Goal: Book appointment/travel/reservation: Book appointment/travel/reservation

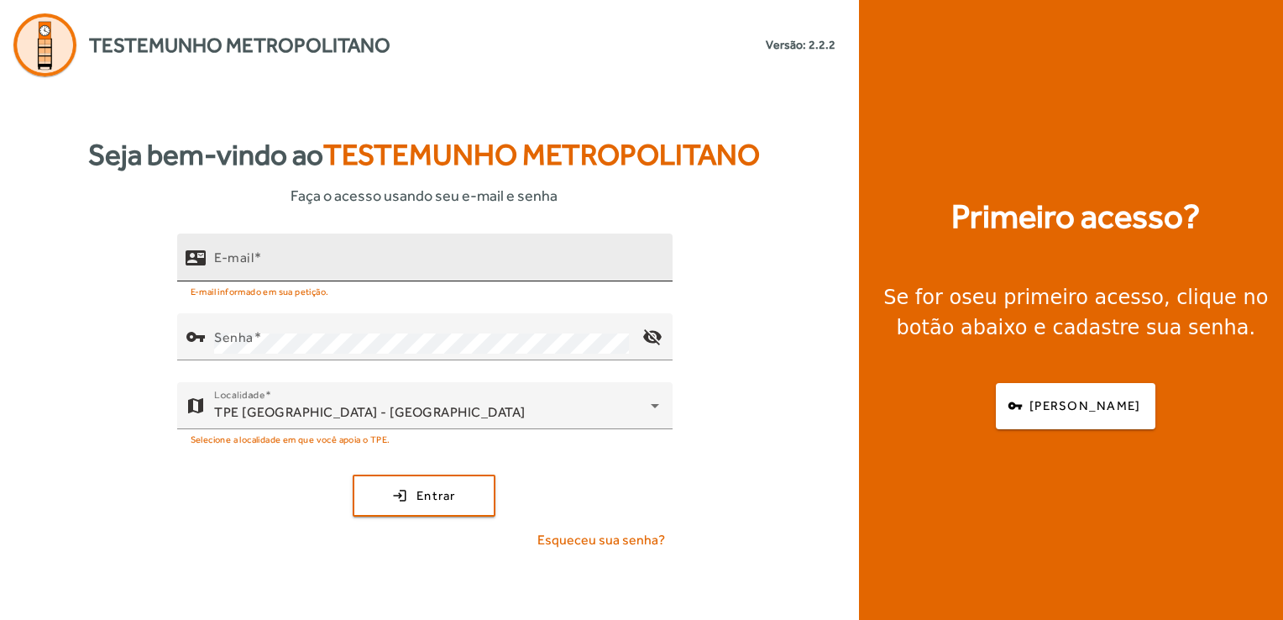
click at [243, 257] on mat-label "E-mail" at bounding box center [233, 257] width 39 height 16
click at [243, 257] on input "E-mail" at bounding box center [436, 264] width 445 height 20
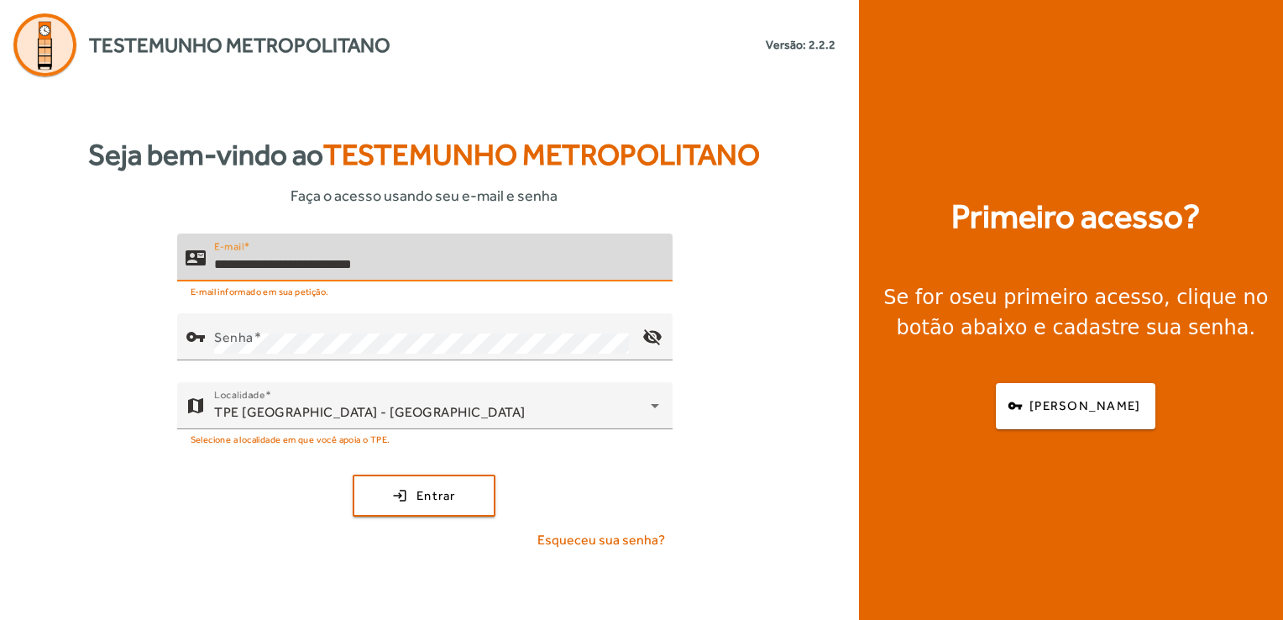
type input "**********"
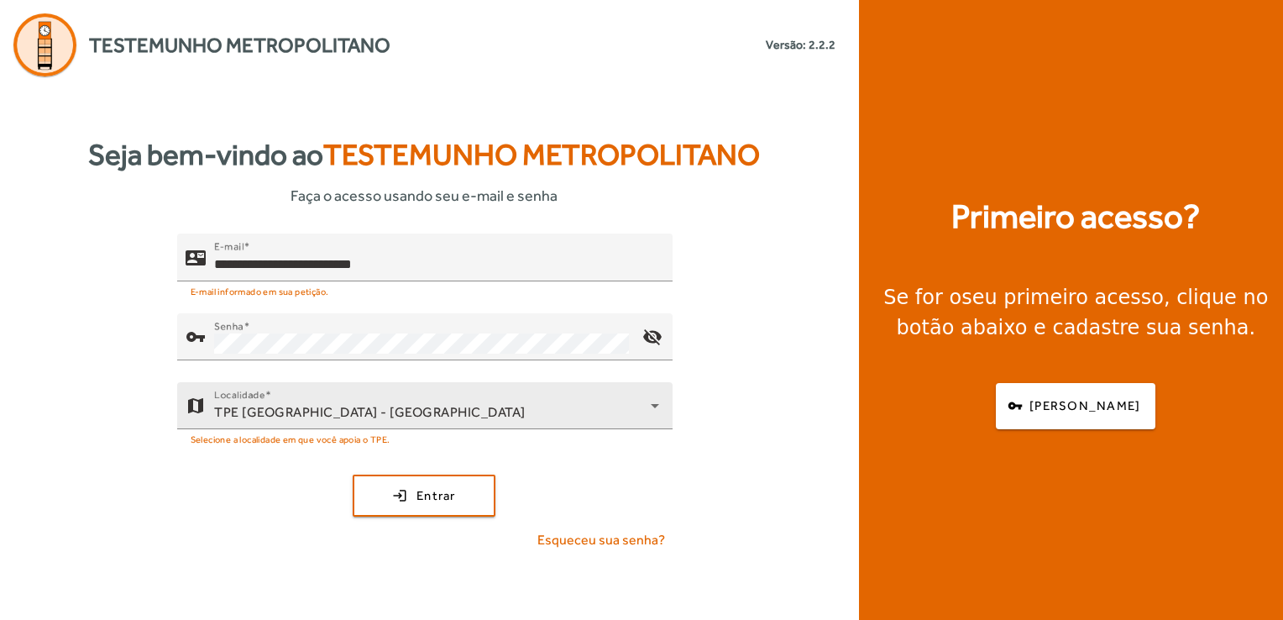
click at [624, 432] on div at bounding box center [524, 438] width 269 height 18
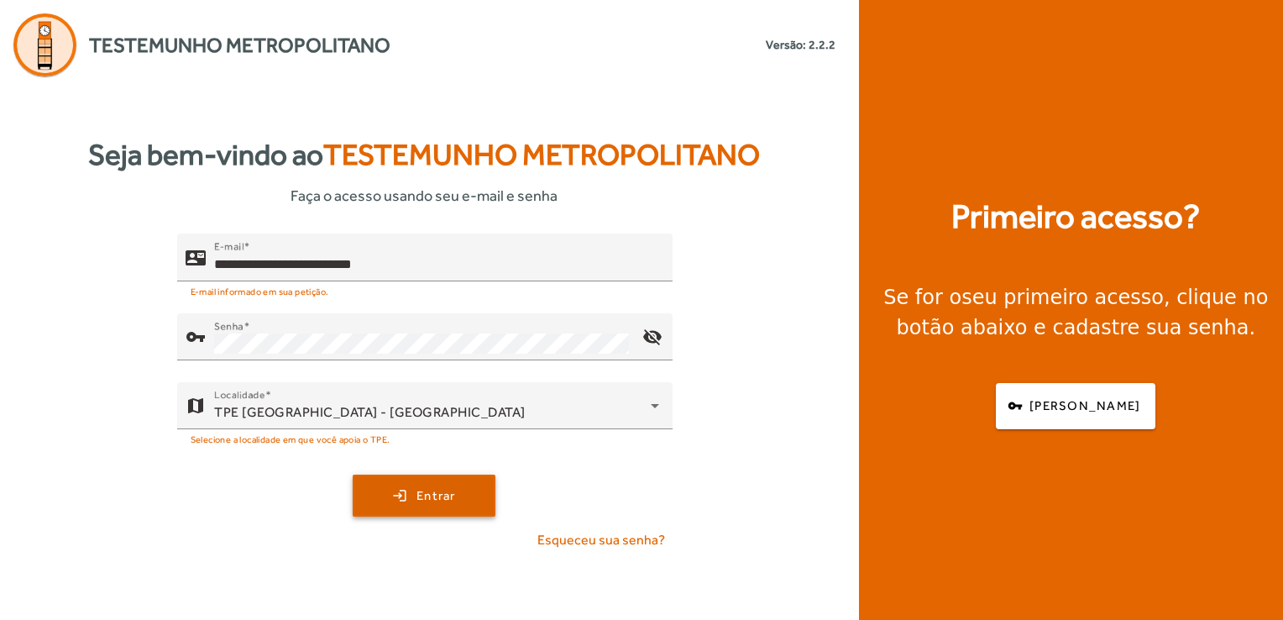
drag, startPoint x: 395, startPoint y: 524, endPoint x: 400, endPoint y: 512, distance: 12.8
click at [400, 512] on div "**********" at bounding box center [424, 398] width 849 height 330
click at [400, 512] on span "submit" at bounding box center [423, 495] width 139 height 40
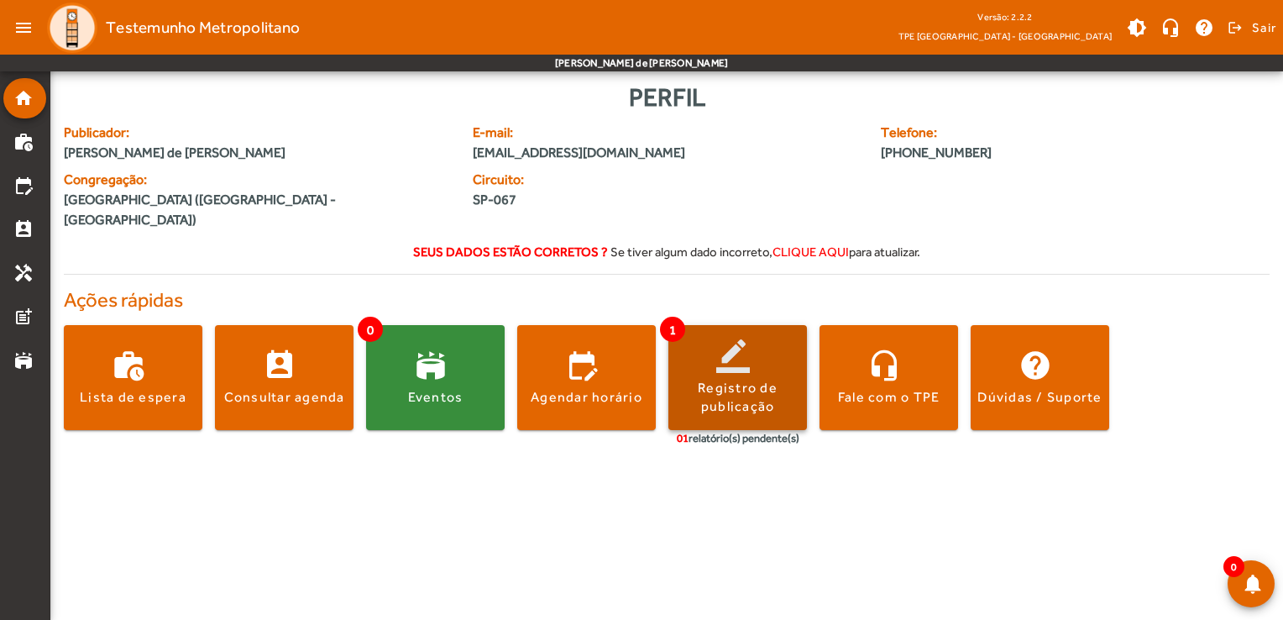
click at [719, 379] on div "Registro de publicação" at bounding box center [737, 398] width 139 height 38
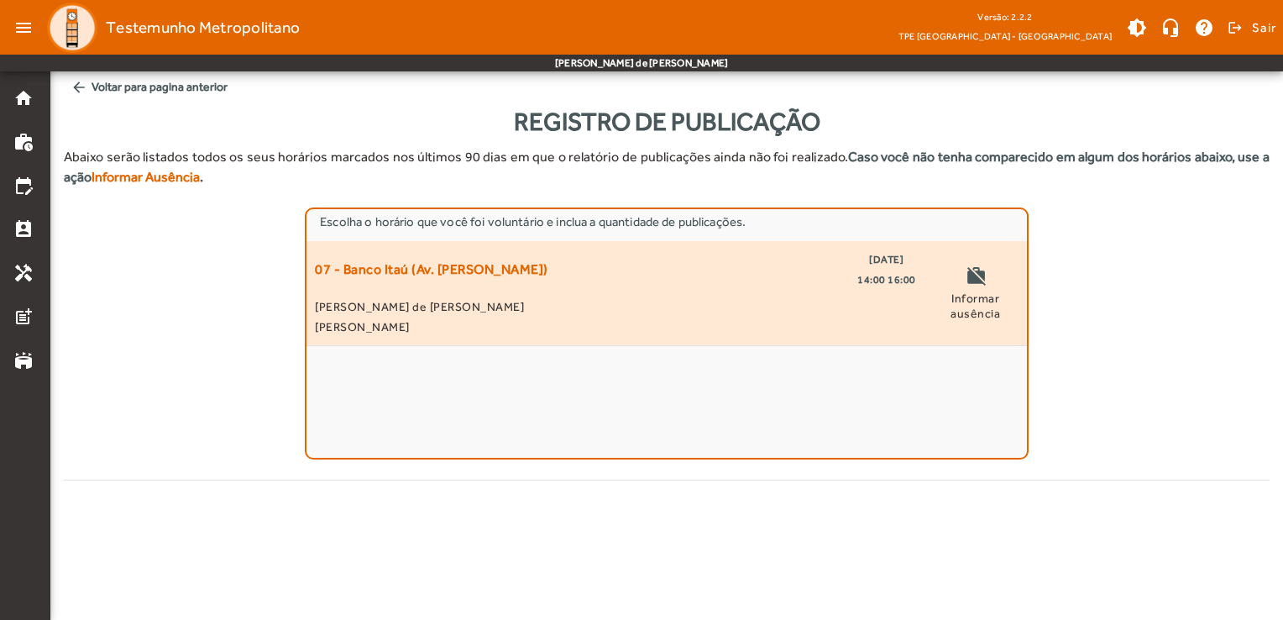
click at [874, 283] on span "14:00 16:00" at bounding box center [886, 280] width 59 height 20
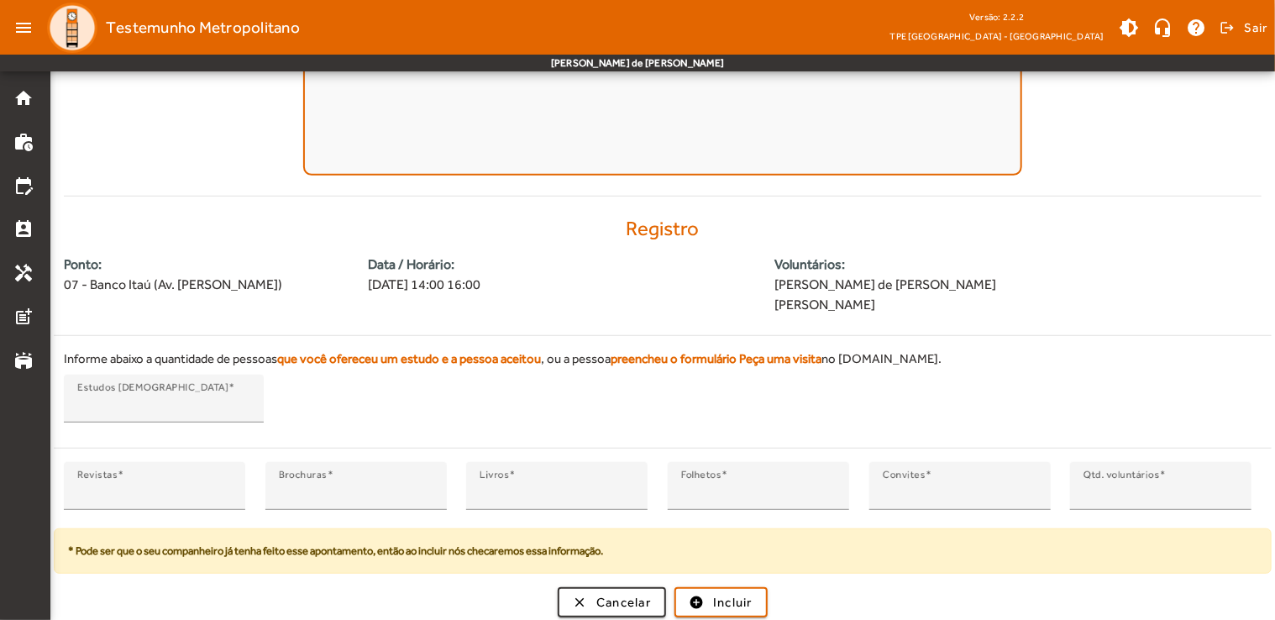
scroll to position [285, 0]
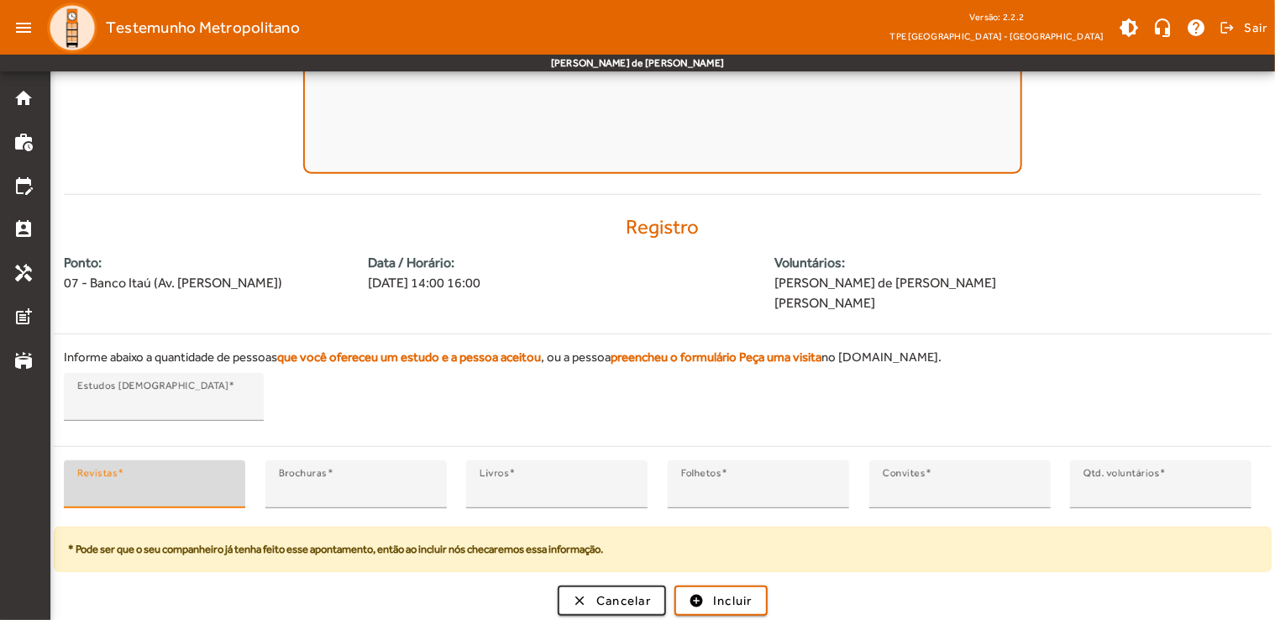
click at [123, 481] on input "*" at bounding box center [154, 491] width 155 height 20
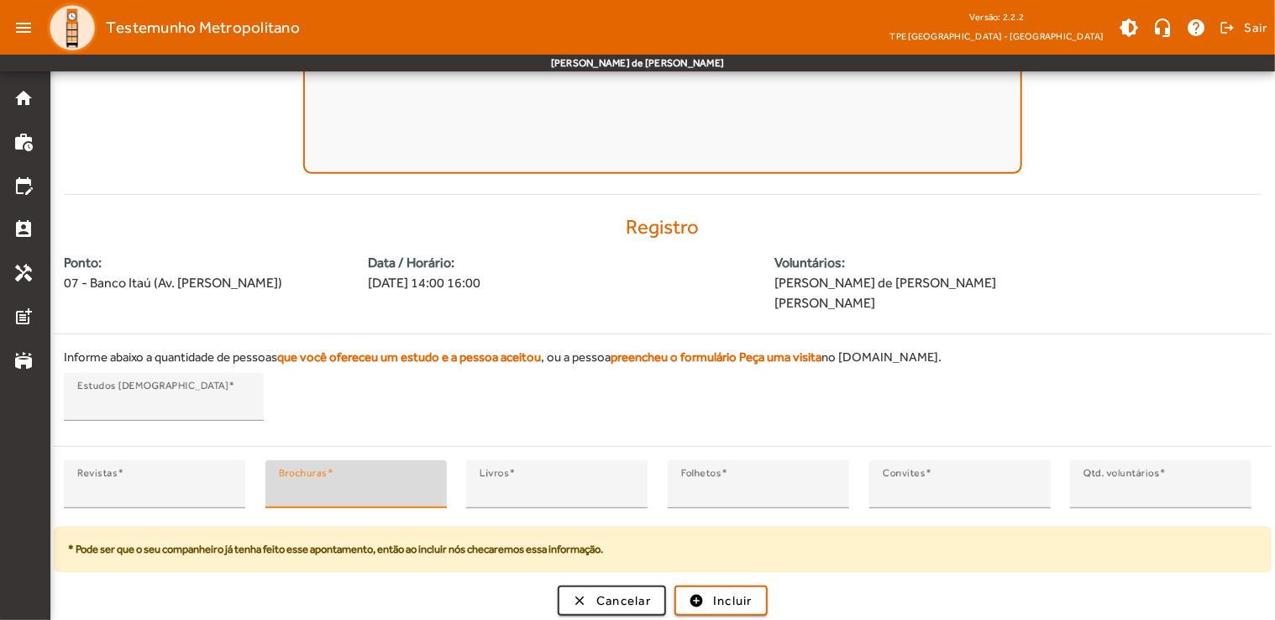
drag, startPoint x: 281, startPoint y: 492, endPoint x: 301, endPoint y: 490, distance: 20.2
click at [301, 490] on input "*" at bounding box center [356, 491] width 155 height 20
type input "*"
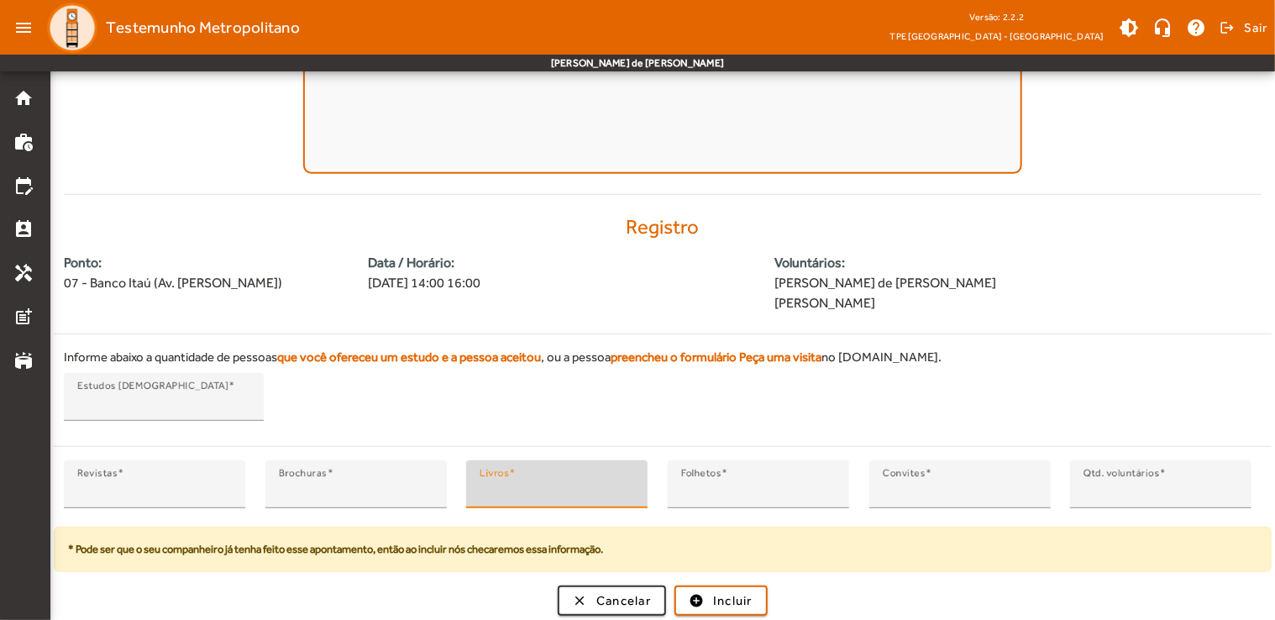
drag, startPoint x: 525, startPoint y: 497, endPoint x: 467, endPoint y: 501, distance: 58.1
click at [467, 501] on div "Livros *" at bounding box center [556, 484] width 181 height 48
type input "*"
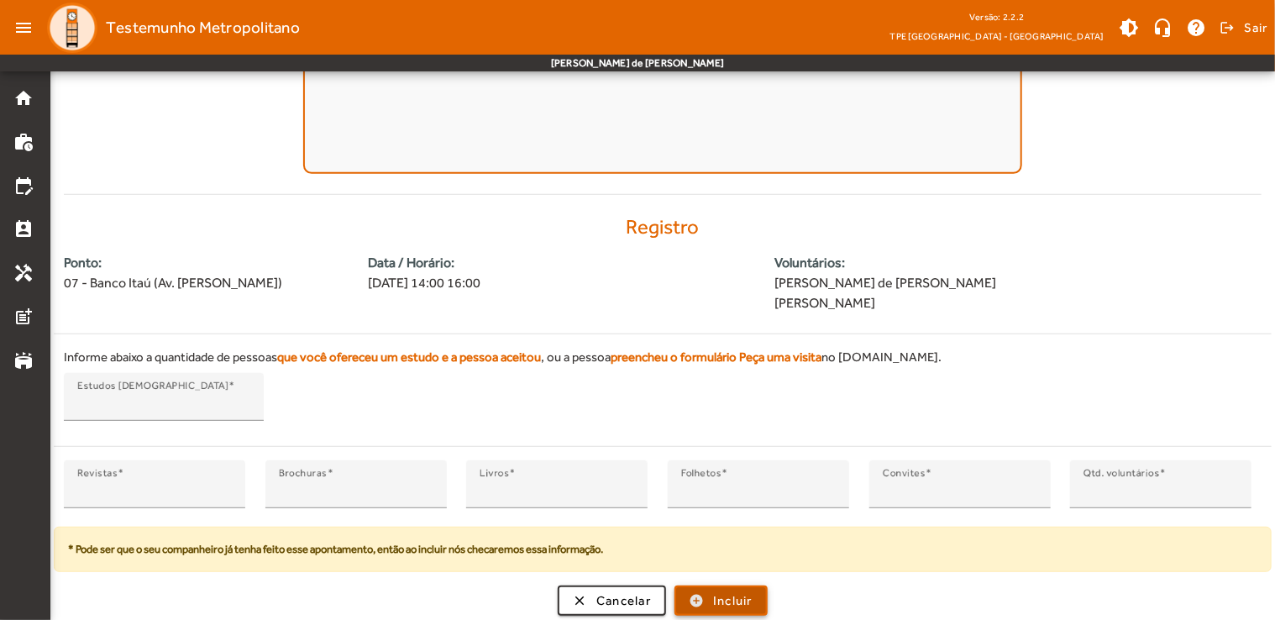
click at [734, 596] on span "Incluir" at bounding box center [732, 600] width 39 height 19
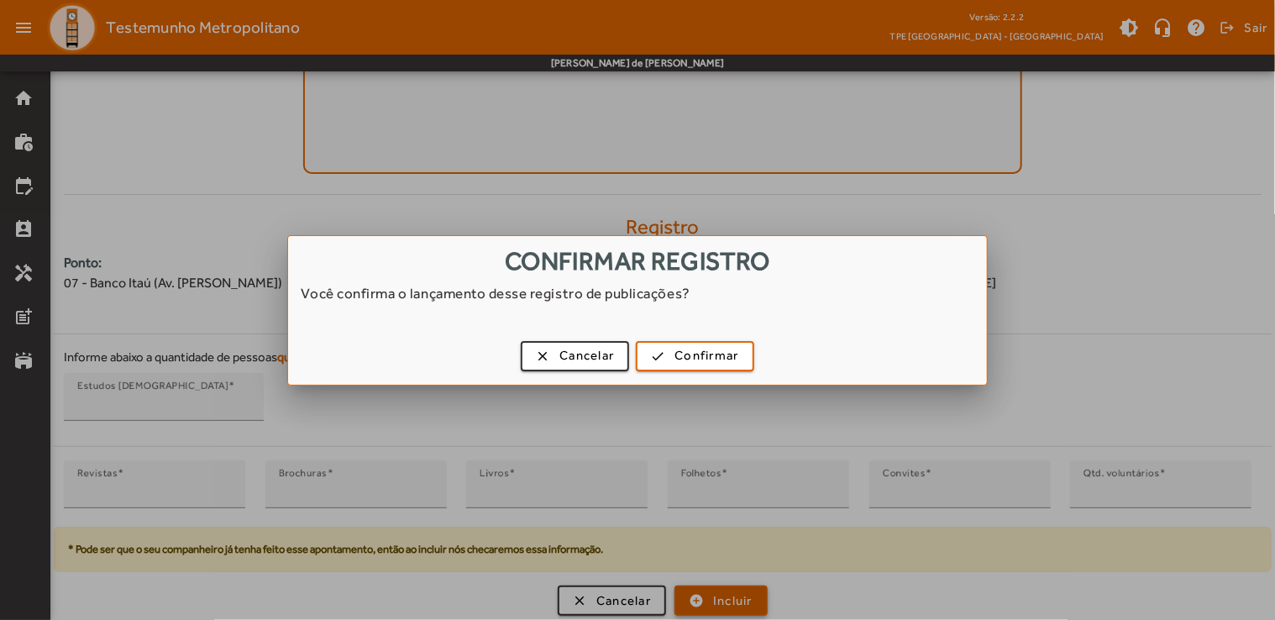
scroll to position [0, 0]
click at [539, 358] on span "button" at bounding box center [574, 356] width 105 height 40
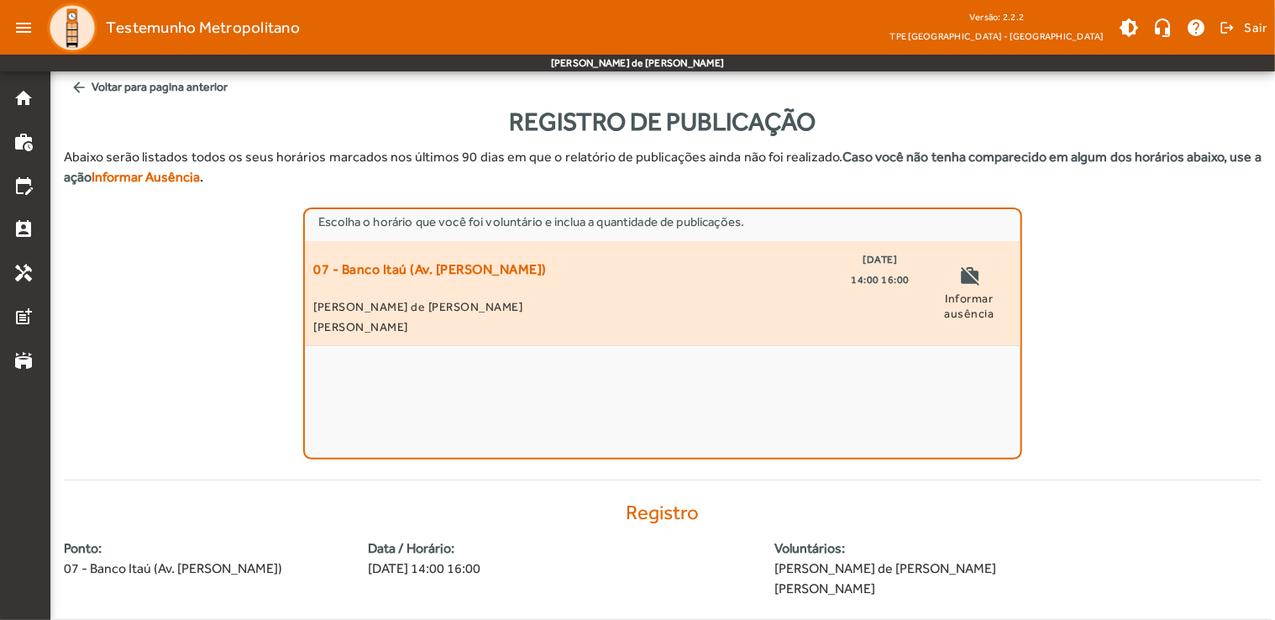
scroll to position [285, 0]
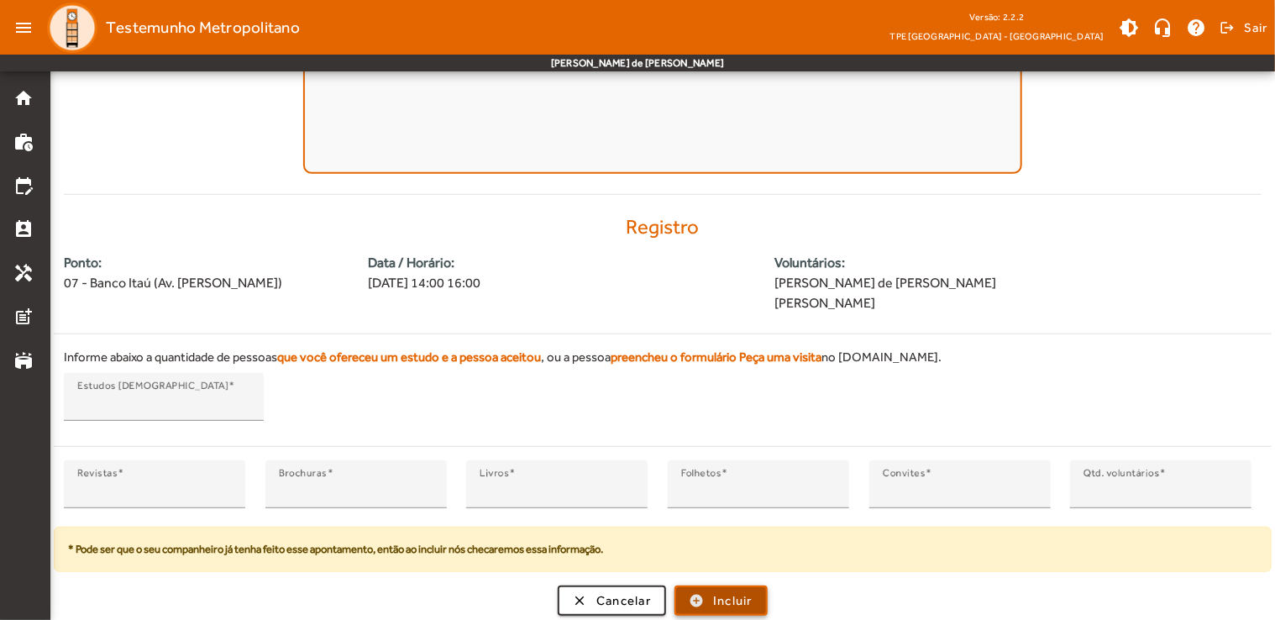
click at [733, 602] on span "Incluir" at bounding box center [732, 600] width 39 height 19
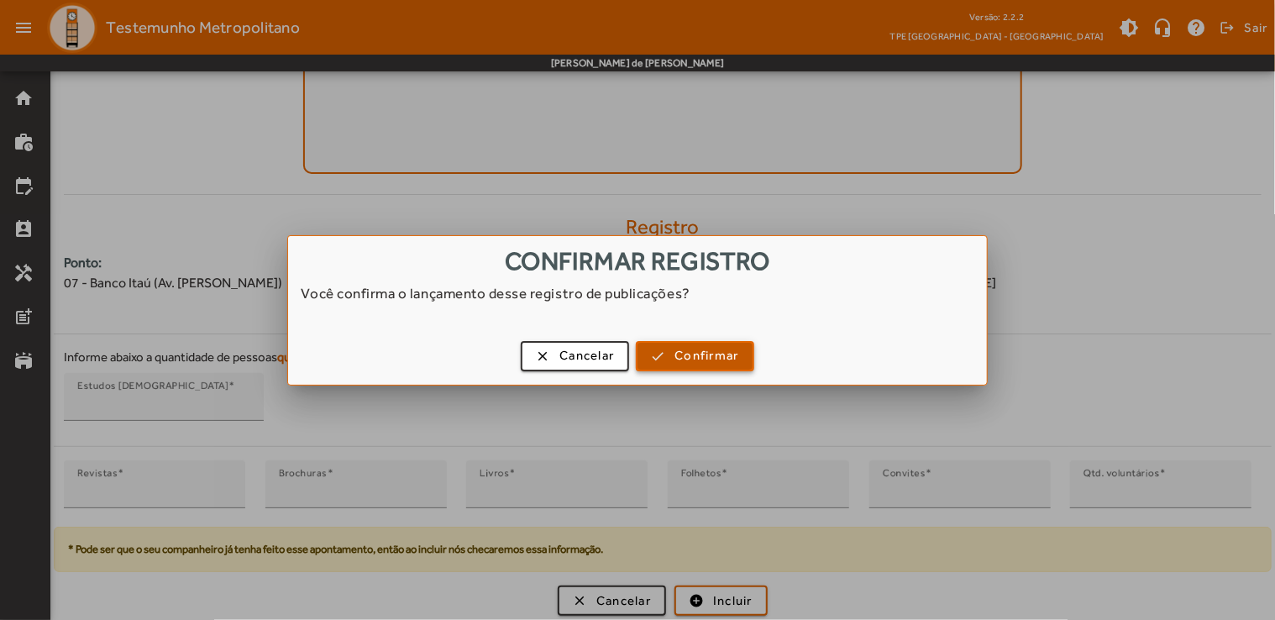
click at [727, 361] on span "Confirmar" at bounding box center [706, 355] width 64 height 19
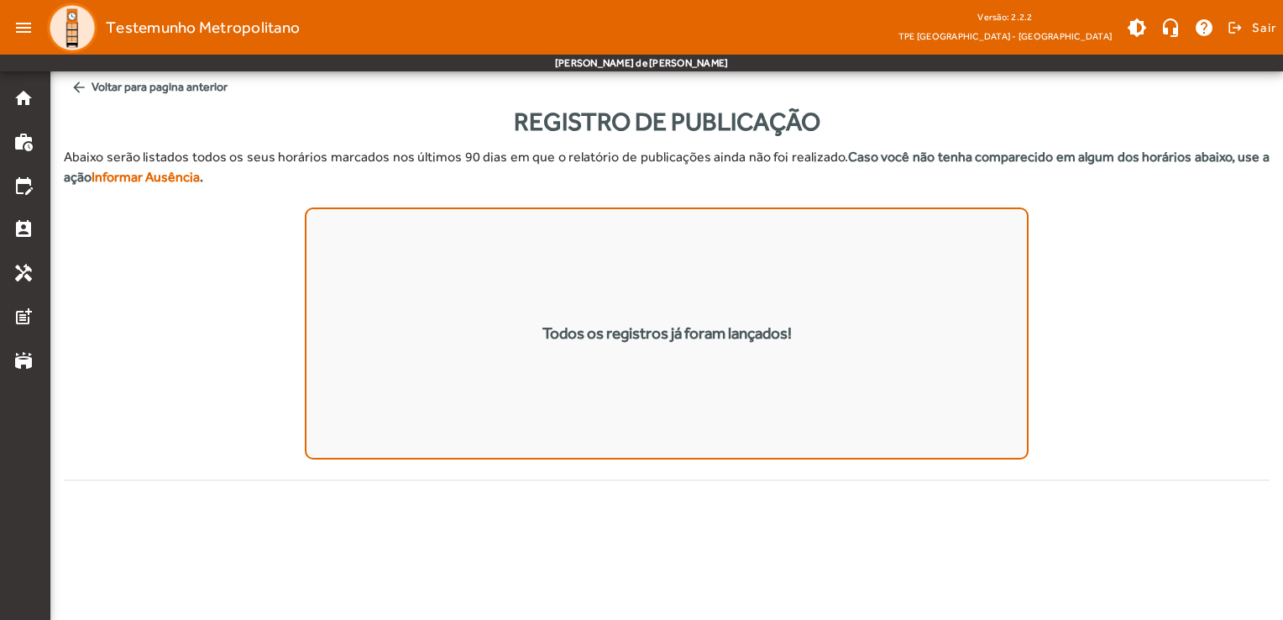
click at [249, 29] on span "Testemunho Metropolitano" at bounding box center [203, 27] width 194 height 27
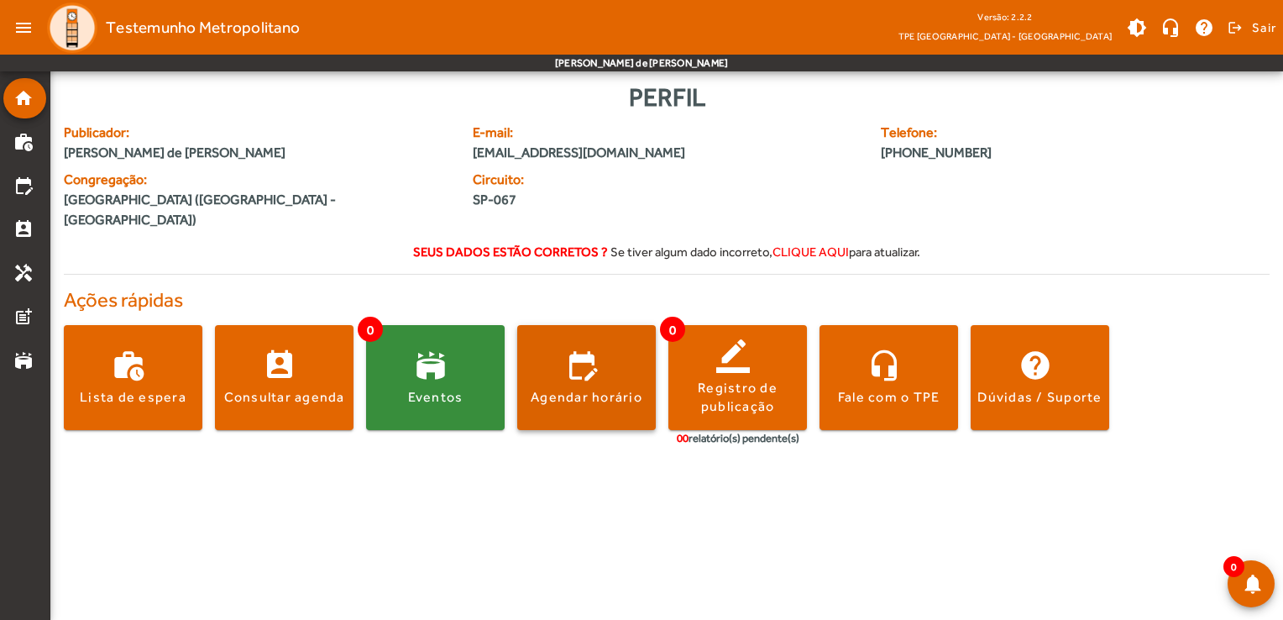
click at [568, 364] on span at bounding box center [586, 378] width 139 height 40
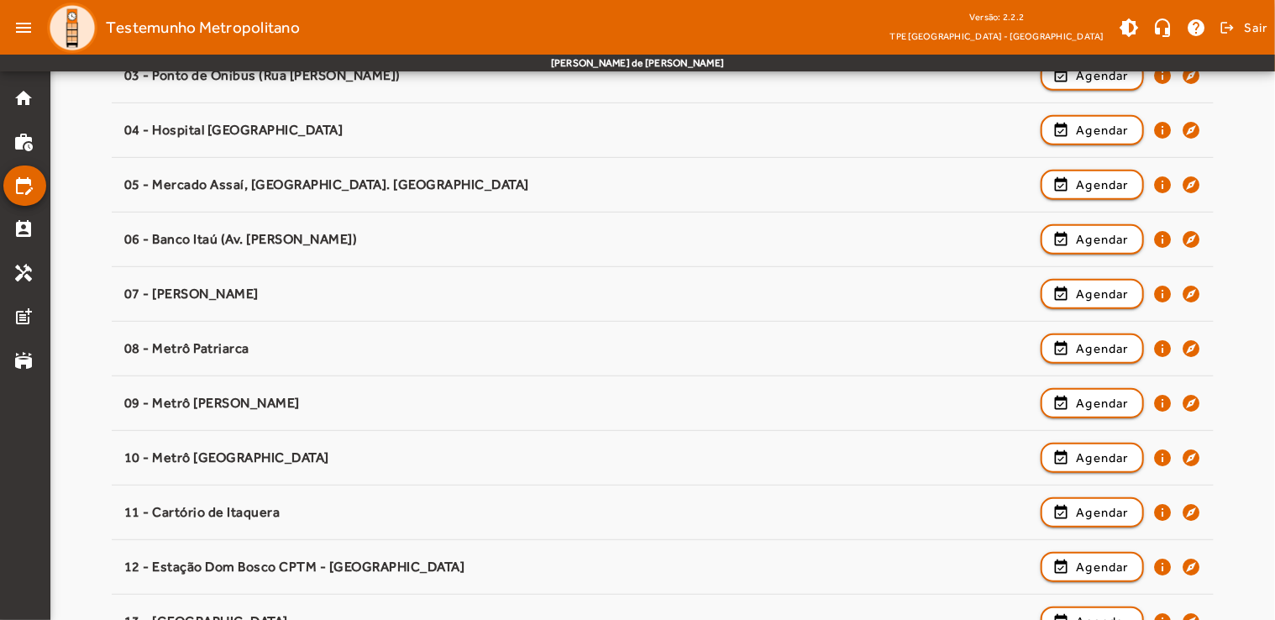
scroll to position [423, 0]
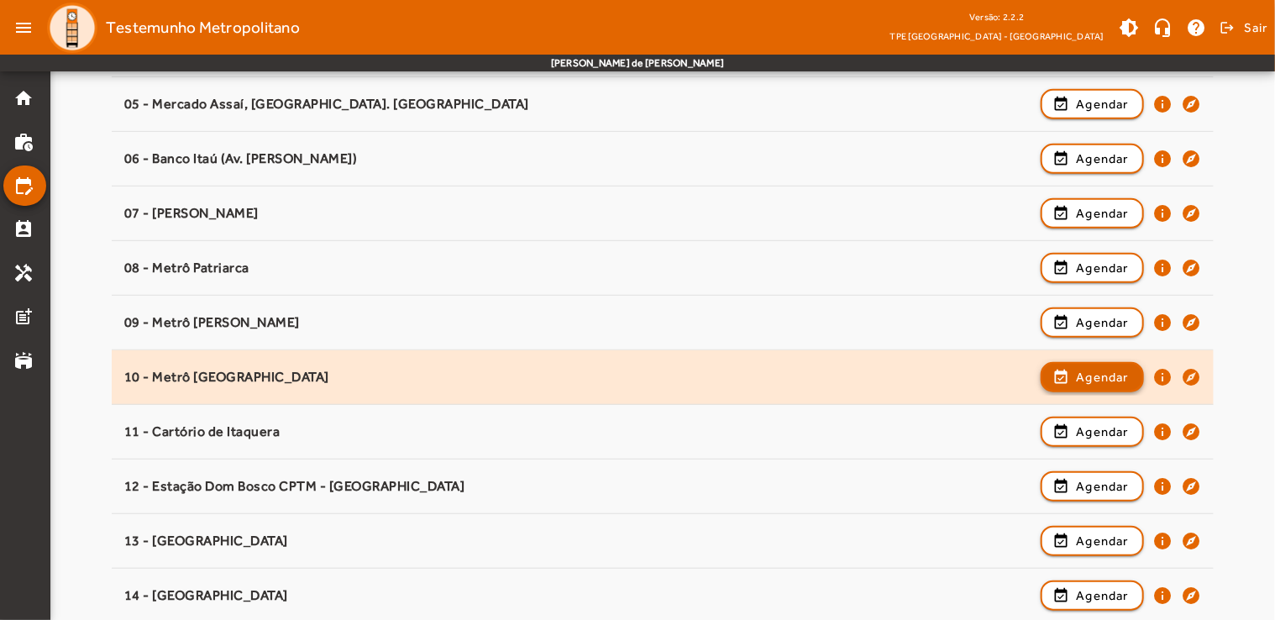
click at [1079, 379] on span "Agendar" at bounding box center [1102, 377] width 53 height 20
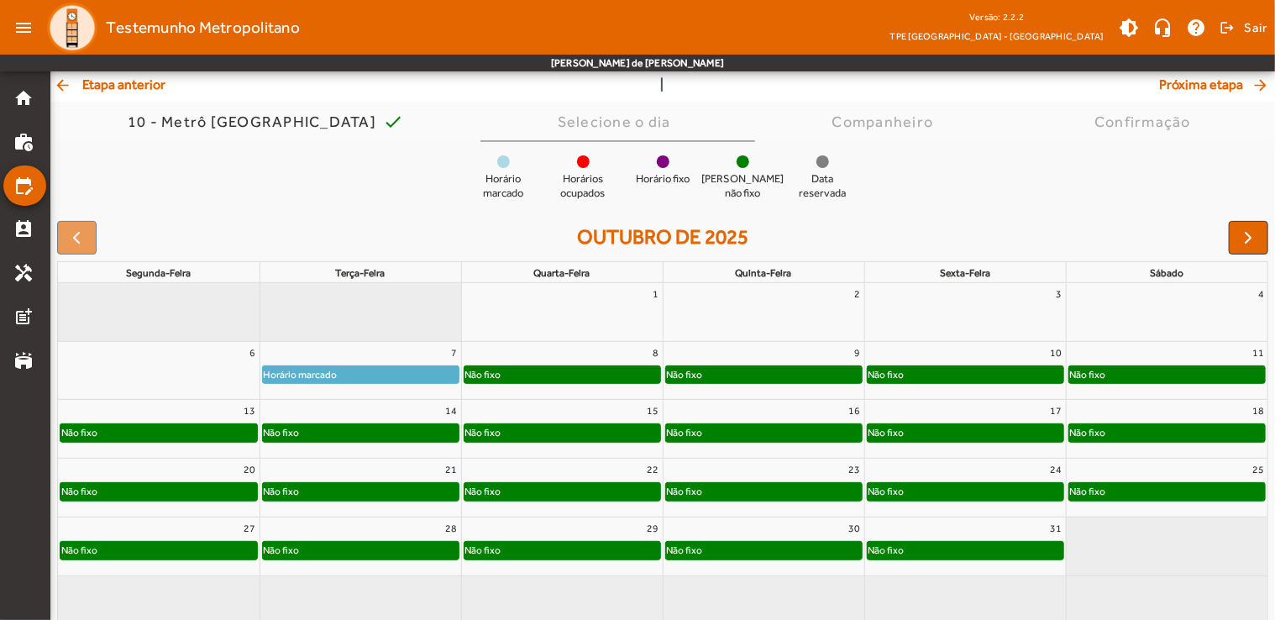
scroll to position [123, 0]
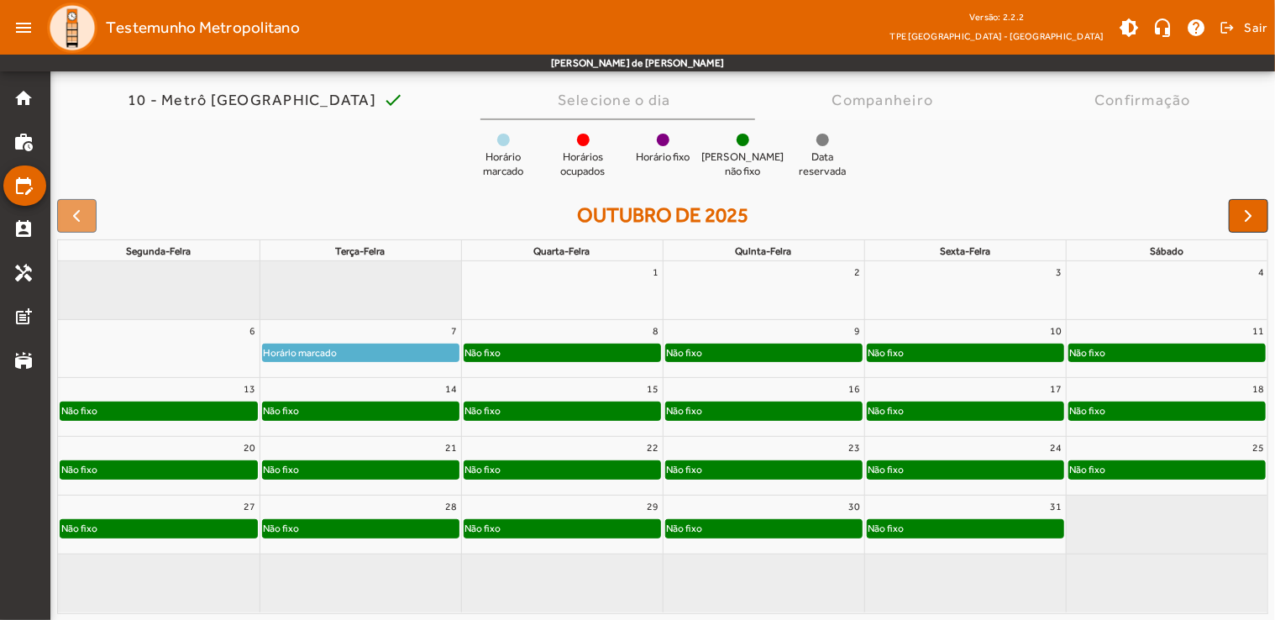
click at [380, 411] on div "Não fixo" at bounding box center [361, 410] width 196 height 17
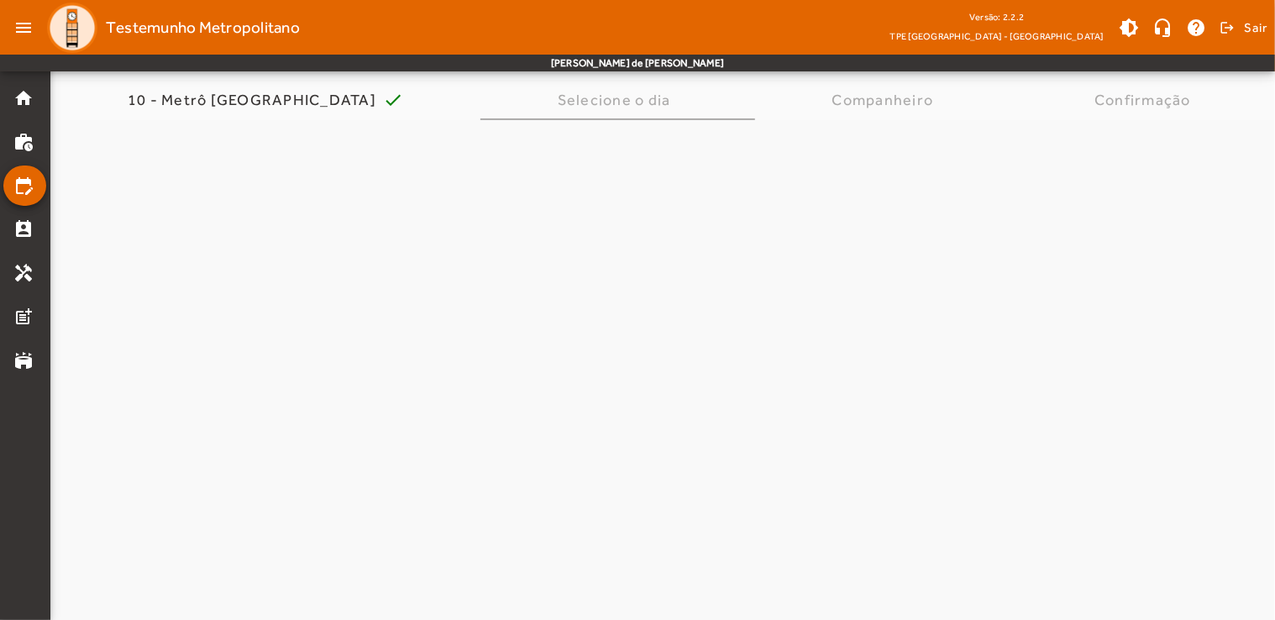
scroll to position [0, 0]
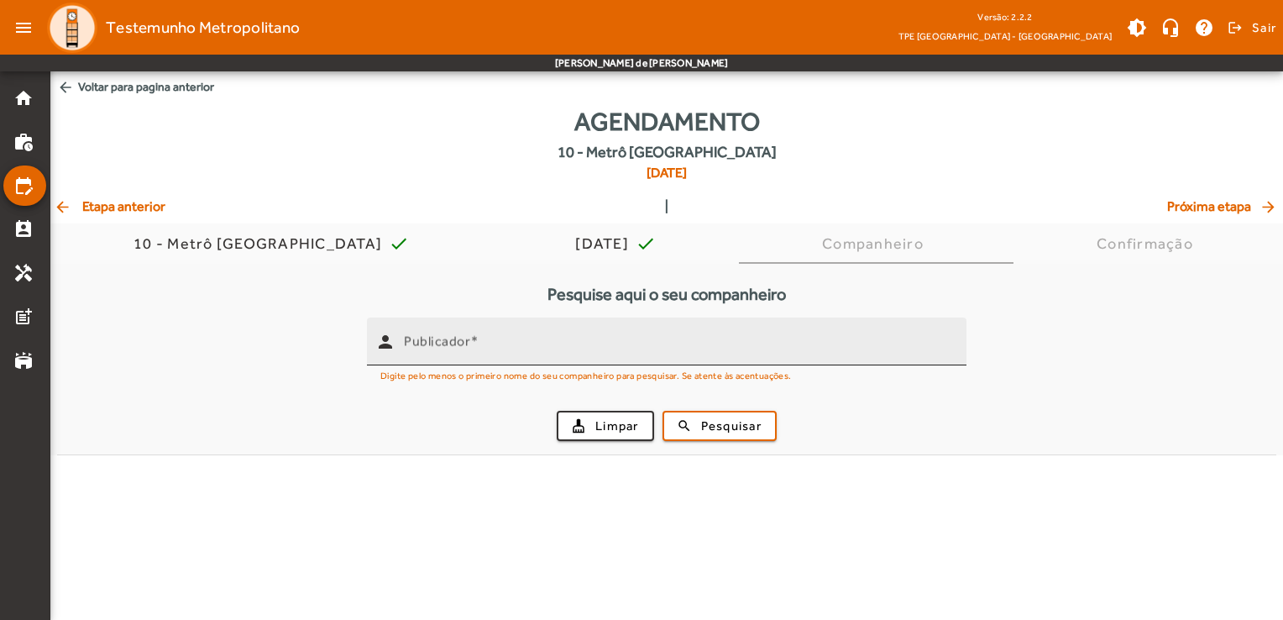
click at [510, 362] on div "Publicador" at bounding box center [678, 341] width 549 height 48
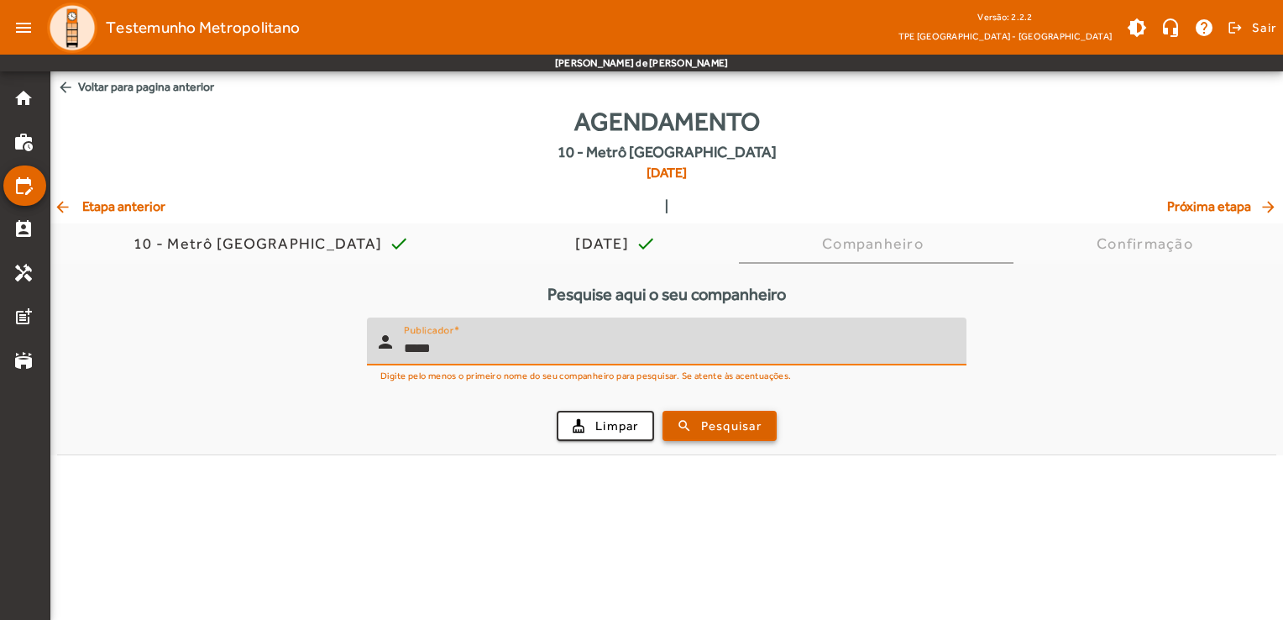
type input "*****"
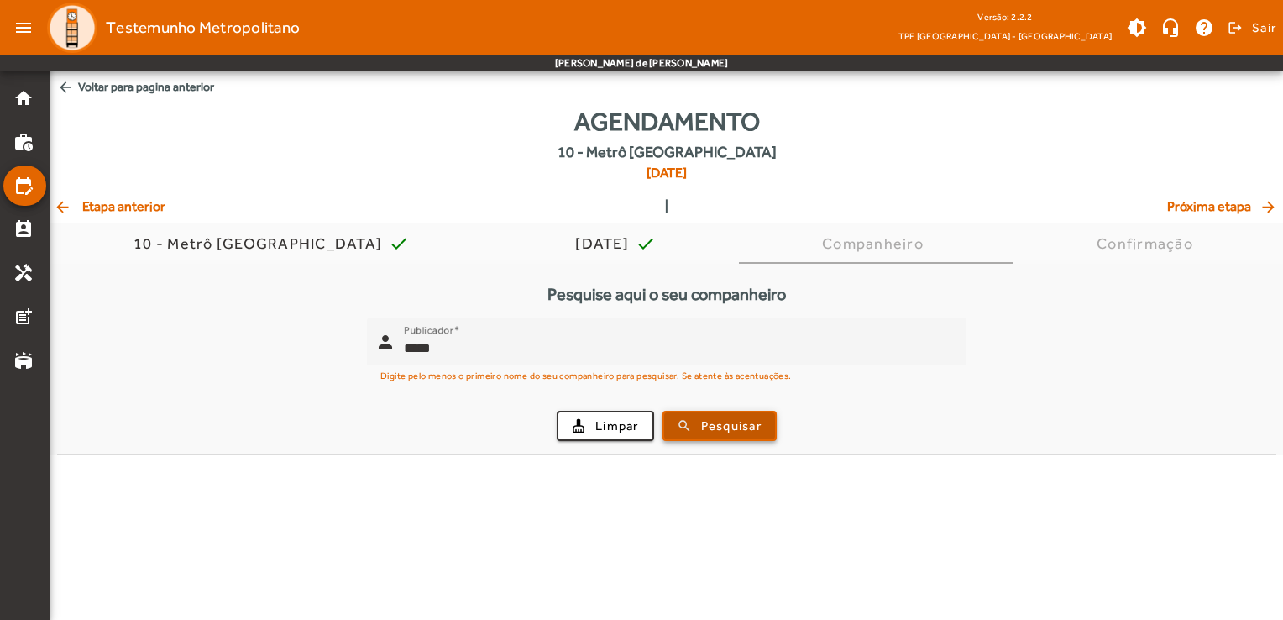
click at [710, 423] on span "Pesquisar" at bounding box center [731, 425] width 60 height 19
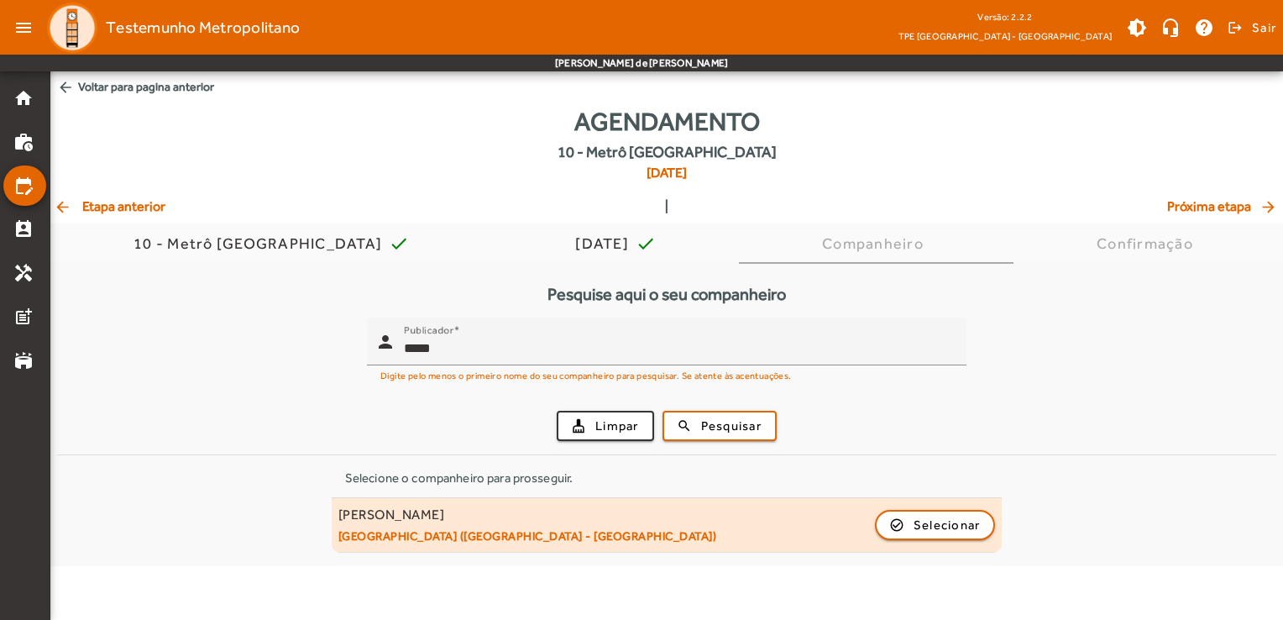
click at [574, 527] on div "[PERSON_NAME] [GEOGRAPHIC_DATA] ([GEOGRAPHIC_DATA] - [GEOGRAPHIC_DATA]) check_c…" at bounding box center [666, 524] width 657 height 37
click at [900, 526] on span "button" at bounding box center [936, 525] width 118 height 40
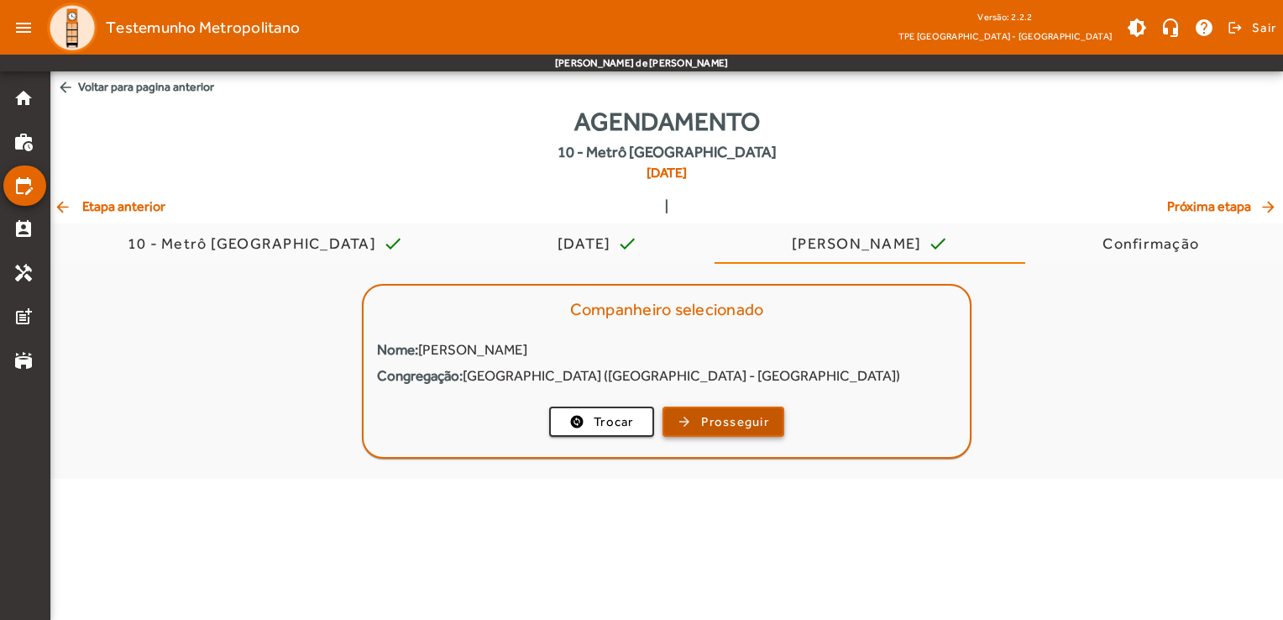
click at [742, 432] on span "button" at bounding box center [723, 421] width 118 height 40
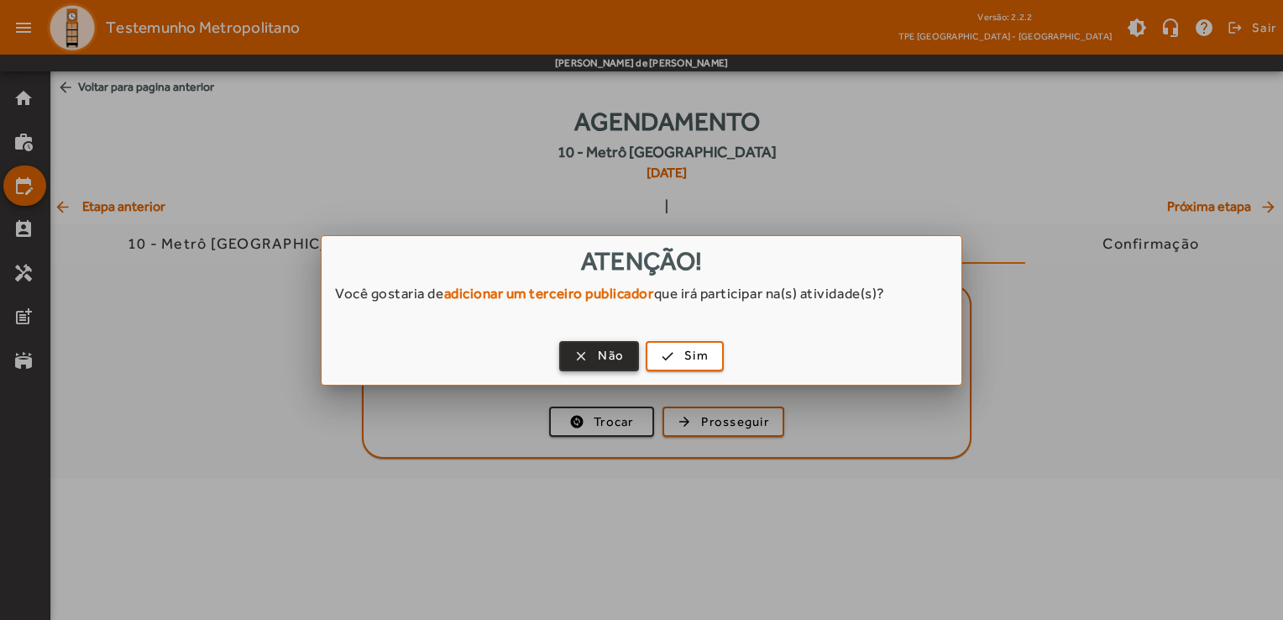
click at [600, 364] on span "Não" at bounding box center [611, 355] width 26 height 19
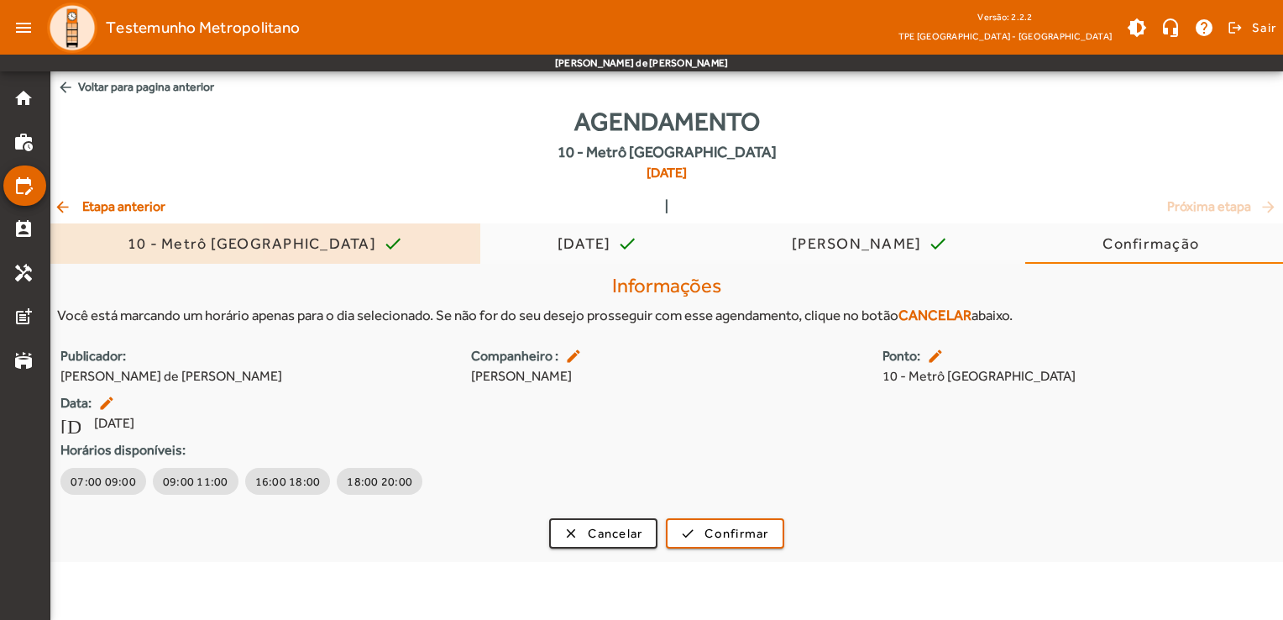
click at [301, 254] on span "10 - Metrô Vila Carrão check" at bounding box center [265, 243] width 275 height 40
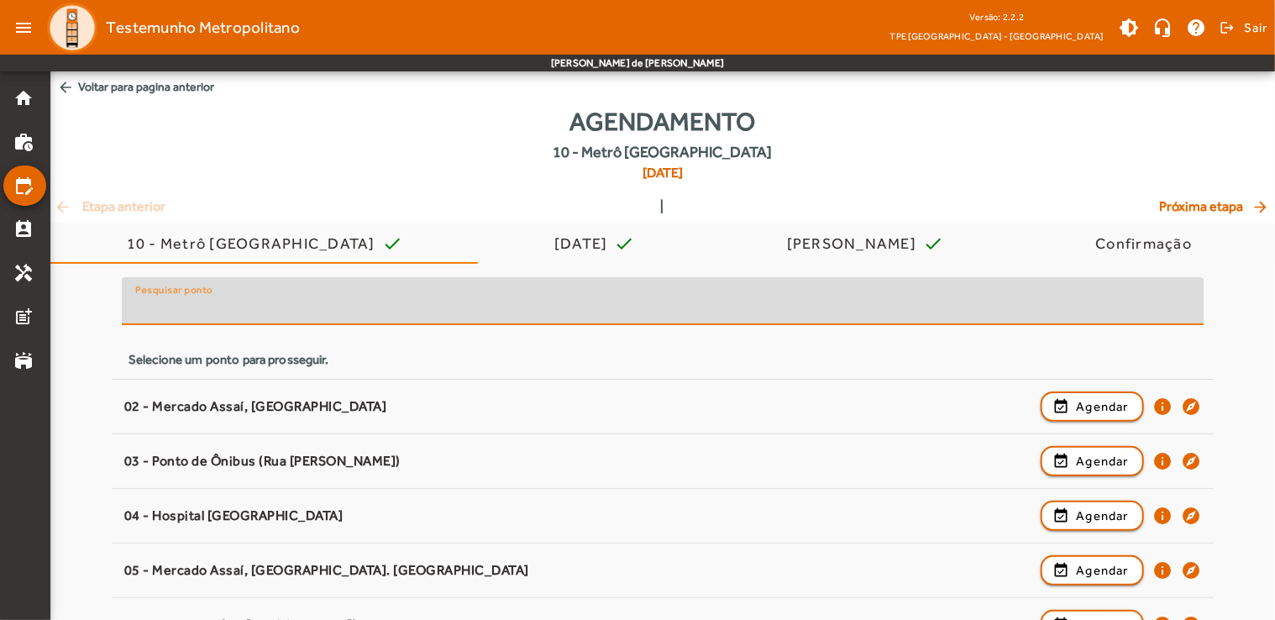
click at [485, 299] on input "Pesquisar ponto" at bounding box center [662, 308] width 1055 height 20
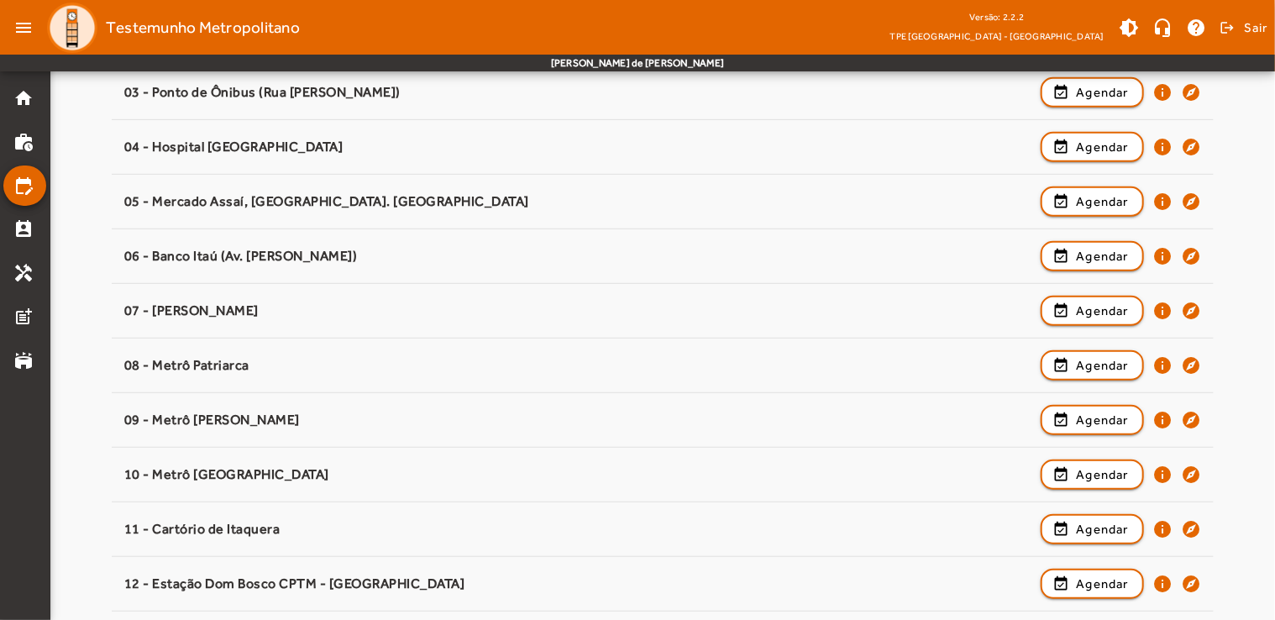
scroll to position [375, 0]
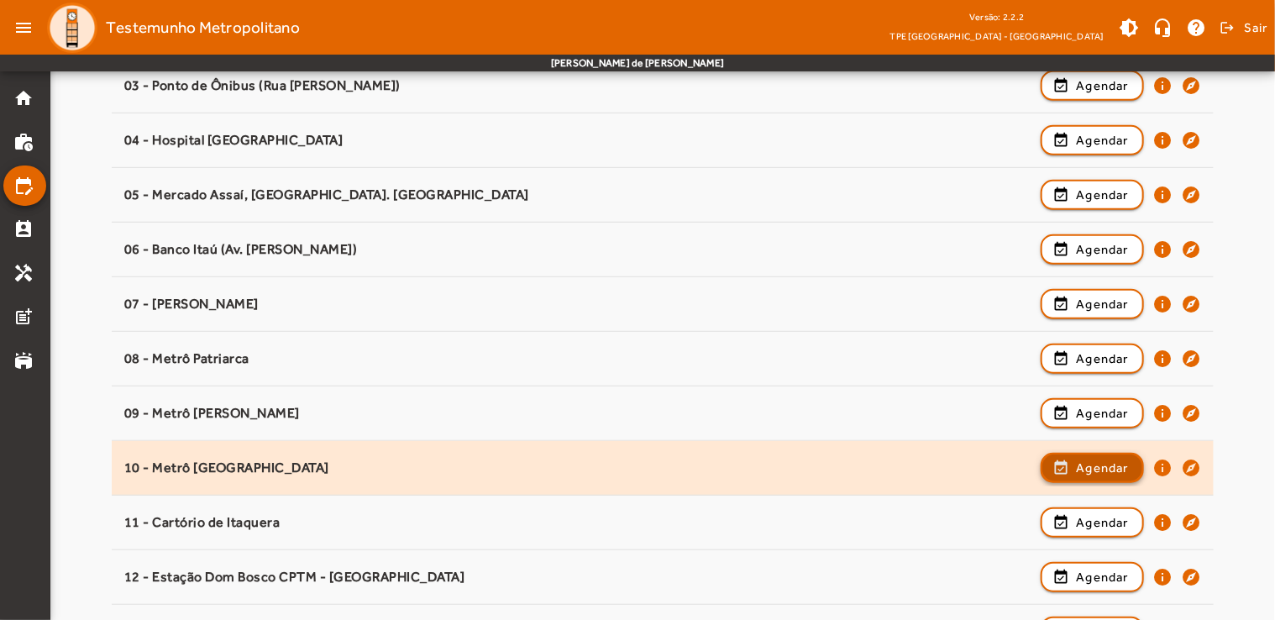
click at [1135, 465] on span "button" at bounding box center [1092, 468] width 100 height 40
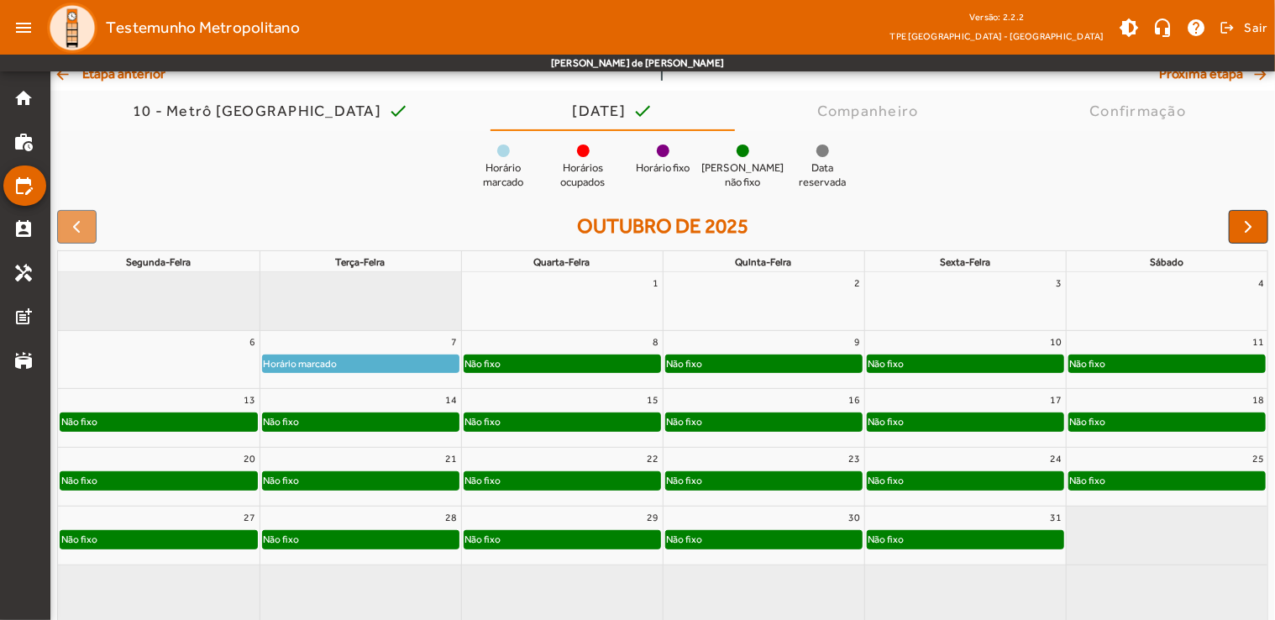
scroll to position [144, 0]
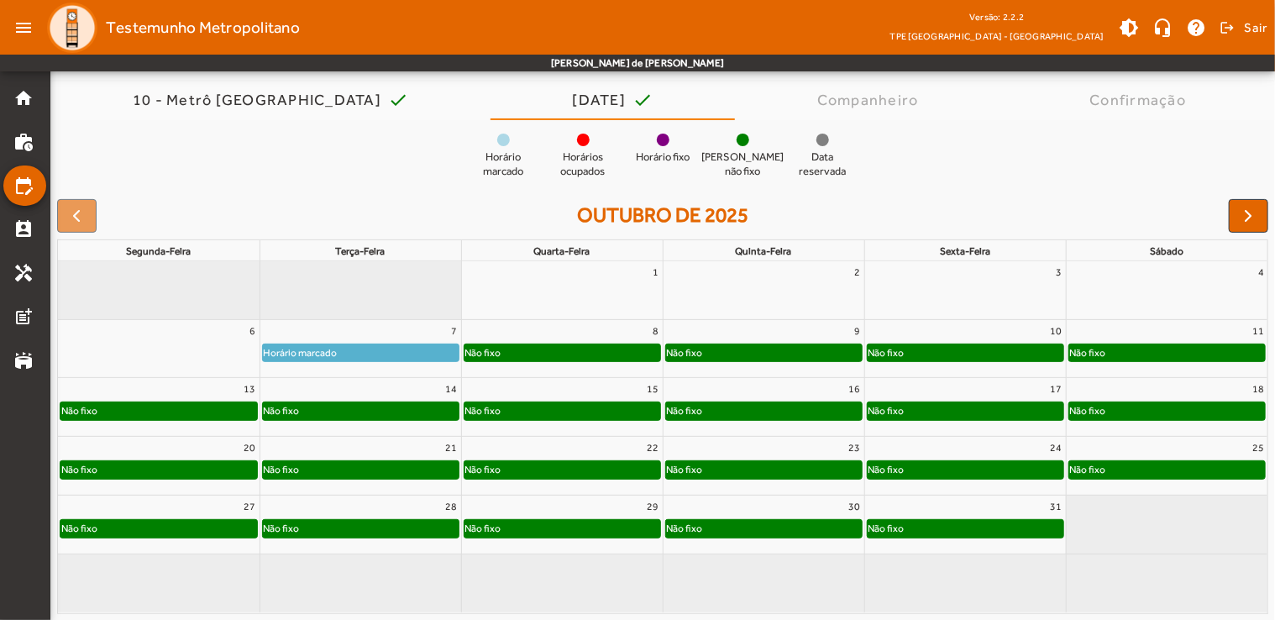
drag, startPoint x: 314, startPoint y: 424, endPoint x: 317, endPoint y: 415, distance: 9.8
click at [317, 415] on div "Não fixo" at bounding box center [360, 414] width 201 height 27
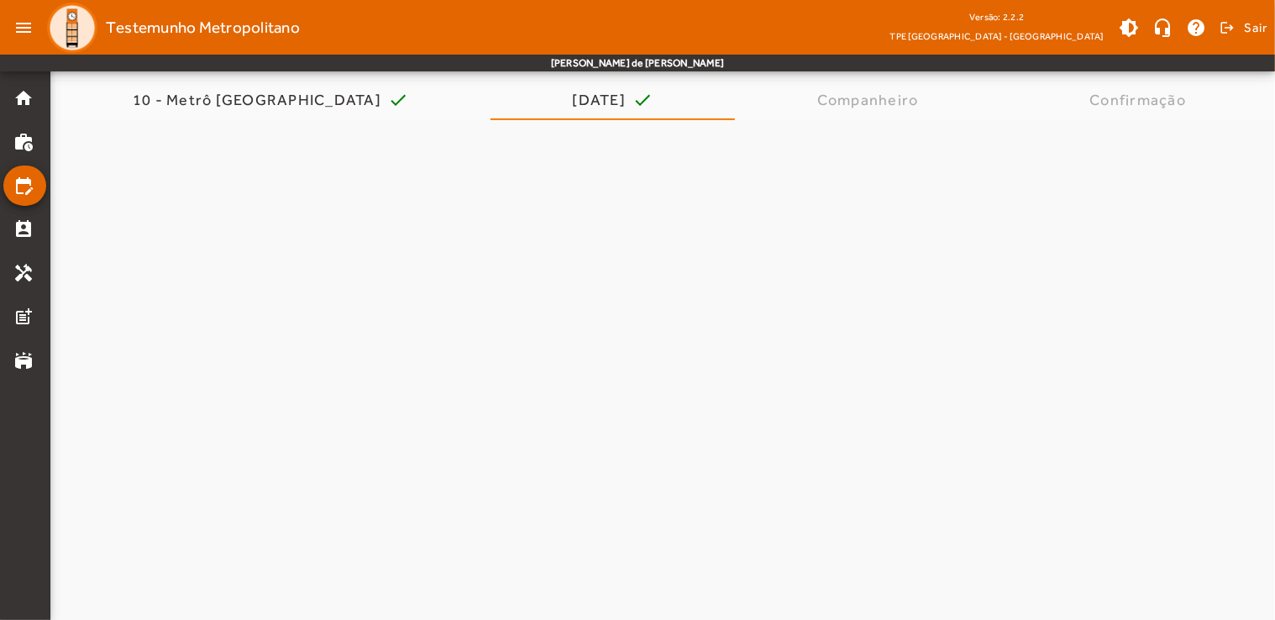
scroll to position [0, 0]
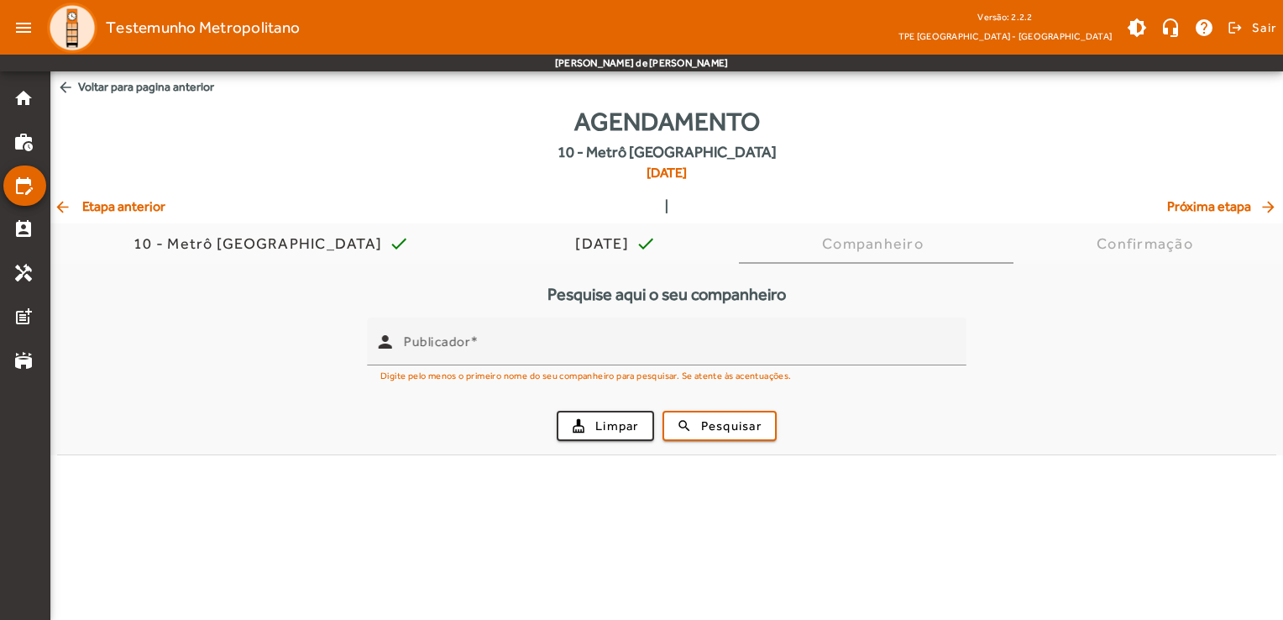
click at [317, 415] on mat-tab-body "Pesquise aqui o seu companheiro person Publicador Digite pelo menos o primeiro …" at bounding box center [666, 359] width 1233 height 191
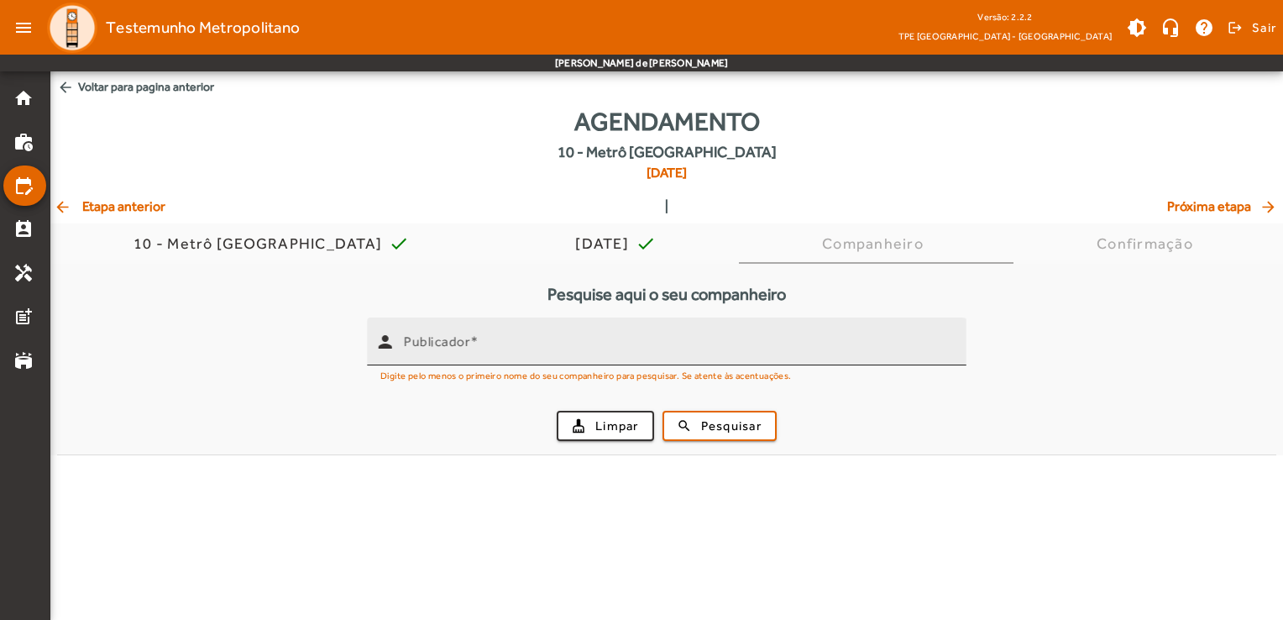
click at [488, 359] on div "Publicador" at bounding box center [678, 341] width 549 height 48
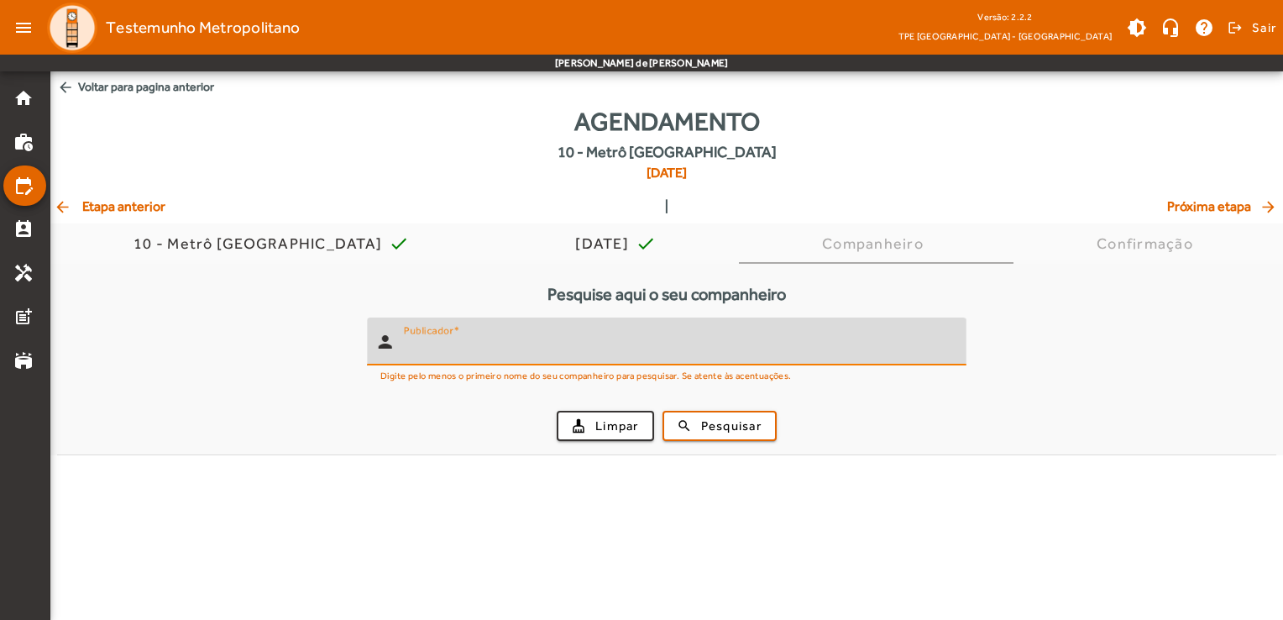
click at [488, 345] on input "Publicador" at bounding box center [678, 348] width 549 height 20
type input "*****"
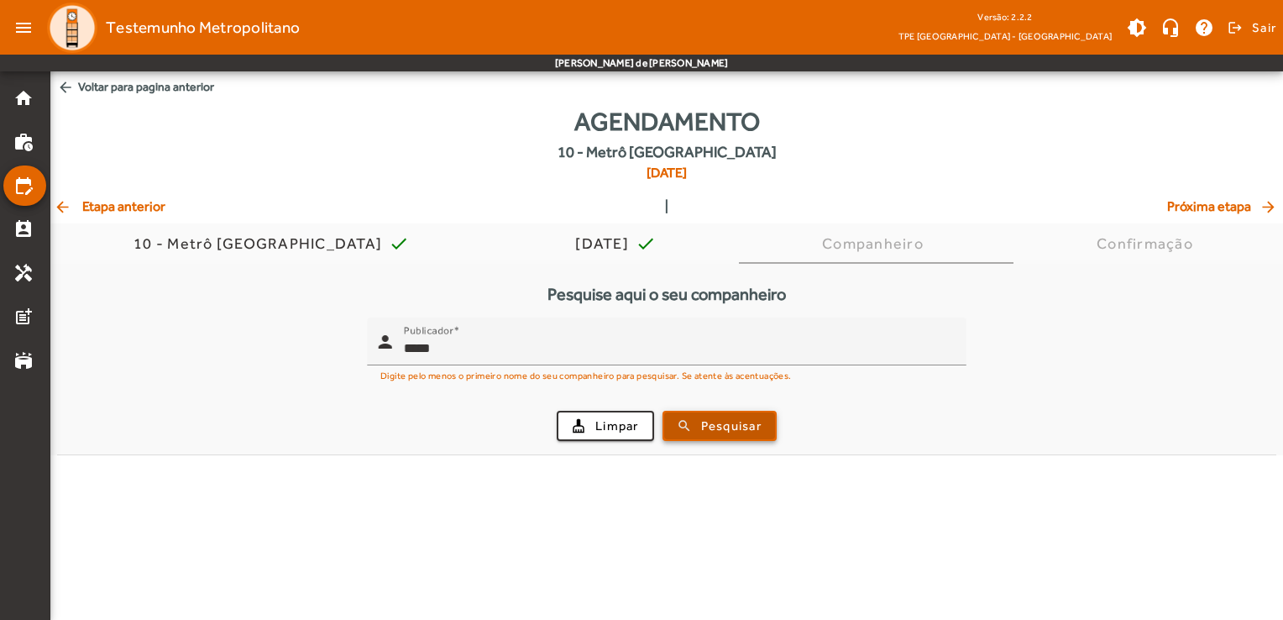
click at [725, 434] on span "Pesquisar" at bounding box center [731, 425] width 60 height 19
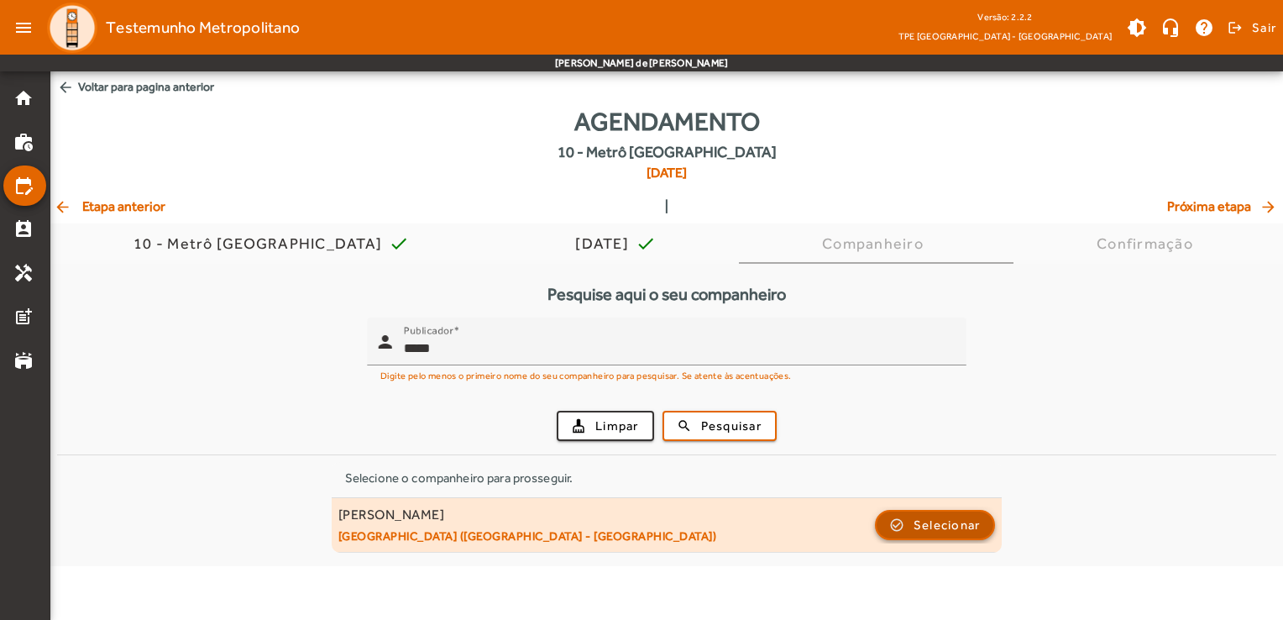
click at [927, 529] on span "Selecionar" at bounding box center [947, 525] width 67 height 20
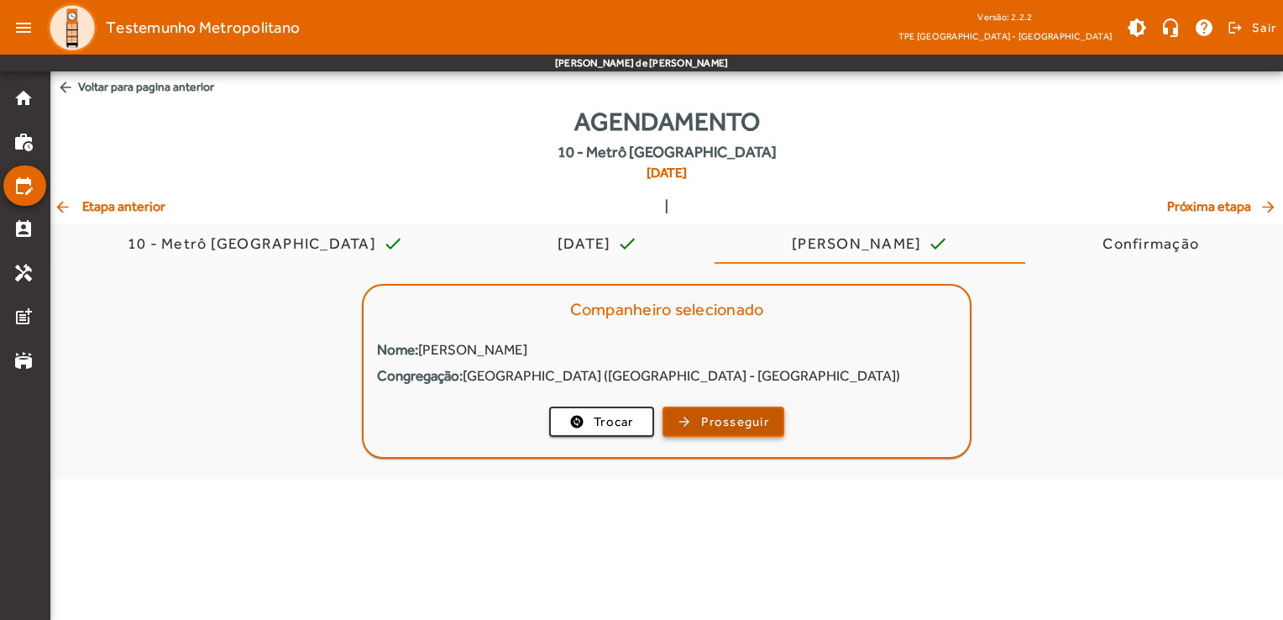
click at [770, 416] on span "button" at bounding box center [723, 421] width 118 height 40
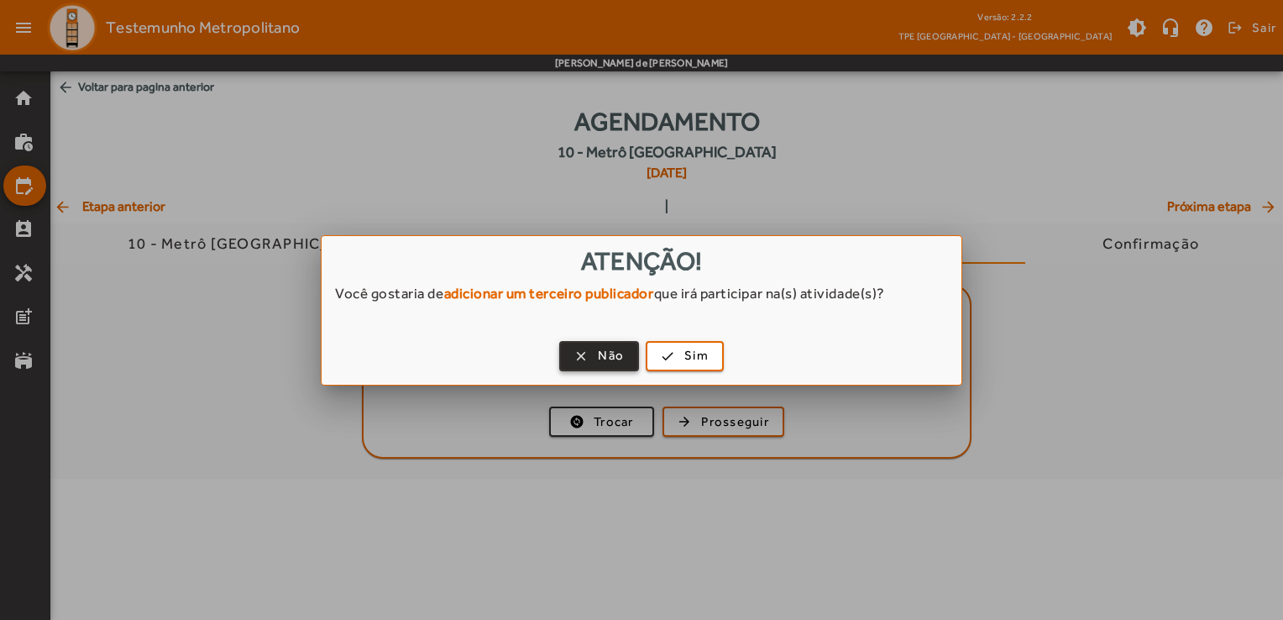
click at [613, 350] on span "Não" at bounding box center [611, 355] width 26 height 19
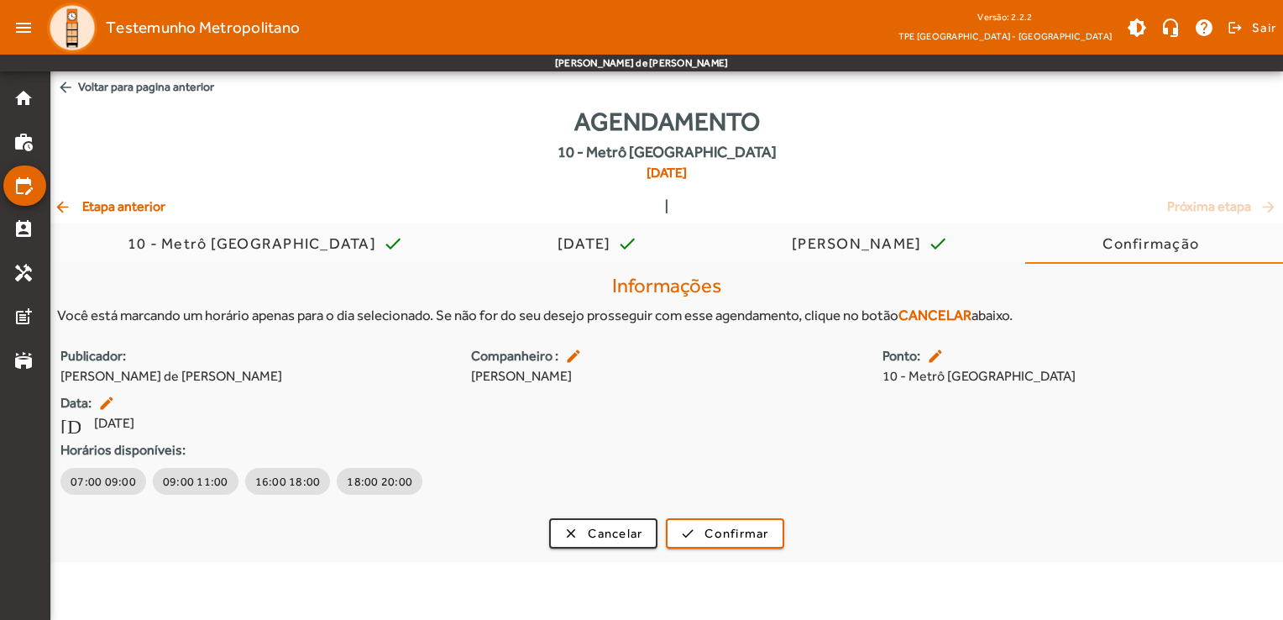
drag, startPoint x: 469, startPoint y: 375, endPoint x: 660, endPoint y: 381, distance: 190.7
click at [660, 381] on div "Companheiro : edit [PERSON_NAME]" at bounding box center [666, 366] width 411 height 40
click at [81, 87] on span "arrow_back Voltar para pagina anterior" at bounding box center [666, 86] width 1233 height 31
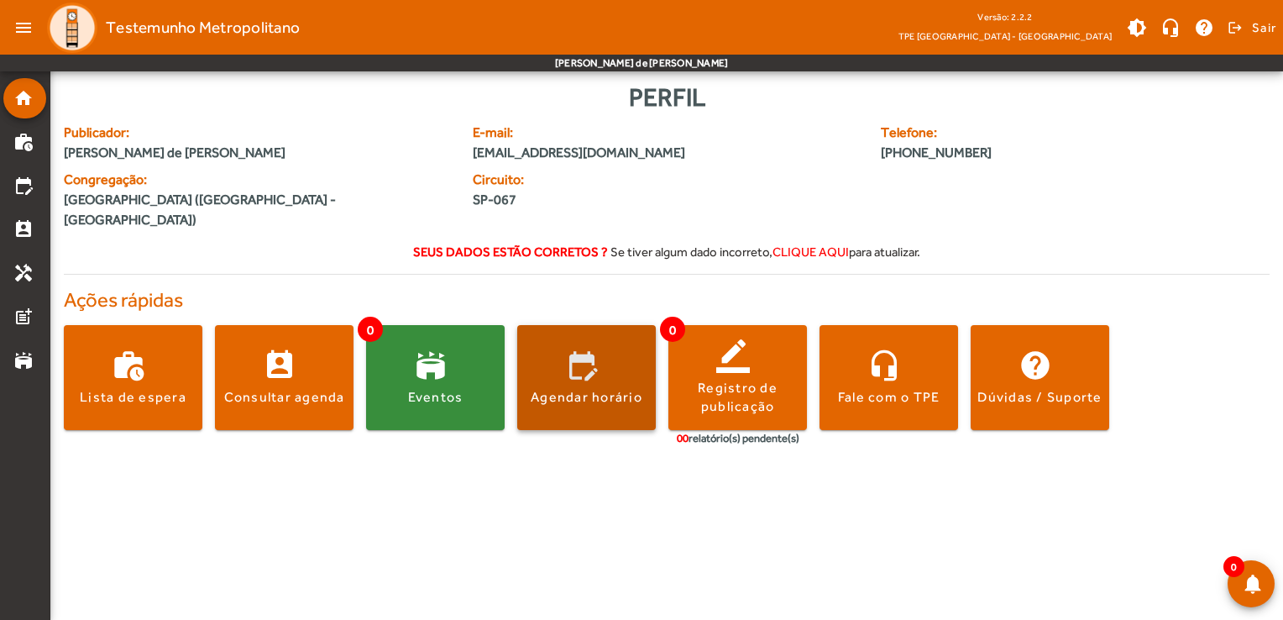
click at [589, 364] on span at bounding box center [586, 378] width 139 height 40
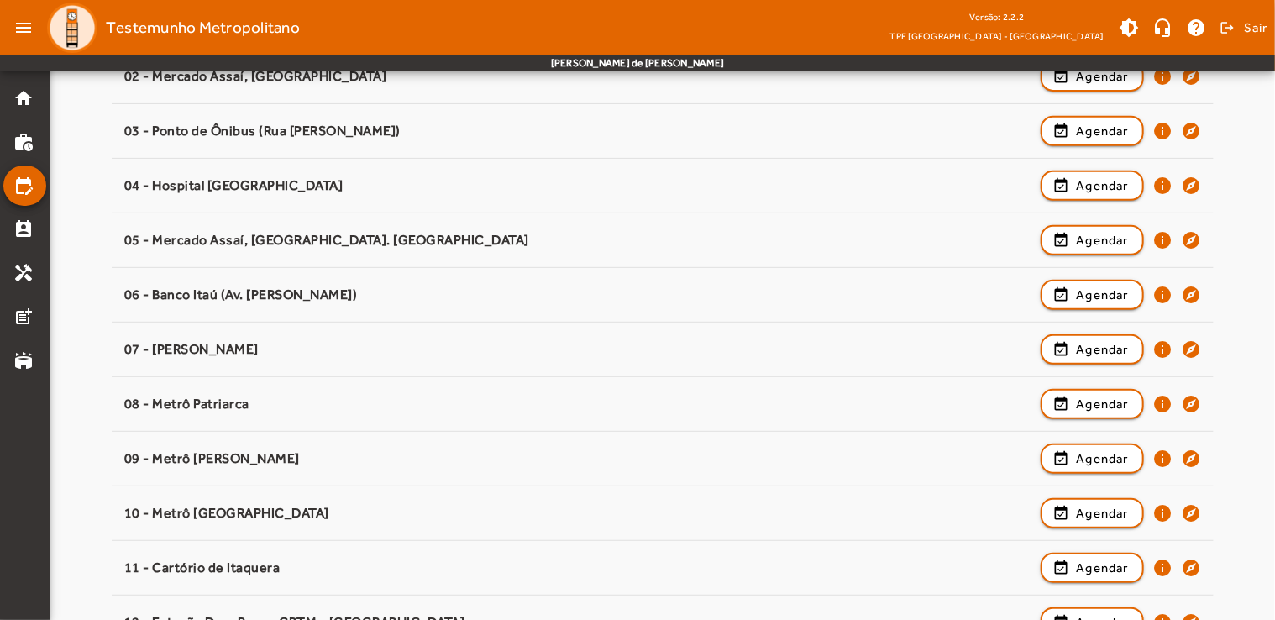
scroll to position [292, 0]
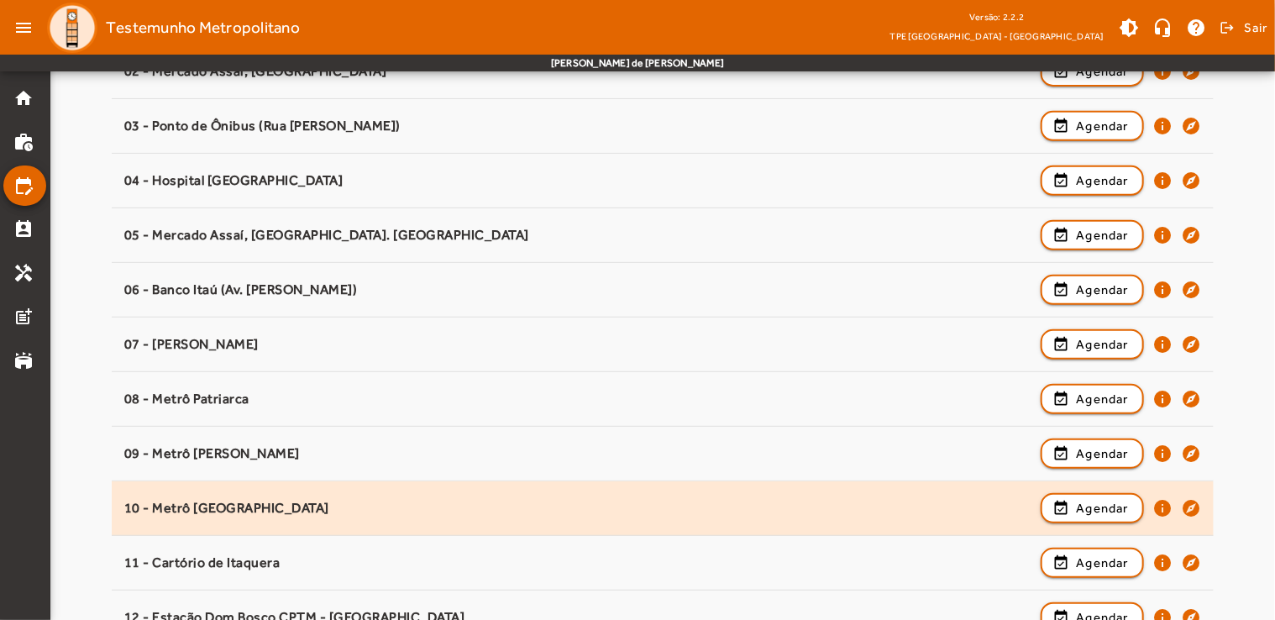
click at [723, 509] on div "10 - Metrô [GEOGRAPHIC_DATA]" at bounding box center [578, 509] width 908 height 18
click at [1067, 498] on span "button" at bounding box center [1092, 508] width 100 height 40
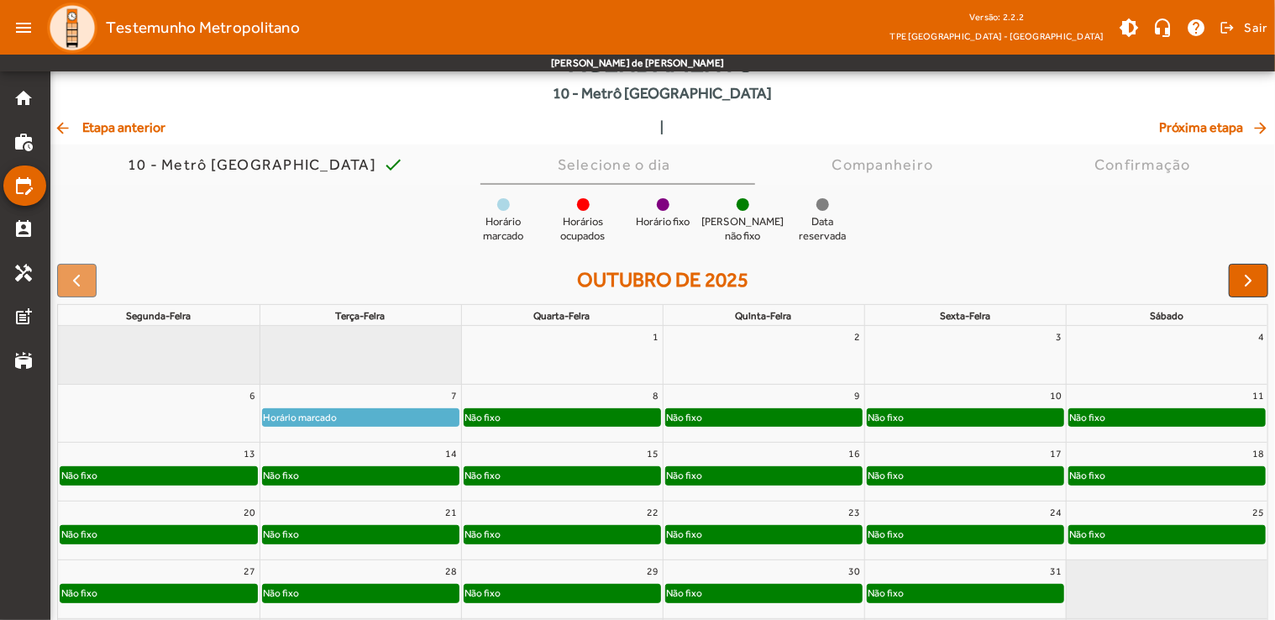
scroll to position [123, 0]
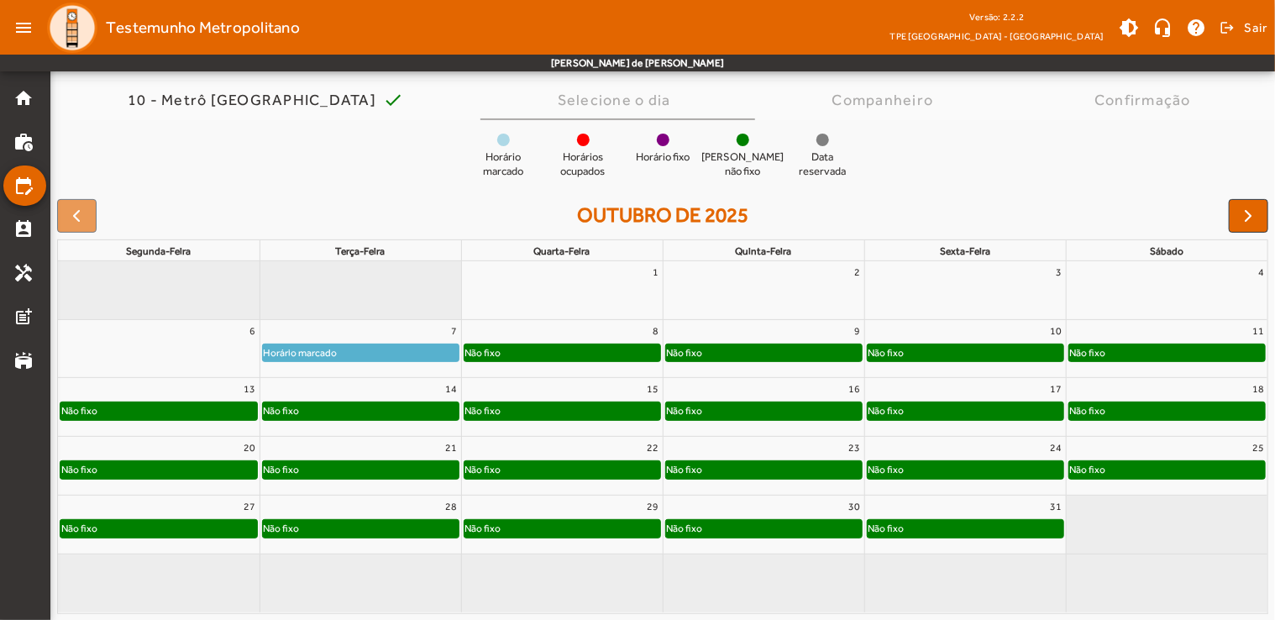
click at [329, 469] on div "Não fixo" at bounding box center [361, 469] width 196 height 17
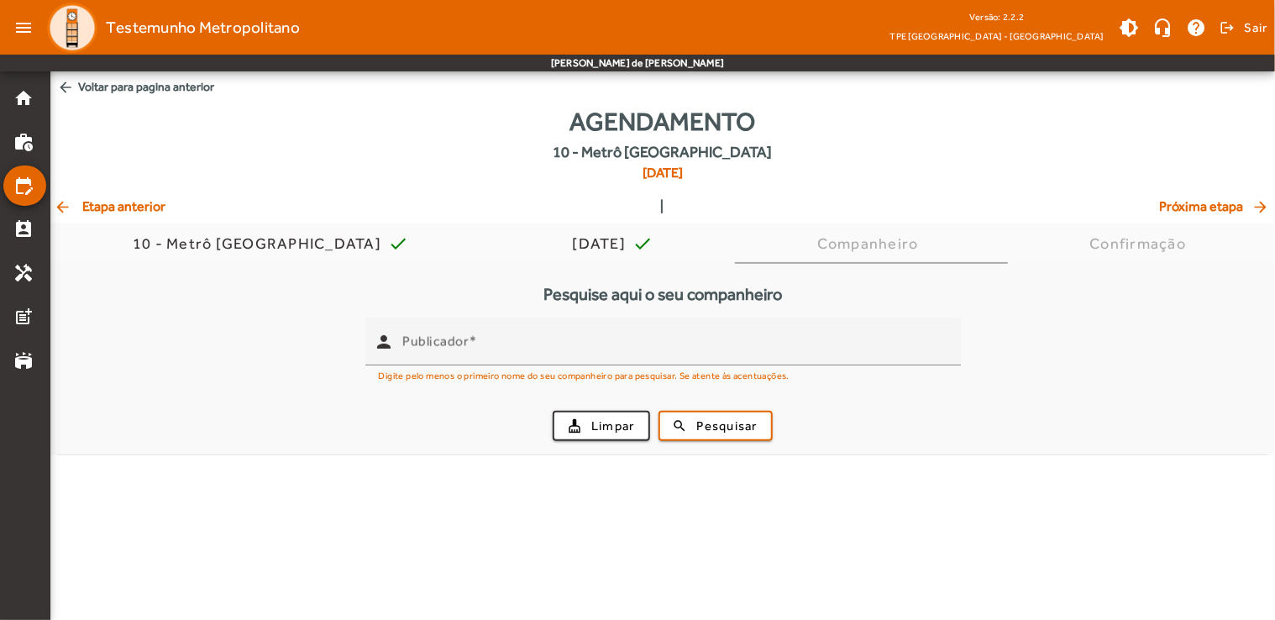
scroll to position [0, 0]
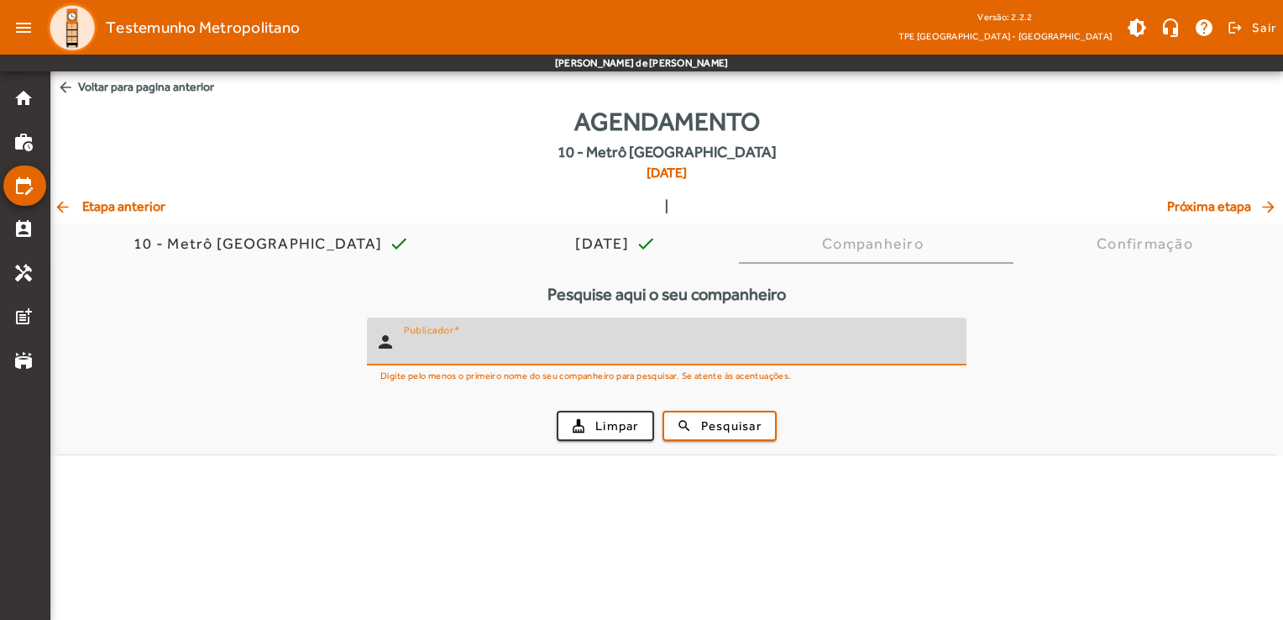
click at [521, 343] on input "Publicador" at bounding box center [678, 348] width 549 height 20
type input "*****"
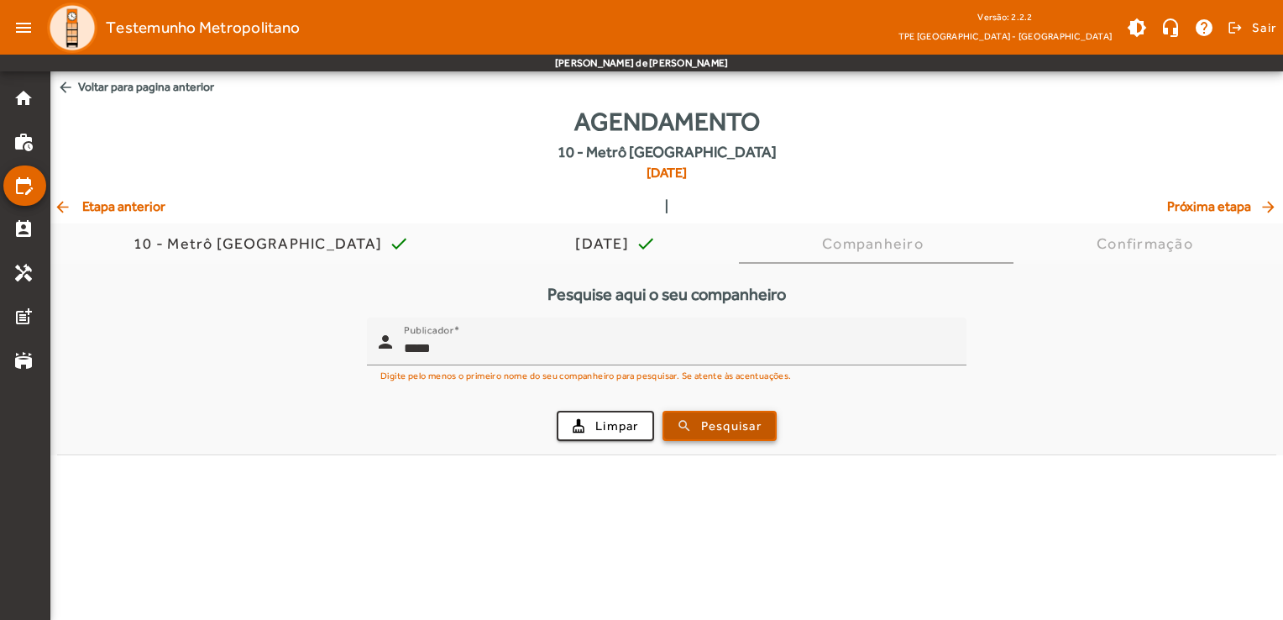
click at [722, 427] on span "Pesquisar" at bounding box center [731, 425] width 60 height 19
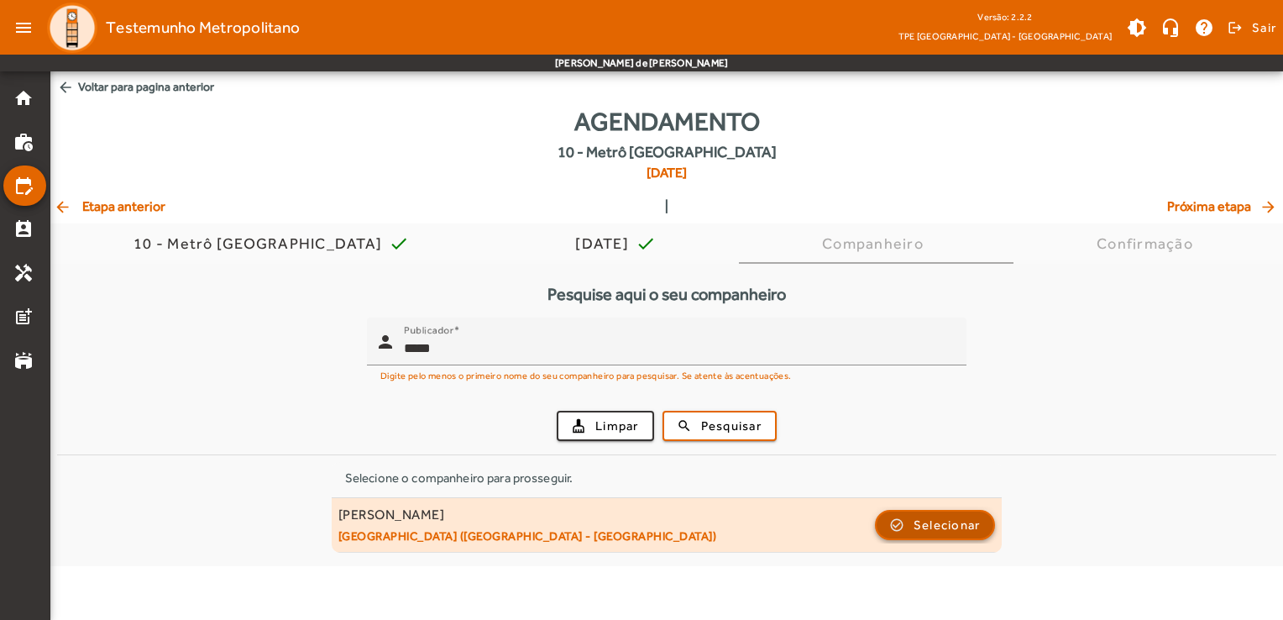
click at [923, 529] on span "Selecionar" at bounding box center [947, 525] width 67 height 20
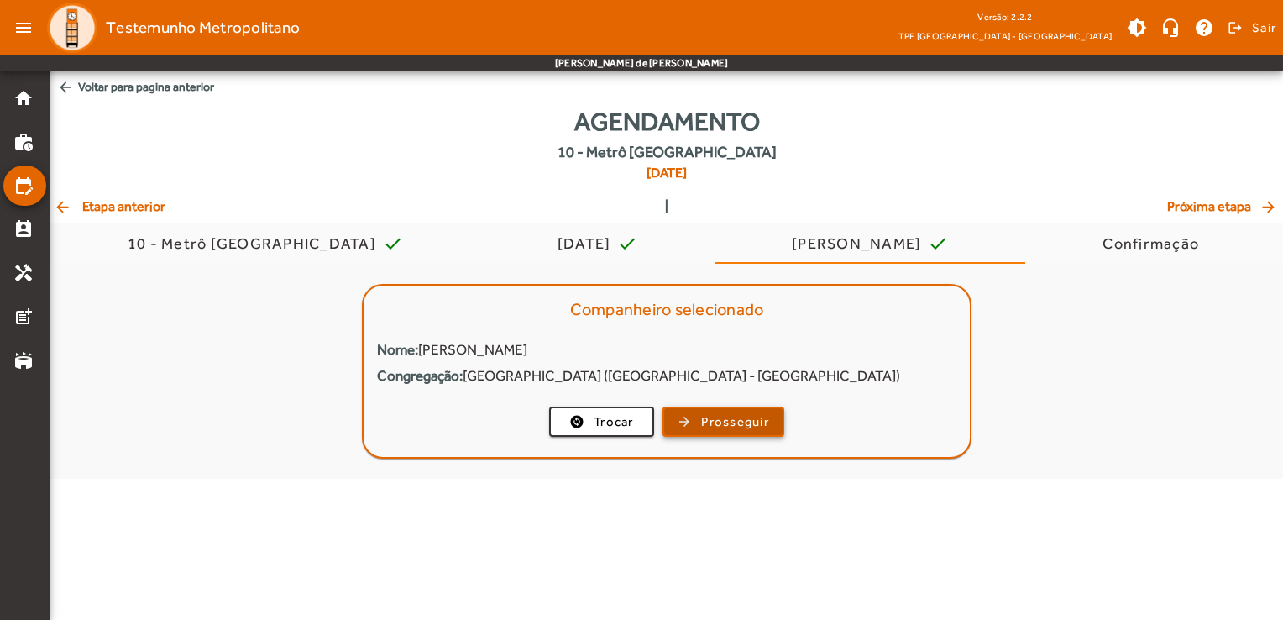
click at [756, 427] on span "Prosseguir" at bounding box center [735, 421] width 68 height 19
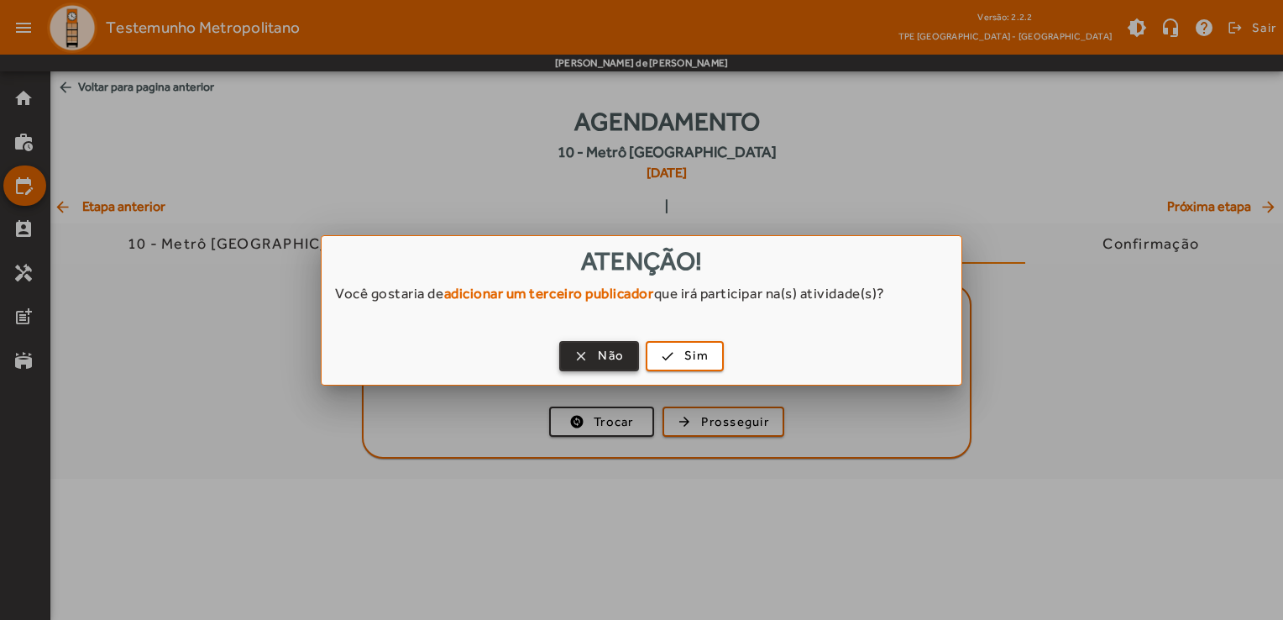
click at [615, 364] on span "Não" at bounding box center [611, 355] width 26 height 19
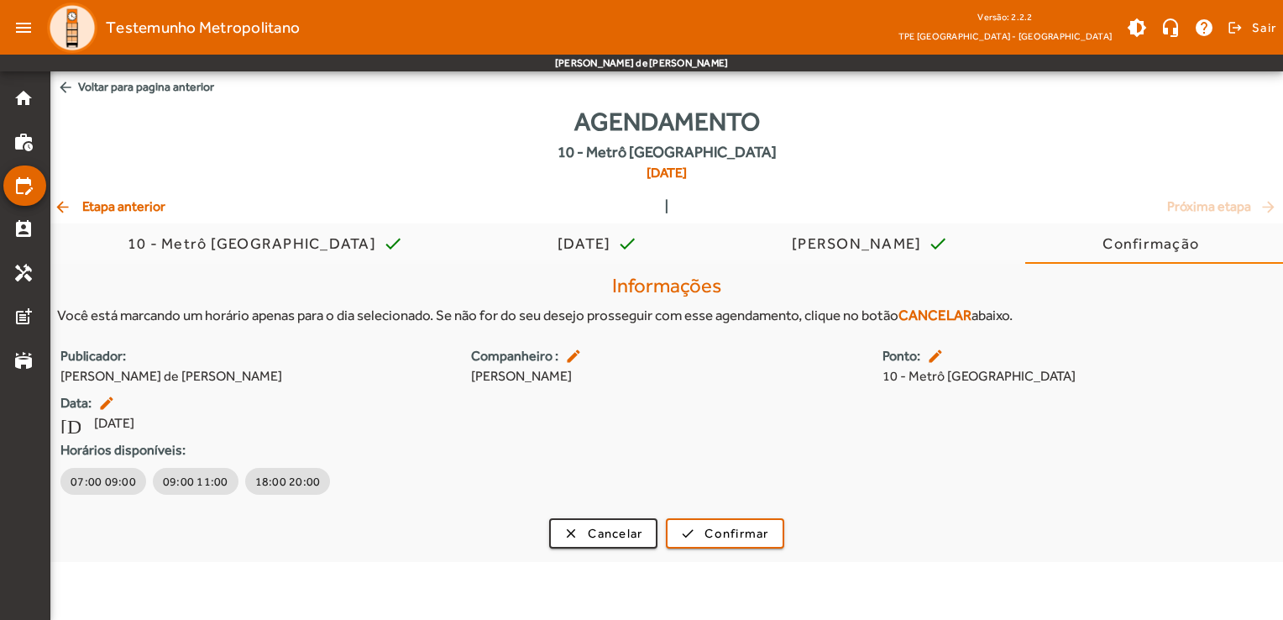
click at [936, 357] on mat-icon "edit" at bounding box center [937, 356] width 20 height 17
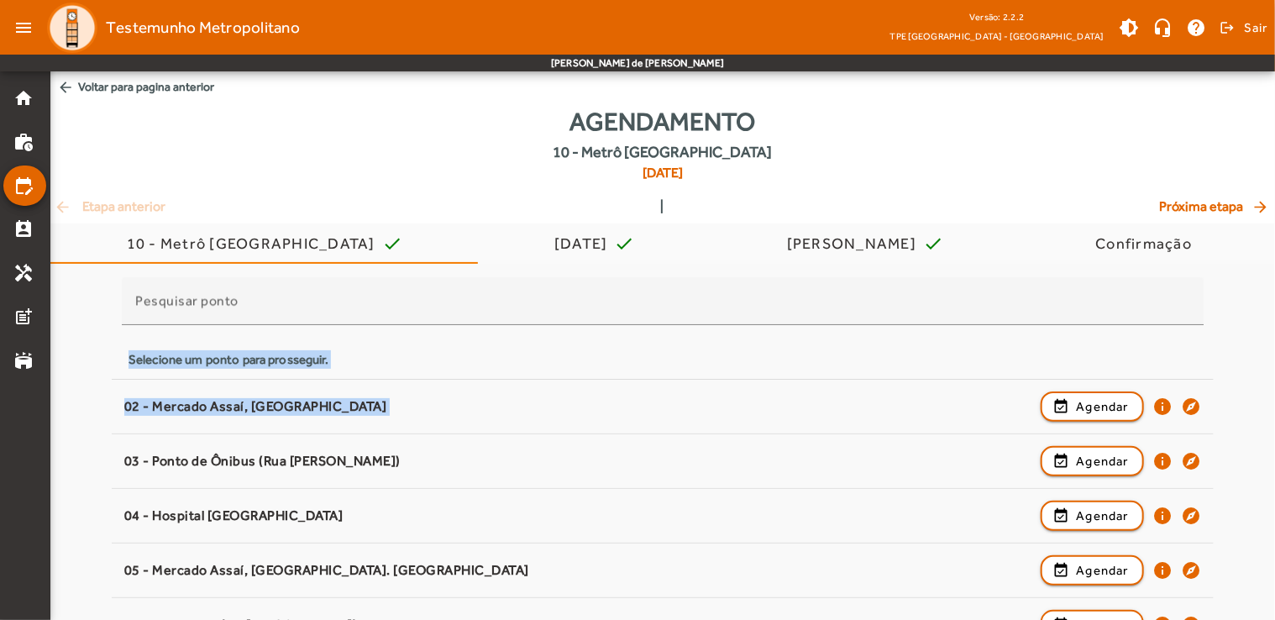
drag, startPoint x: 1282, startPoint y: 247, endPoint x: 1265, endPoint y: 390, distance: 143.8
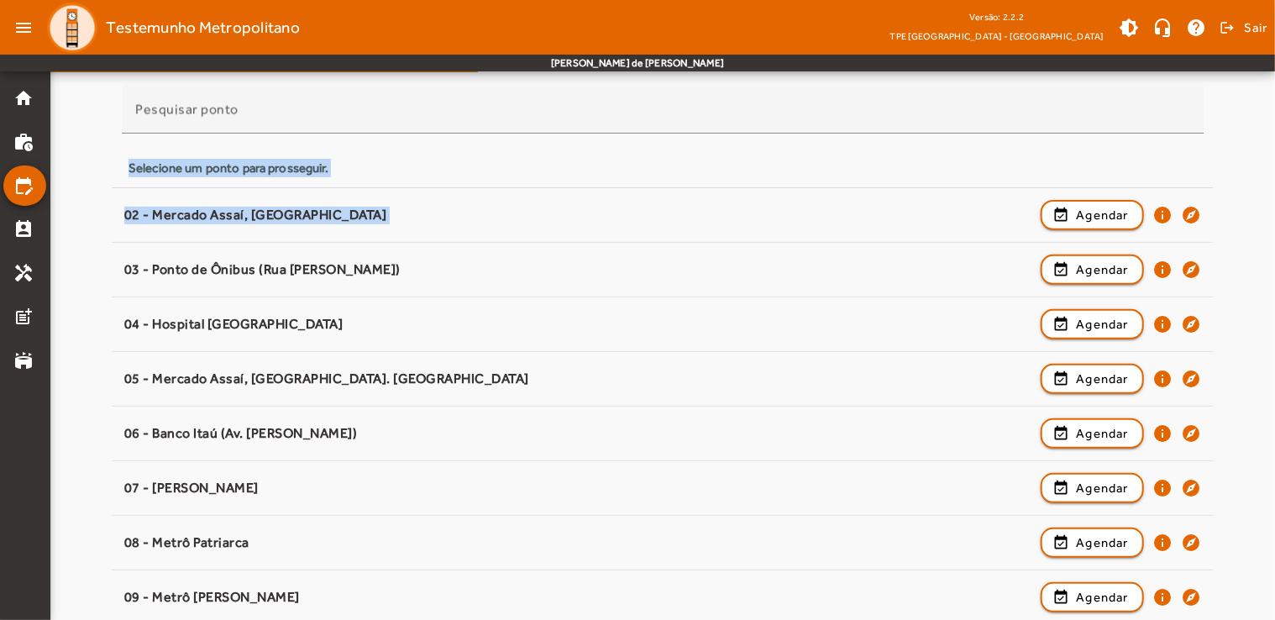
scroll to position [176, 0]
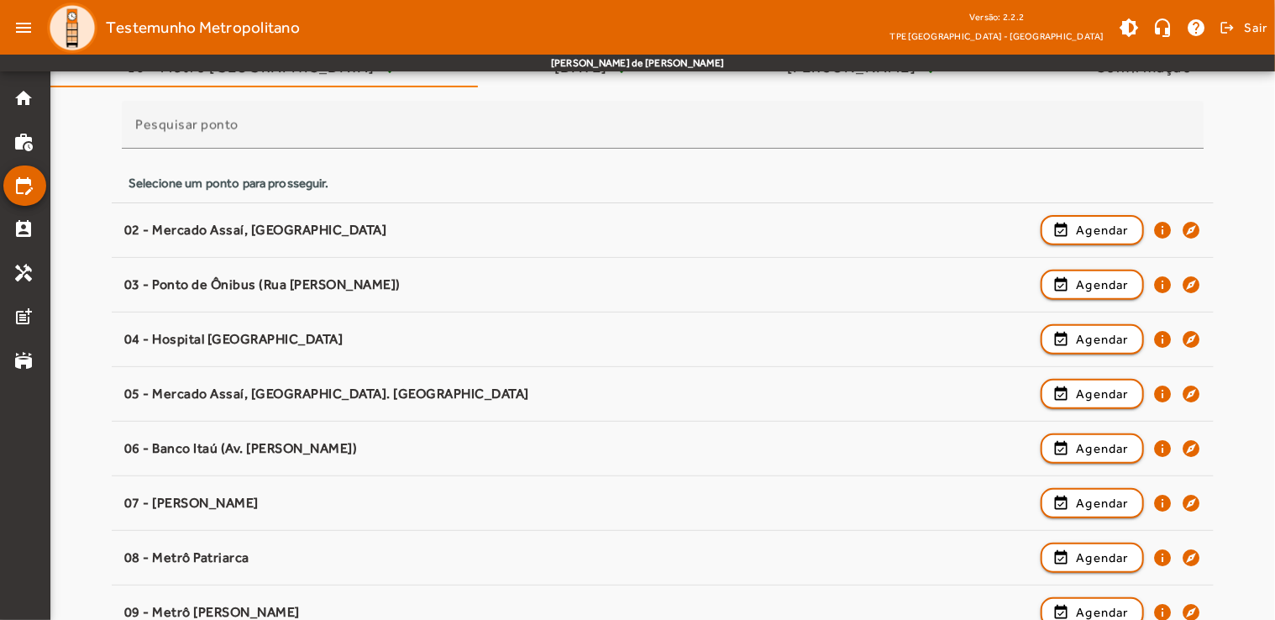
click at [1275, 333] on html "menu Testemunho Metropolitano Versão: 2.2.2 TPE [GEOGRAPHIC_DATA] - [GEOGRAPHIC…" at bounding box center [637, 134] width 1275 height 620
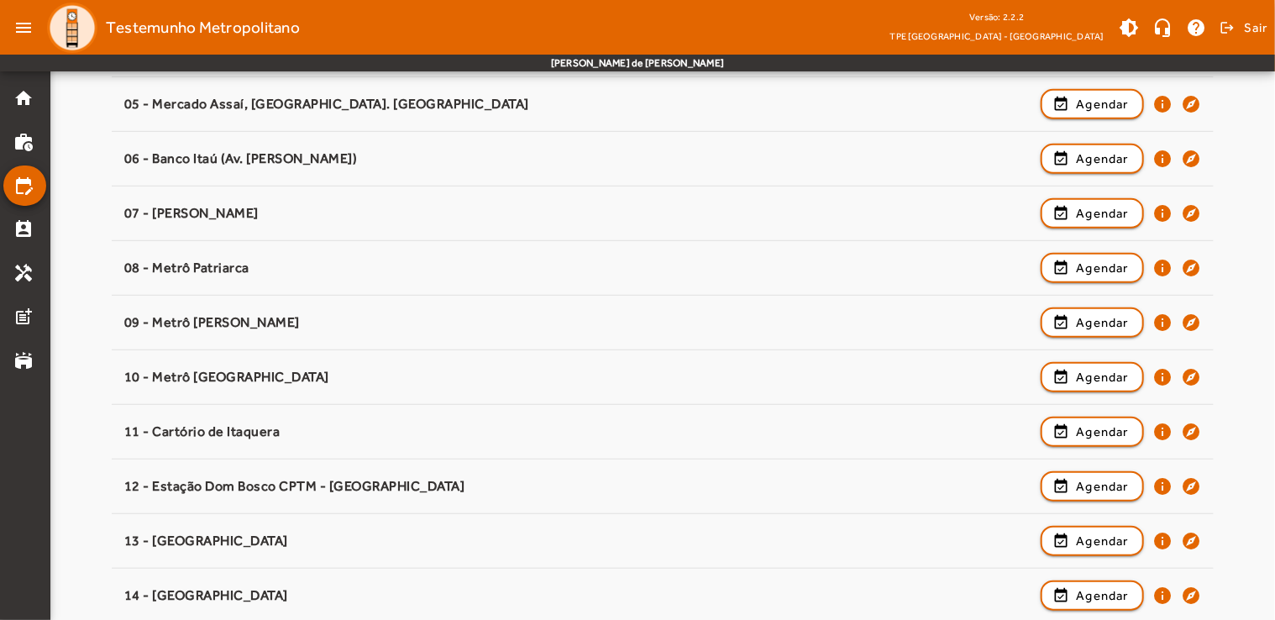
scroll to position [390, 0]
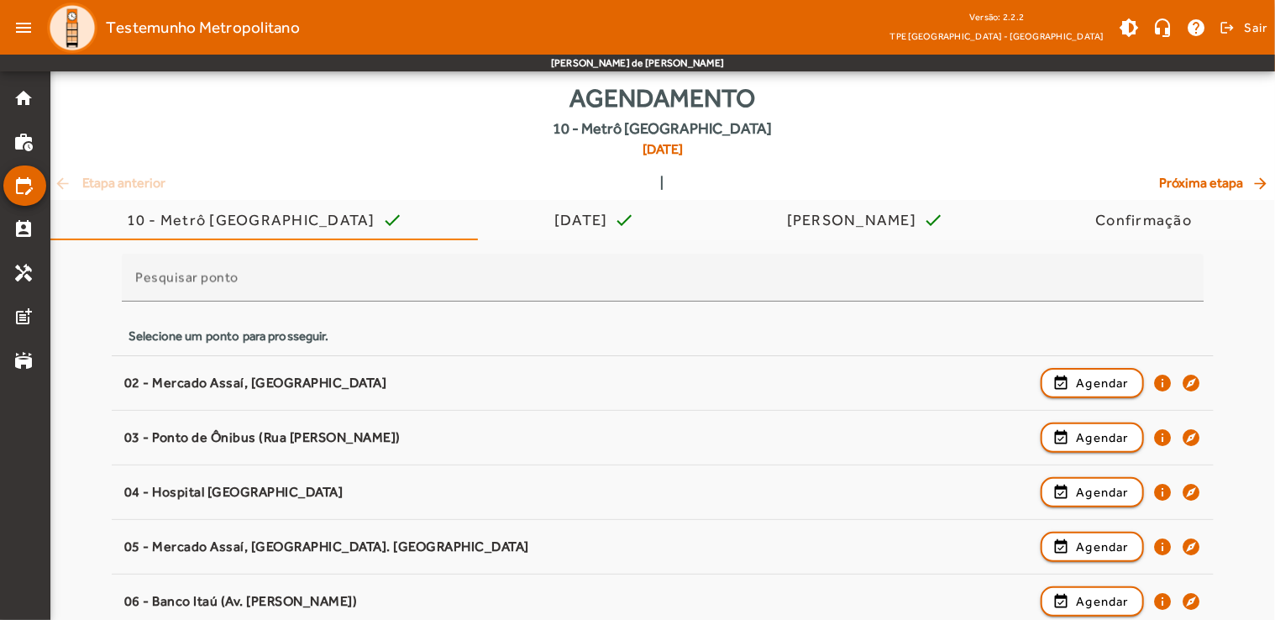
scroll to position [18, 0]
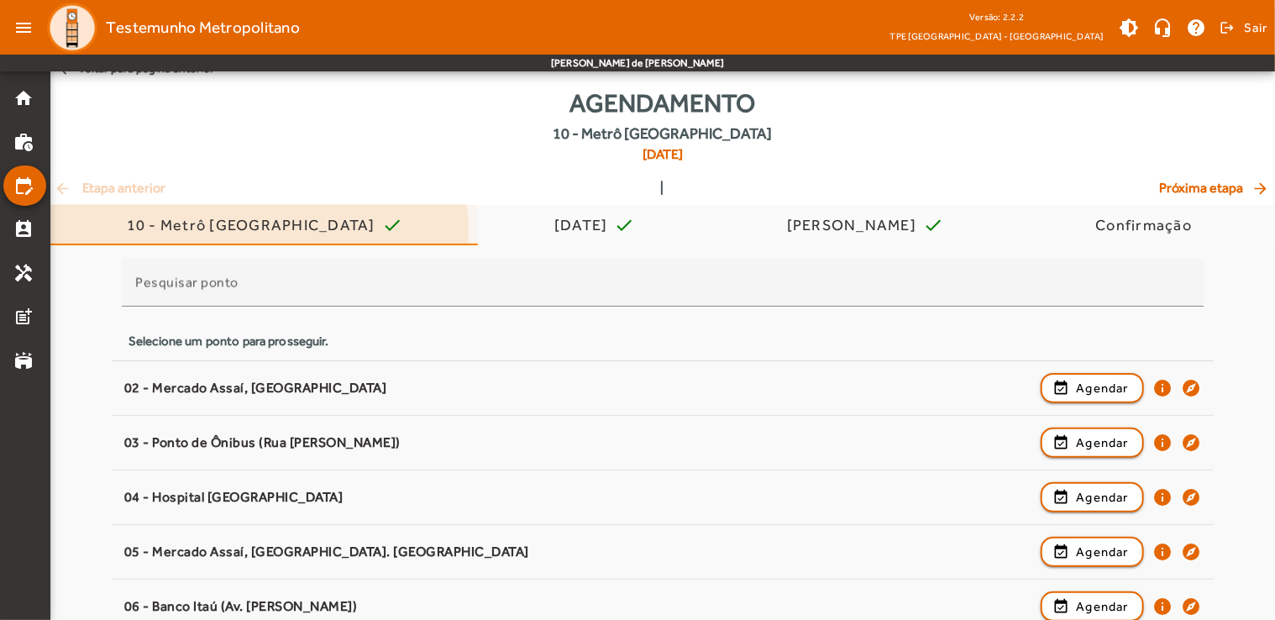
click at [259, 232] on div "10 - Metrô [GEOGRAPHIC_DATA]" at bounding box center [254, 225] width 255 height 17
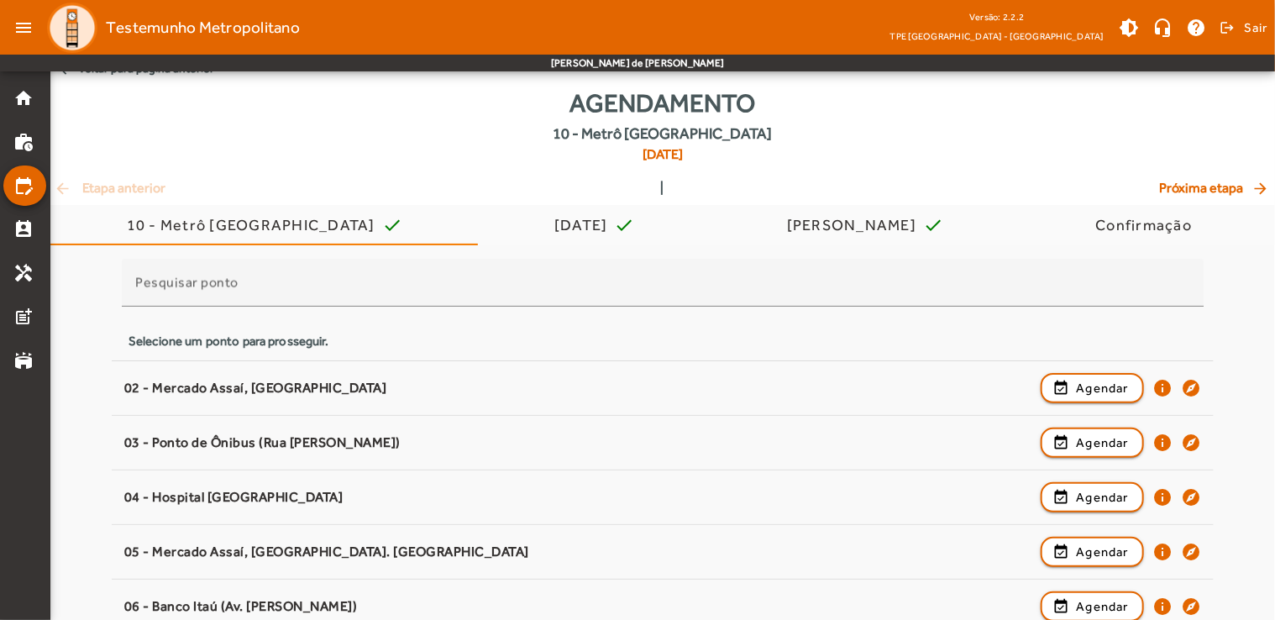
click at [193, 35] on span "Testemunho Metropolitano" at bounding box center [203, 27] width 194 height 27
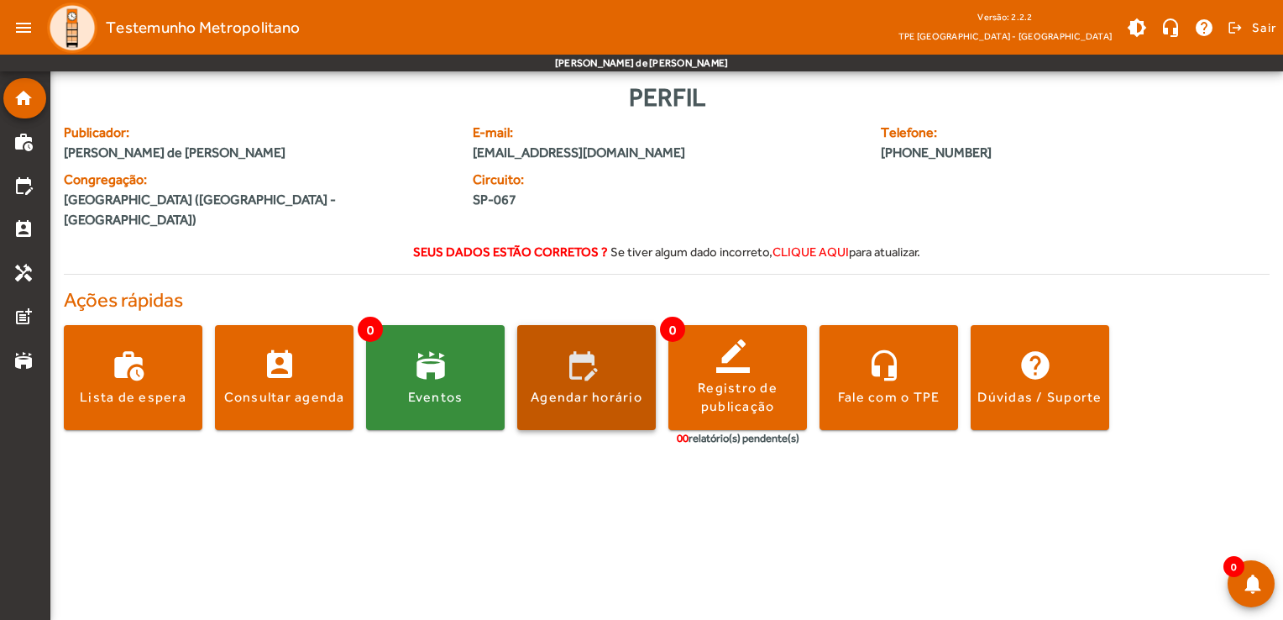
click at [592, 388] on div "Agendar horário" at bounding box center [587, 397] width 112 height 18
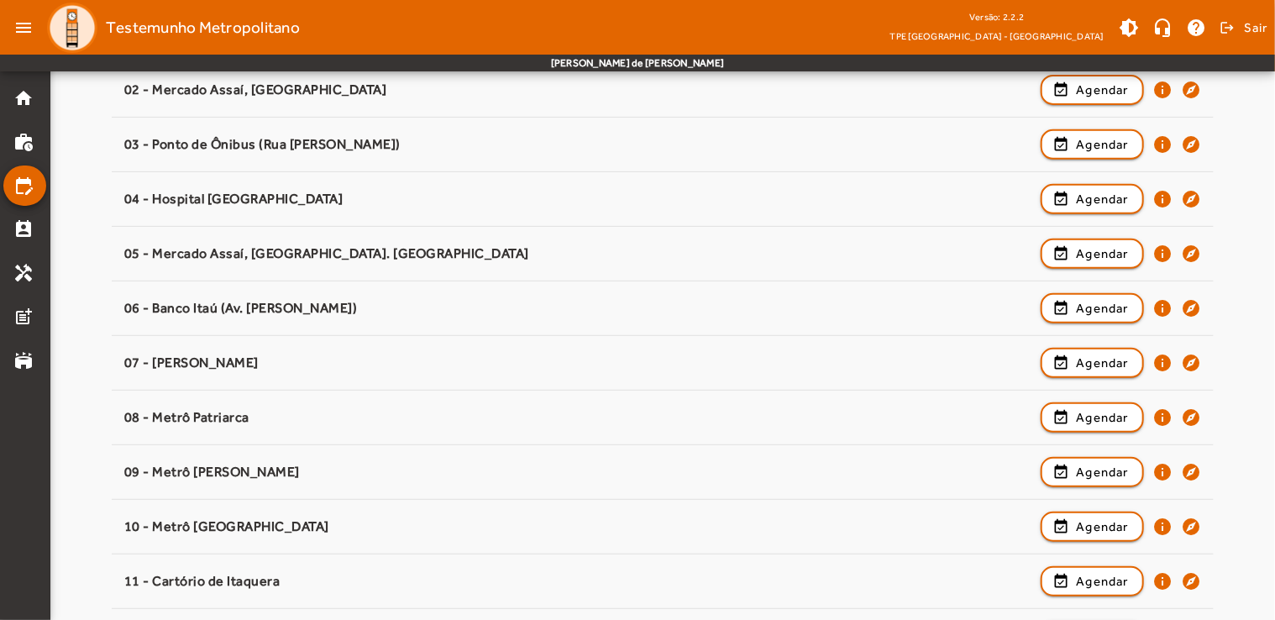
scroll to position [275, 0]
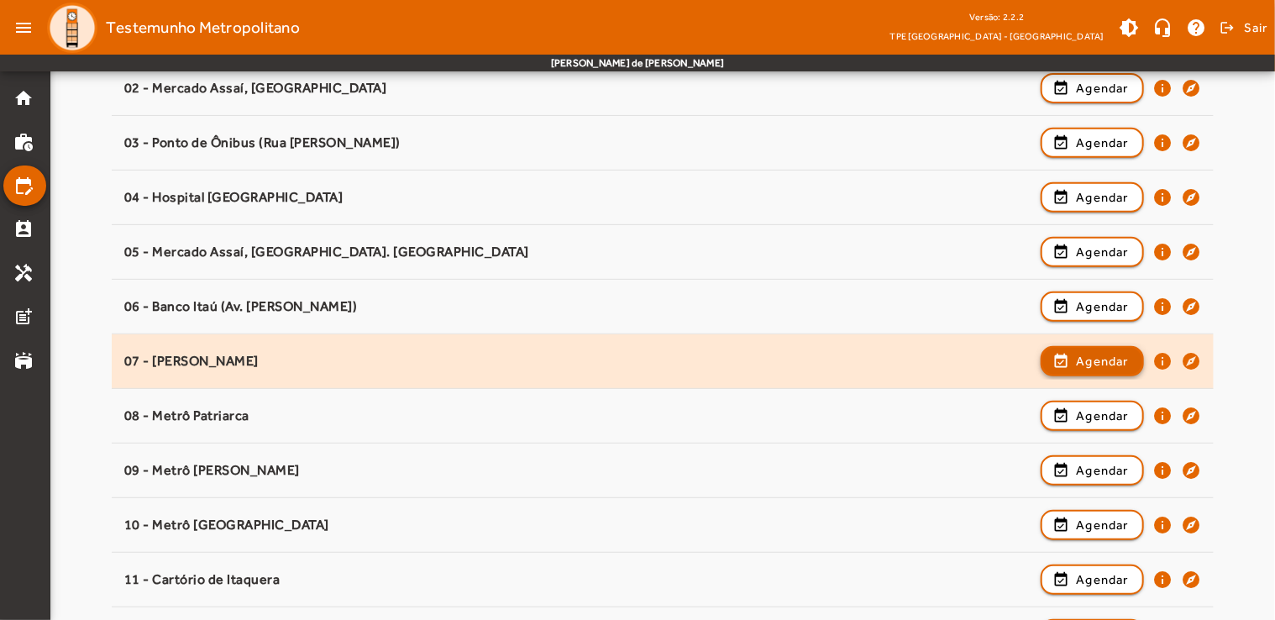
click at [1076, 369] on span "button" at bounding box center [1092, 361] width 100 height 40
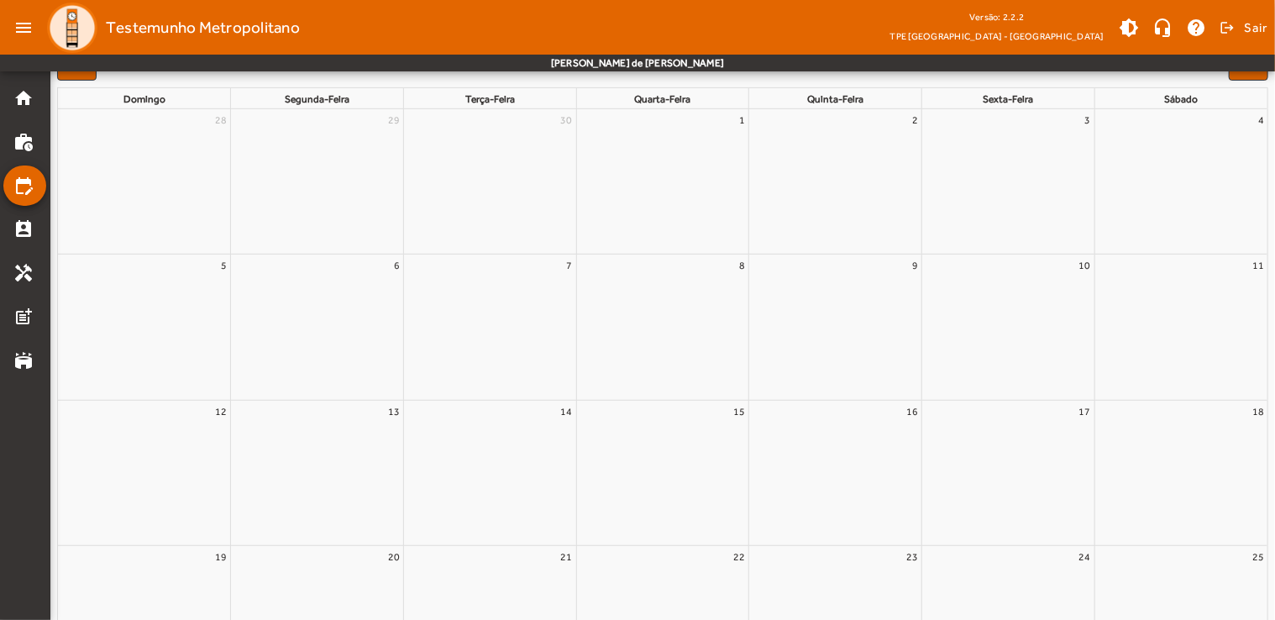
scroll to position [0, 0]
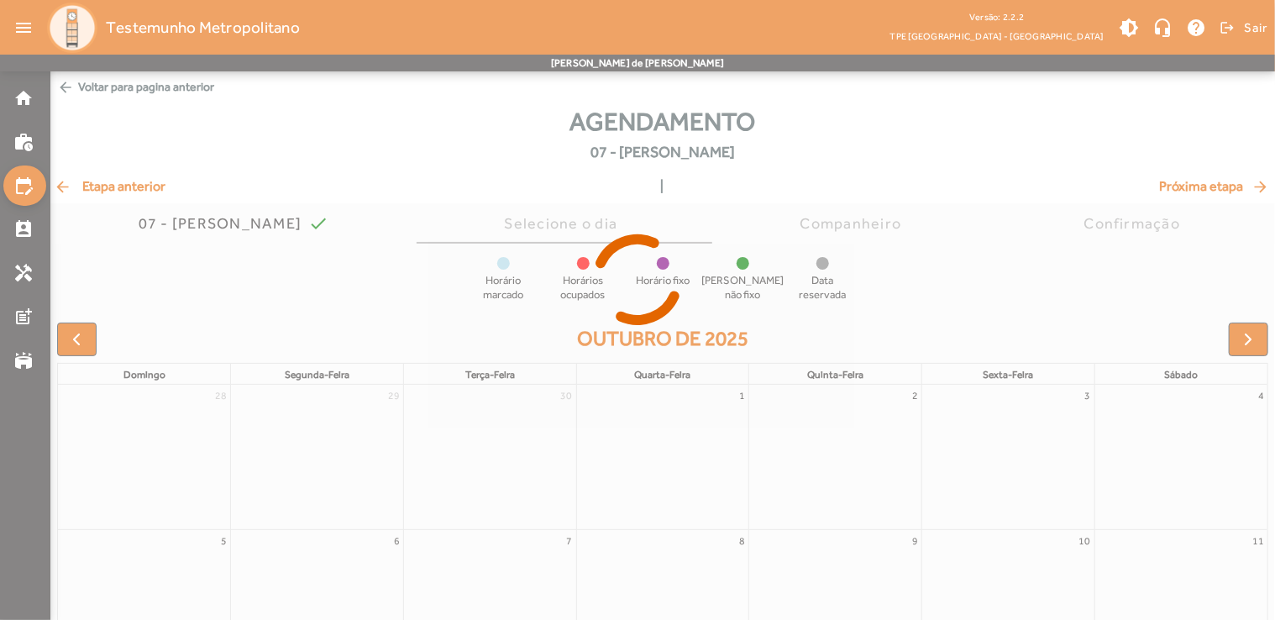
drag, startPoint x: 1076, startPoint y: 369, endPoint x: 1094, endPoint y: 466, distance: 98.2
click at [1094, 466] on div at bounding box center [637, 310] width 1275 height 620
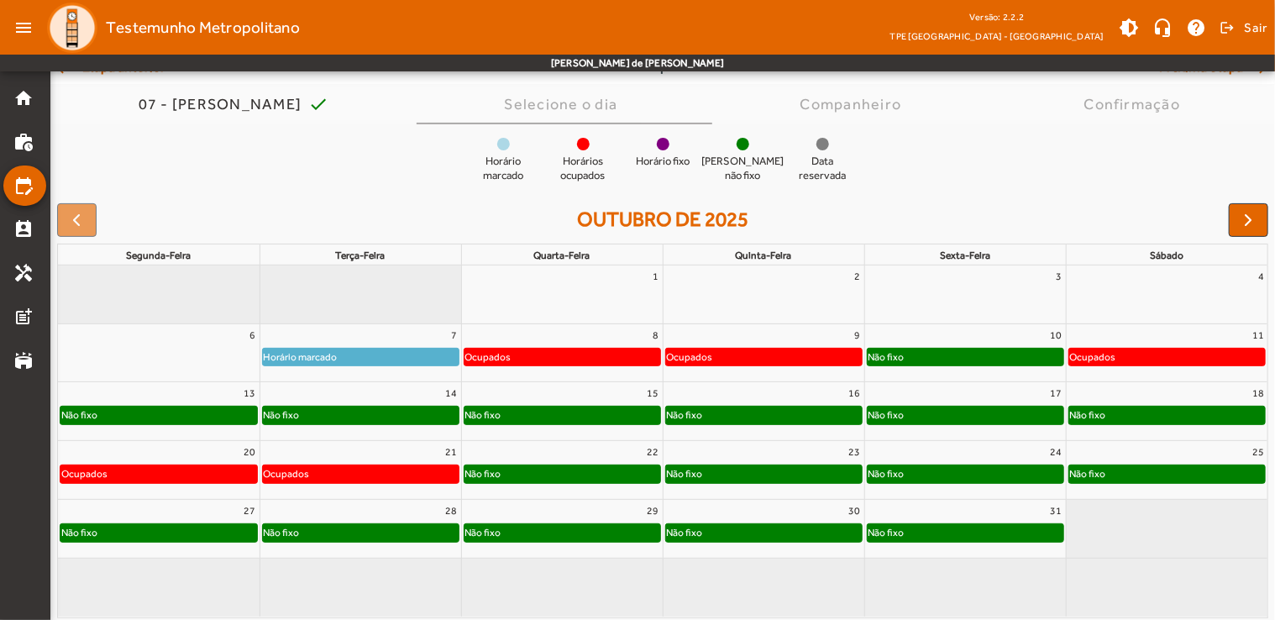
scroll to position [123, 0]
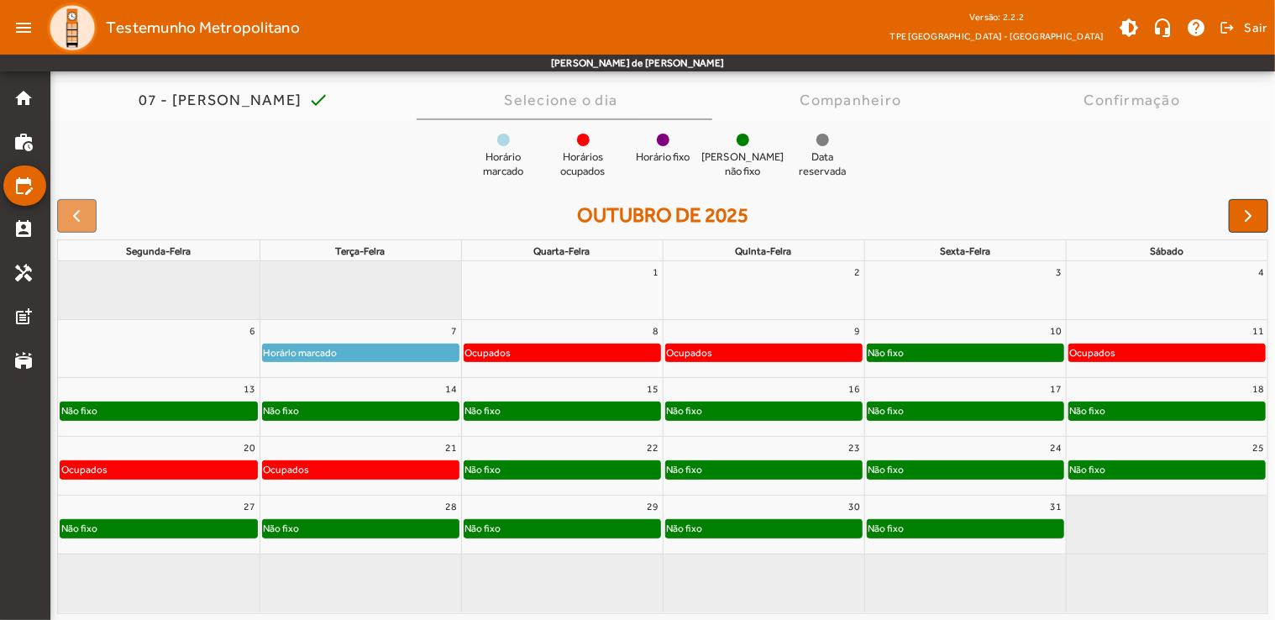
click at [416, 407] on div "Não fixo" at bounding box center [361, 410] width 196 height 17
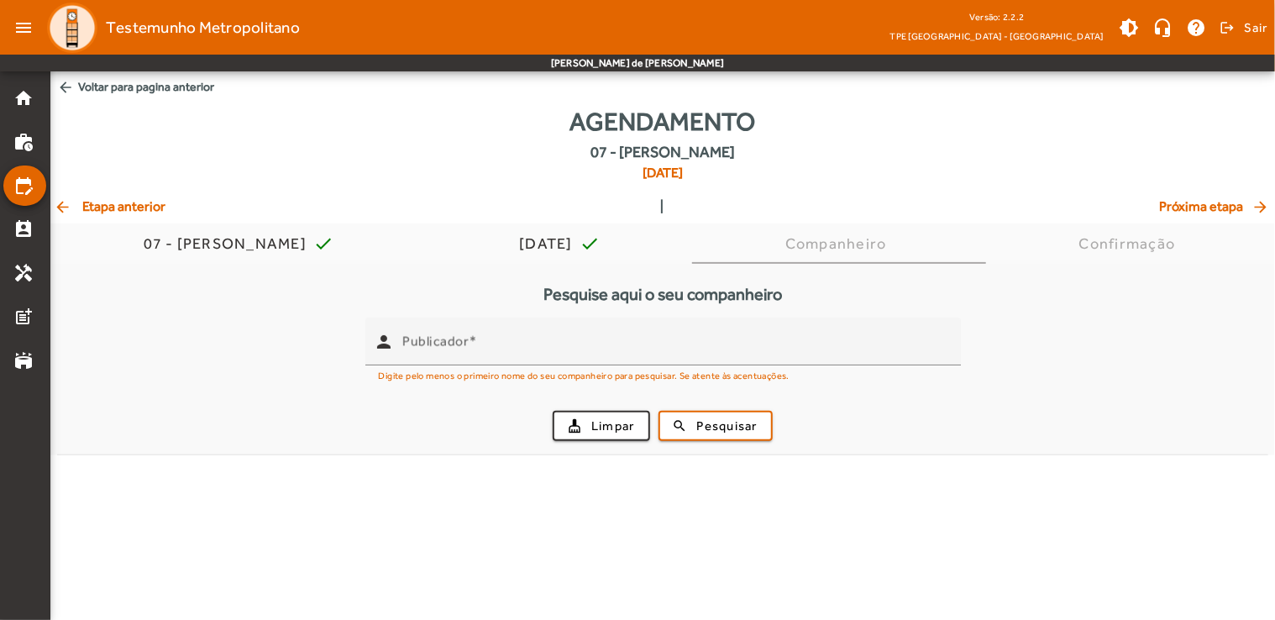
scroll to position [0, 0]
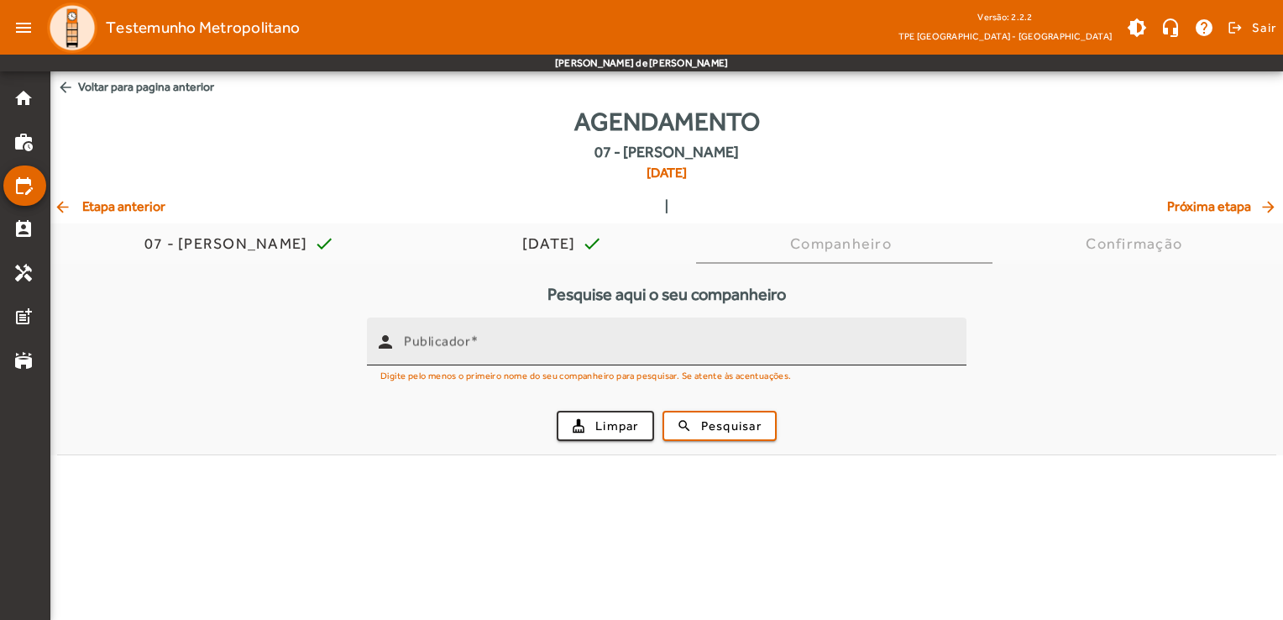
click at [469, 349] on input "Publicador" at bounding box center [678, 348] width 549 height 20
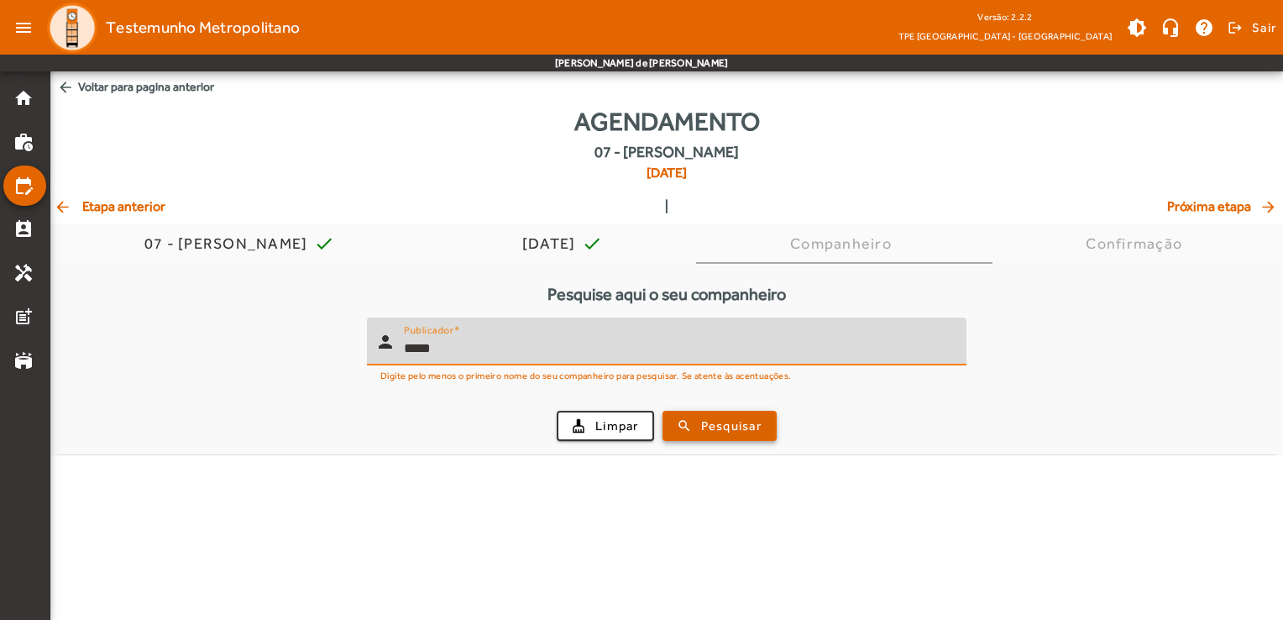
type input "*****"
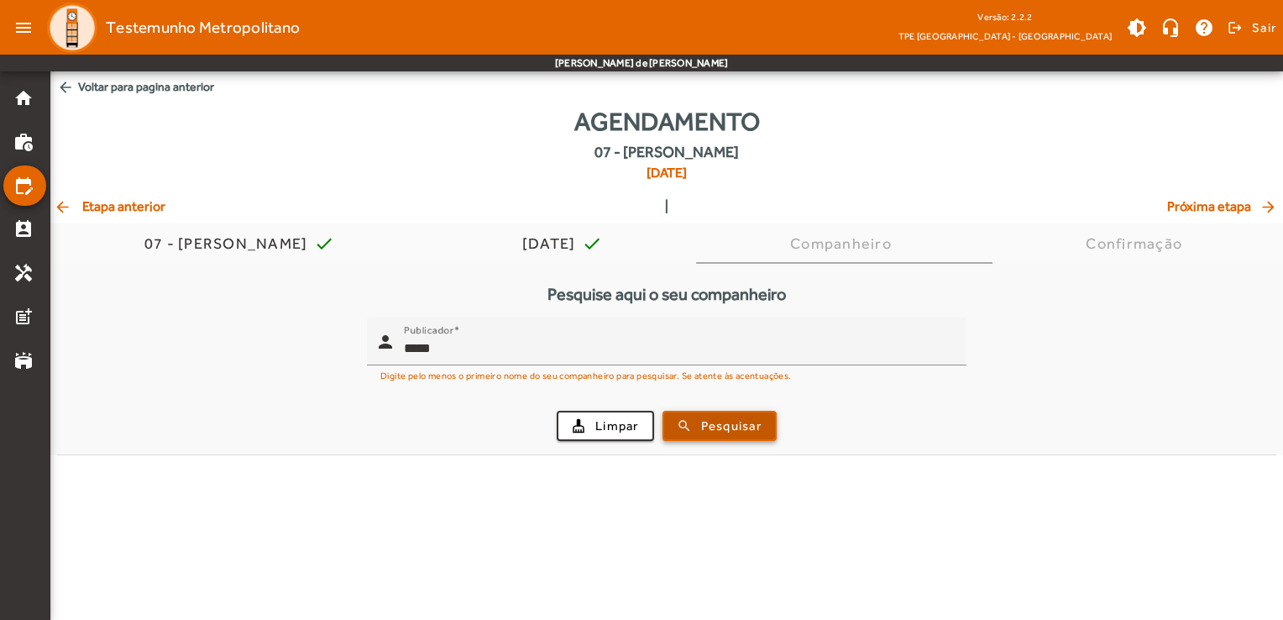
click at [729, 425] on span "Pesquisar" at bounding box center [731, 425] width 60 height 19
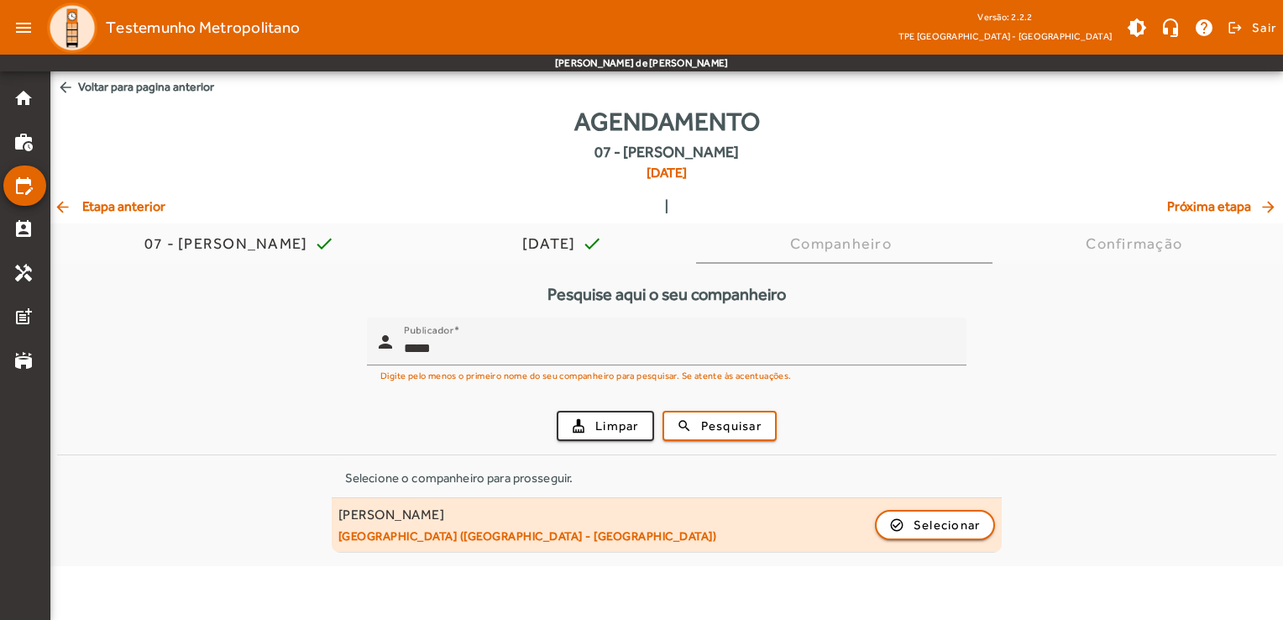
click at [660, 525] on div "[PERSON_NAME] [GEOGRAPHIC_DATA] ([GEOGRAPHIC_DATA] - [GEOGRAPHIC_DATA]) check_c…" at bounding box center [666, 524] width 657 height 37
click at [930, 506] on div "[PERSON_NAME] [GEOGRAPHIC_DATA] ([GEOGRAPHIC_DATA] - [GEOGRAPHIC_DATA]) check_c…" at bounding box center [666, 524] width 657 height 37
click at [927, 529] on span "Selecionar" at bounding box center [947, 525] width 67 height 20
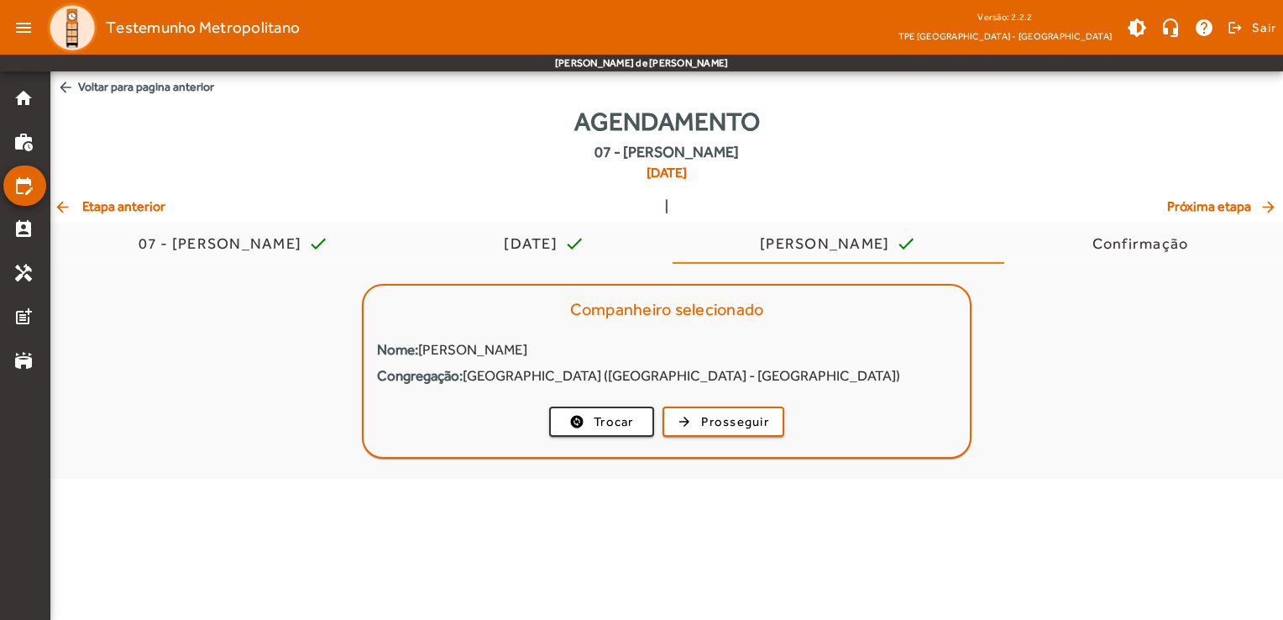
click at [740, 440] on mat-card-actions "change_circle Trocar arrow_forward Prosseguir" at bounding box center [667, 422] width 606 height 44
click at [741, 428] on span "Prosseguir" at bounding box center [735, 421] width 68 height 19
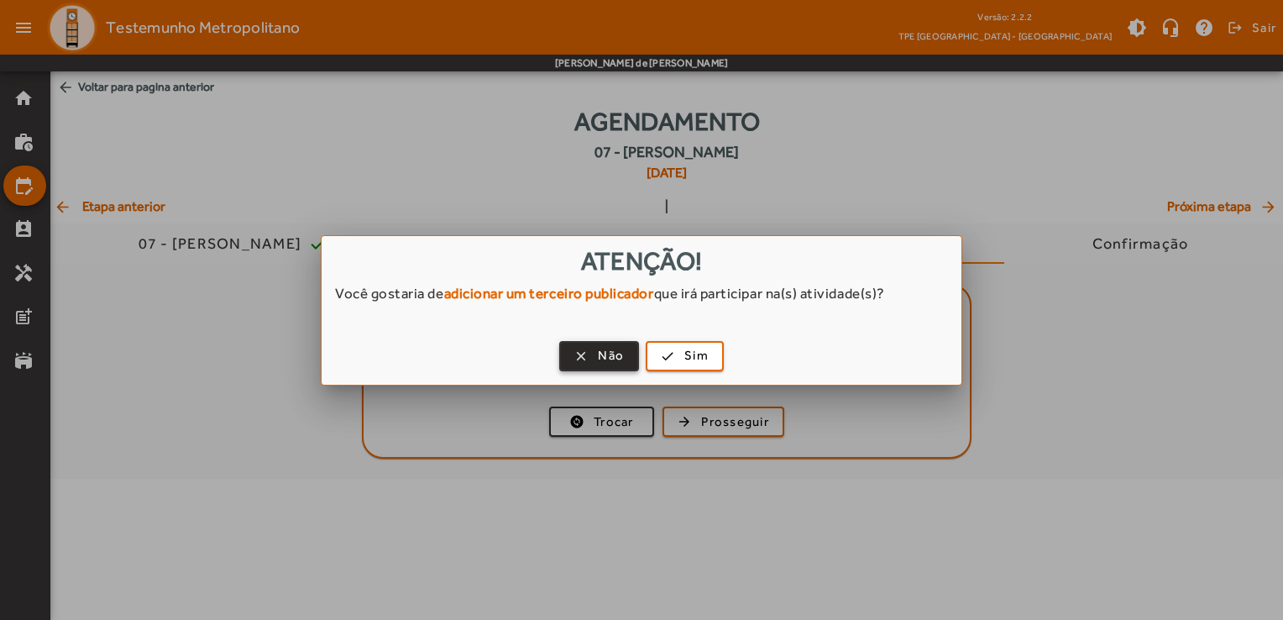
click at [611, 348] on span "Não" at bounding box center [611, 355] width 26 height 19
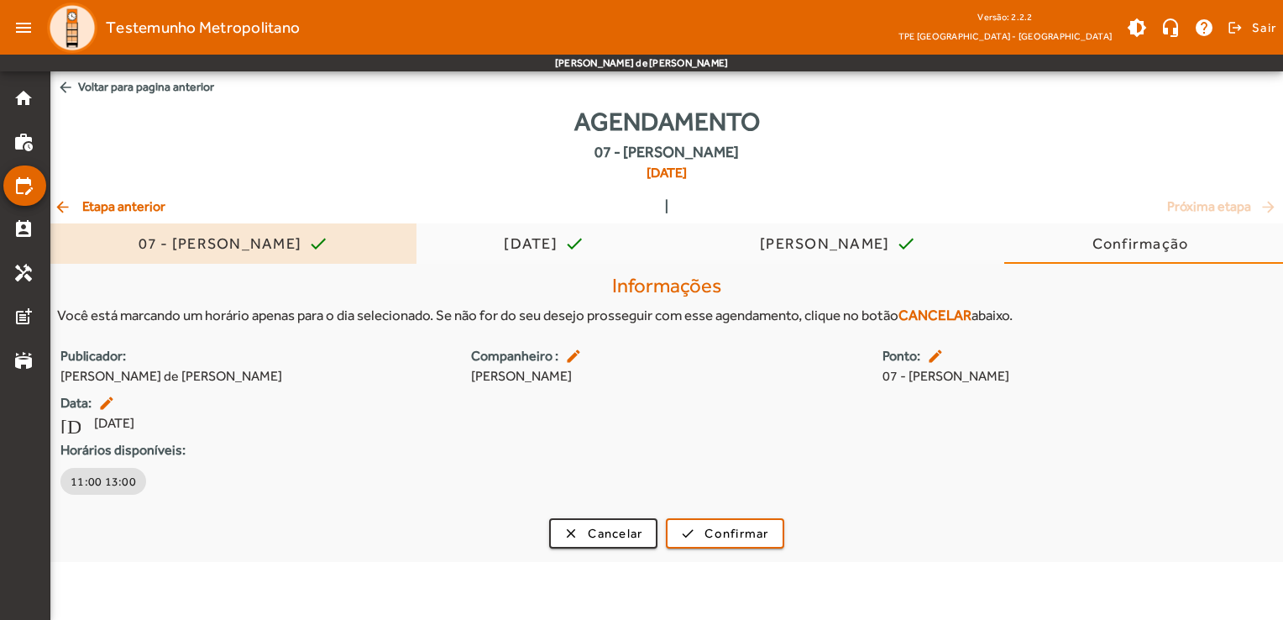
click at [275, 230] on span "07 - [PERSON_NAME] check" at bounding box center [234, 243] width 191 height 40
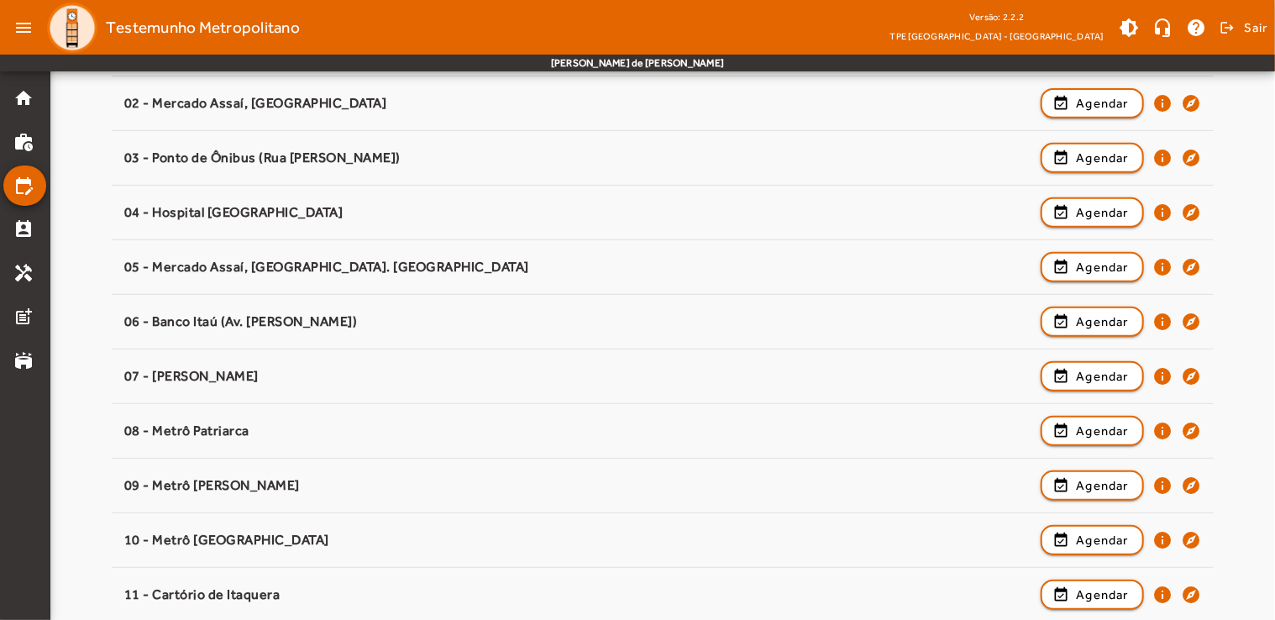
scroll to position [306, 0]
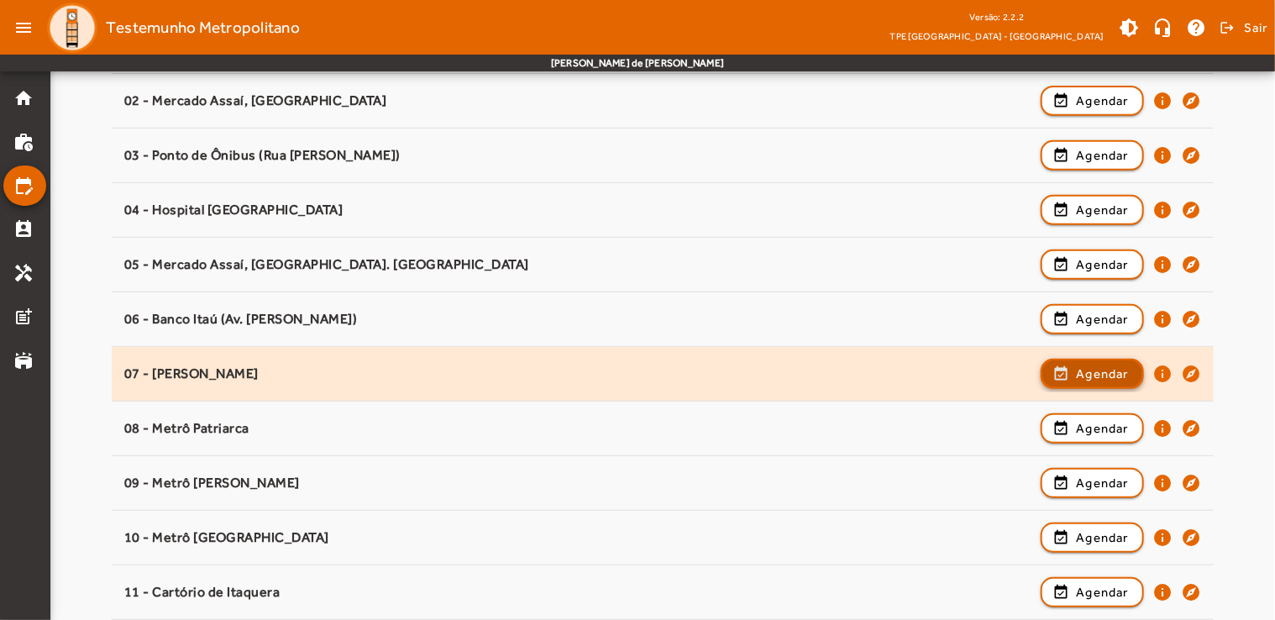
click at [1087, 375] on span "Agendar" at bounding box center [1102, 374] width 53 height 20
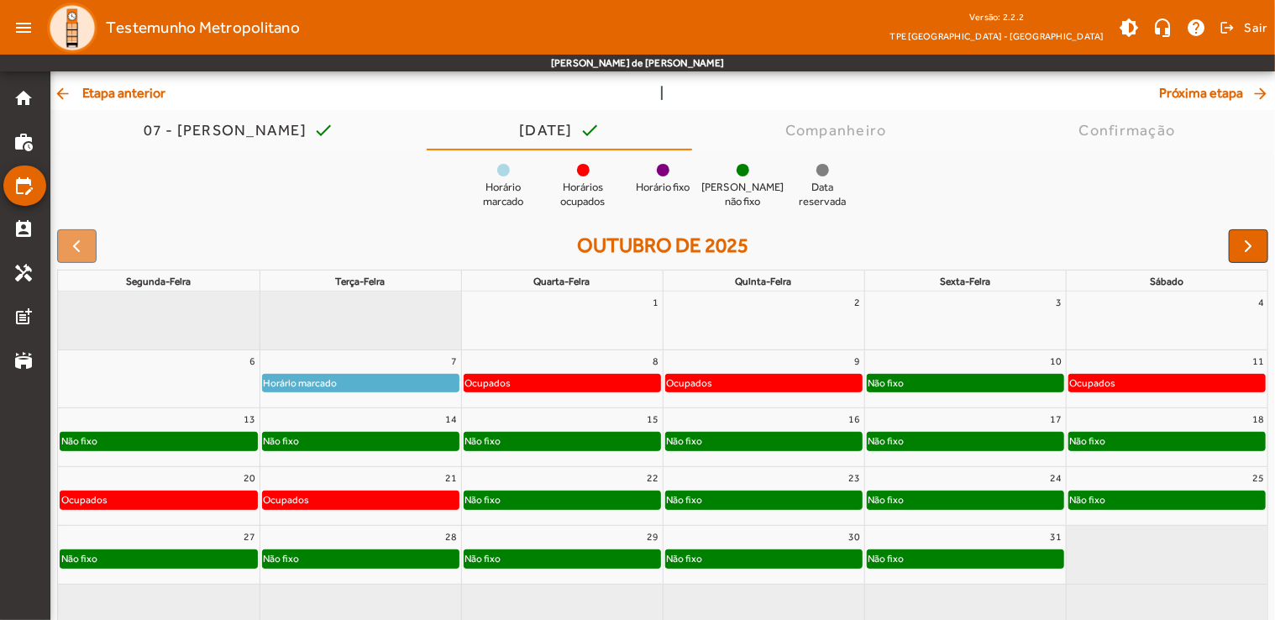
scroll to position [129, 0]
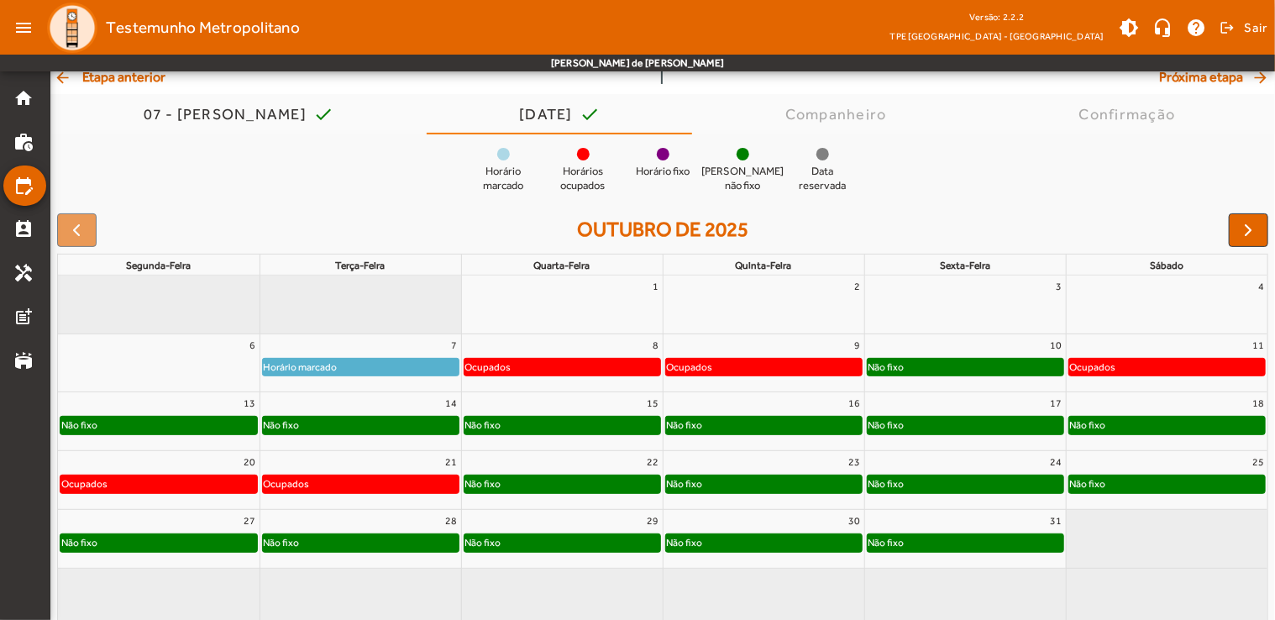
click at [440, 544] on div "Não fixo" at bounding box center [361, 542] width 196 height 17
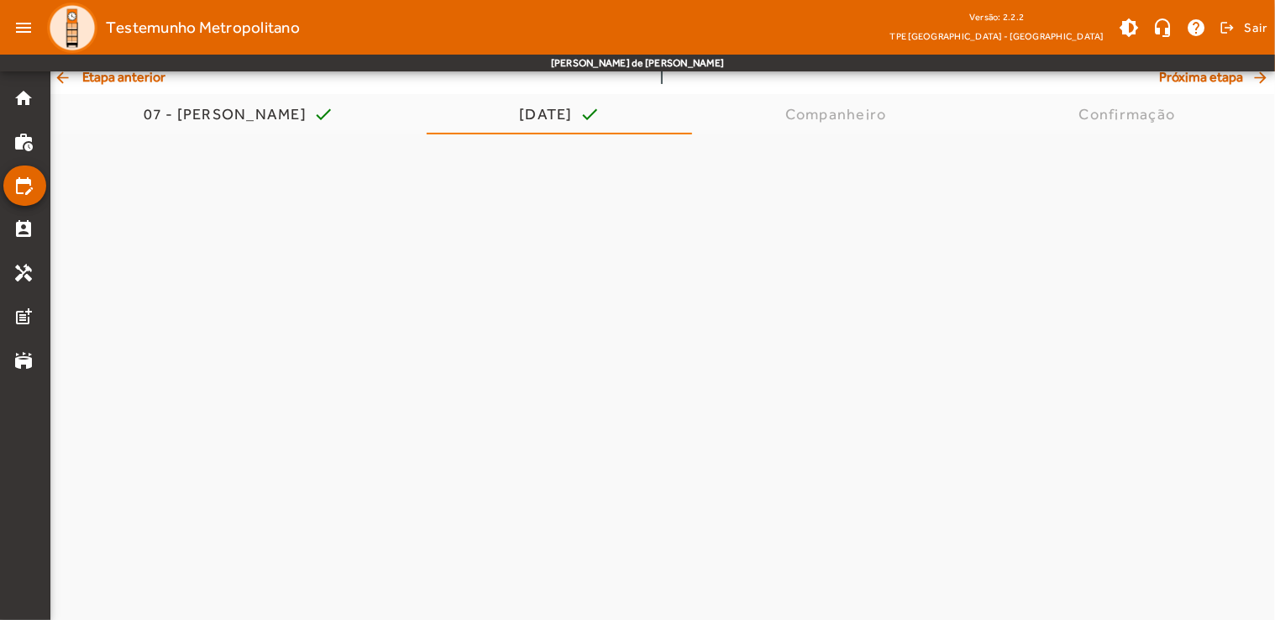
scroll to position [0, 0]
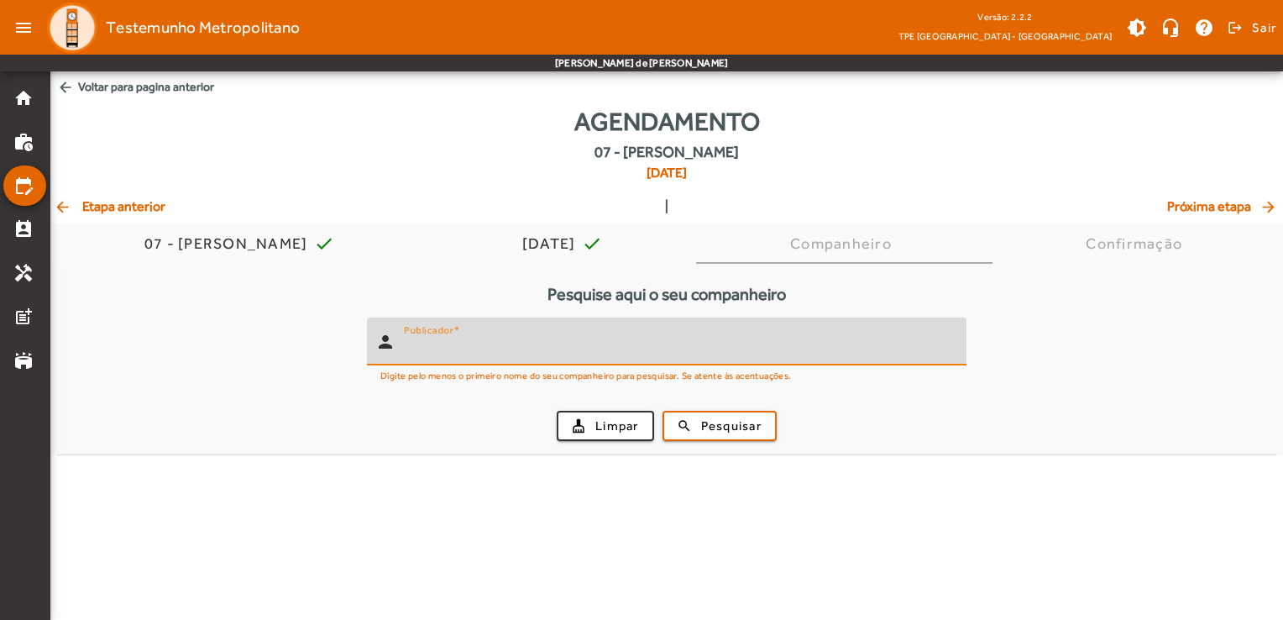
click at [561, 348] on input "Publicador" at bounding box center [678, 348] width 549 height 20
type input "*****"
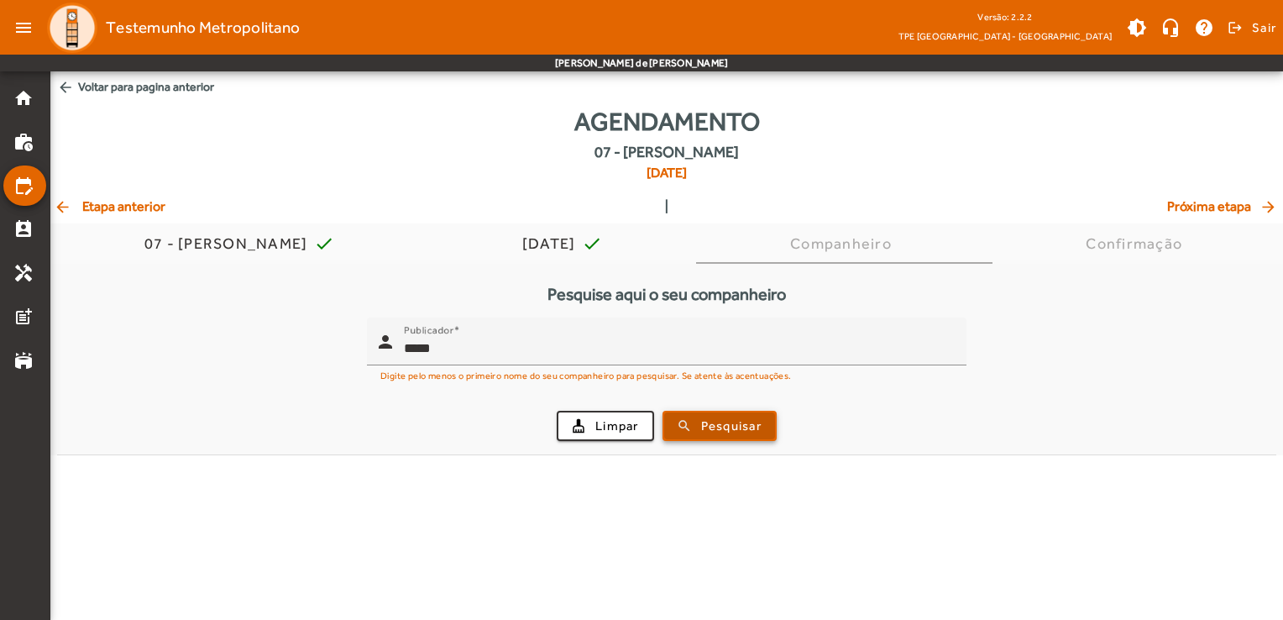
click at [724, 429] on span "Pesquisar" at bounding box center [731, 425] width 60 height 19
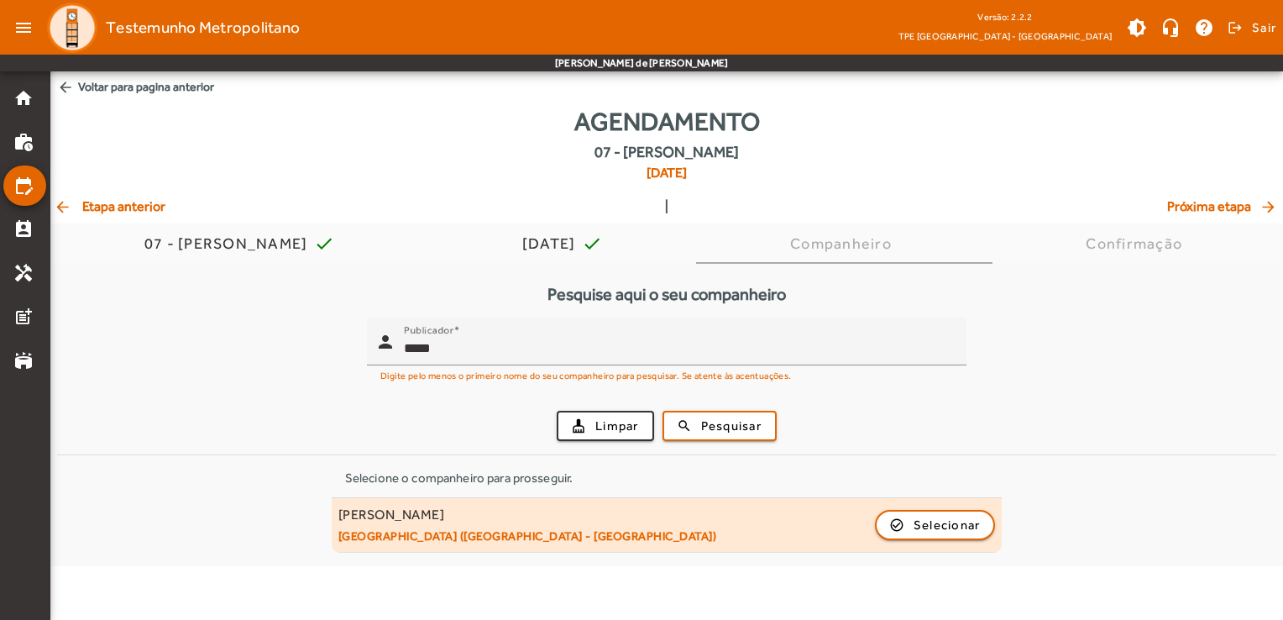
click at [559, 500] on mat-list-item "[PERSON_NAME] [GEOGRAPHIC_DATA] ([GEOGRAPHIC_DATA] - [GEOGRAPHIC_DATA]) check_c…" at bounding box center [667, 525] width 671 height 55
click at [914, 541] on div "[PERSON_NAME] [GEOGRAPHIC_DATA] ([GEOGRAPHIC_DATA] - [GEOGRAPHIC_DATA]) check_c…" at bounding box center [666, 524] width 657 height 37
click at [919, 534] on span "button" at bounding box center [936, 525] width 118 height 40
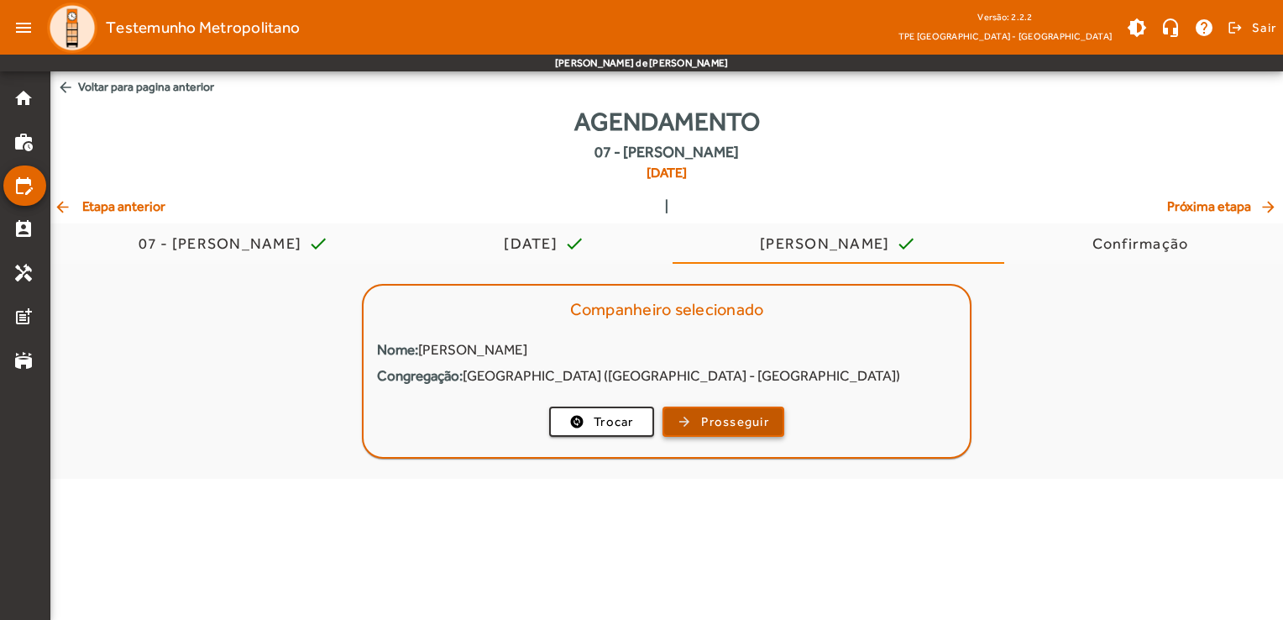
click at [729, 422] on span "Prosseguir" at bounding box center [735, 421] width 68 height 19
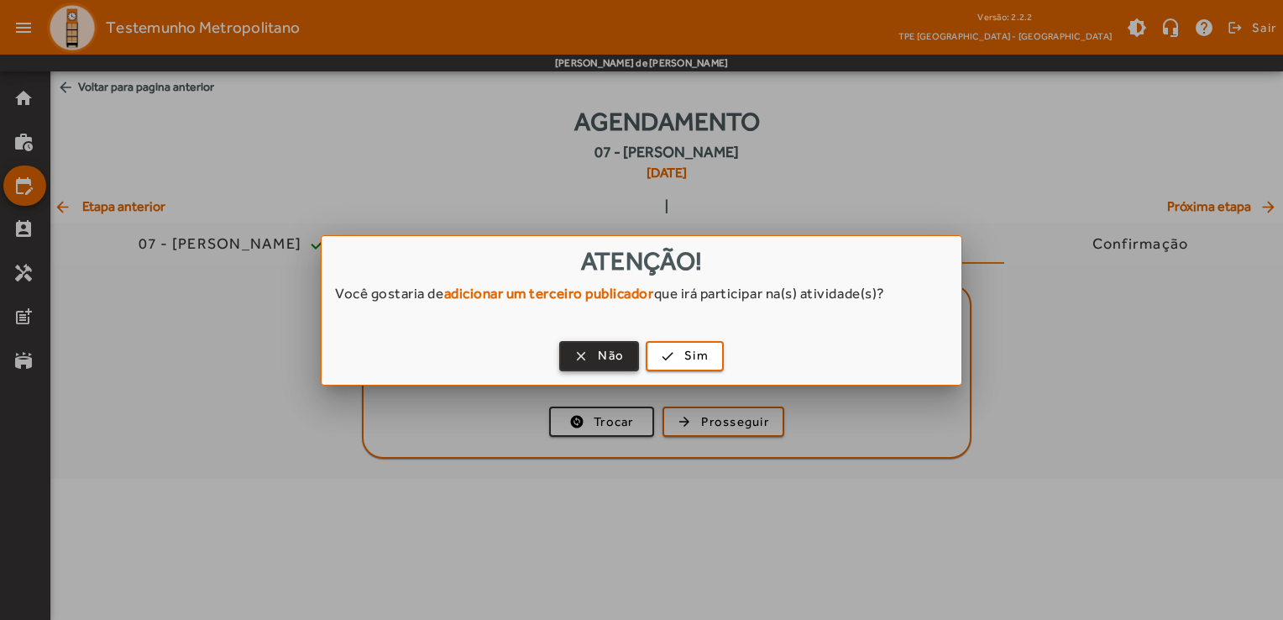
click at [606, 354] on span "Não" at bounding box center [611, 355] width 26 height 19
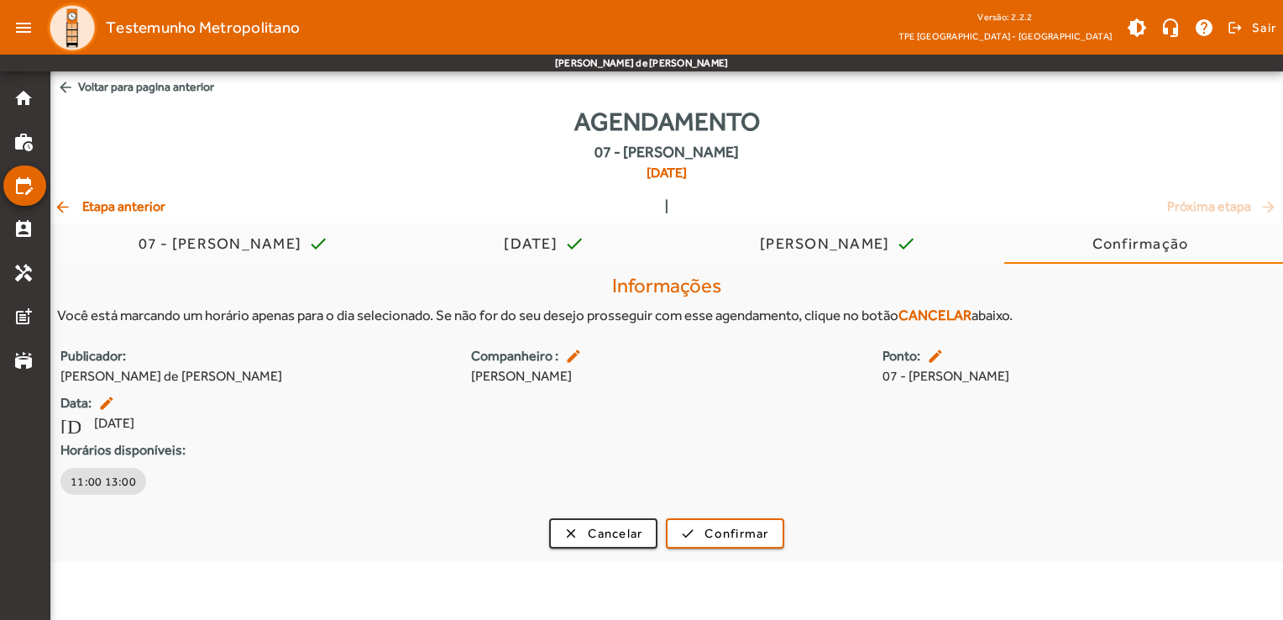
click at [939, 357] on mat-icon "edit" at bounding box center [937, 356] width 20 height 17
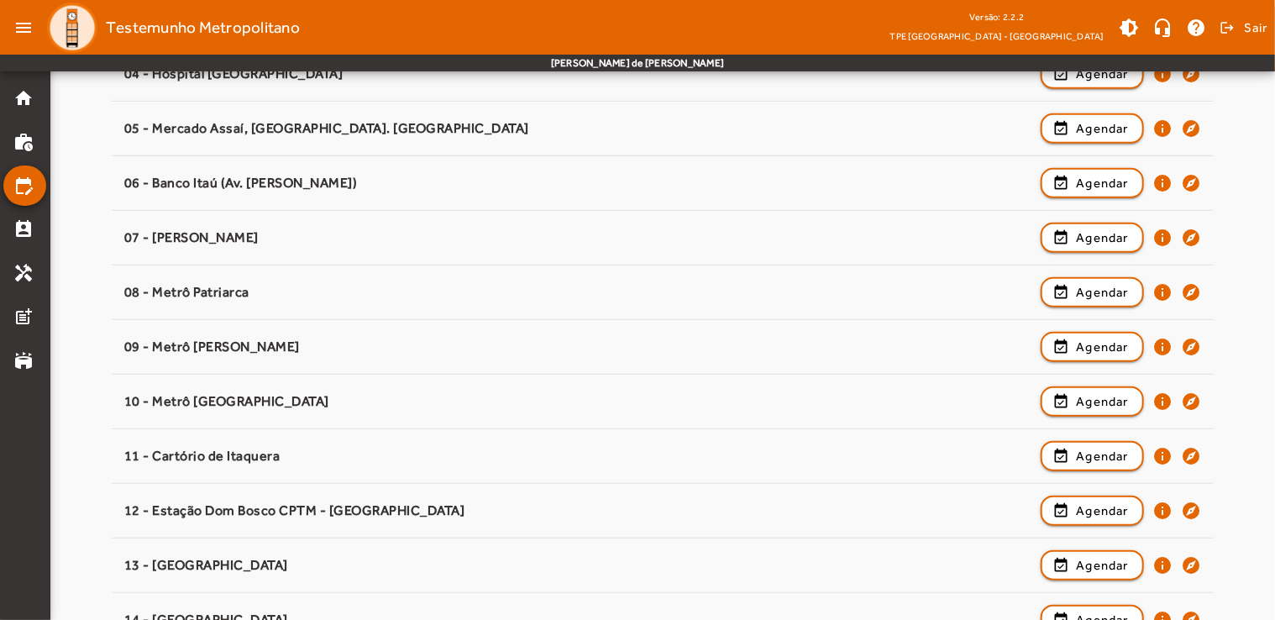
scroll to position [446, 0]
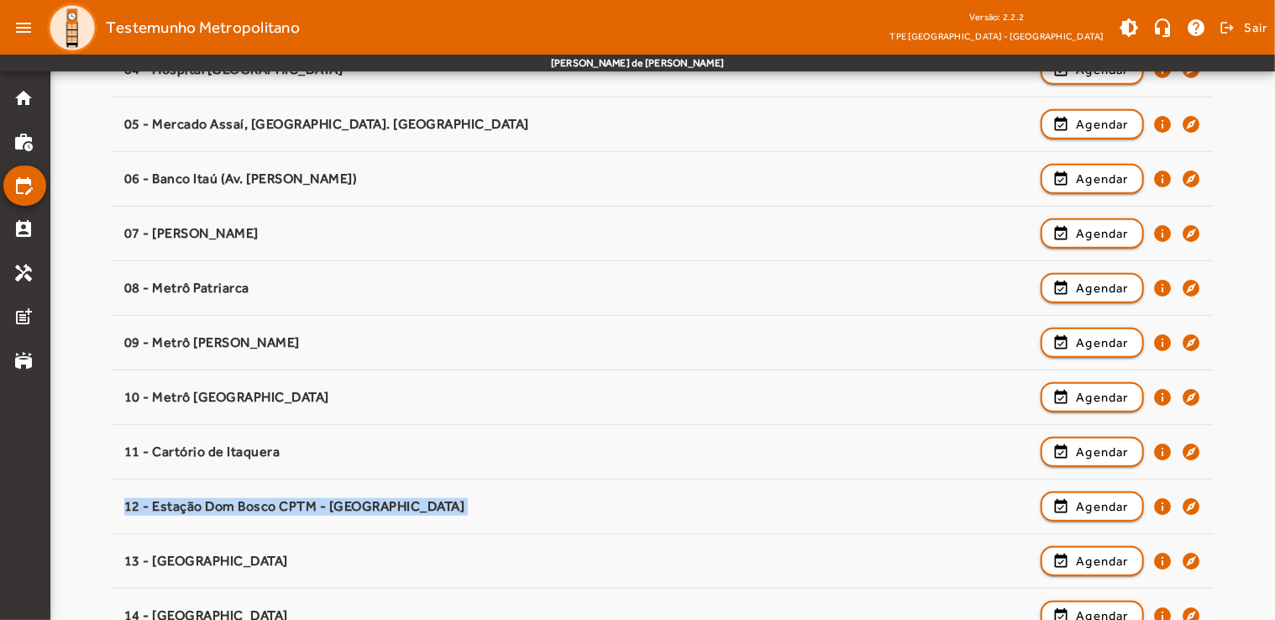
drag, startPoint x: 1249, startPoint y: 456, endPoint x: 1249, endPoint y: 488, distance: 31.9
click at [1249, 488] on div "Pesquisar ponto Selecione um ponto para prosseguir. 02 - [GEOGRAPHIC_DATA], [GE…" at bounding box center [662, 230] width 1224 height 825
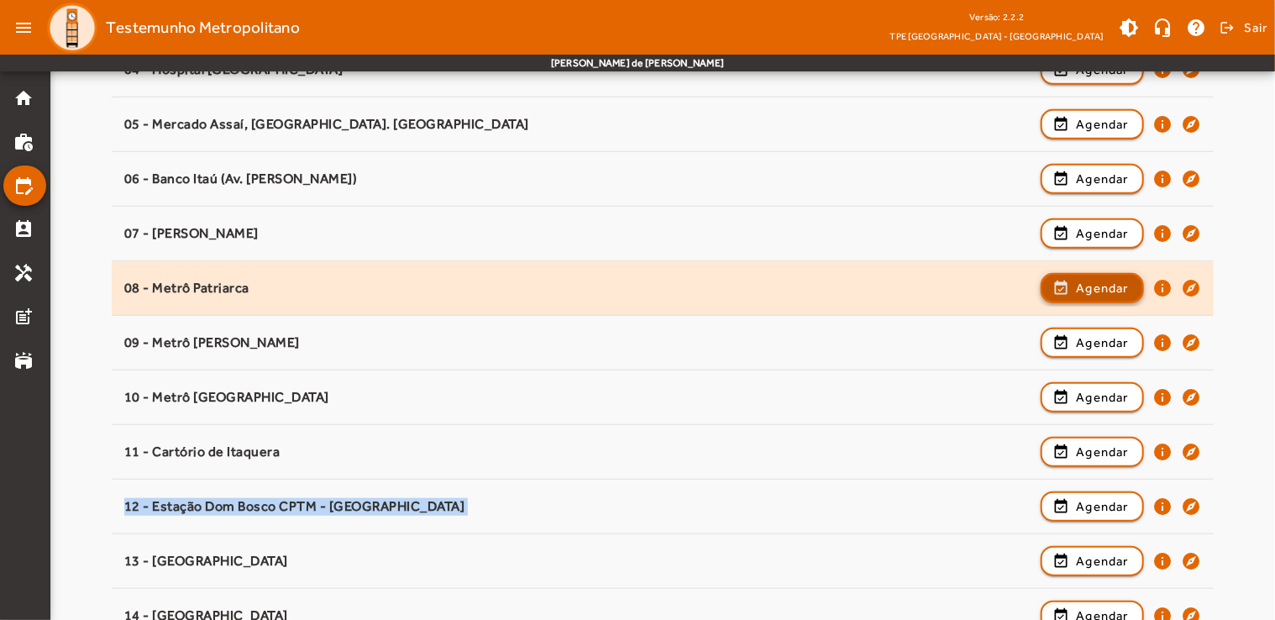
click at [1102, 299] on span "button" at bounding box center [1092, 288] width 100 height 40
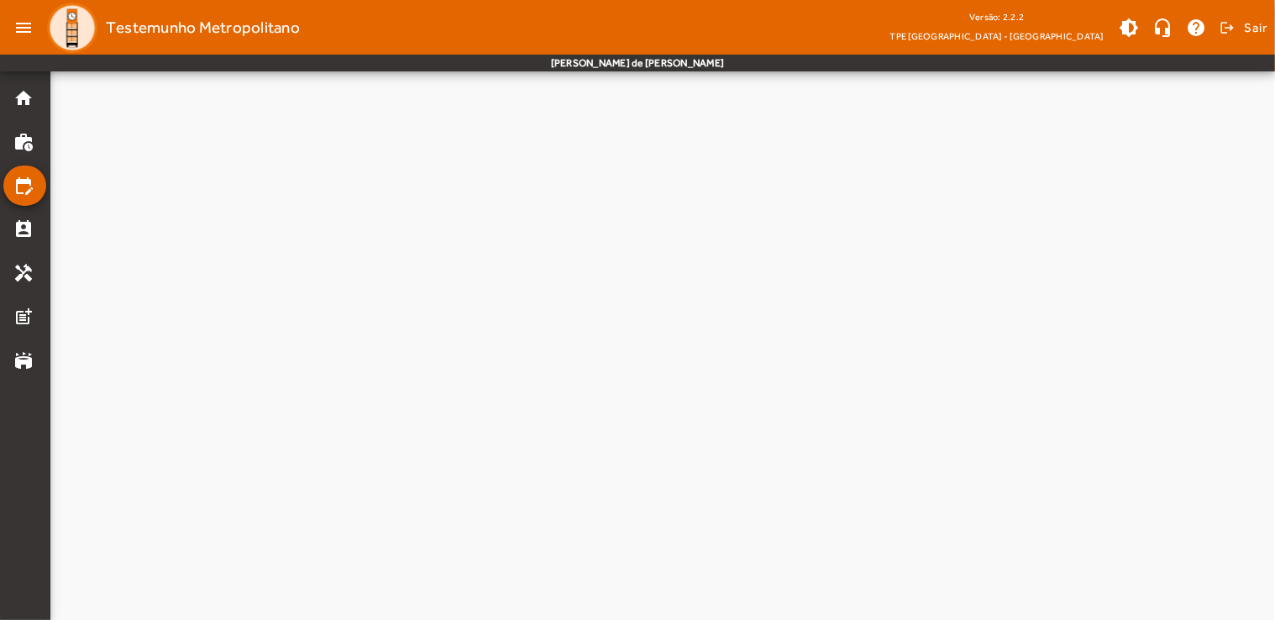
scroll to position [0, 0]
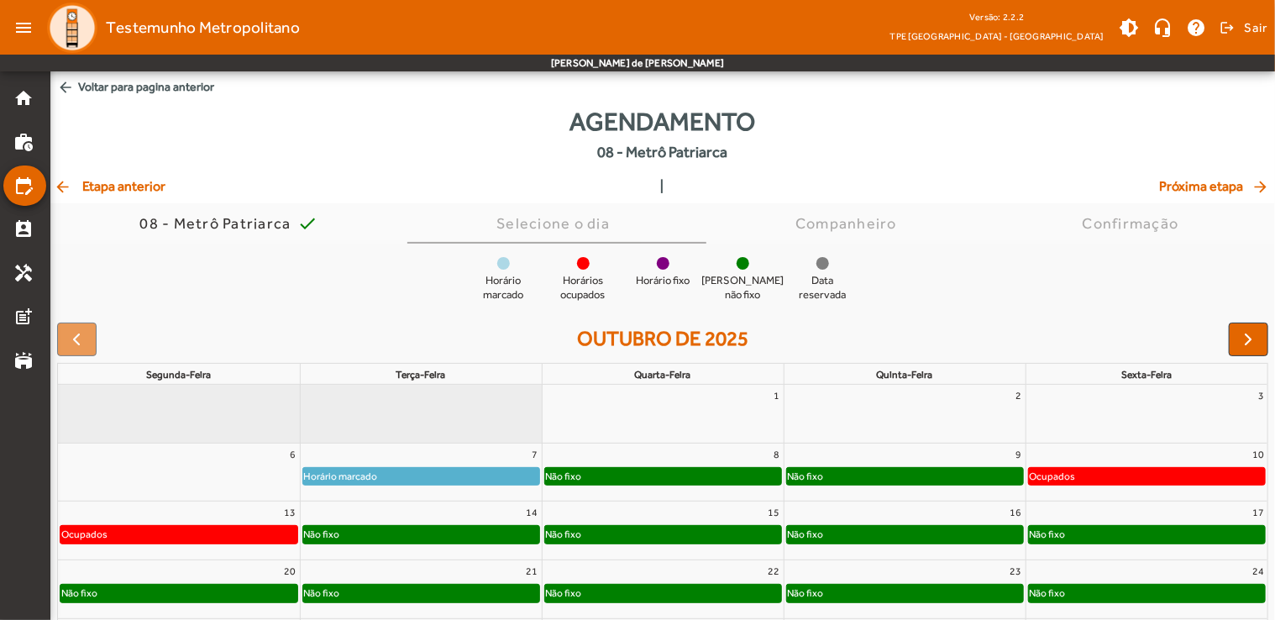
click at [470, 542] on div "Não fixo" at bounding box center [421, 534] width 236 height 17
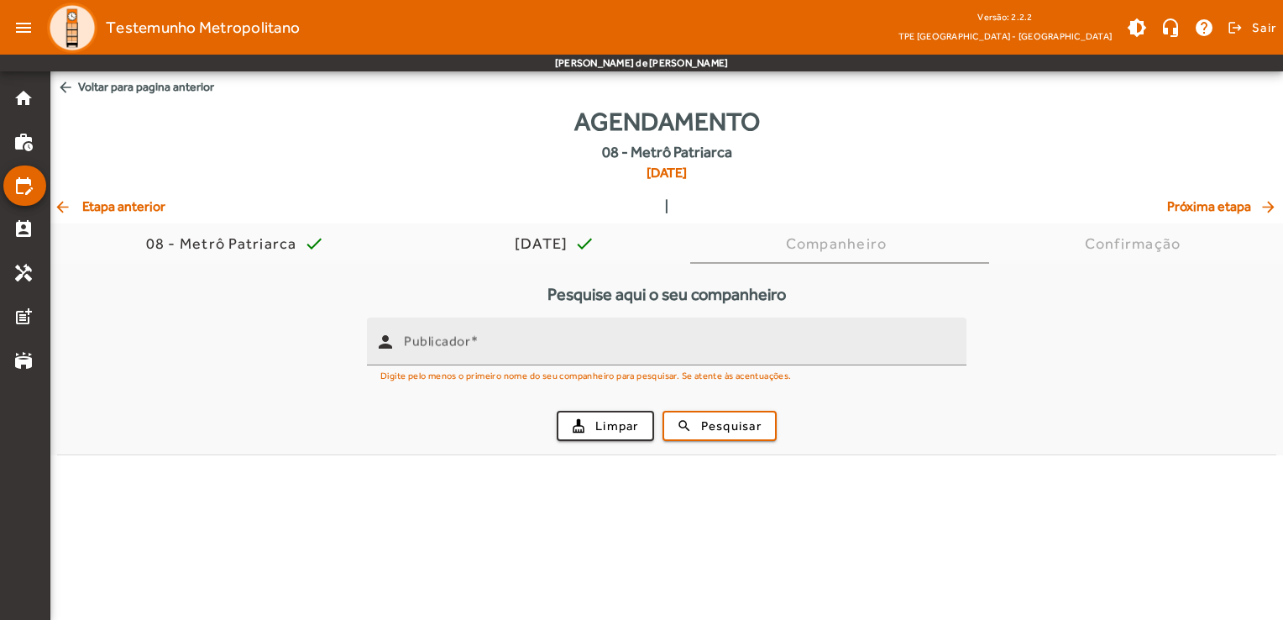
click at [663, 365] on mat-hint "Digite pelo menos o primeiro nome do seu companheiro para pesquisar. Se atente …" at bounding box center [585, 374] width 411 height 18
click at [658, 354] on input "Publicador" at bounding box center [678, 348] width 549 height 20
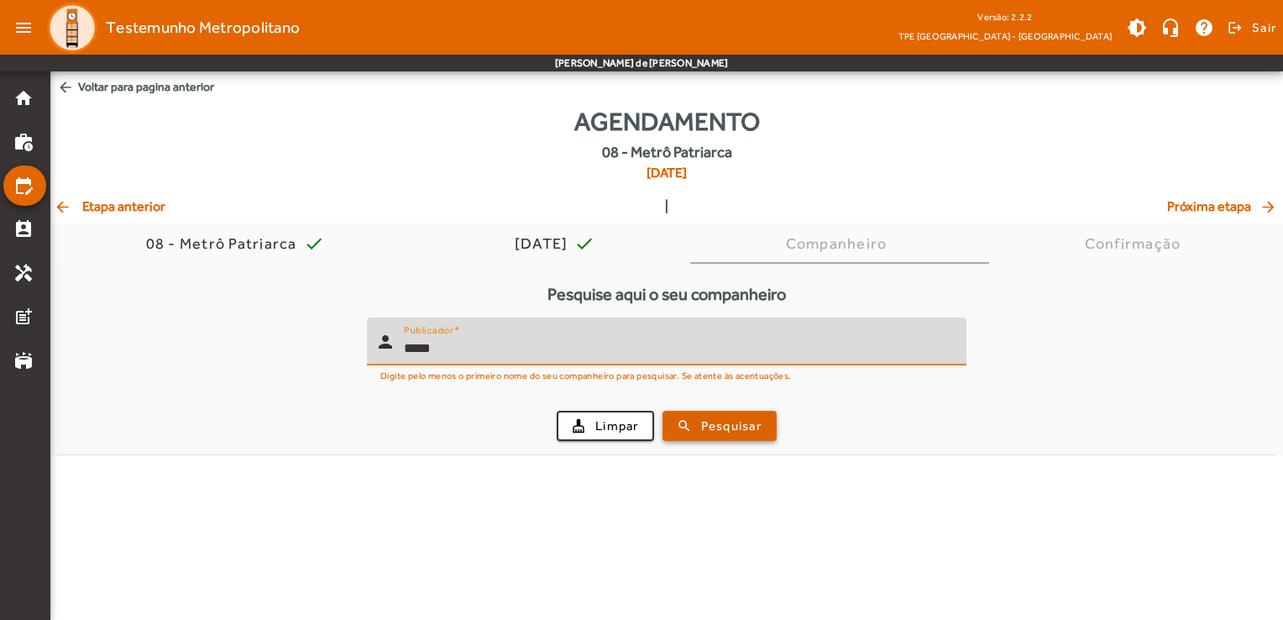
type input "*****"
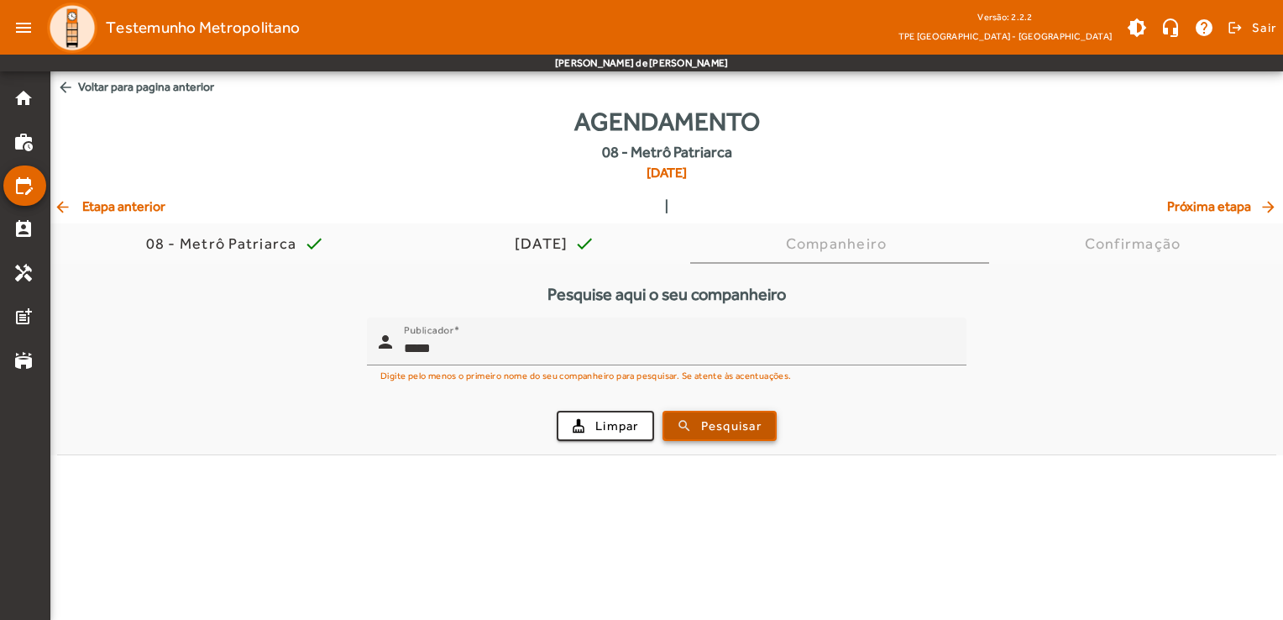
click at [736, 432] on span "Pesquisar" at bounding box center [731, 425] width 60 height 19
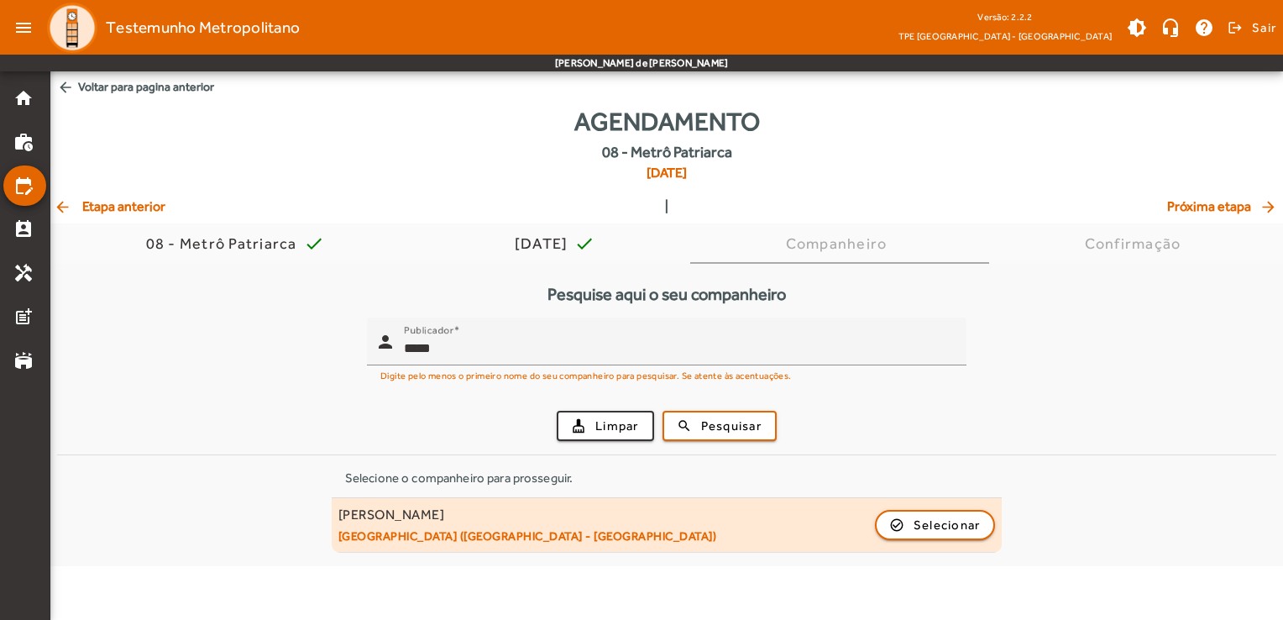
click at [618, 539] on div "[PERSON_NAME] [GEOGRAPHIC_DATA] ([GEOGRAPHIC_DATA] - [GEOGRAPHIC_DATA]) check_c…" at bounding box center [666, 524] width 657 height 37
click at [884, 519] on span "button" at bounding box center [936, 525] width 118 height 40
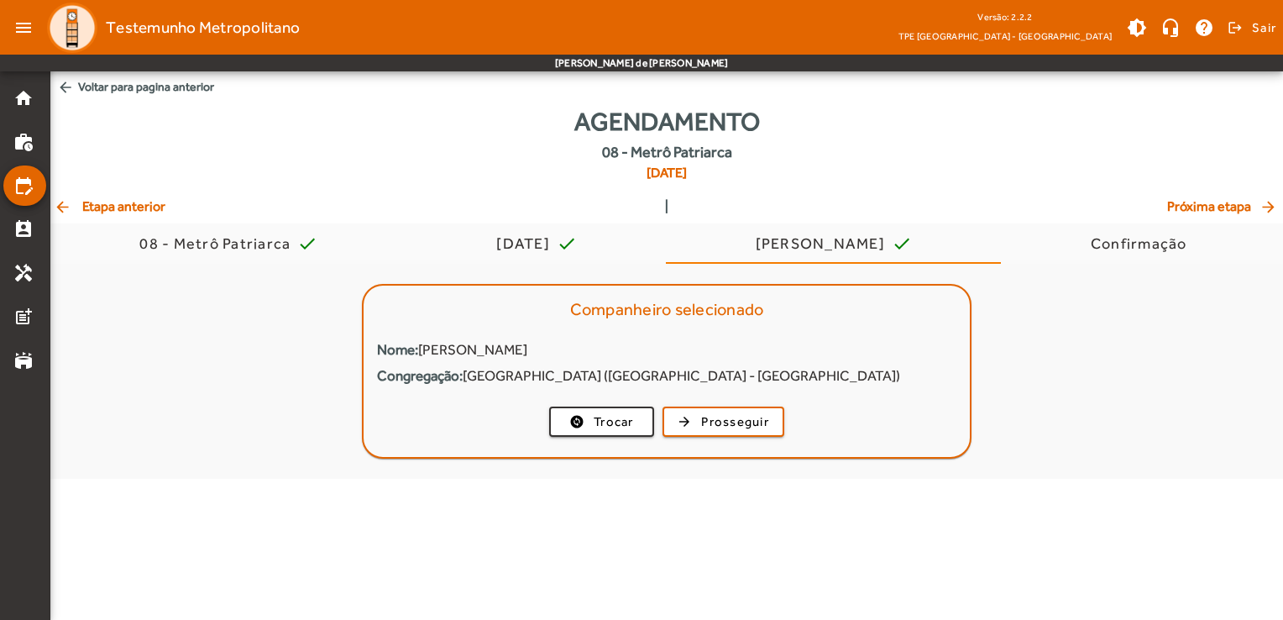
click at [715, 404] on mat-card-actions "change_circle Trocar arrow_forward Prosseguir" at bounding box center [667, 422] width 606 height 44
click at [715, 416] on span "Prosseguir" at bounding box center [735, 421] width 68 height 19
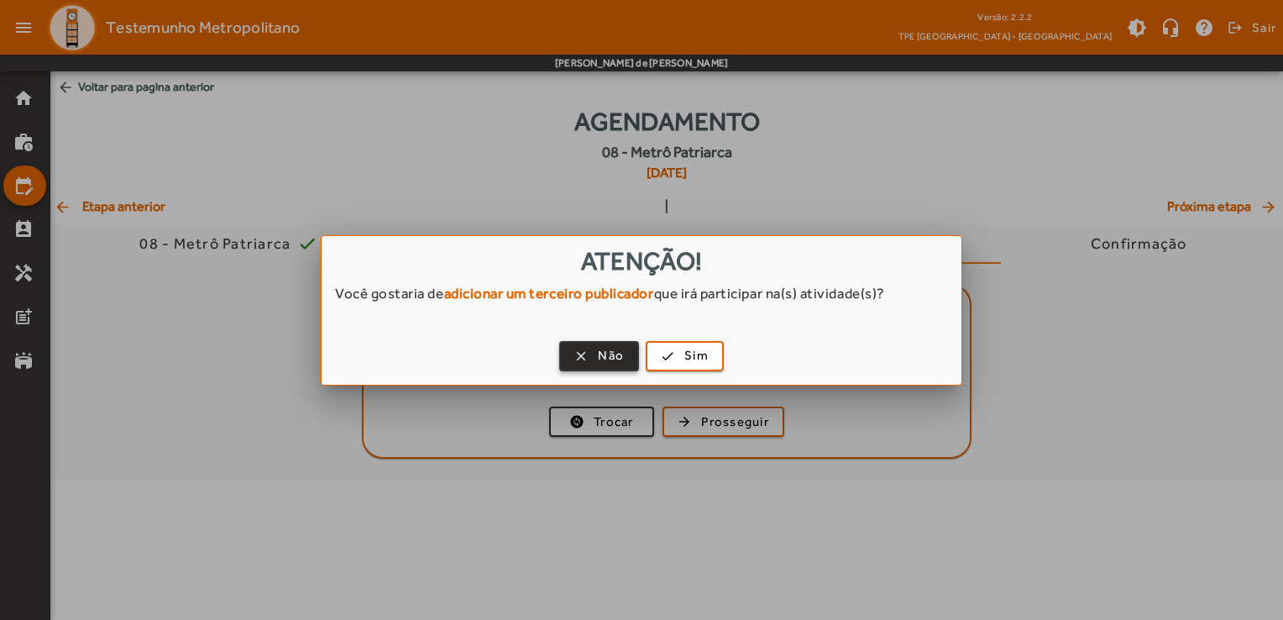
click at [630, 360] on span "button" at bounding box center [599, 356] width 76 height 40
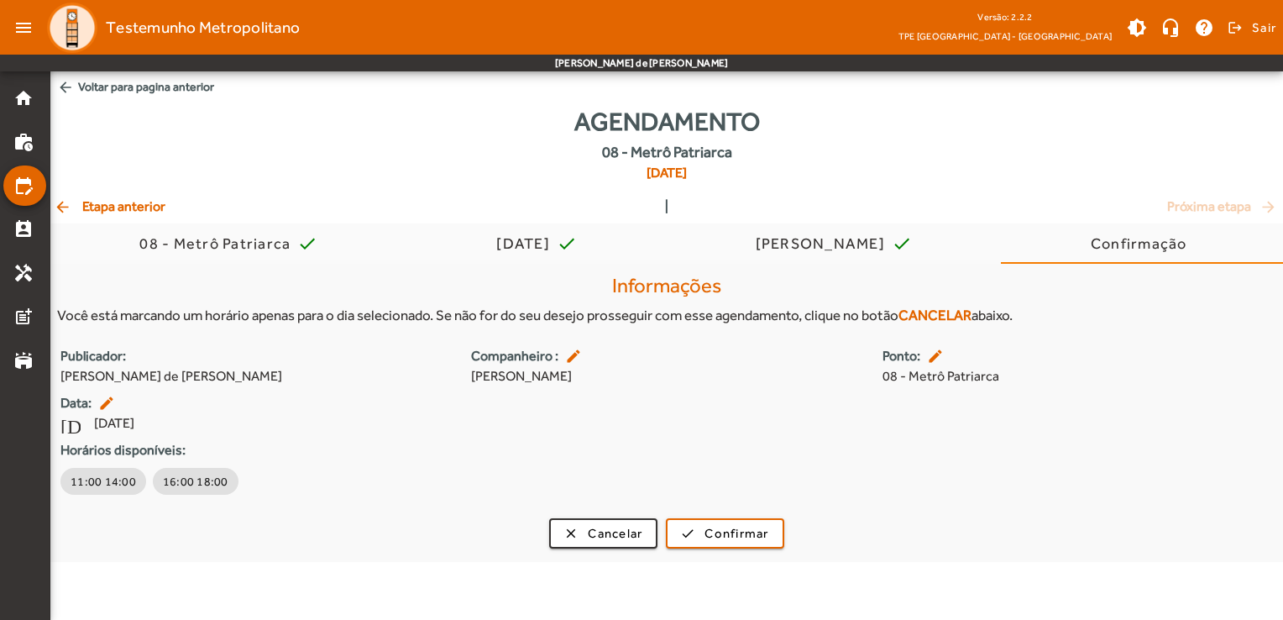
click at [165, 93] on span "arrow_back Voltar para pagina anterior" at bounding box center [666, 86] width 1233 height 31
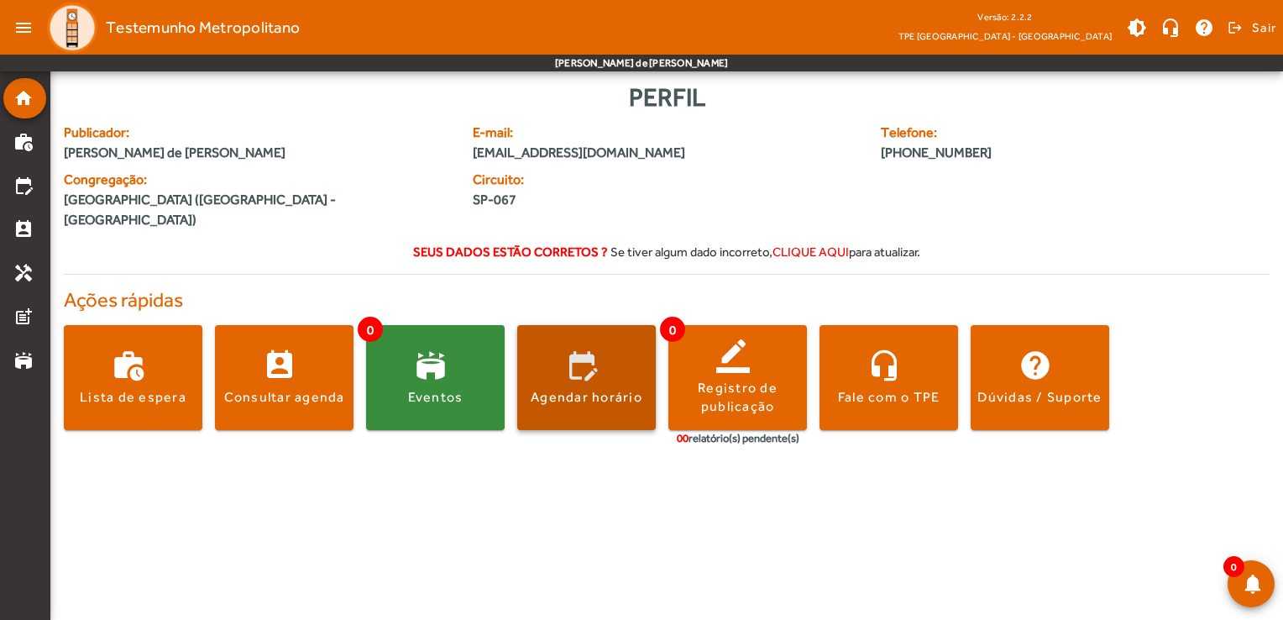
click at [574, 359] on span at bounding box center [586, 378] width 139 height 40
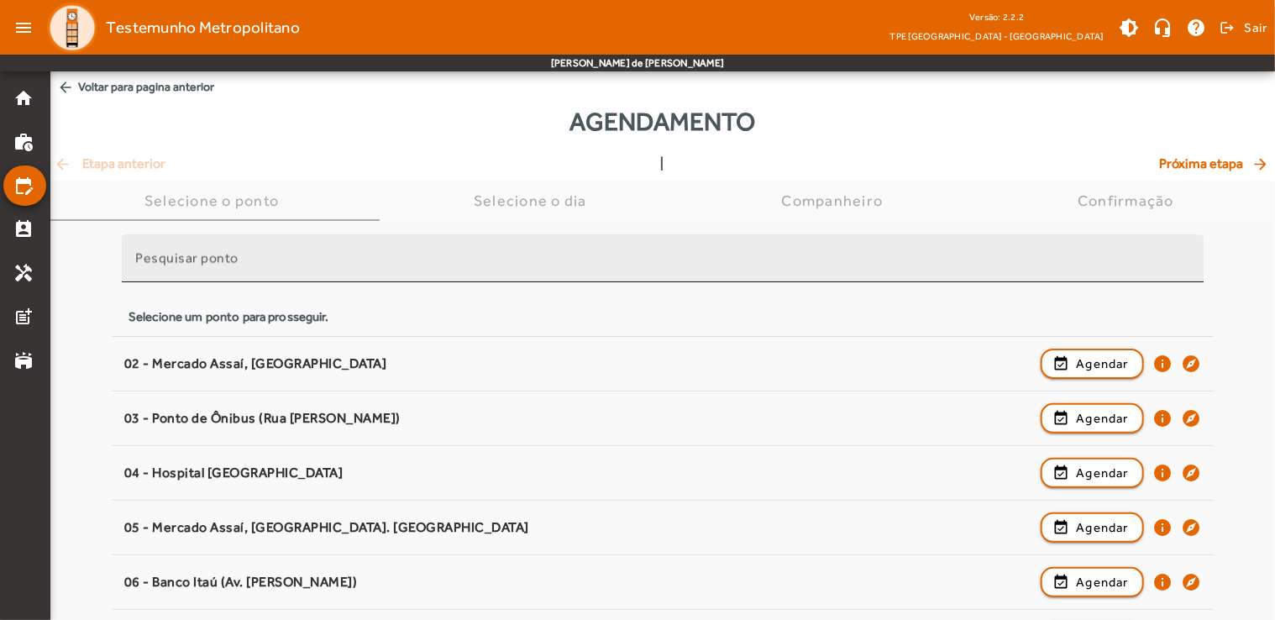
click at [261, 275] on div "Pesquisar ponto" at bounding box center [662, 258] width 1055 height 48
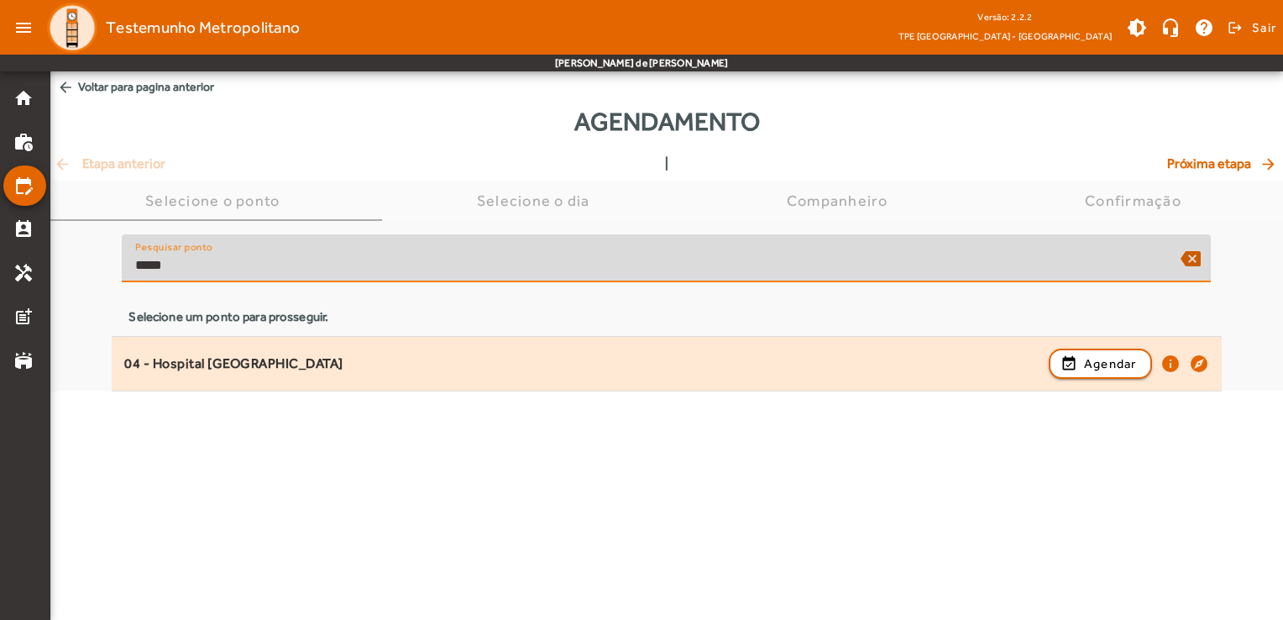
type input "*****"
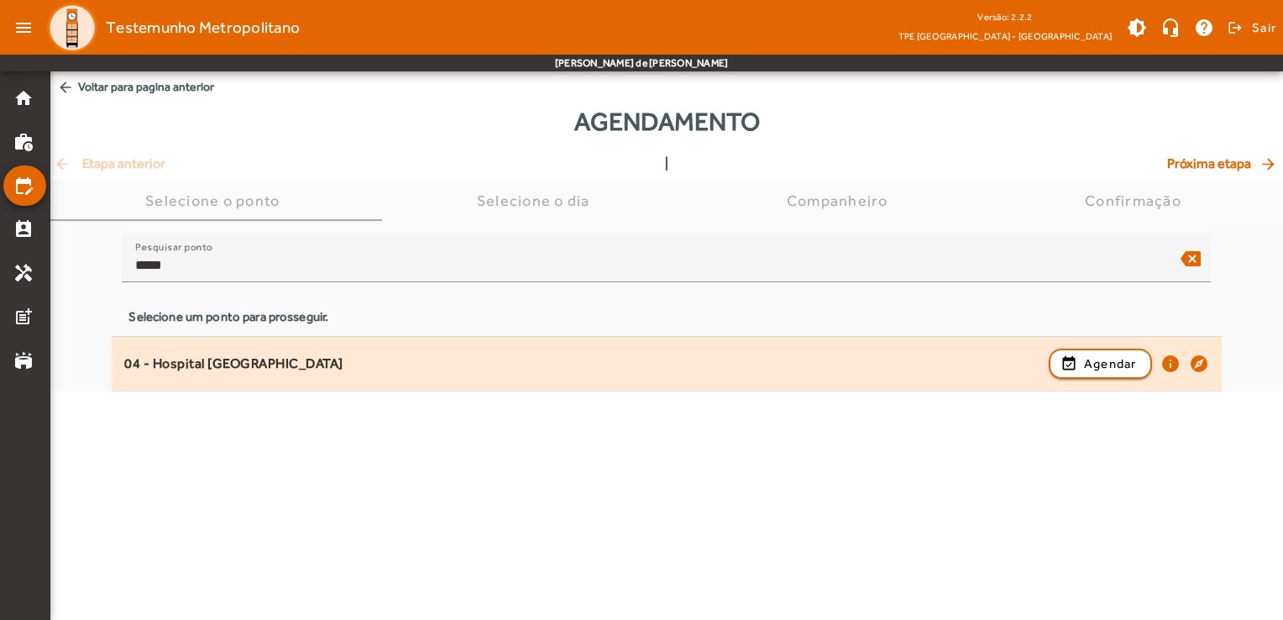
click at [291, 362] on div "04 - Hospital [GEOGRAPHIC_DATA]" at bounding box center [581, 364] width 915 height 18
click at [1090, 369] on span "Agendar" at bounding box center [1110, 364] width 53 height 20
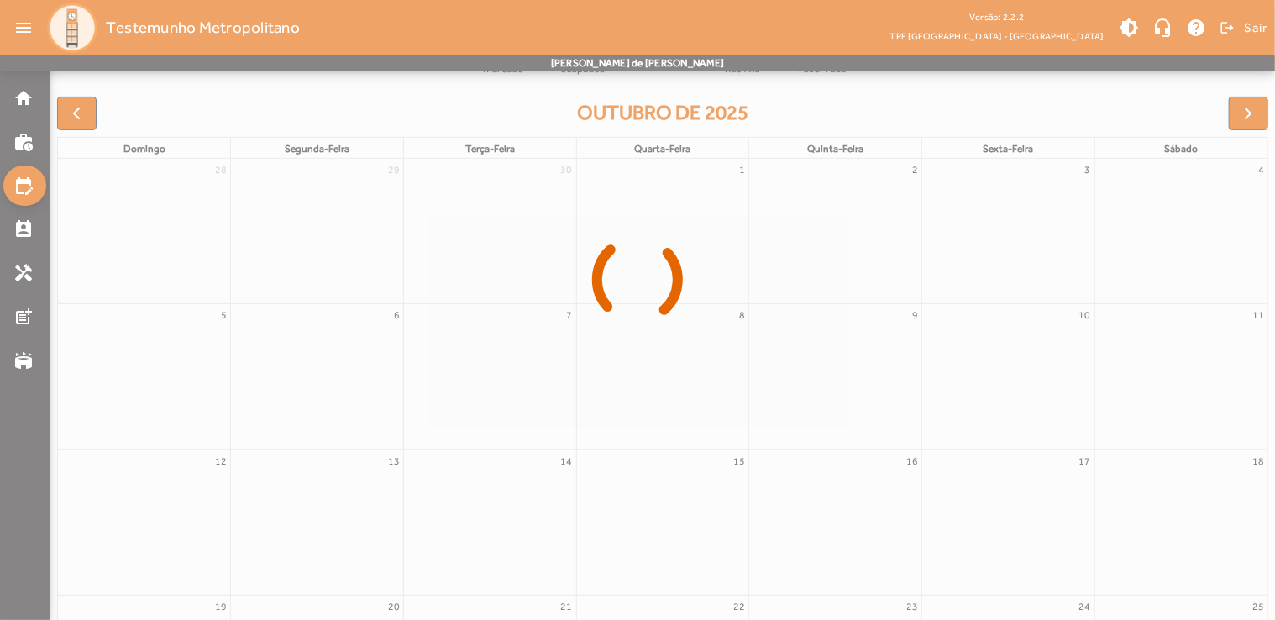
scroll to position [123, 0]
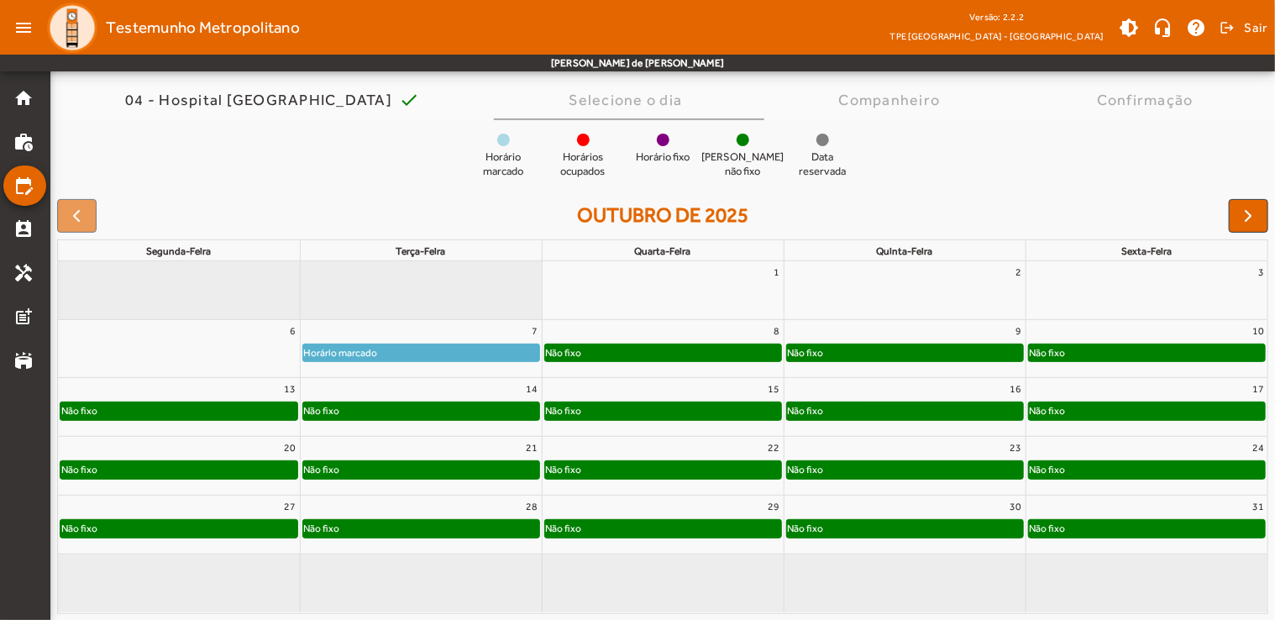
click at [493, 408] on div "Não fixo" at bounding box center [421, 410] width 236 height 17
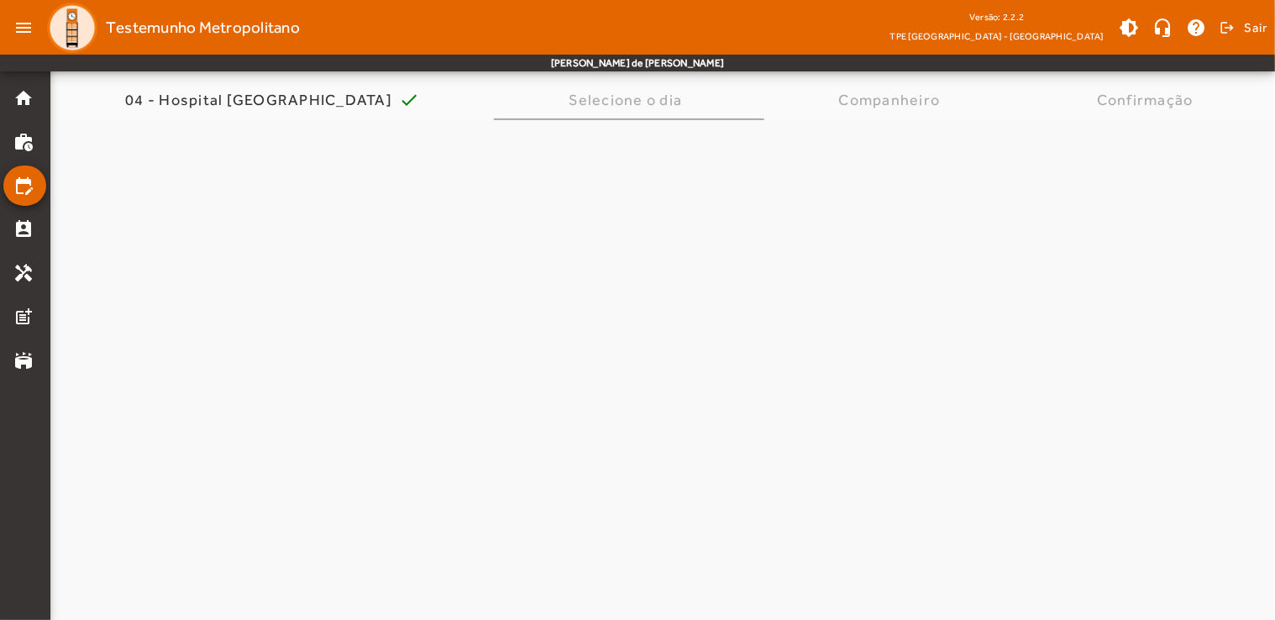
scroll to position [0, 0]
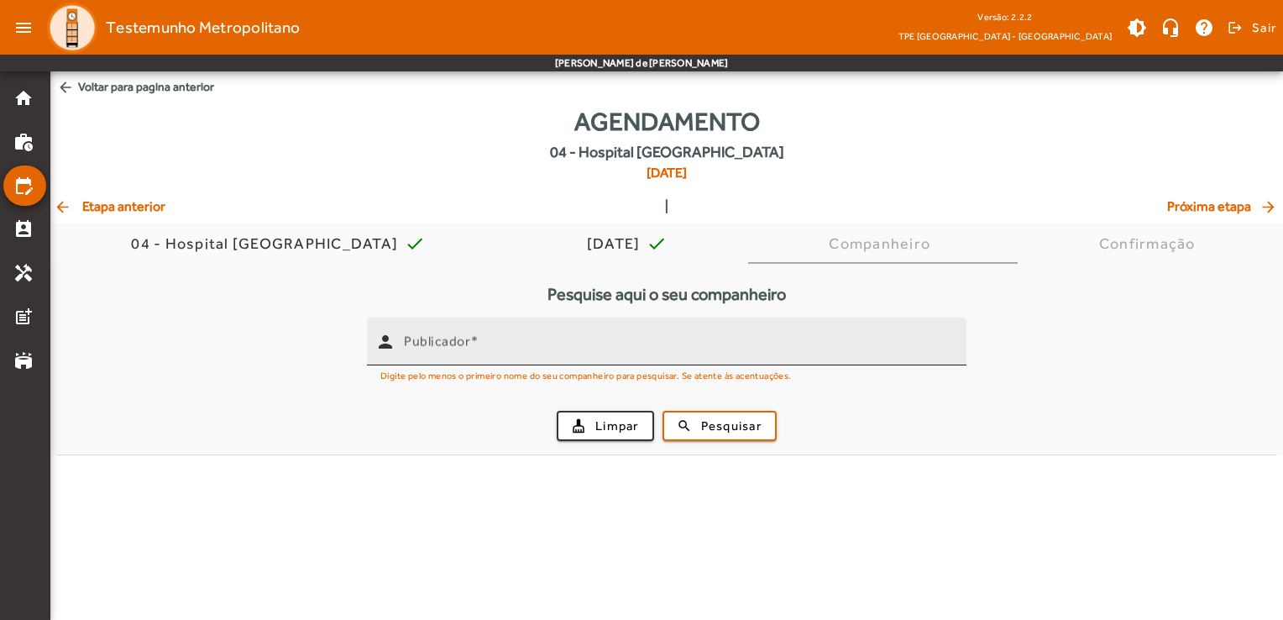
click at [953, 352] on div at bounding box center [953, 352] width 0 height 0
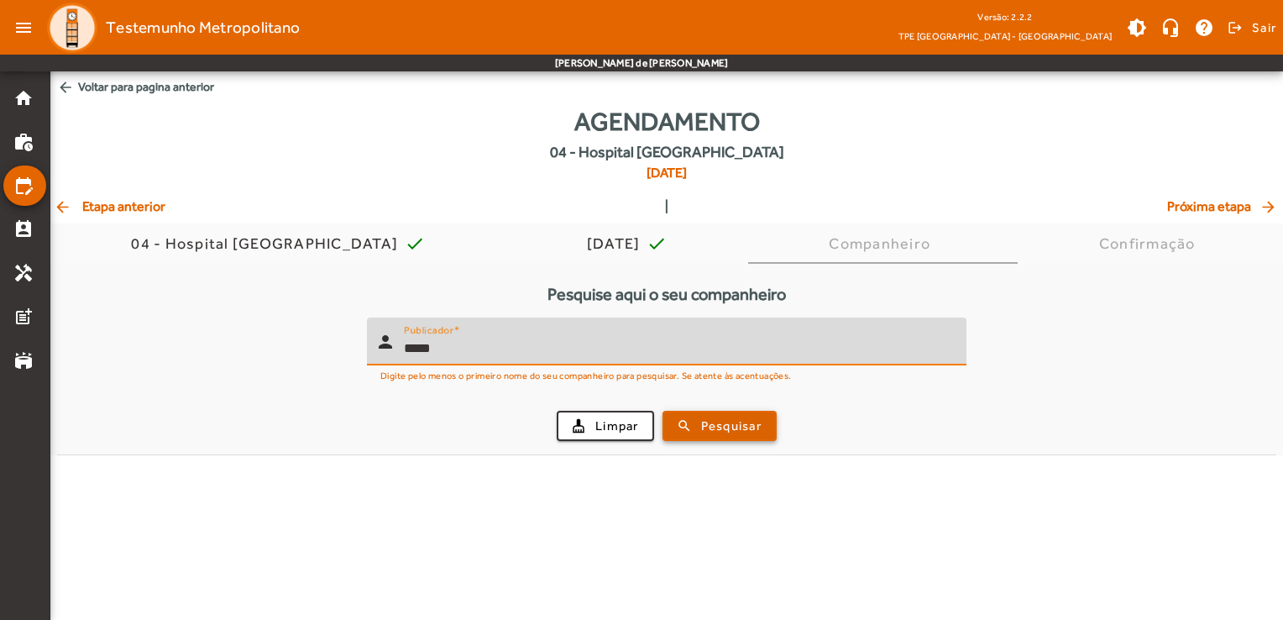
type input "*****"
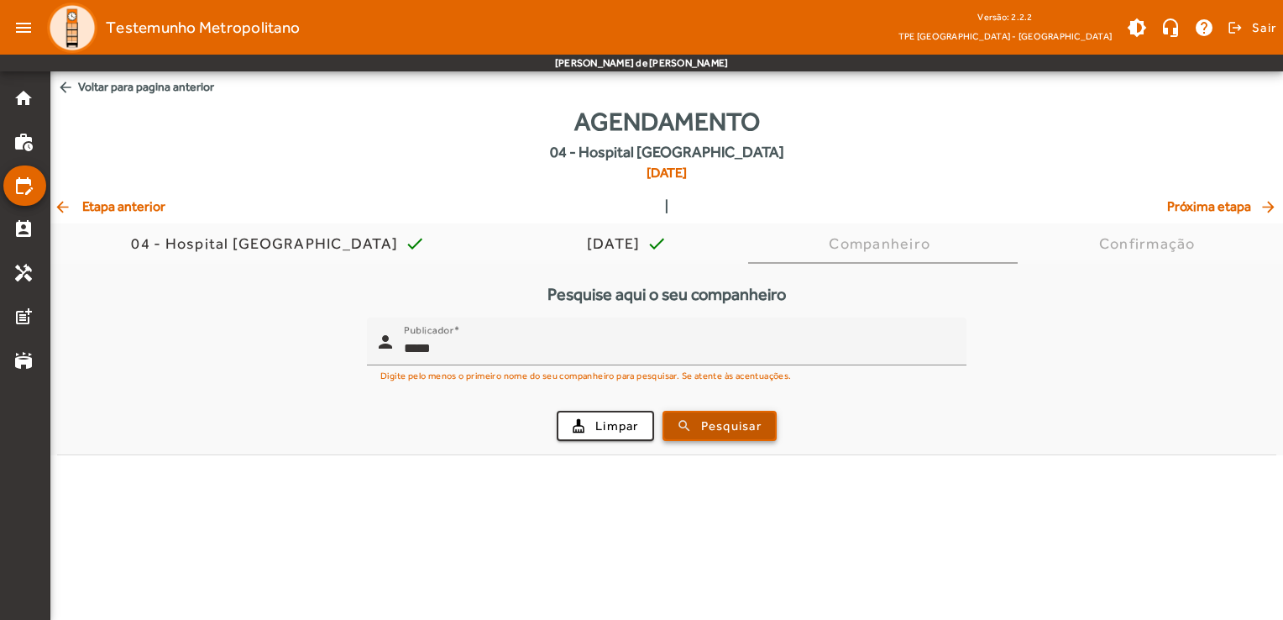
click at [711, 415] on span "submit" at bounding box center [719, 426] width 111 height 40
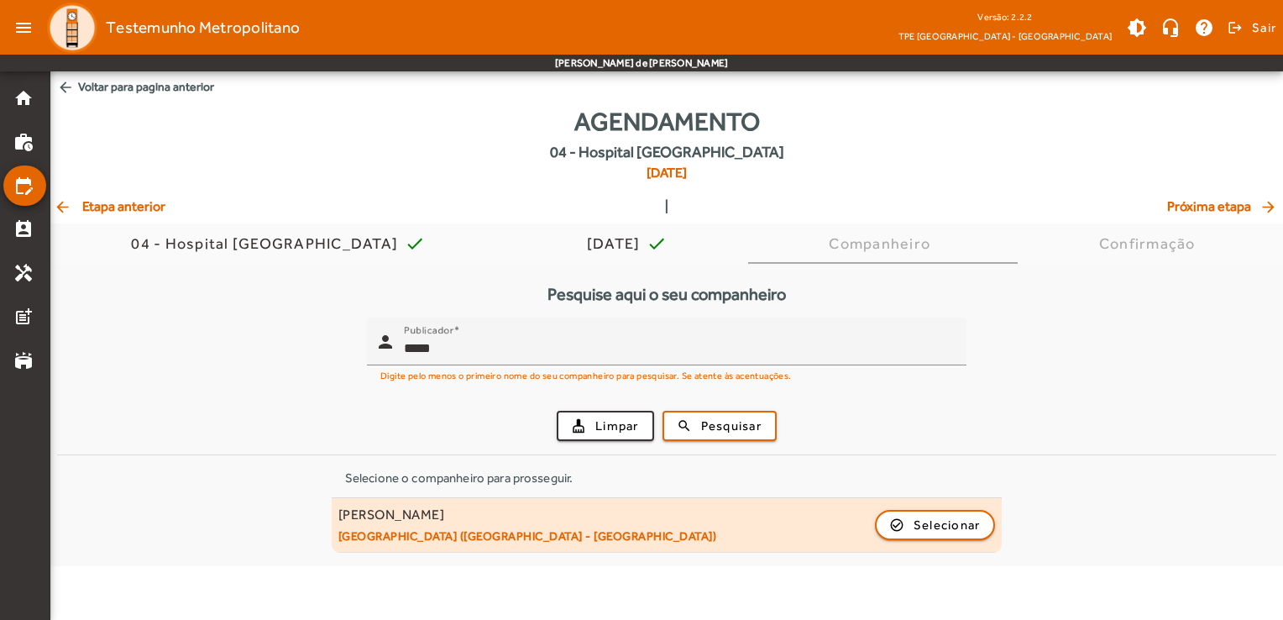
click at [736, 542] on mat-list-item "[PERSON_NAME] [GEOGRAPHIC_DATA] ([GEOGRAPHIC_DATA] - [GEOGRAPHIC_DATA]) check_c…" at bounding box center [667, 525] width 671 height 55
click at [956, 517] on span "Selecionar" at bounding box center [947, 525] width 67 height 20
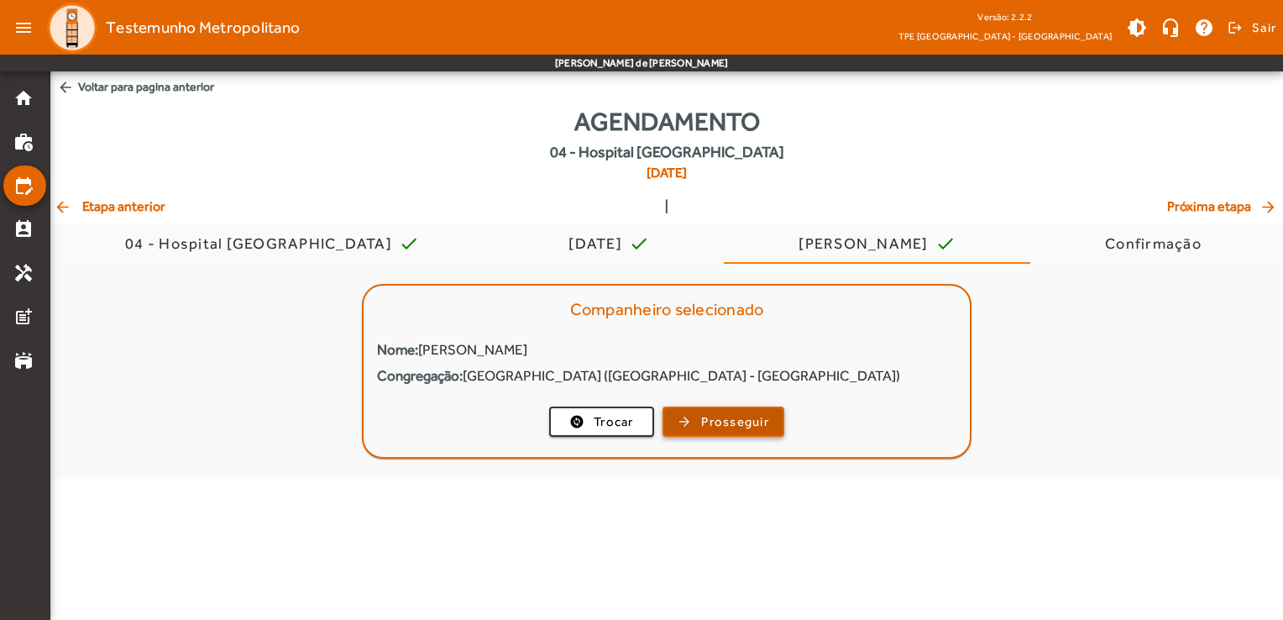
click at [747, 430] on span "Prosseguir" at bounding box center [735, 421] width 68 height 19
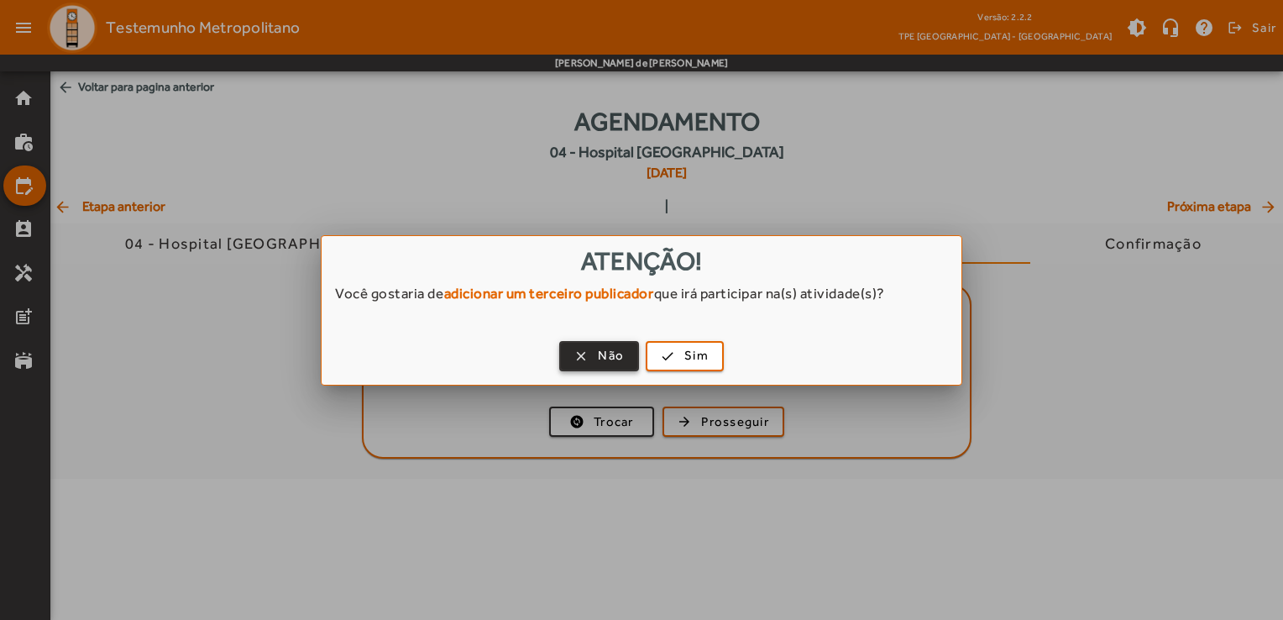
click at [571, 348] on span "button" at bounding box center [599, 356] width 76 height 40
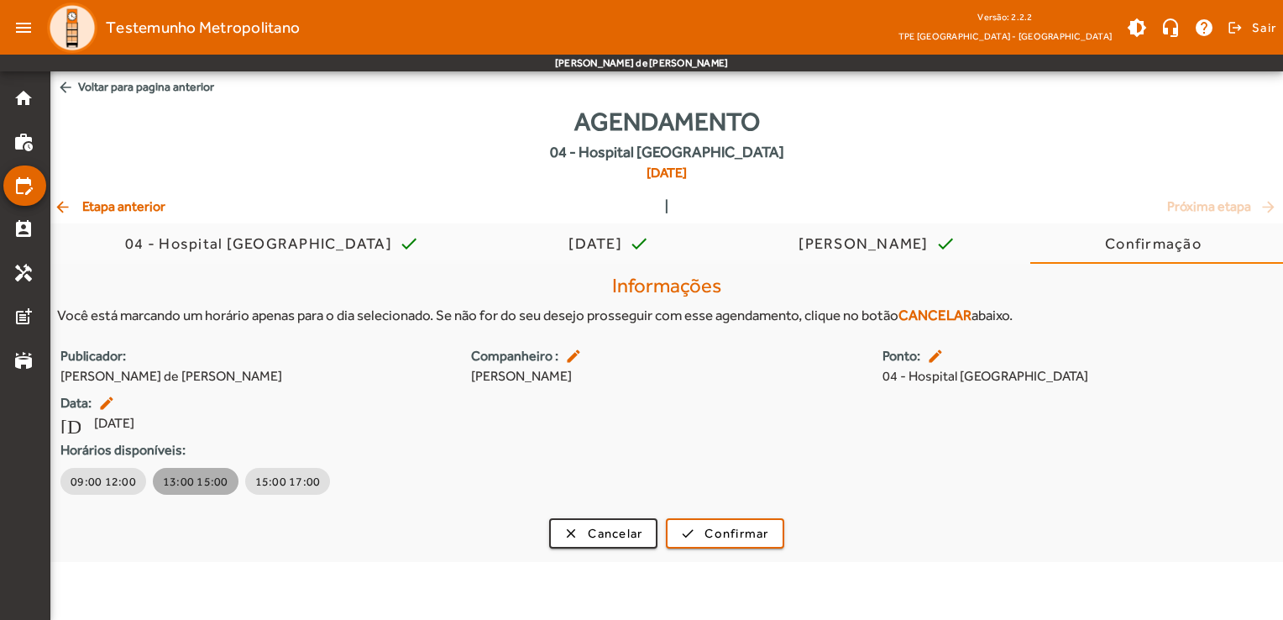
click at [218, 480] on span "13:00 15:00" at bounding box center [195, 481] width 65 height 17
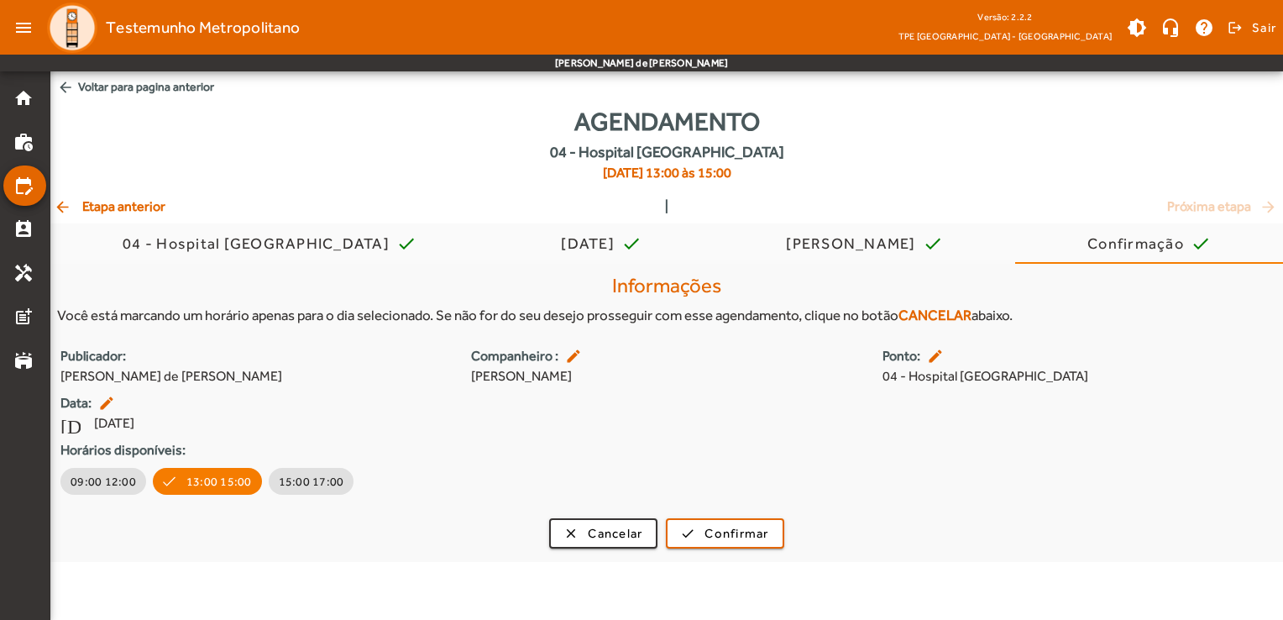
drag, startPoint x: 464, startPoint y: 378, endPoint x: 675, endPoint y: 390, distance: 211.1
click at [675, 390] on div "Publicador: [PERSON_NAME] de [PERSON_NAME] : edit [PERSON_NAME]: edit 04 - Hosp…" at bounding box center [666, 422] width 1233 height 152
click at [358, 437] on div "Publicador: [PERSON_NAME] de [PERSON_NAME] : edit [PERSON_NAME]: edit 04 - Hosp…" at bounding box center [666, 422] width 1233 height 152
drag, startPoint x: 472, startPoint y: 384, endPoint x: 715, endPoint y: 391, distance: 243.6
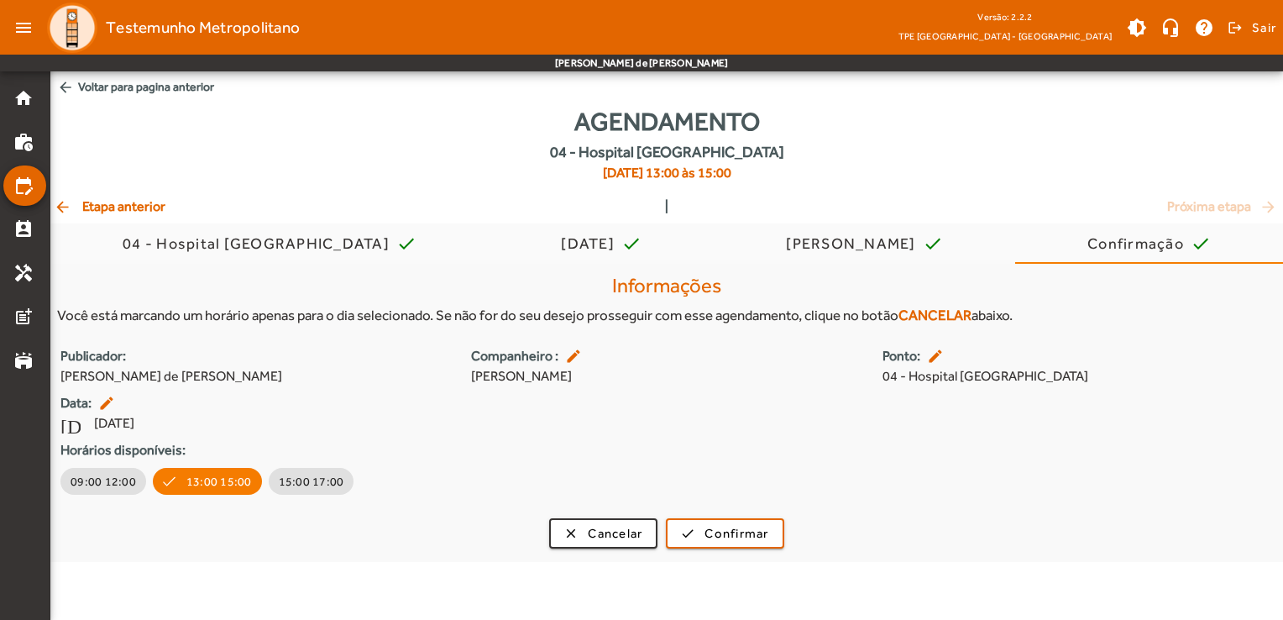
click at [715, 391] on div "Publicador: [PERSON_NAME] de [PERSON_NAME] : edit [PERSON_NAME]: edit 04 - Hosp…" at bounding box center [666, 422] width 1233 height 152
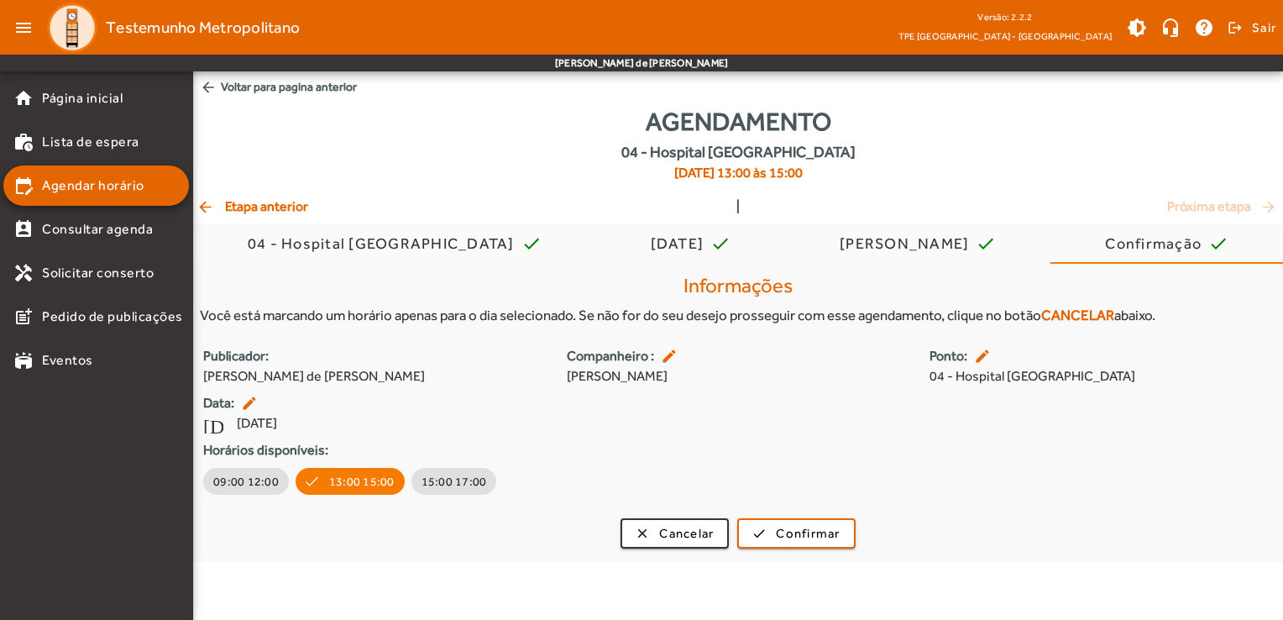
click at [407, 307] on div "Você está marcando um horário apenas para o dia selecionado. Se não for do seu …" at bounding box center [738, 316] width 1076 height 22
click at [482, 59] on mat-toolbar-row "[PERSON_NAME] de [PERSON_NAME]" at bounding box center [641, 63] width 1283 height 17
click at [449, 149] on div "Agendamento 04 - Hospital [GEOGRAPHIC_DATA] [DATE] 13:00 às 15:00" at bounding box center [738, 149] width 1090 height 94
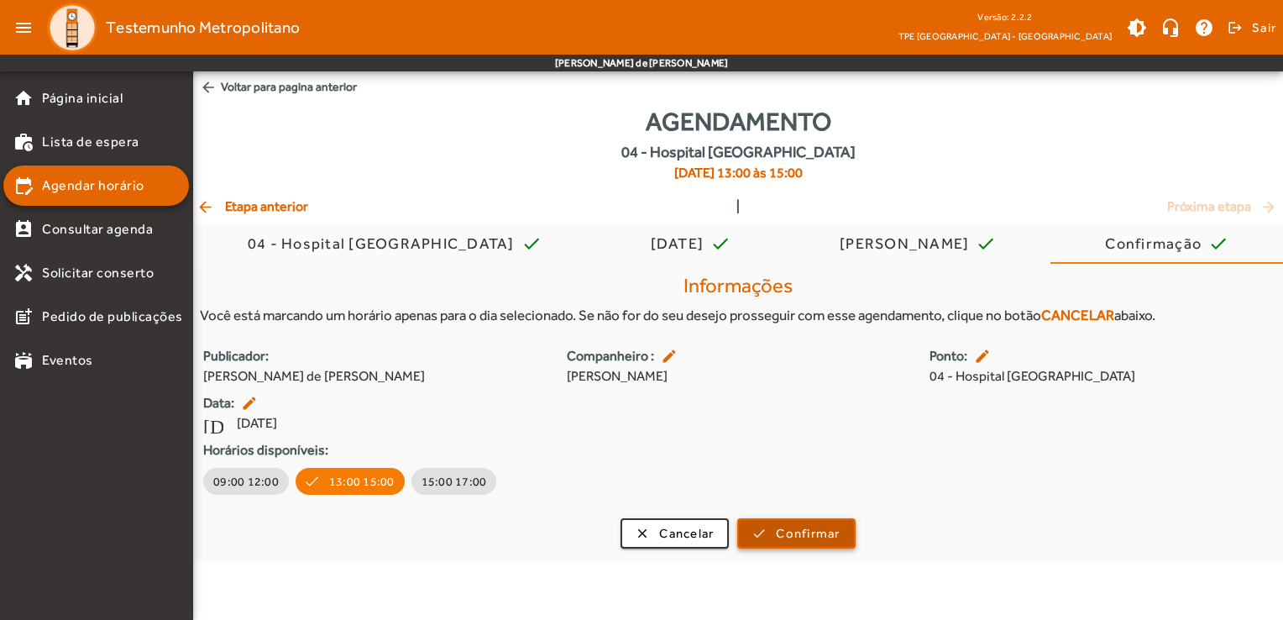
click at [795, 531] on span "Confirmar" at bounding box center [808, 533] width 64 height 19
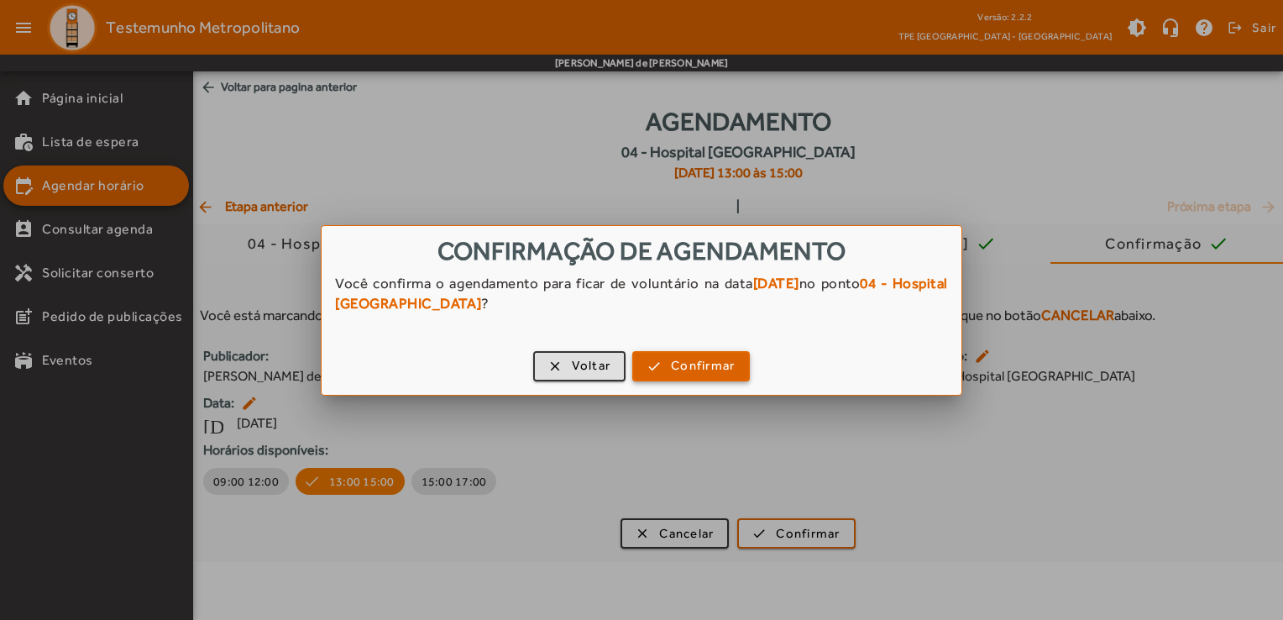
click at [652, 370] on span "button" at bounding box center [691, 366] width 114 height 40
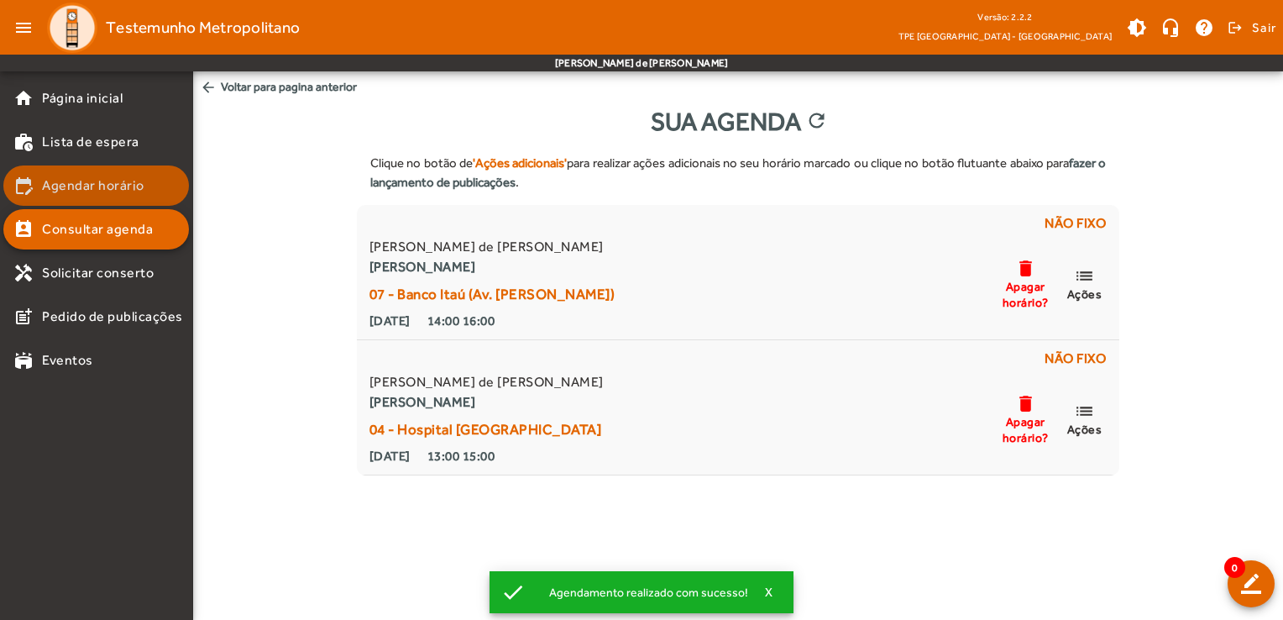
click at [112, 188] on span "Agendar horário" at bounding box center [93, 185] width 102 height 20
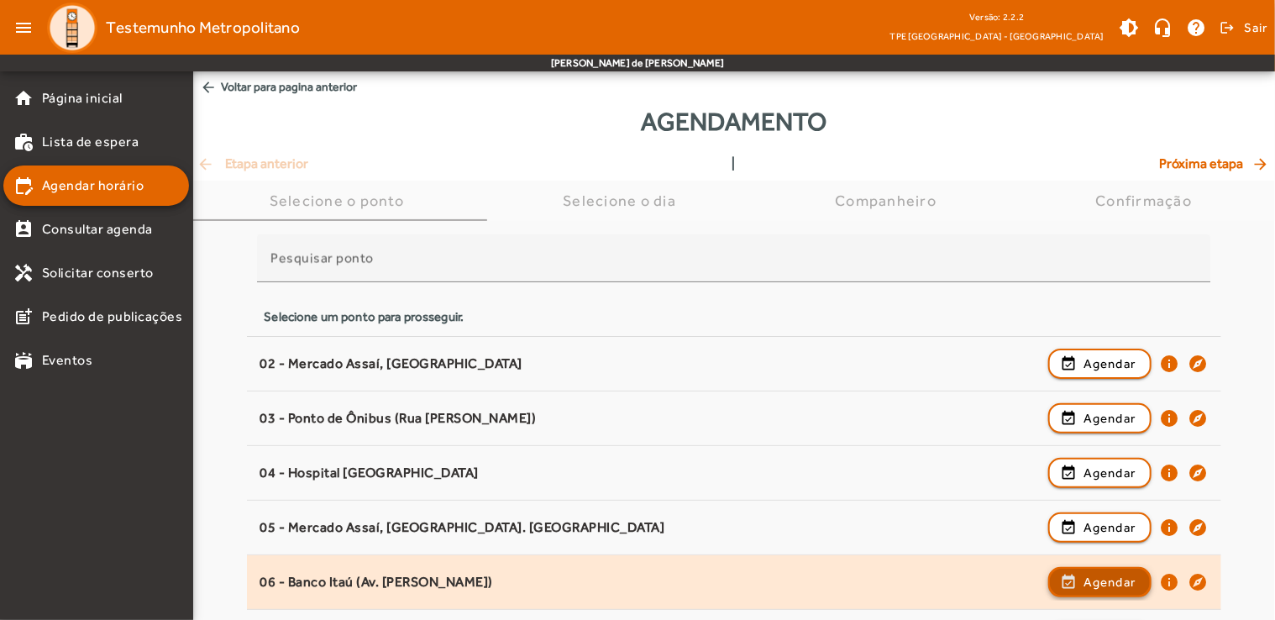
click at [1085, 572] on span "Agendar" at bounding box center [1109, 582] width 53 height 20
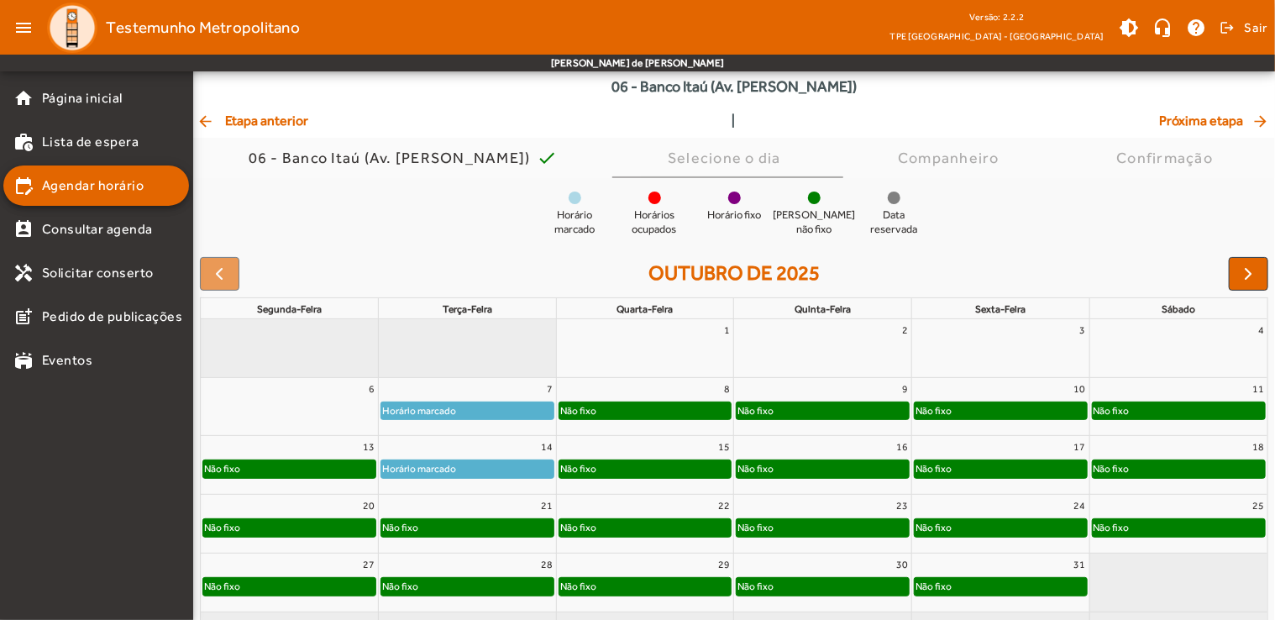
scroll to position [123, 0]
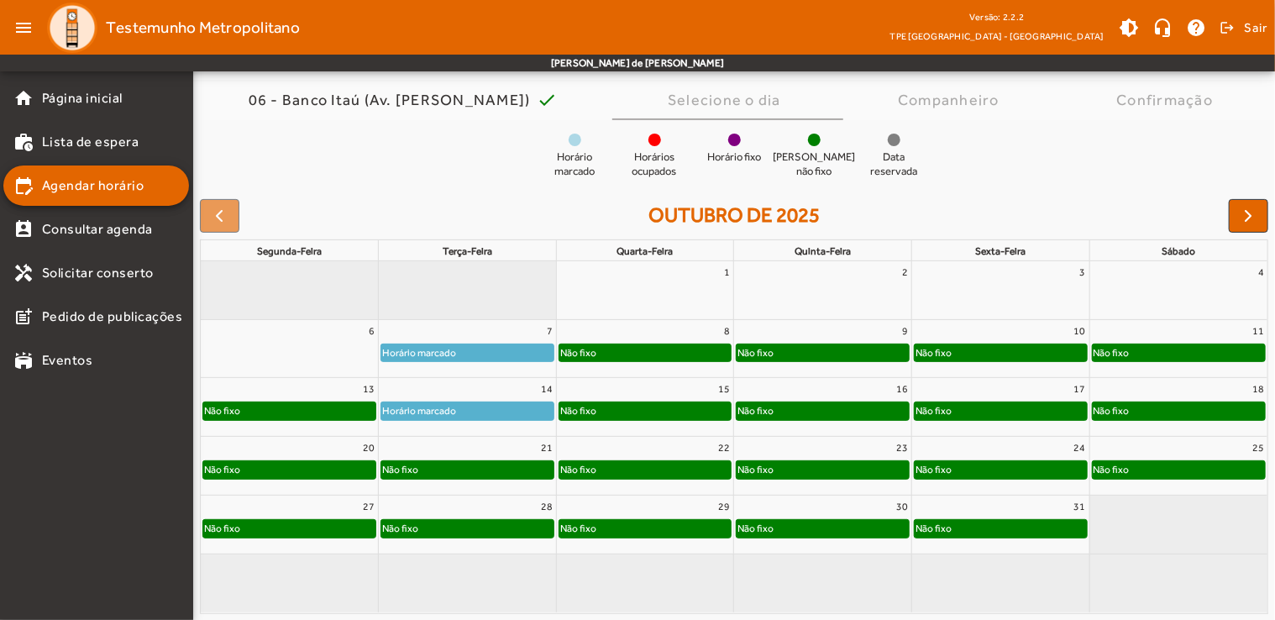
click at [470, 468] on div "Não fixo" at bounding box center [467, 469] width 172 height 17
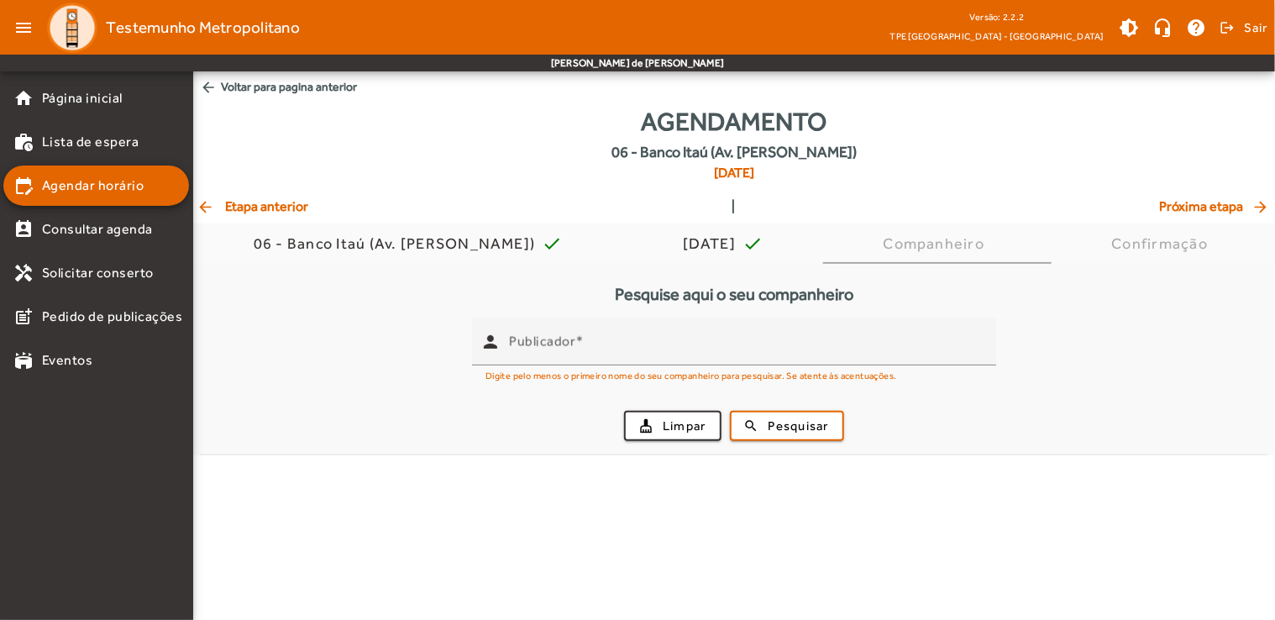
scroll to position [0, 0]
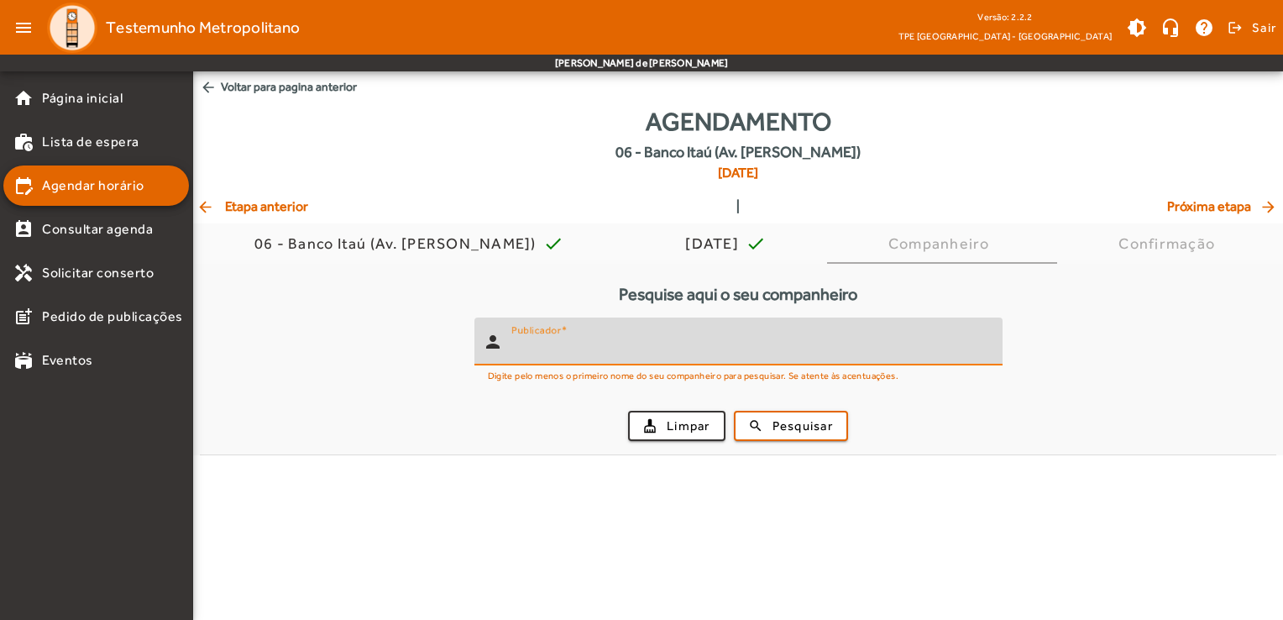
click at [521, 350] on input "Publicador" at bounding box center [750, 348] width 478 height 20
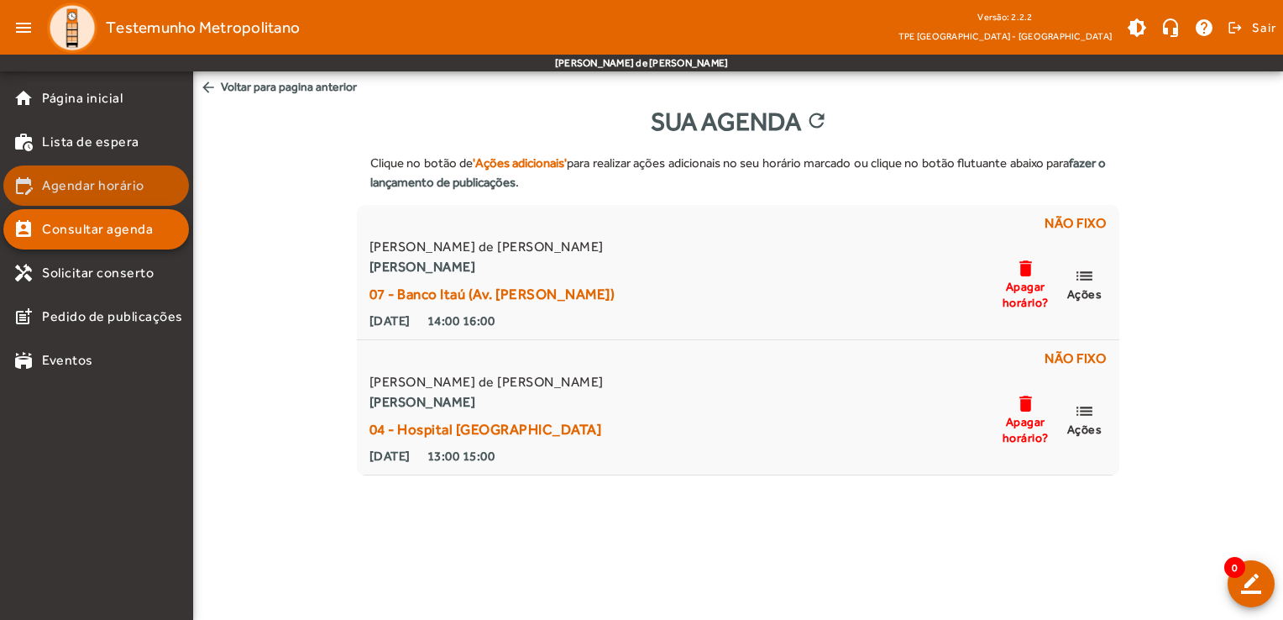
click at [107, 190] on span "Agendar horário" at bounding box center [93, 185] width 102 height 20
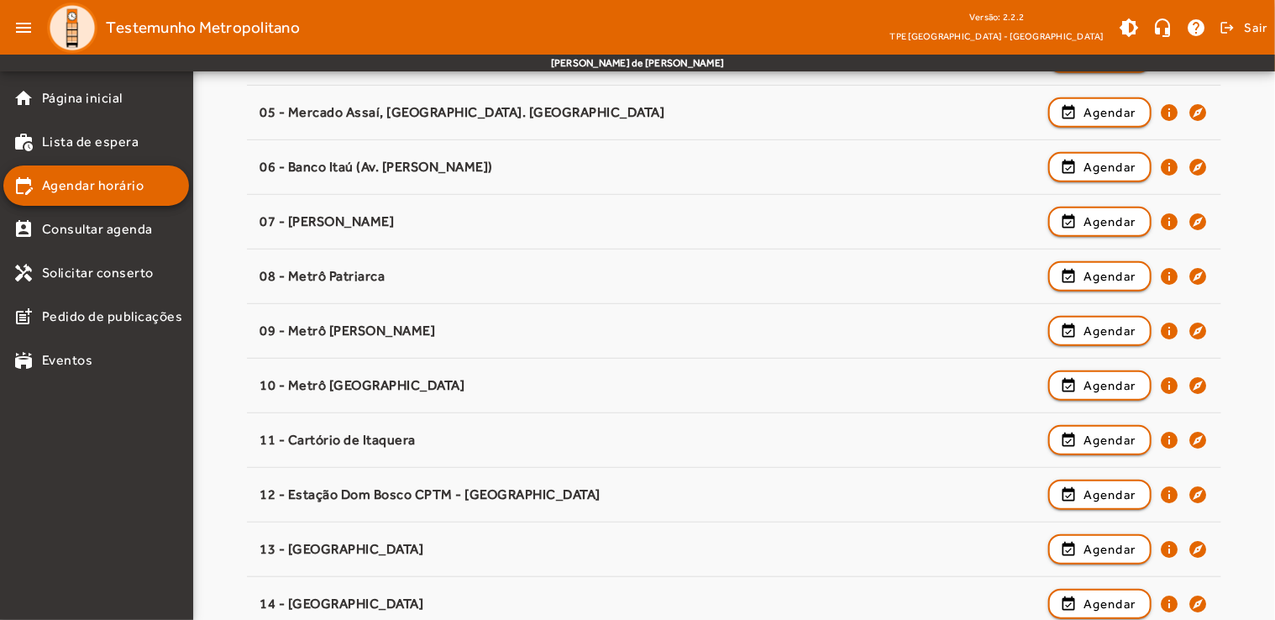
scroll to position [423, 0]
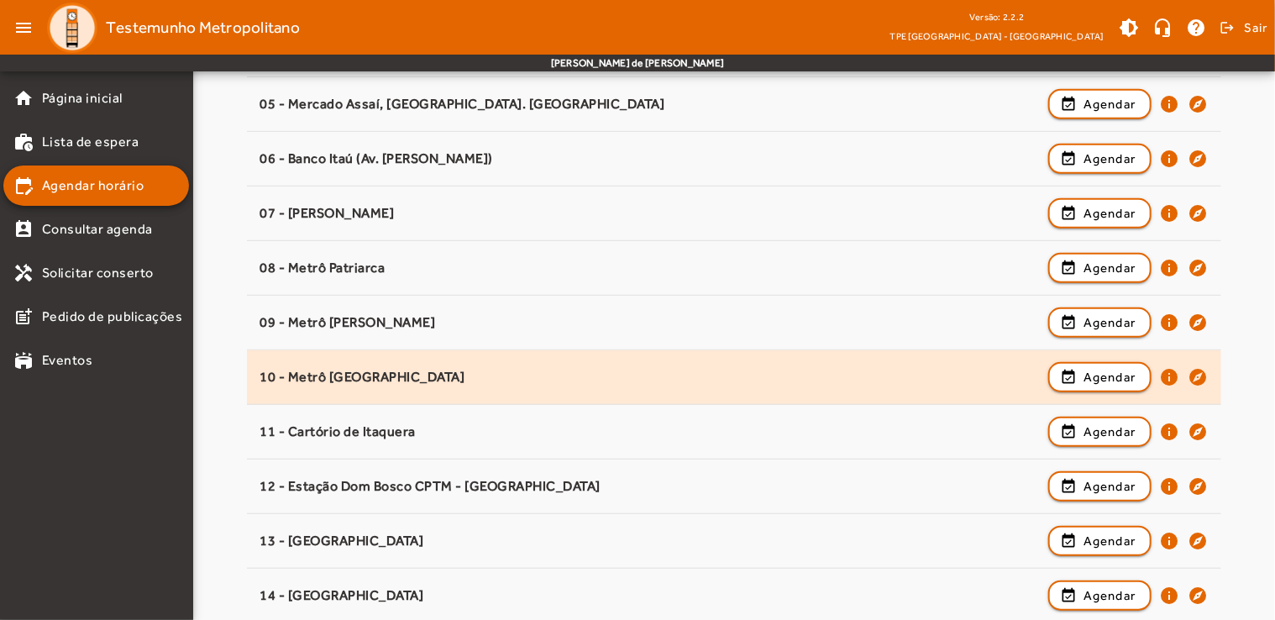
click at [558, 391] on div "10 - Metrô Vila Carrão event_available Agendar info explore" at bounding box center [733, 377] width 948 height 37
click at [1096, 381] on span "Agendar" at bounding box center [1109, 377] width 53 height 20
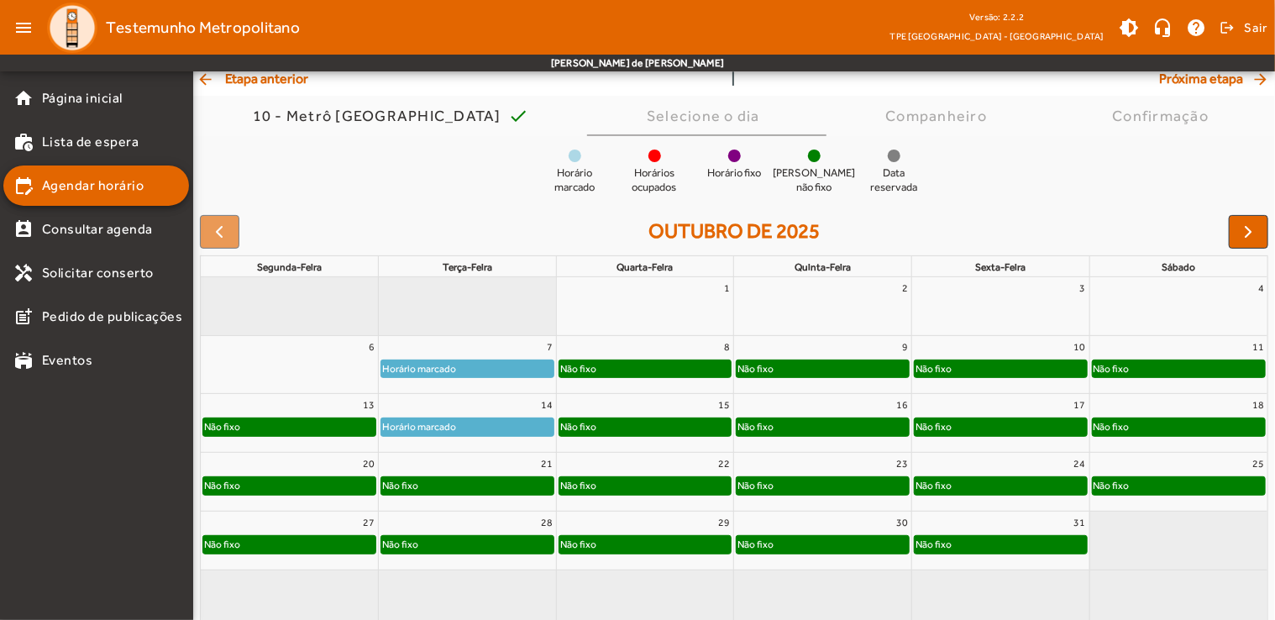
scroll to position [123, 0]
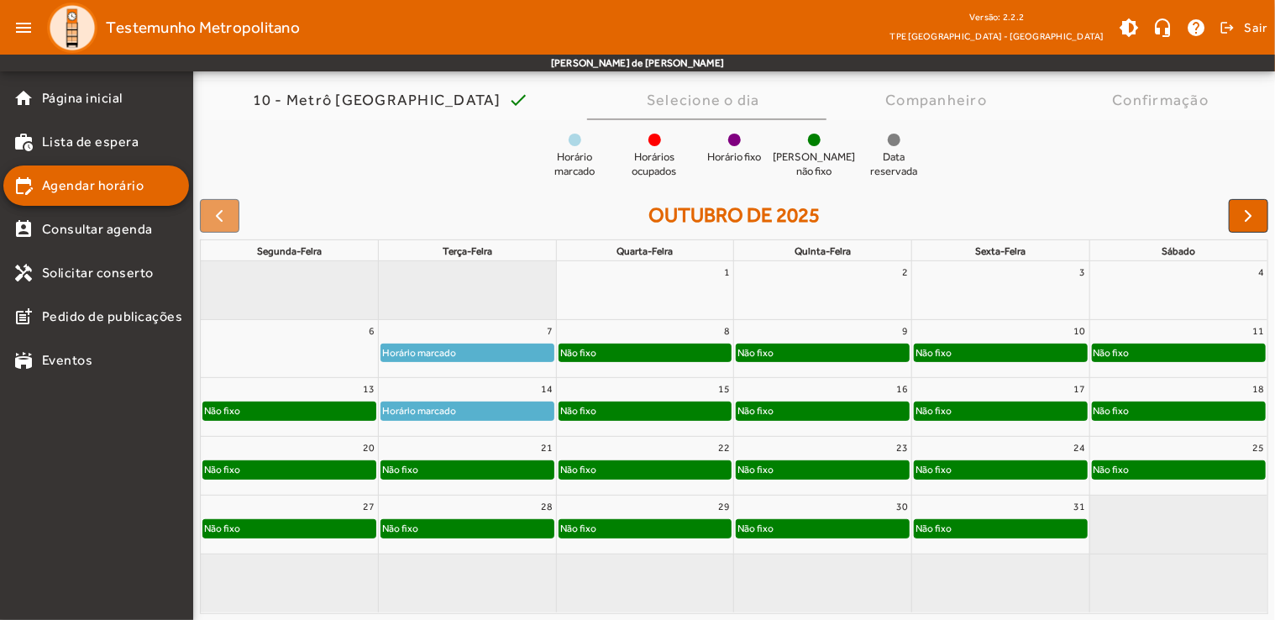
click at [500, 473] on div "Não fixo" at bounding box center [467, 469] width 172 height 17
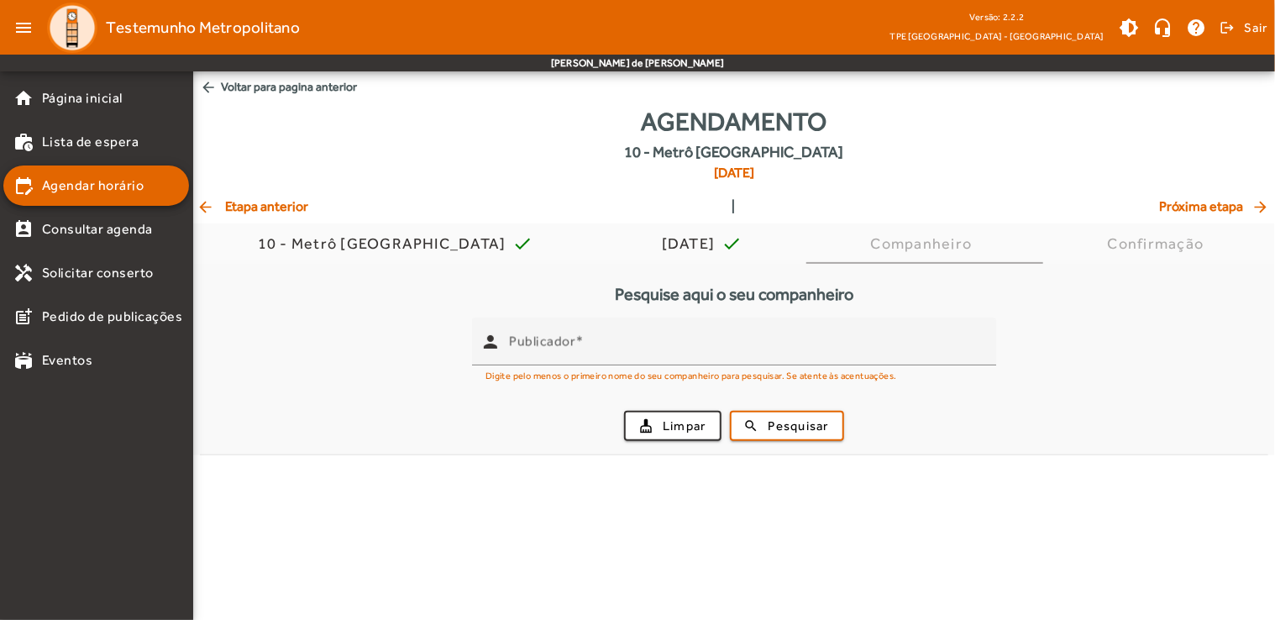
scroll to position [0, 0]
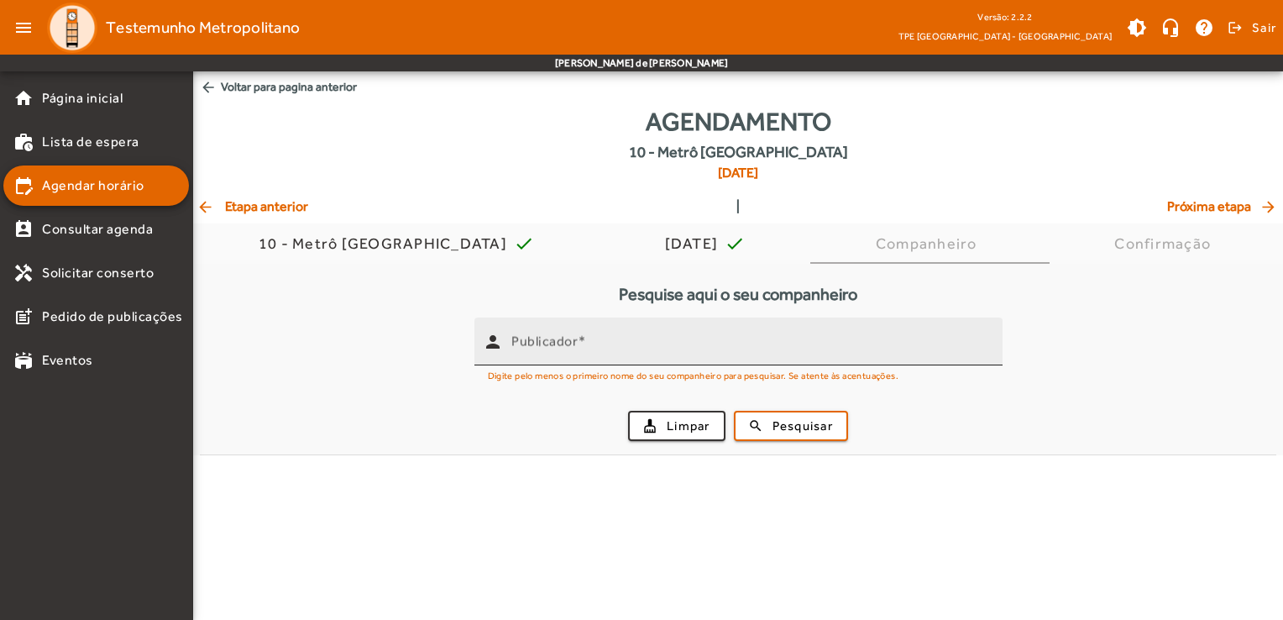
click at [546, 358] on div "Publicador" at bounding box center [750, 341] width 478 height 48
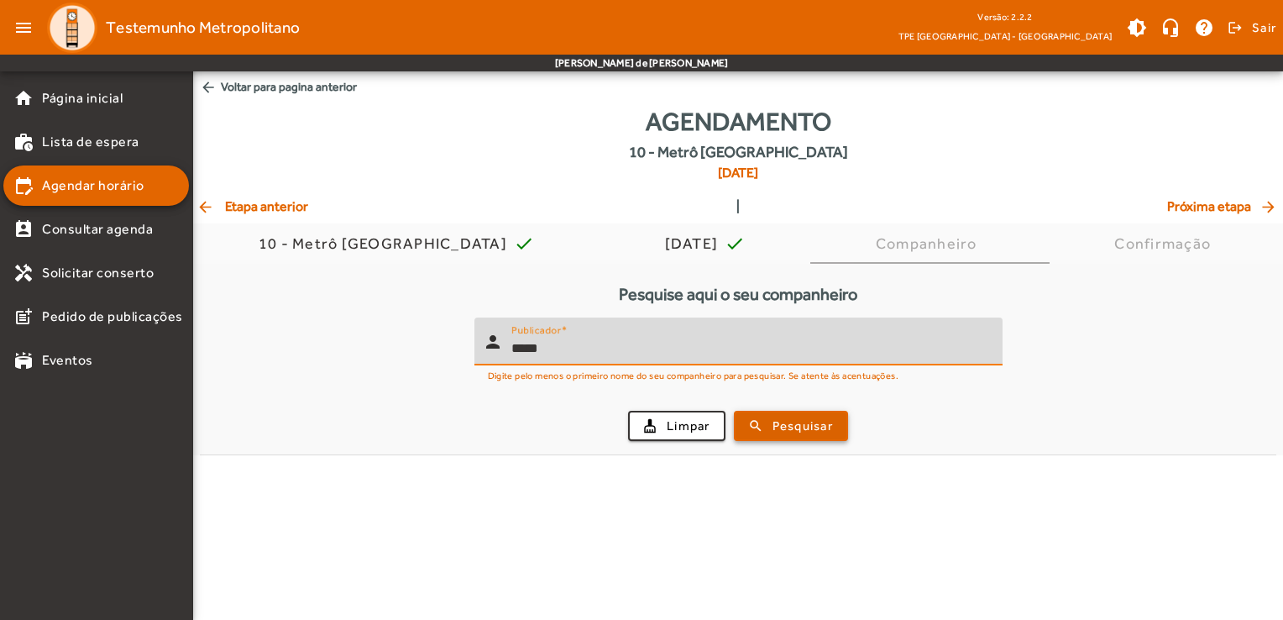
type input "*****"
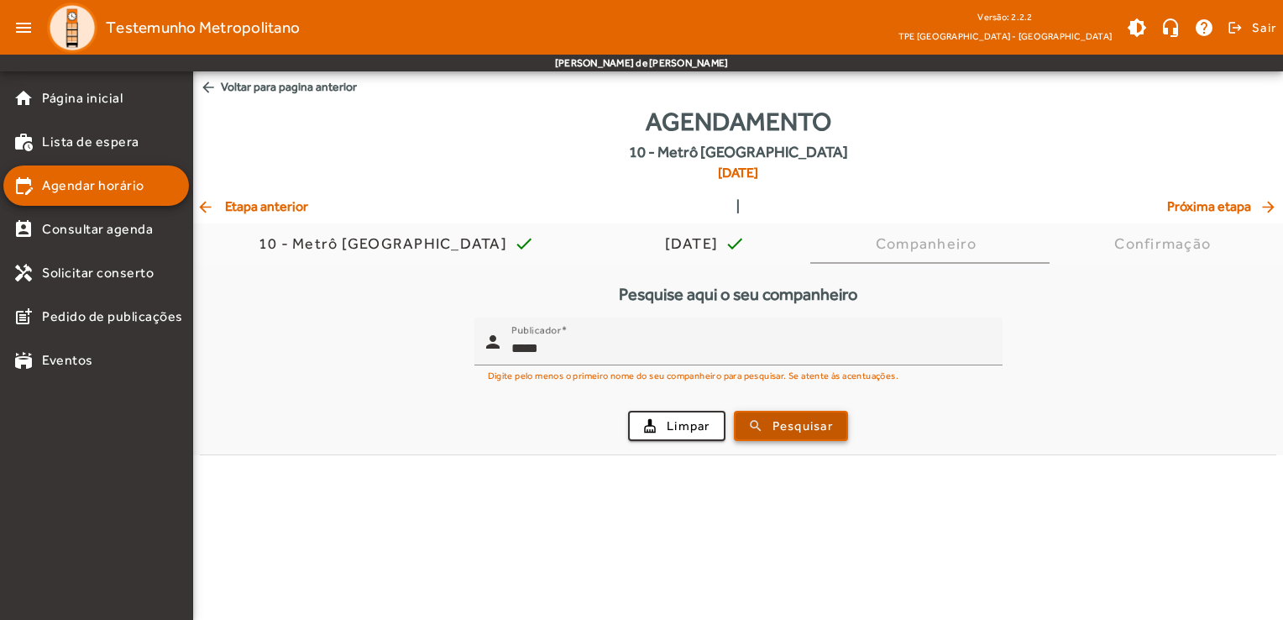
click at [767, 437] on span "submit" at bounding box center [791, 426] width 111 height 40
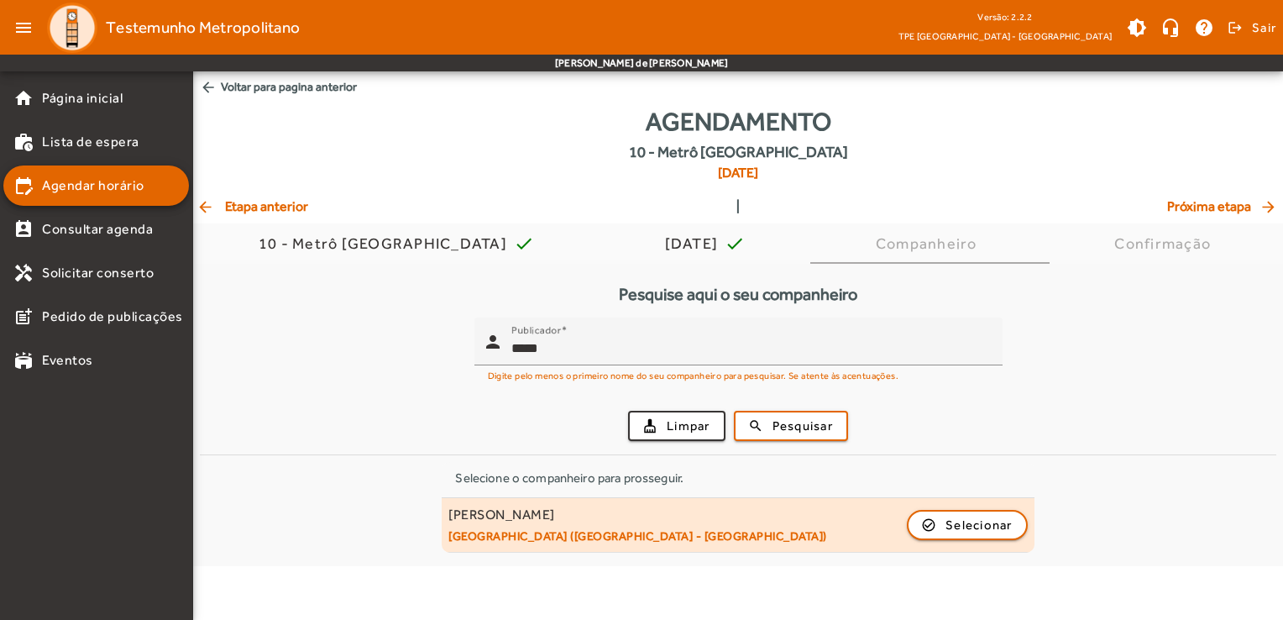
click at [736, 518] on div "[PERSON_NAME] [GEOGRAPHIC_DATA] ([GEOGRAPHIC_DATA] - [GEOGRAPHIC_DATA]) check_c…" at bounding box center [737, 524] width 579 height 37
click at [995, 512] on span "button" at bounding box center [968, 525] width 118 height 40
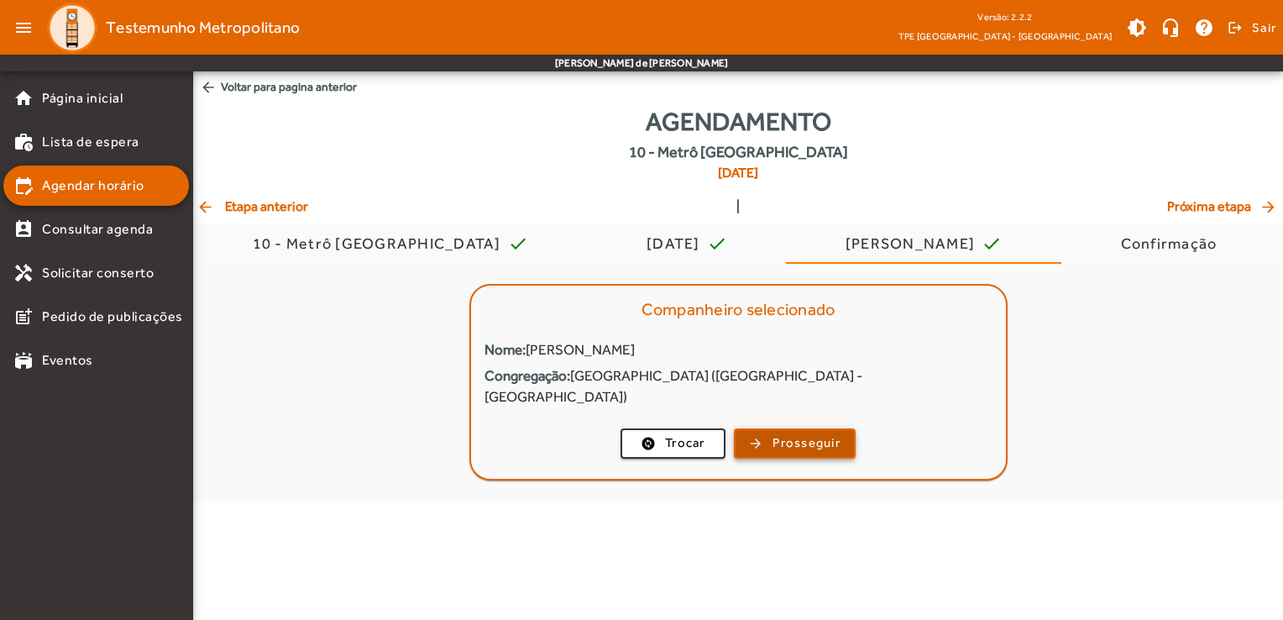
click at [799, 433] on span "Prosseguir" at bounding box center [807, 442] width 68 height 19
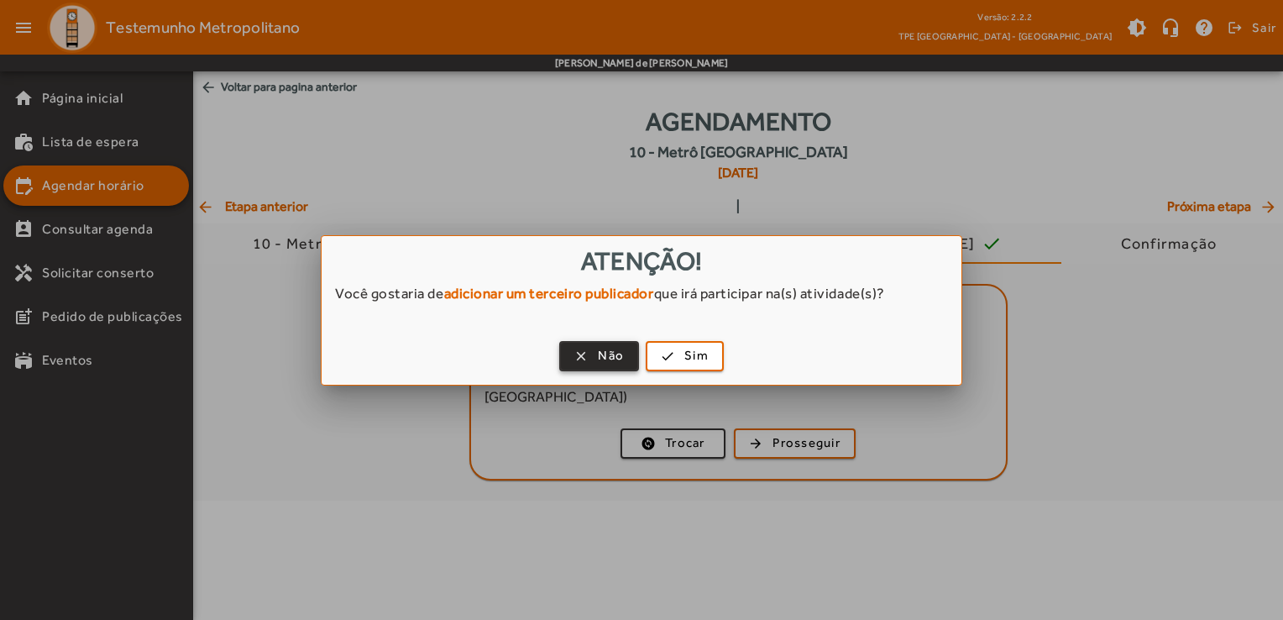
click at [626, 342] on span "button" at bounding box center [599, 356] width 76 height 40
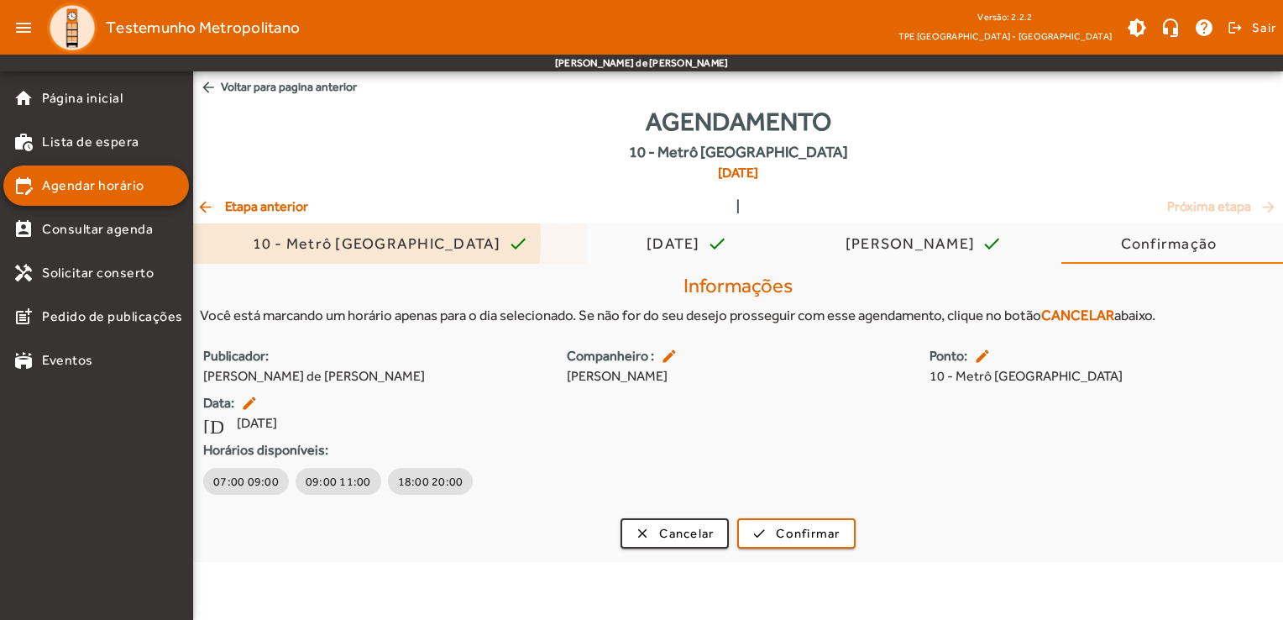
click at [366, 240] on div "10 - Metrô [GEOGRAPHIC_DATA]" at bounding box center [380, 243] width 255 height 17
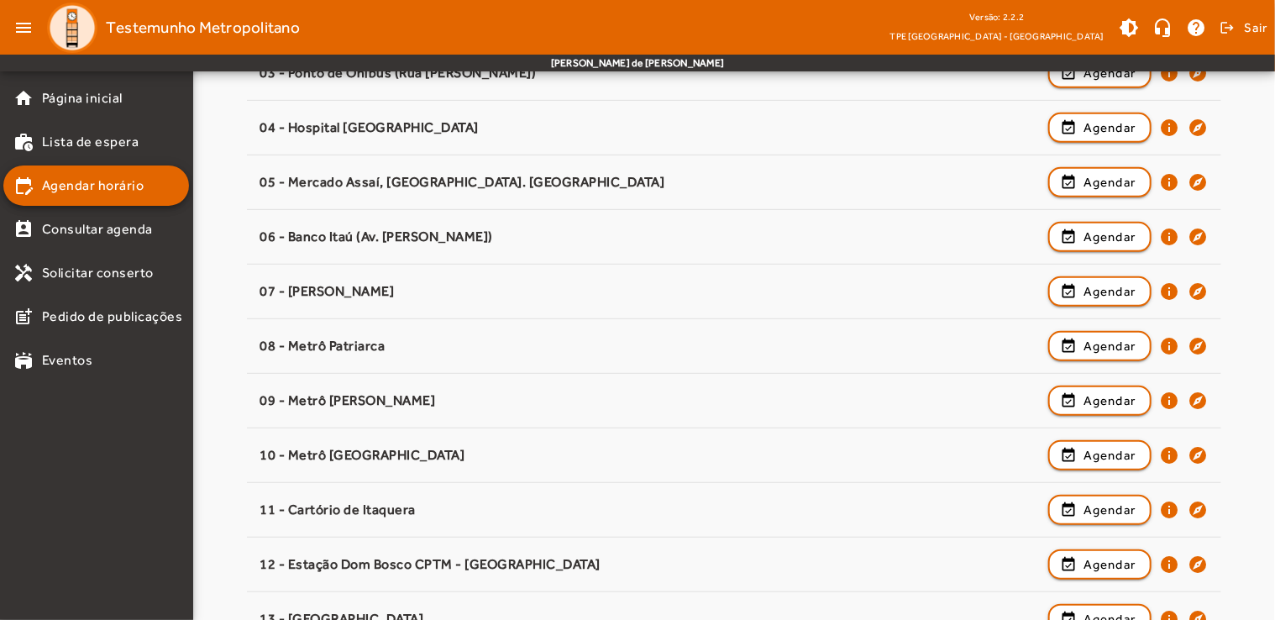
scroll to position [390, 0]
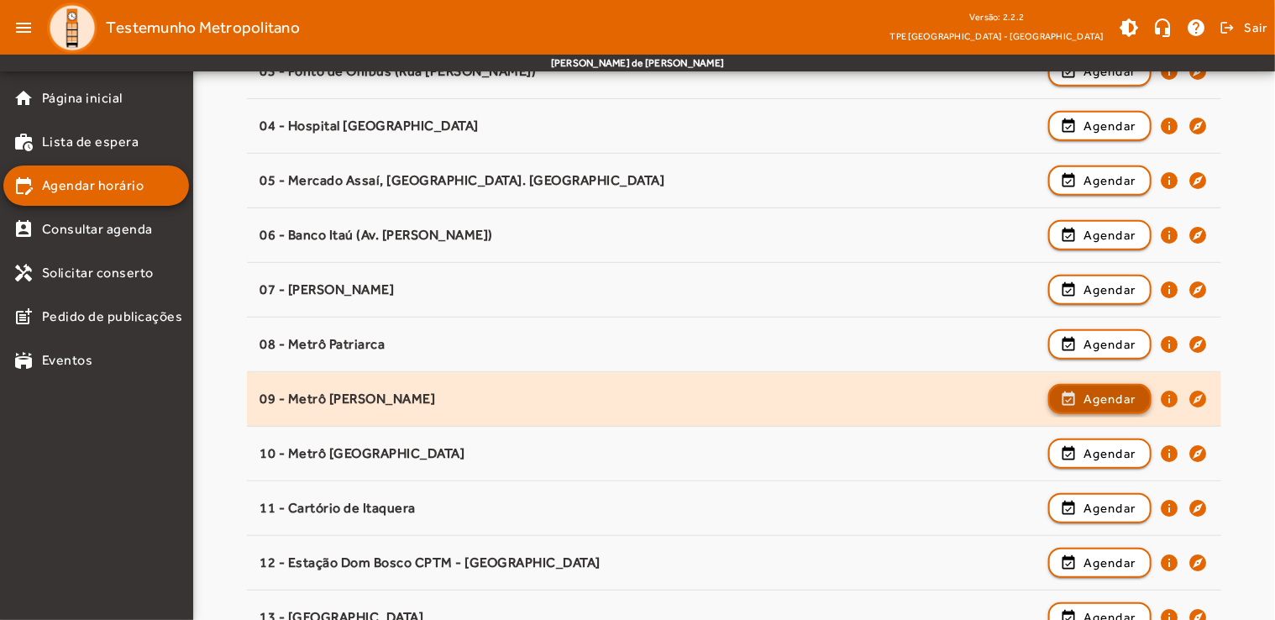
click at [1094, 401] on span "Agendar" at bounding box center [1109, 399] width 53 height 20
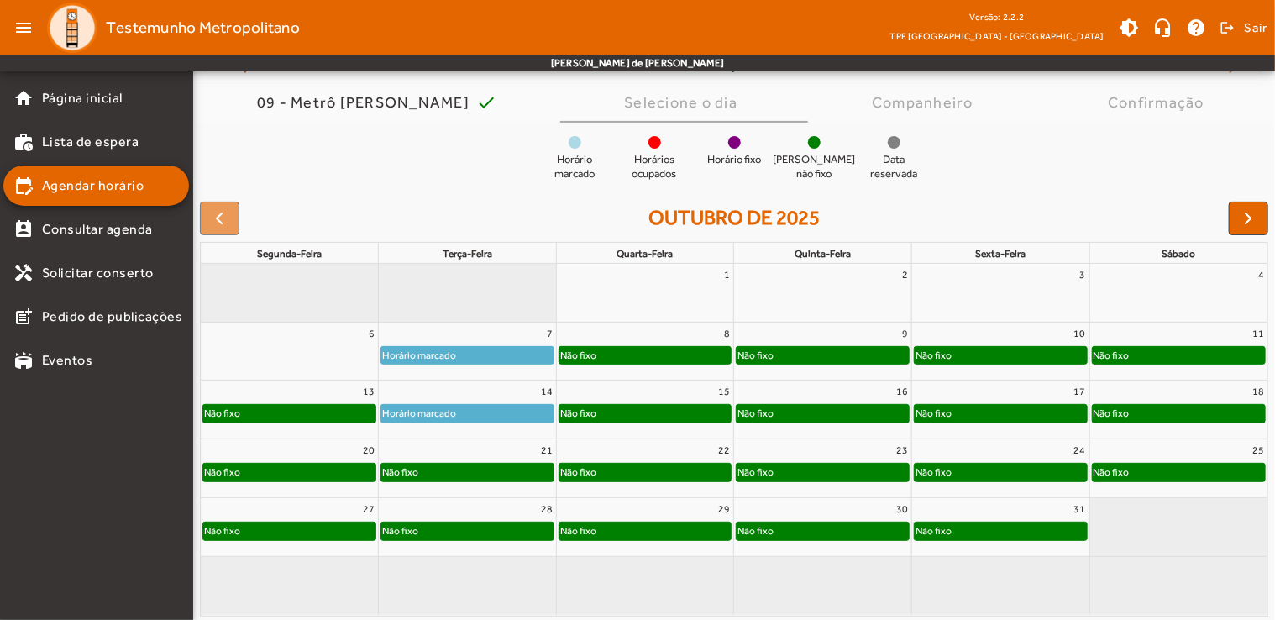
scroll to position [123, 0]
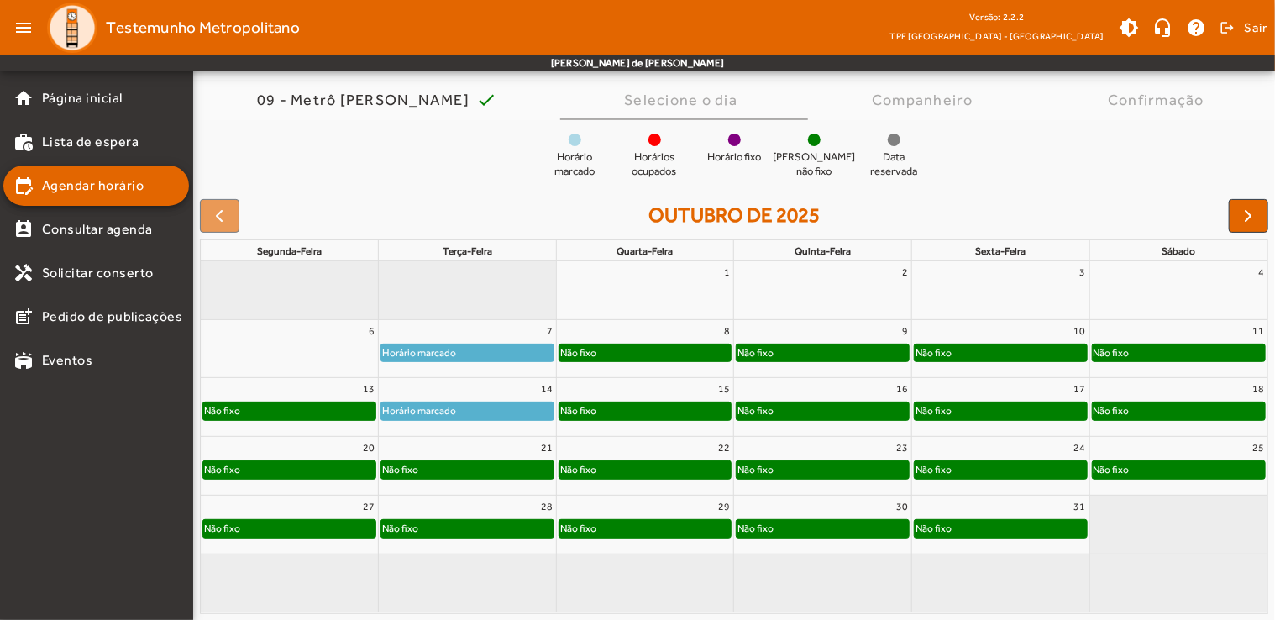
click at [499, 479] on link "Não fixo" at bounding box center [467, 469] width 174 height 18
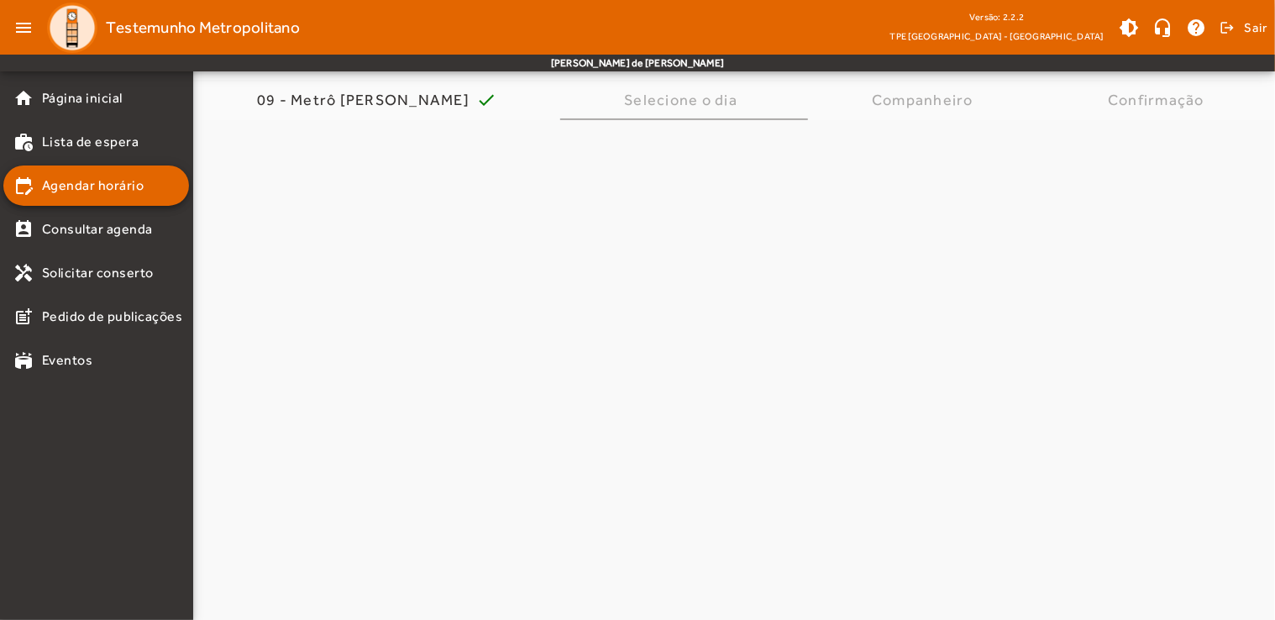
scroll to position [0, 0]
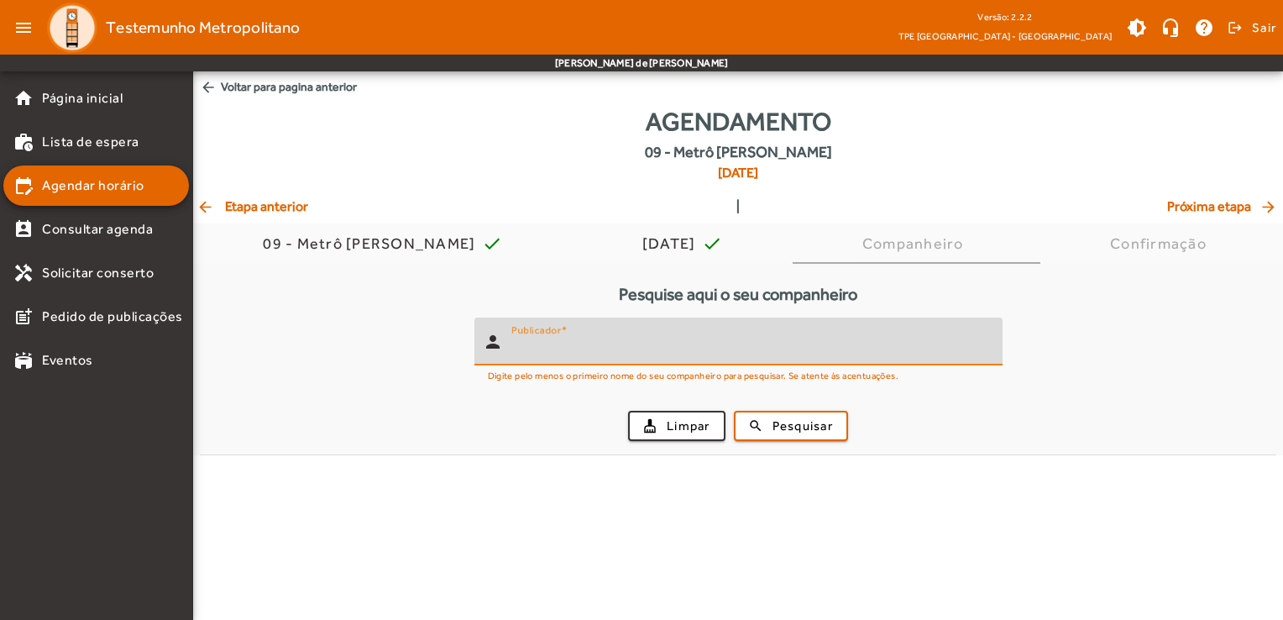
click at [597, 351] on input "Publicador" at bounding box center [750, 348] width 478 height 20
type input "*****"
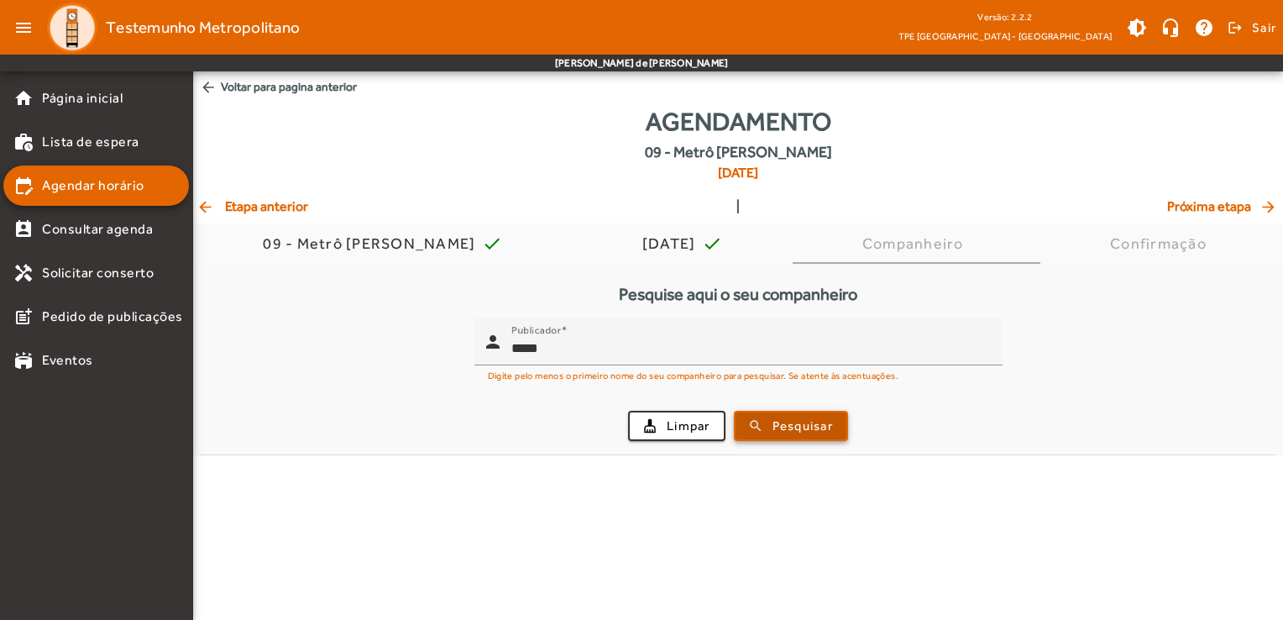
click at [835, 428] on span "submit" at bounding box center [791, 426] width 111 height 40
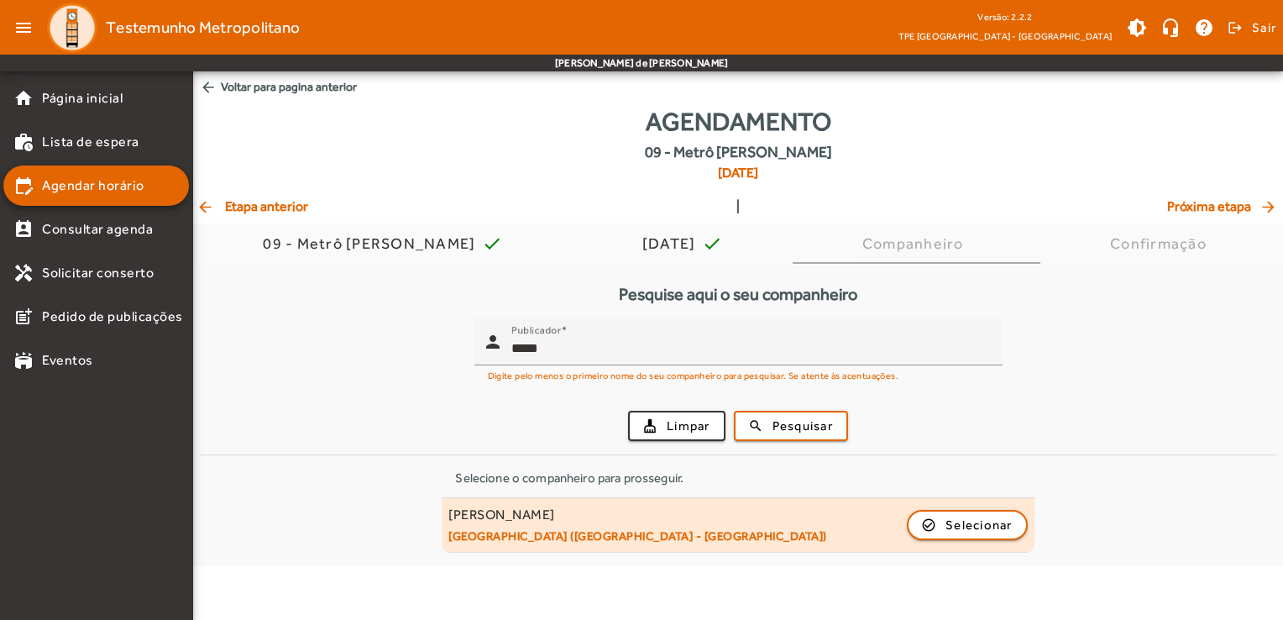
click at [788, 526] on div "[PERSON_NAME] [GEOGRAPHIC_DATA] ([GEOGRAPHIC_DATA] - [GEOGRAPHIC_DATA]) check_c…" at bounding box center [737, 524] width 579 height 37
click at [940, 529] on span "button" at bounding box center [968, 525] width 118 height 40
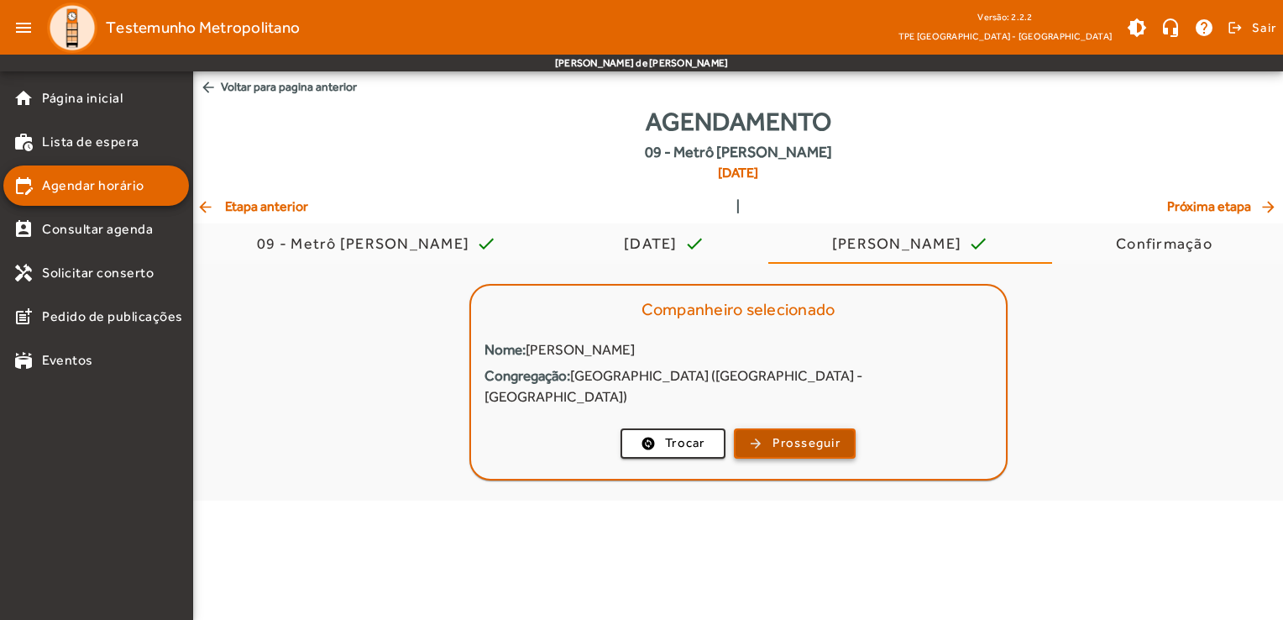
click at [827, 433] on span "Prosseguir" at bounding box center [807, 442] width 68 height 19
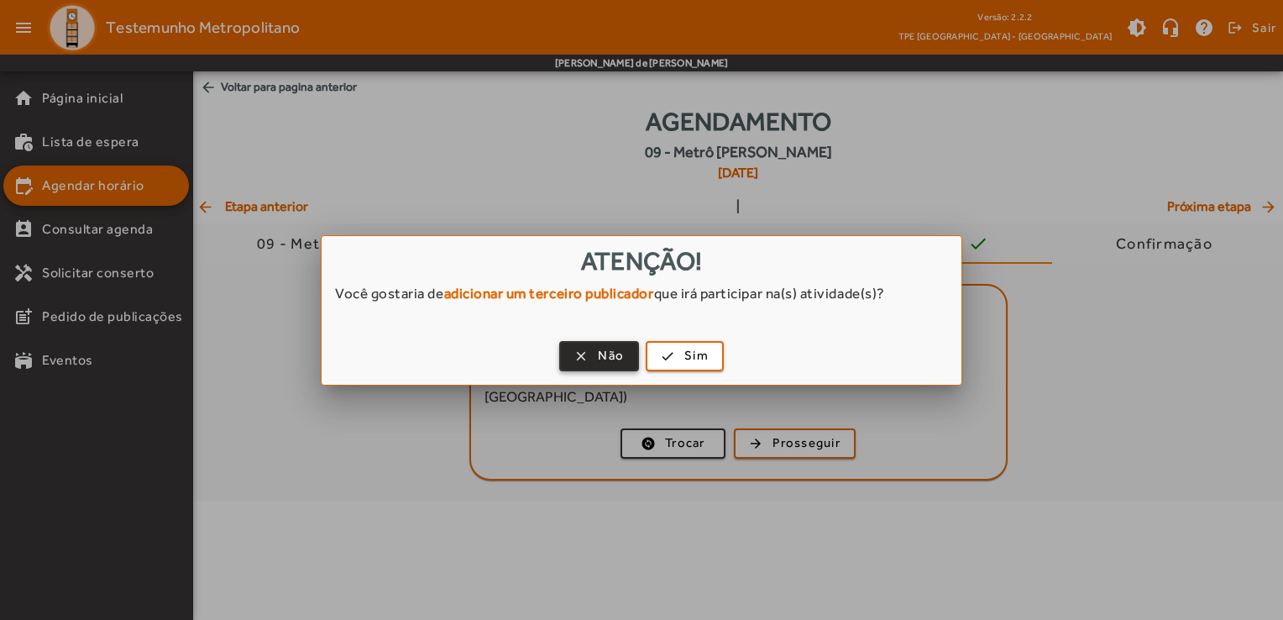
click at [602, 365] on span "button" at bounding box center [599, 356] width 76 height 40
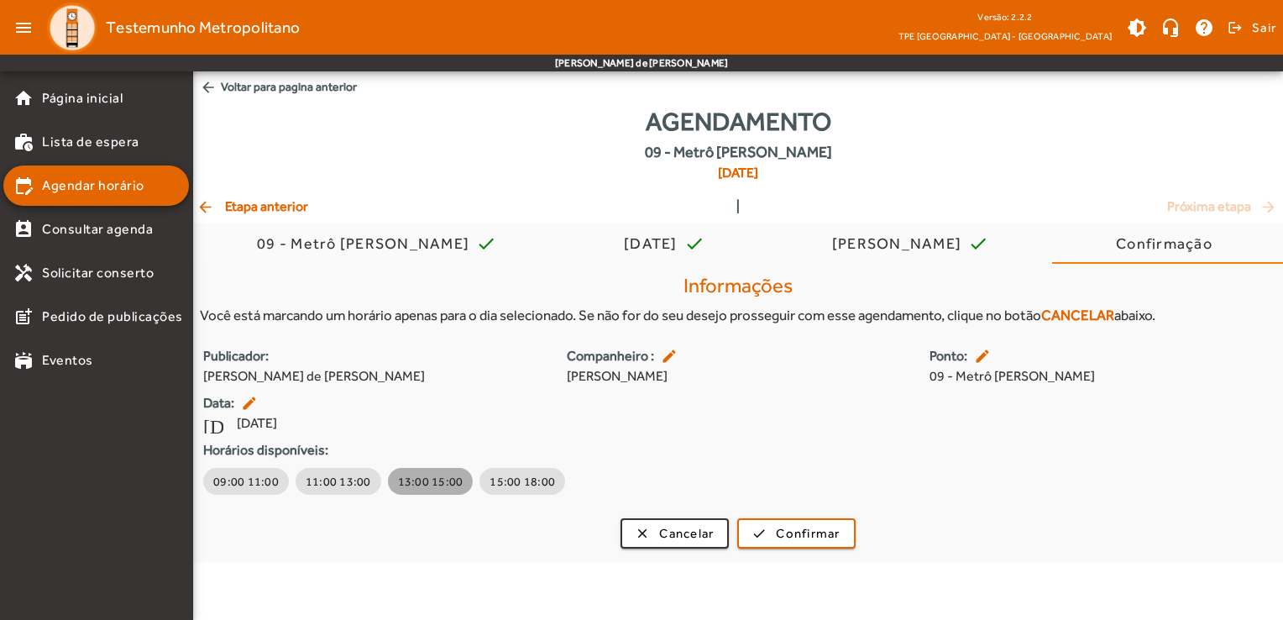
click at [398, 489] on span "13:00 15:00" at bounding box center [430, 481] width 65 height 17
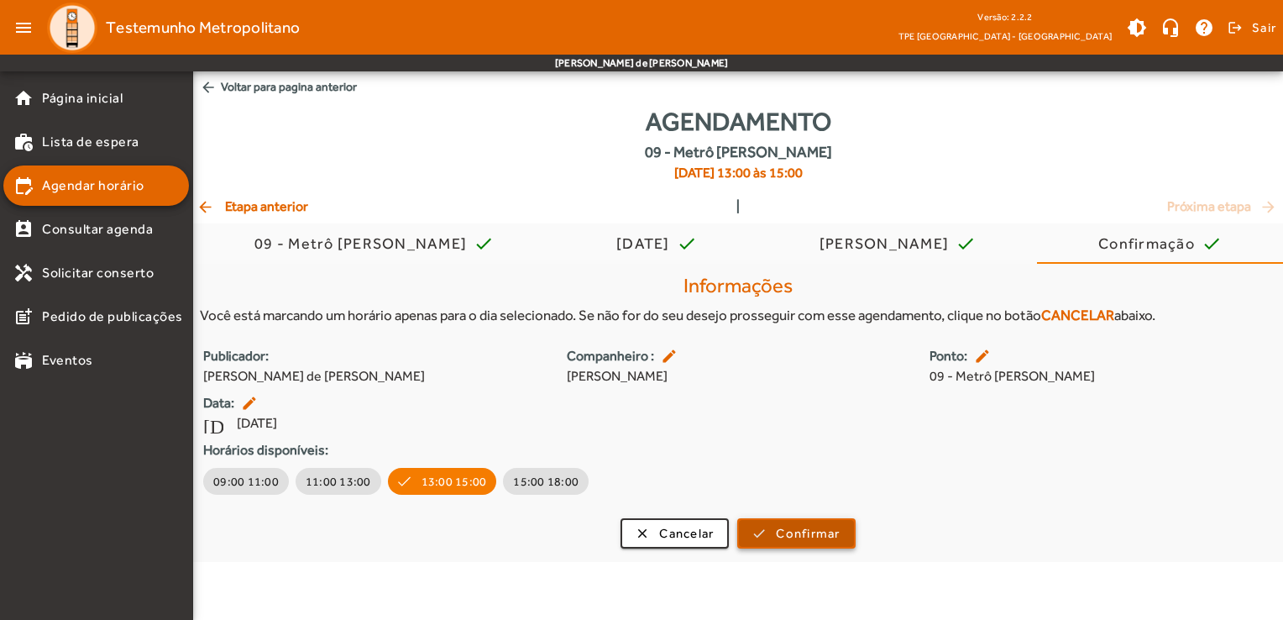
click at [778, 542] on span "Confirmar" at bounding box center [808, 533] width 64 height 19
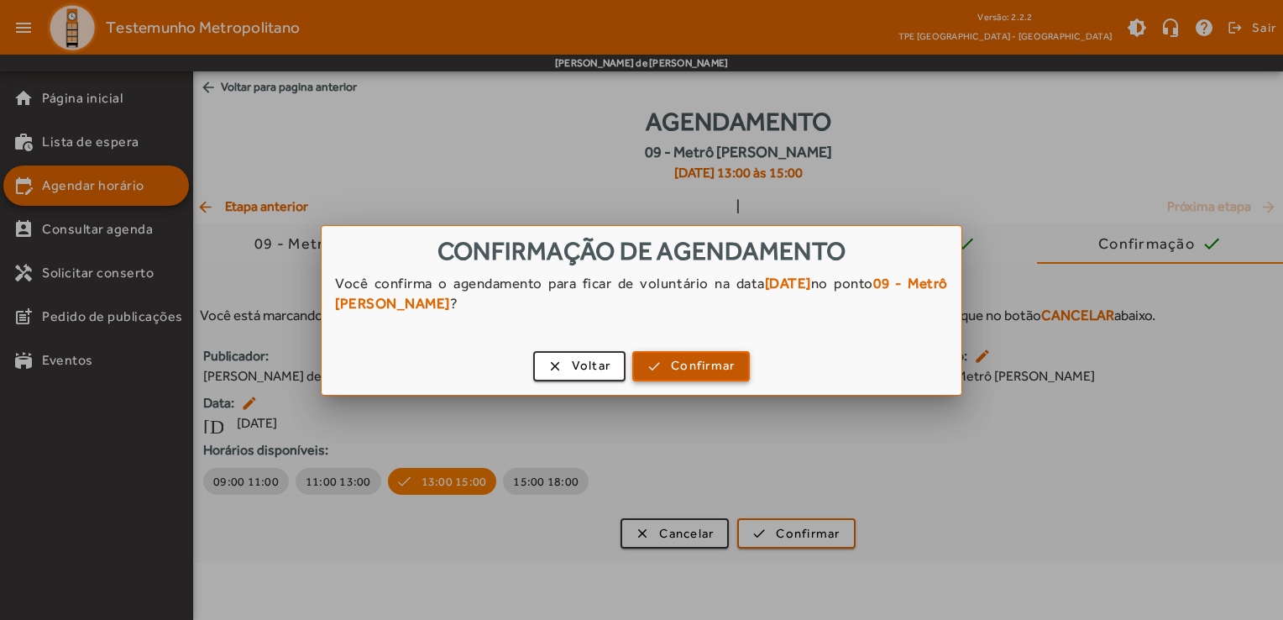
click at [672, 364] on span "Confirmar" at bounding box center [703, 365] width 64 height 19
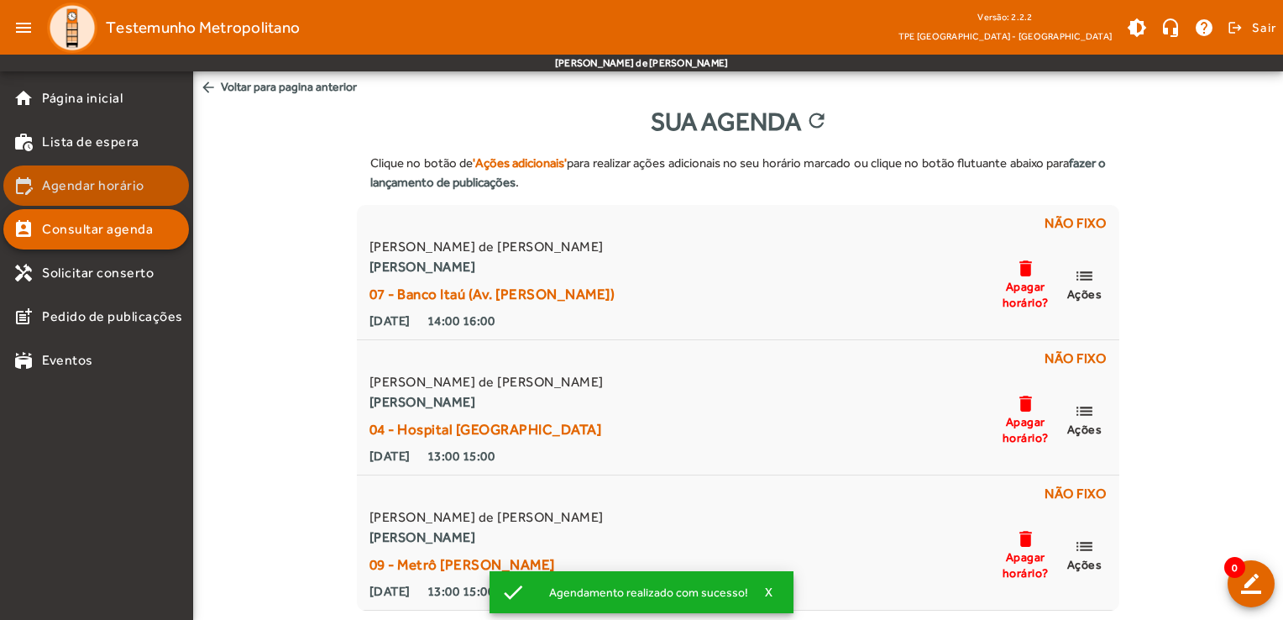
click at [103, 186] on span "Agendar horário" at bounding box center [93, 185] width 102 height 20
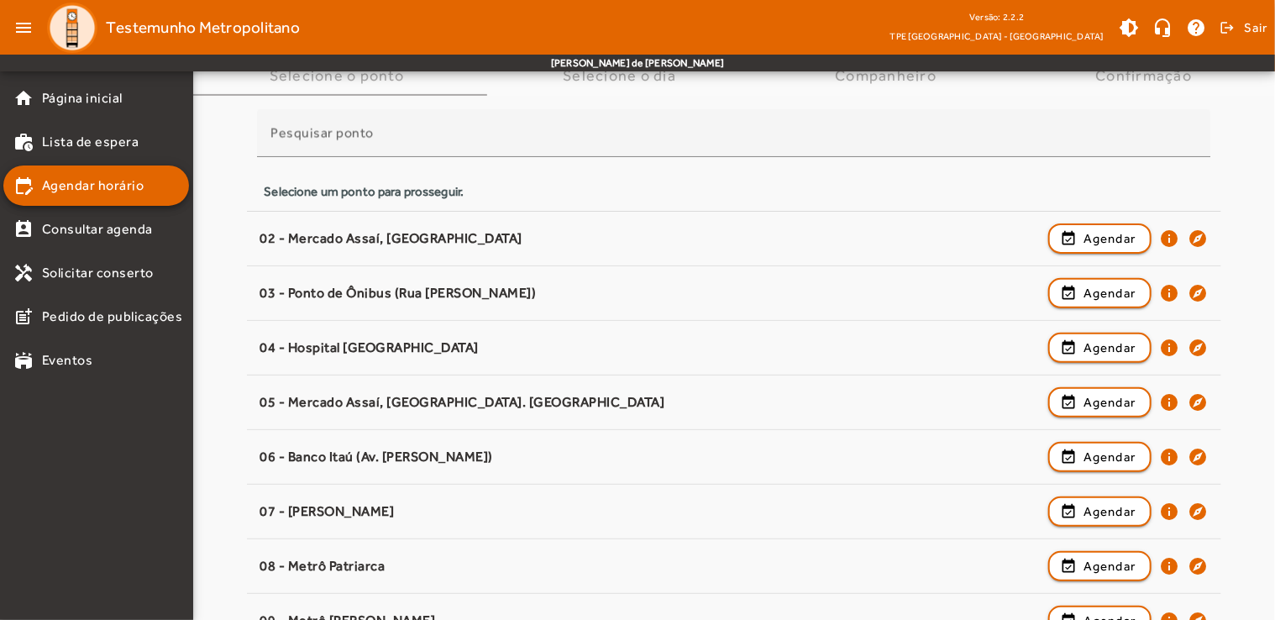
scroll to position [114, 0]
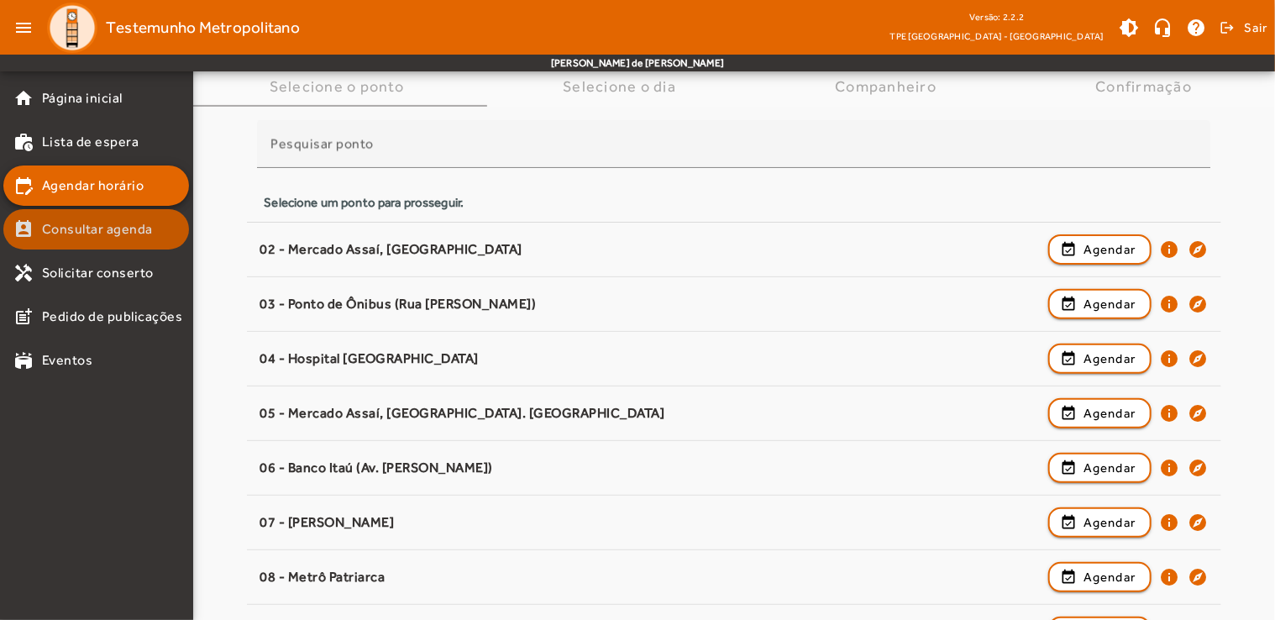
click at [124, 221] on span "Consultar agenda" at bounding box center [97, 229] width 111 height 20
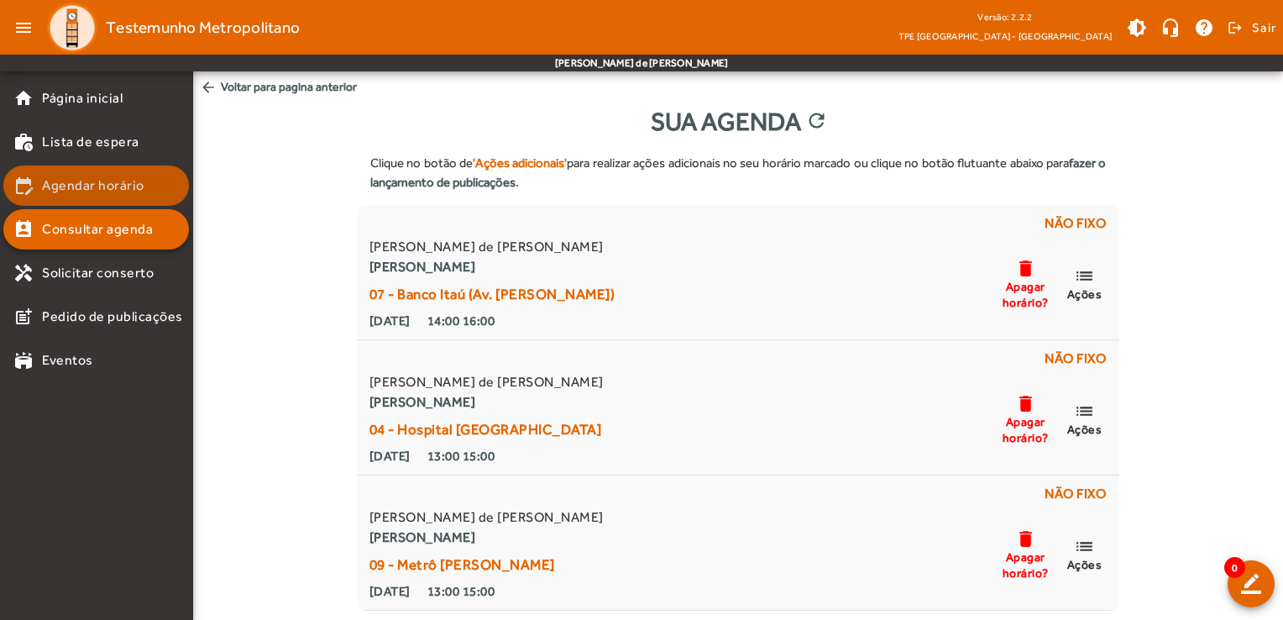
click at [128, 184] on span "Agendar horário" at bounding box center [93, 185] width 102 height 20
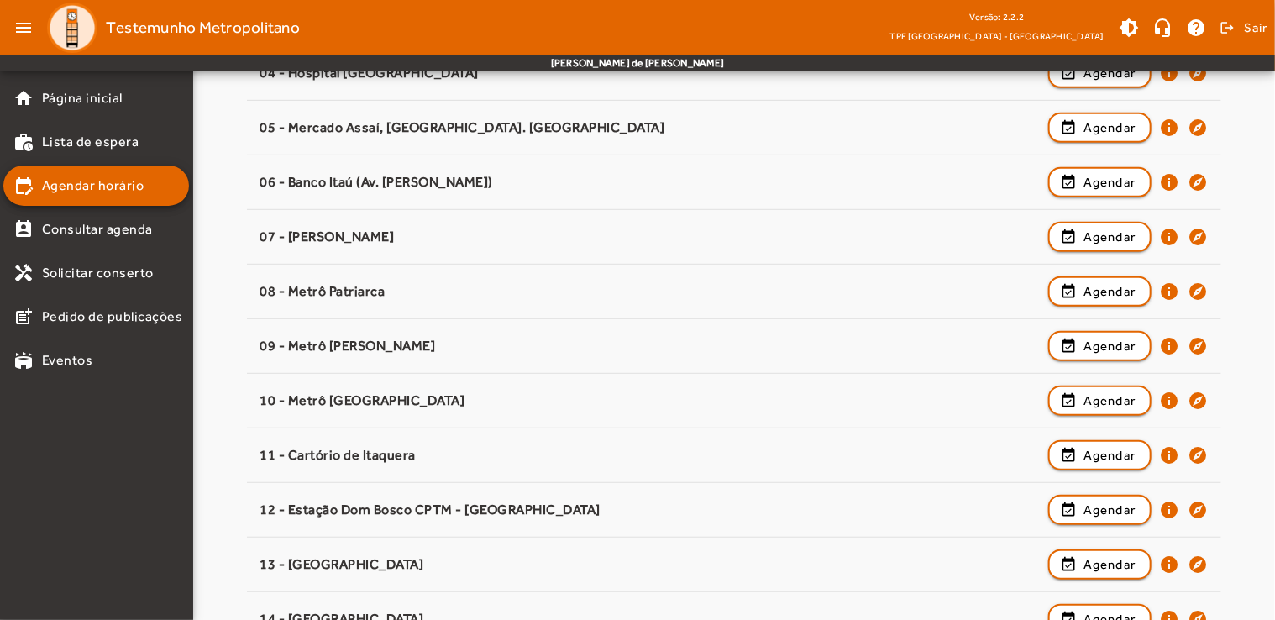
scroll to position [423, 0]
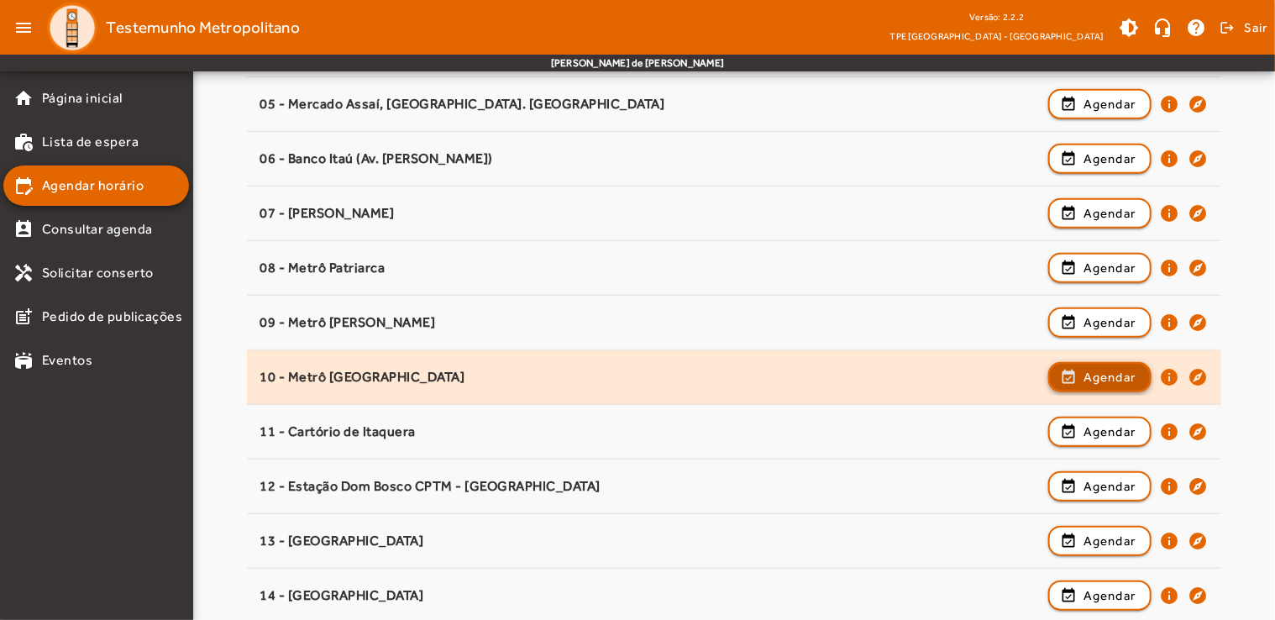
click at [1106, 385] on span "button" at bounding box center [1100, 377] width 100 height 40
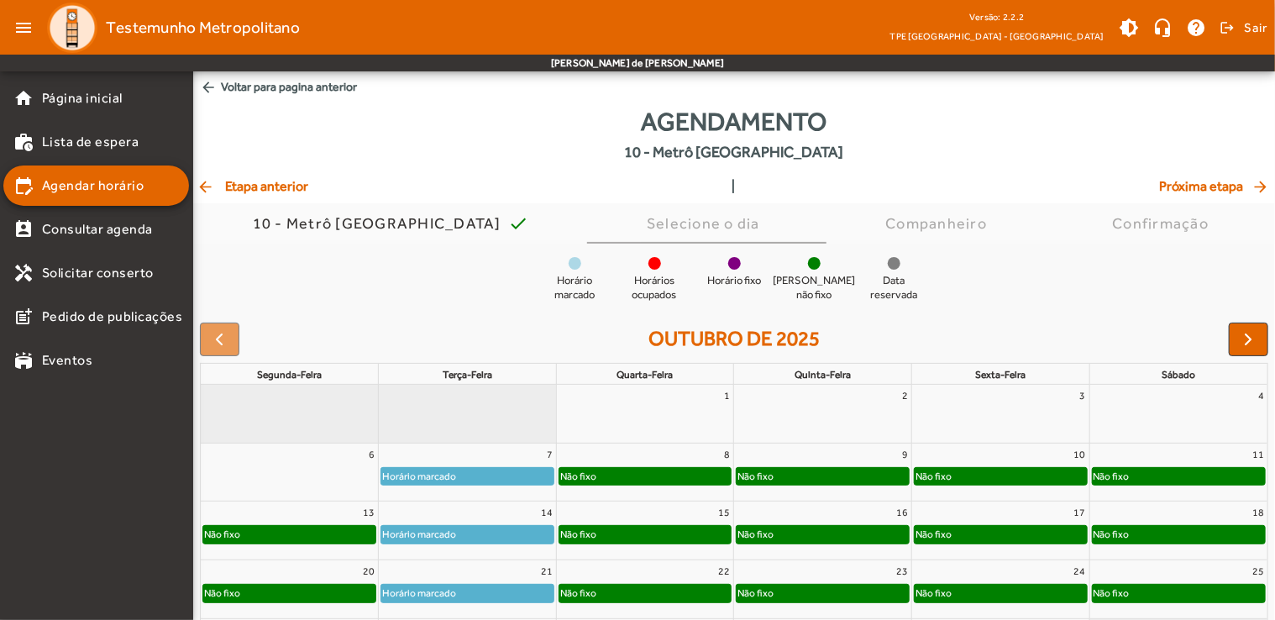
scroll to position [123, 0]
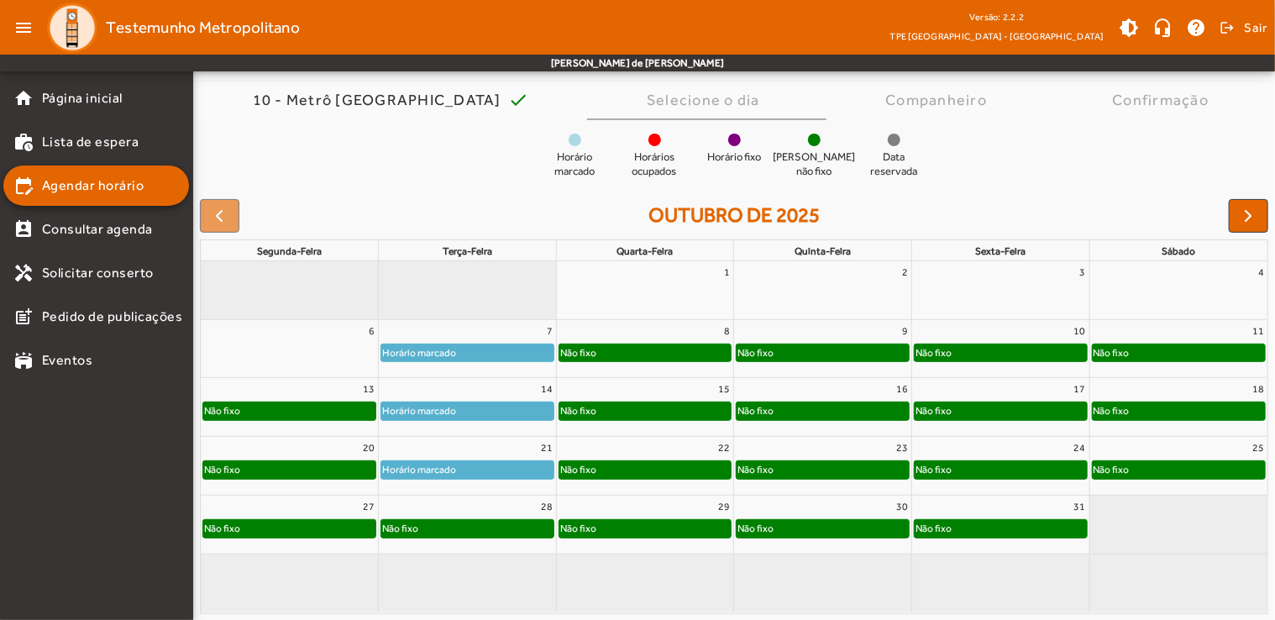
click at [474, 532] on div "Não fixo" at bounding box center [467, 528] width 172 height 17
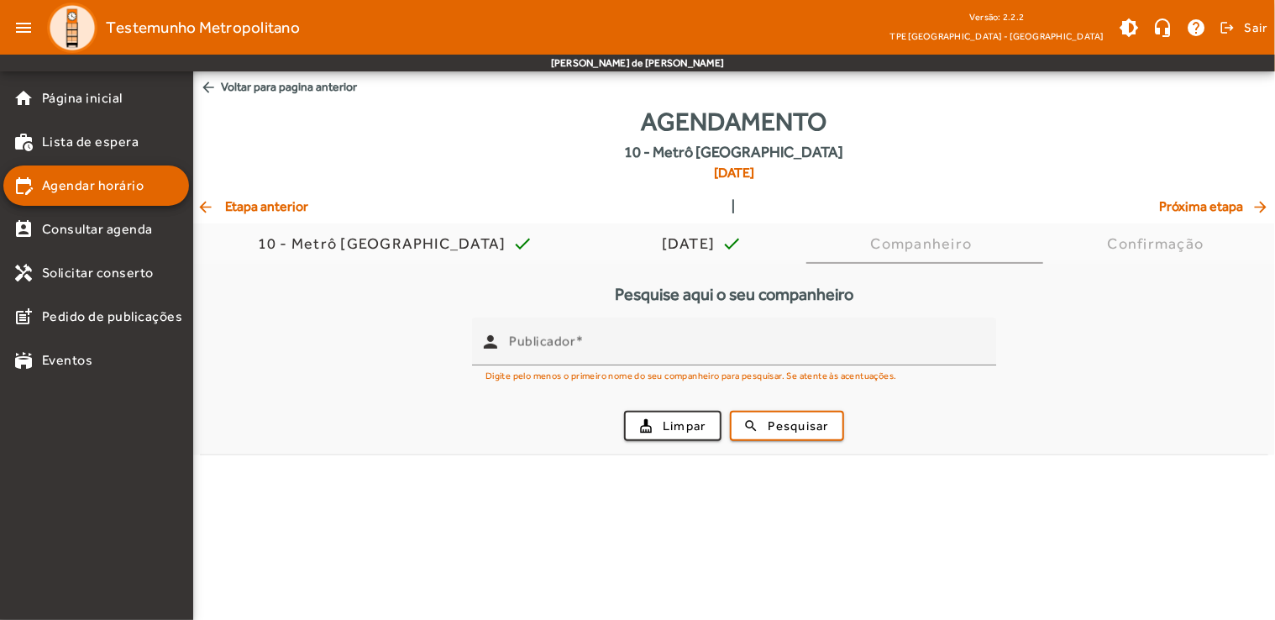
scroll to position [0, 0]
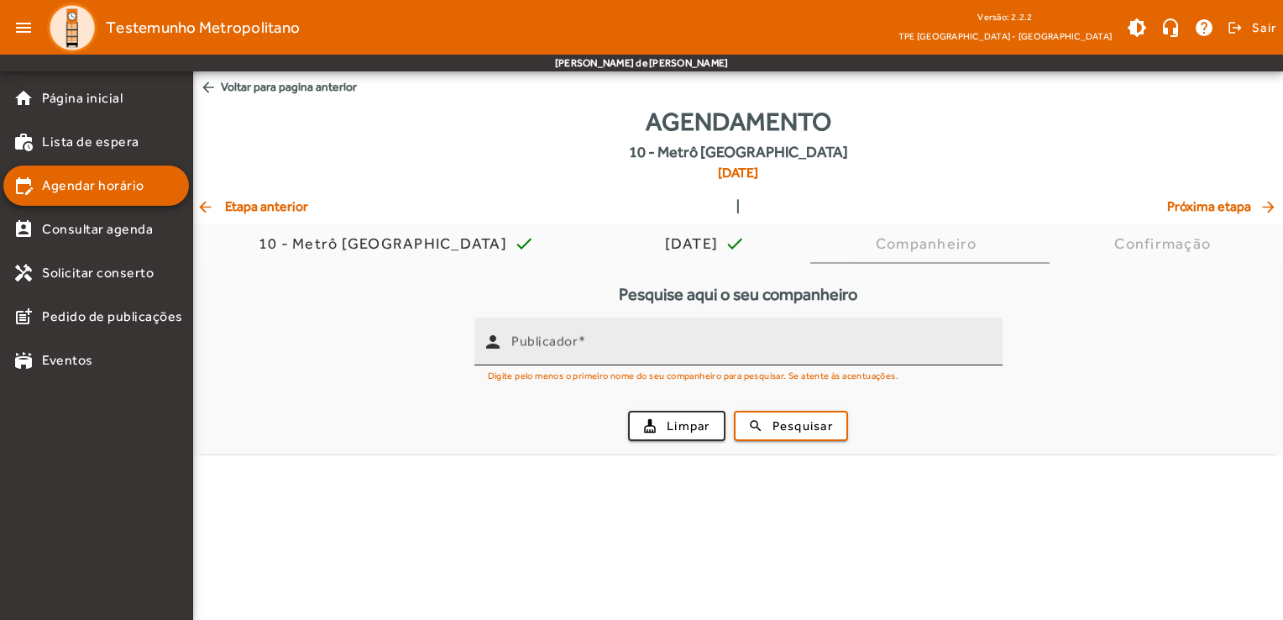
click at [583, 358] on div "Publicador" at bounding box center [750, 341] width 478 height 48
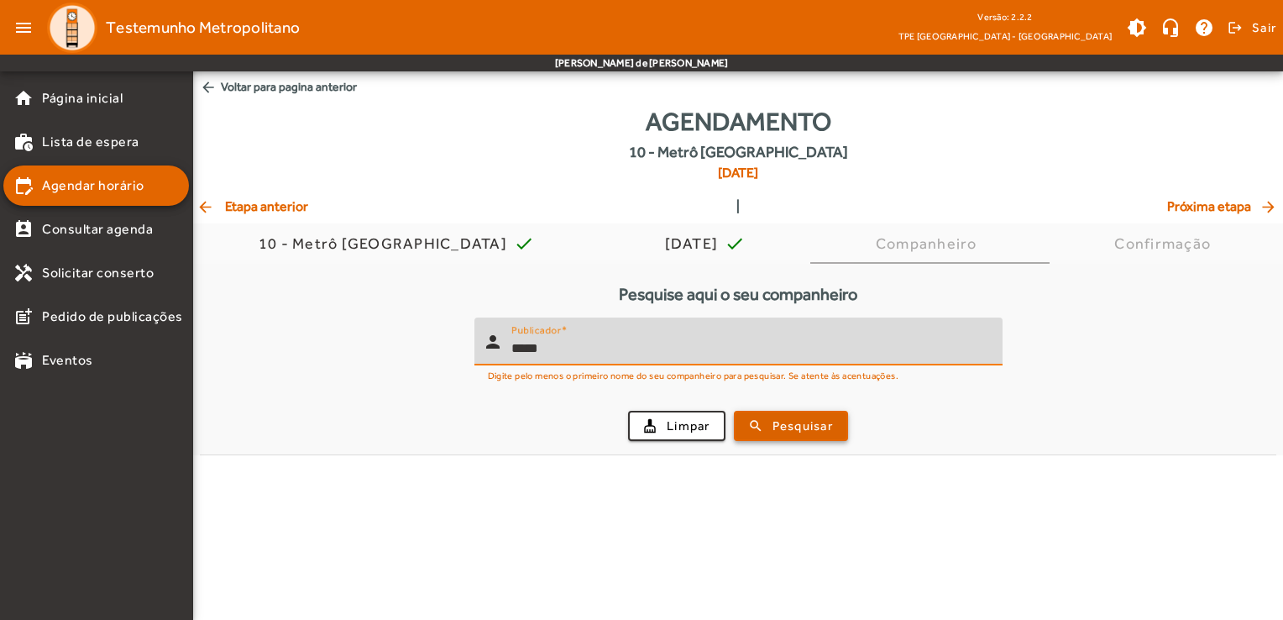
type input "*****"
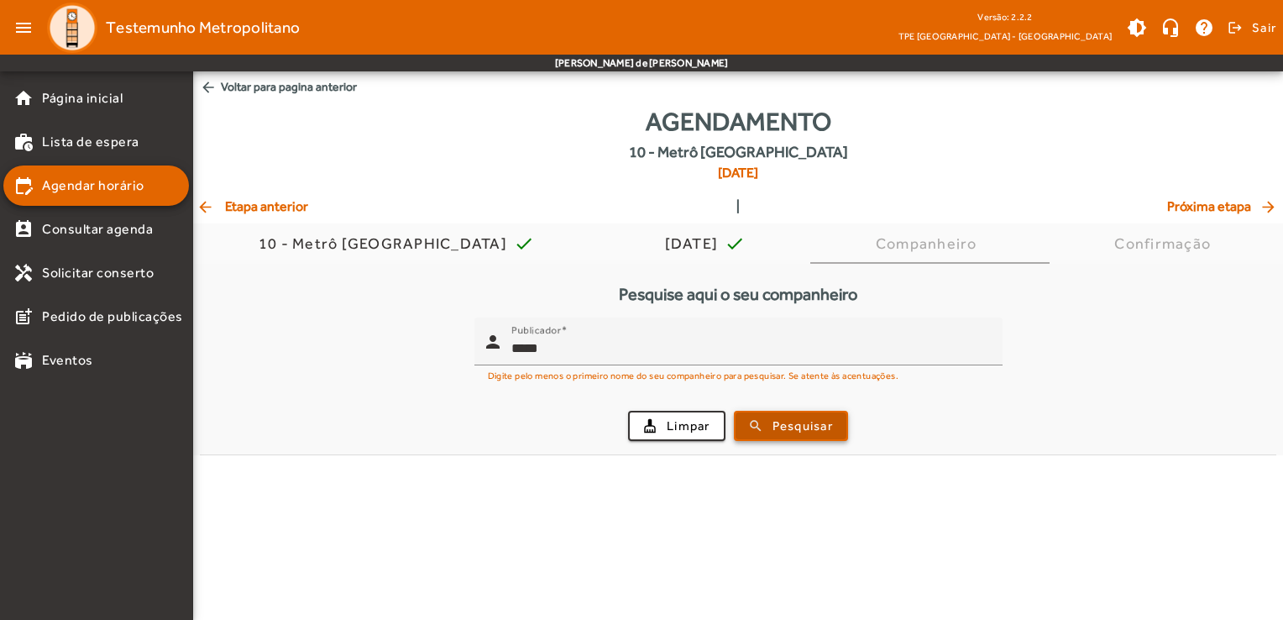
click at [809, 428] on span "Pesquisar" at bounding box center [803, 425] width 60 height 19
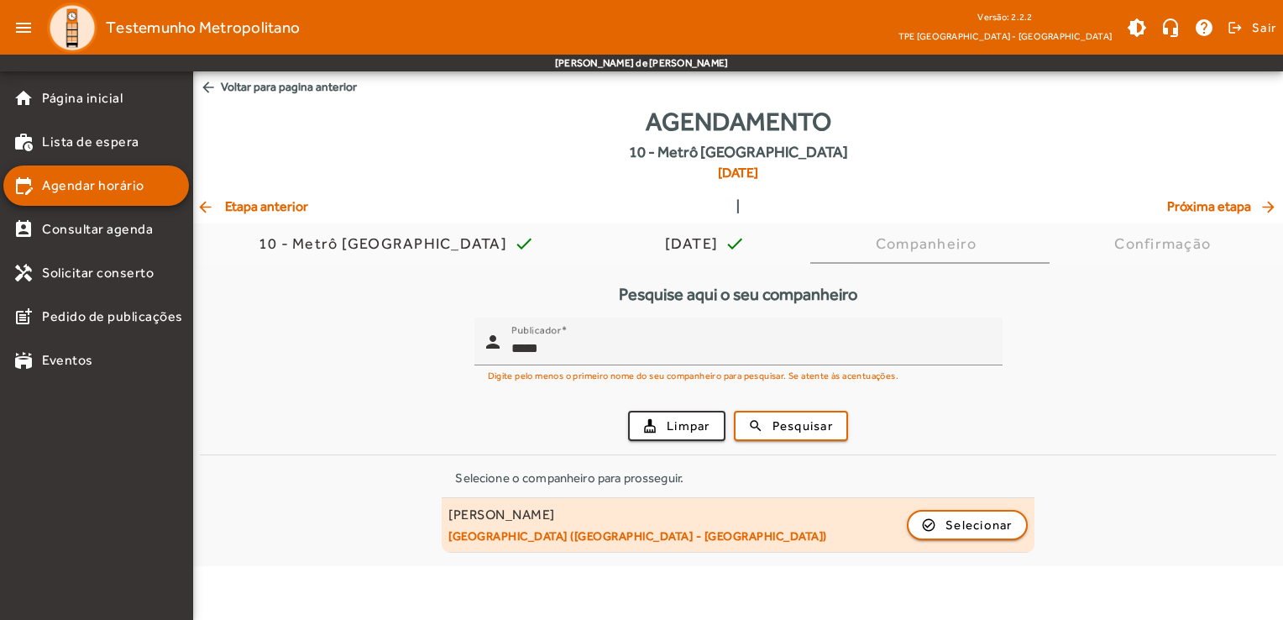
click at [751, 521] on div "[PERSON_NAME] [GEOGRAPHIC_DATA] ([GEOGRAPHIC_DATA] - [GEOGRAPHIC_DATA]) check_c…" at bounding box center [737, 524] width 579 height 37
click at [968, 537] on span "button" at bounding box center [968, 525] width 118 height 40
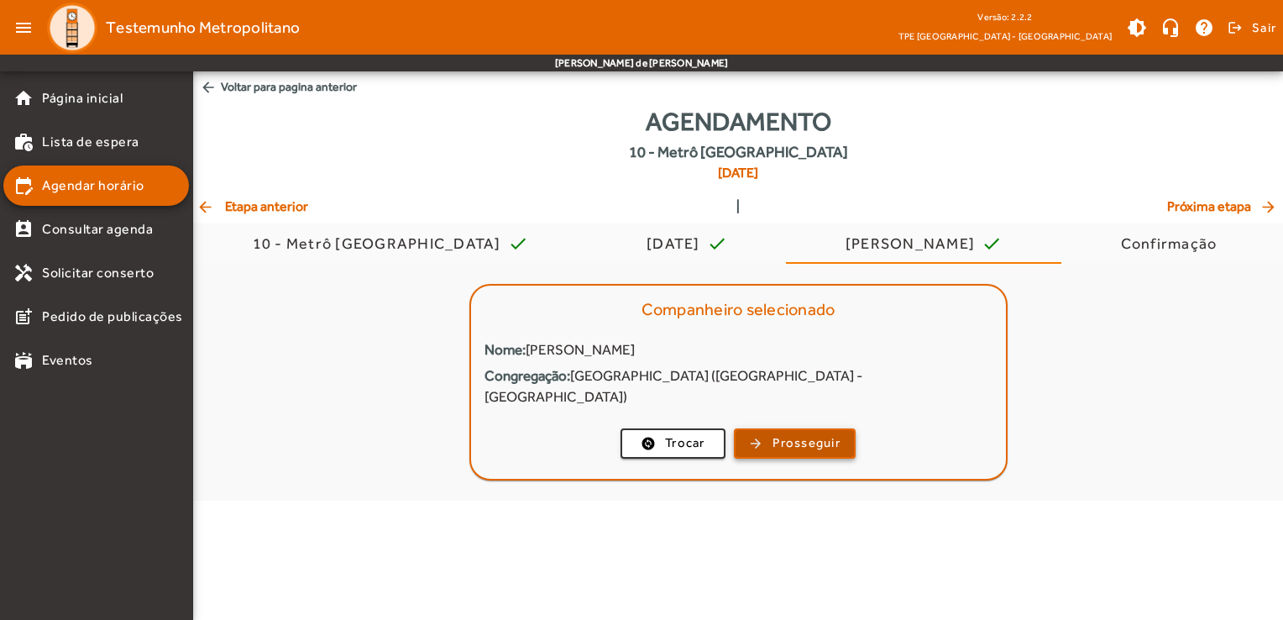
click at [820, 433] on span "Prosseguir" at bounding box center [807, 442] width 68 height 19
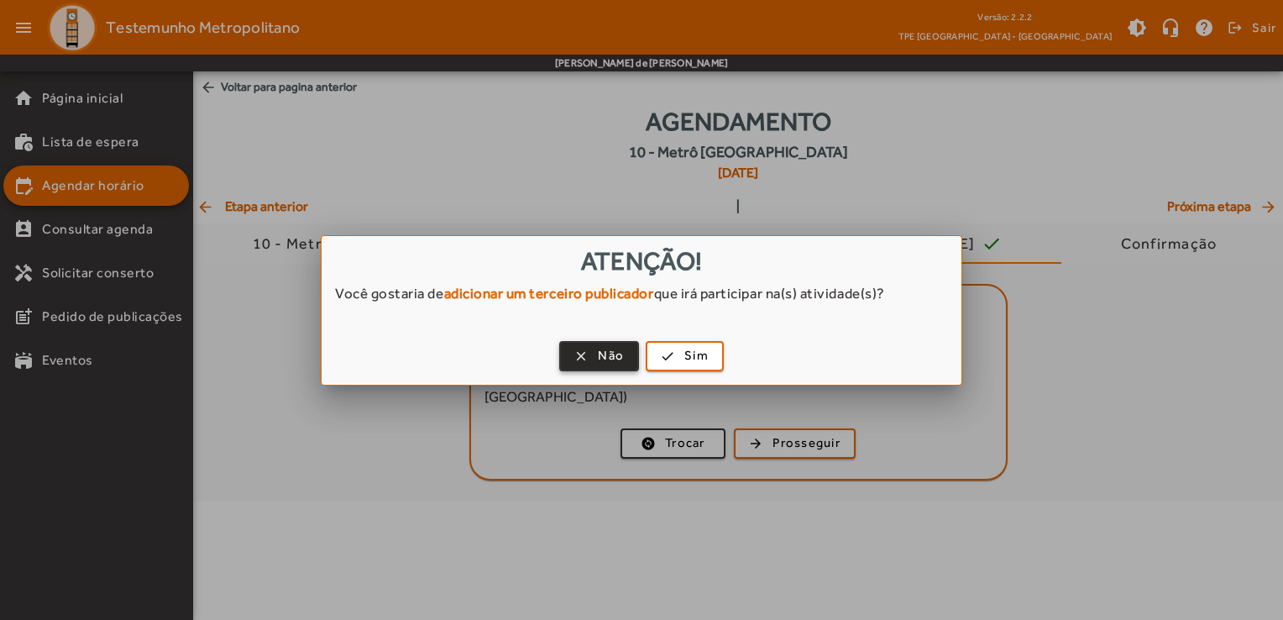
click at [575, 354] on span "button" at bounding box center [599, 356] width 76 height 40
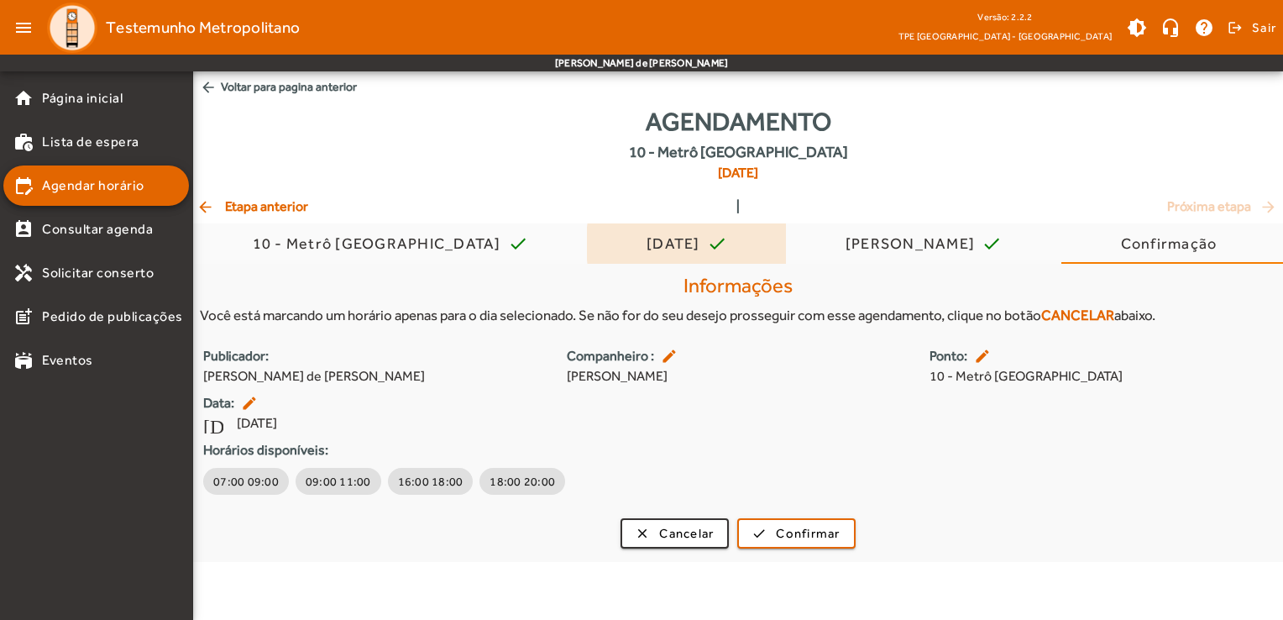
click at [647, 244] on div "[DATE]" at bounding box center [677, 243] width 60 height 17
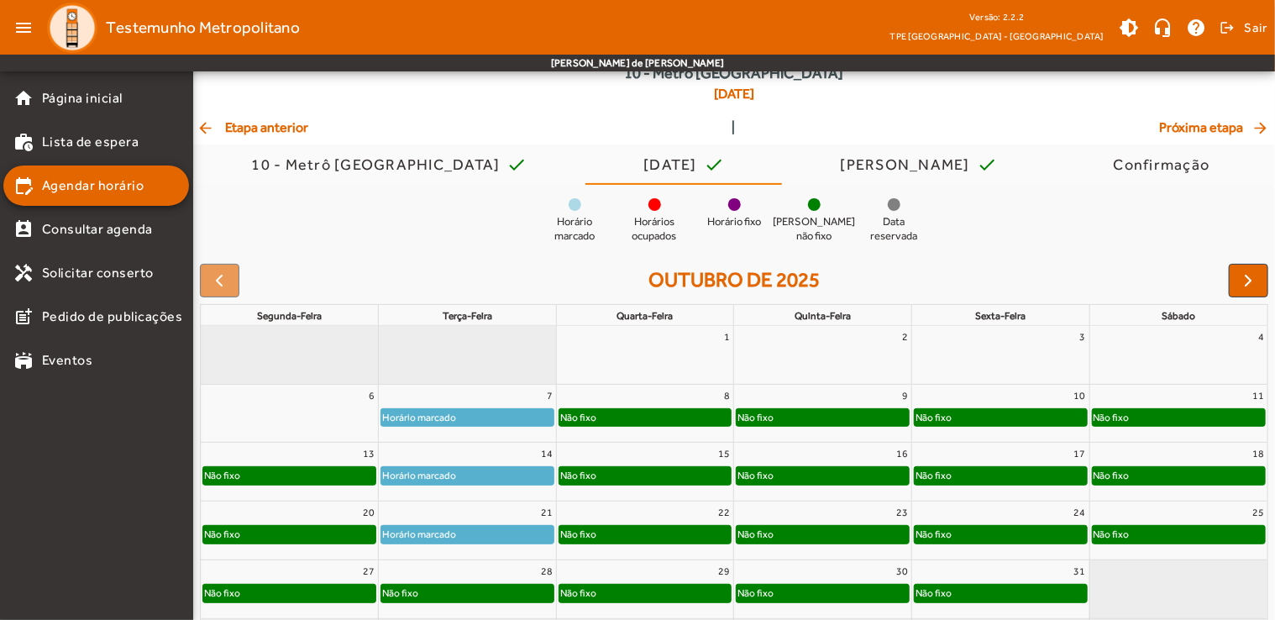
scroll to position [144, 0]
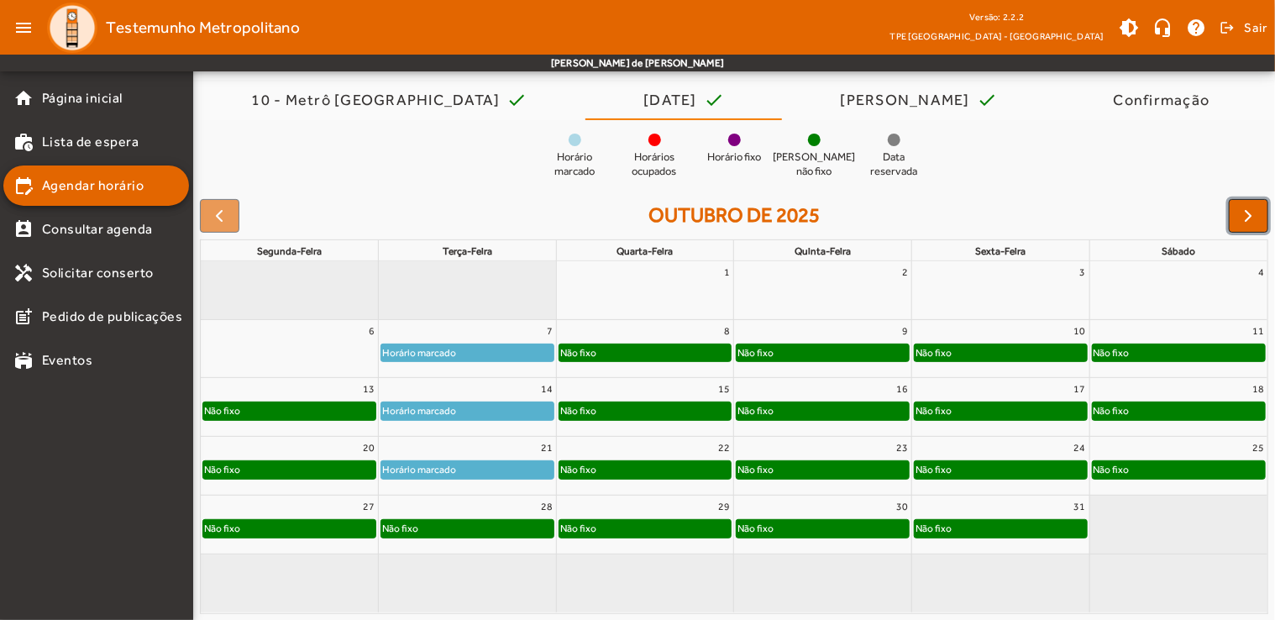
click at [1255, 217] on span "button" at bounding box center [1249, 216] width 20 height 20
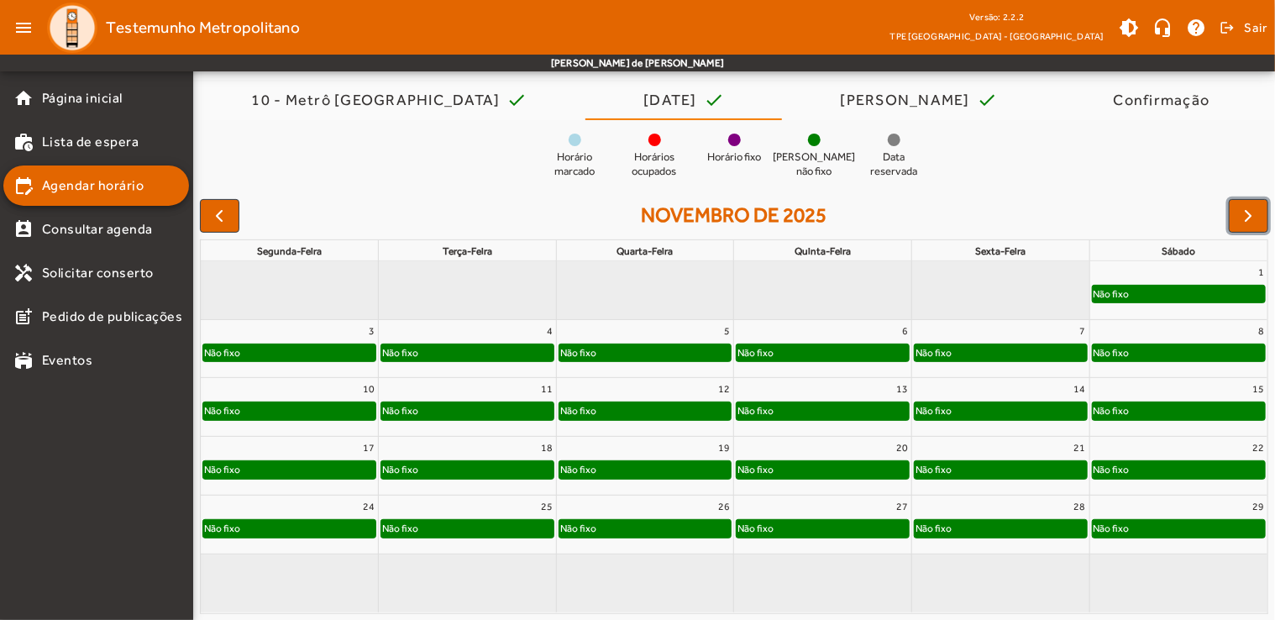
click at [481, 349] on div "Não fixo" at bounding box center [467, 352] width 172 height 17
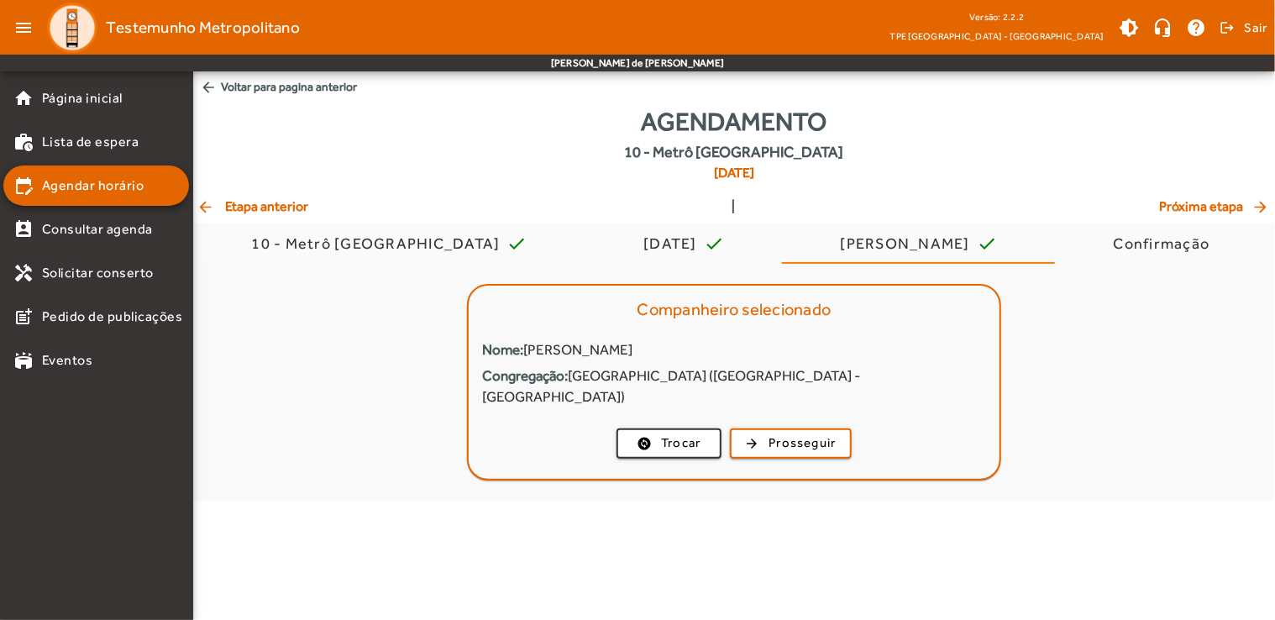
scroll to position [0, 0]
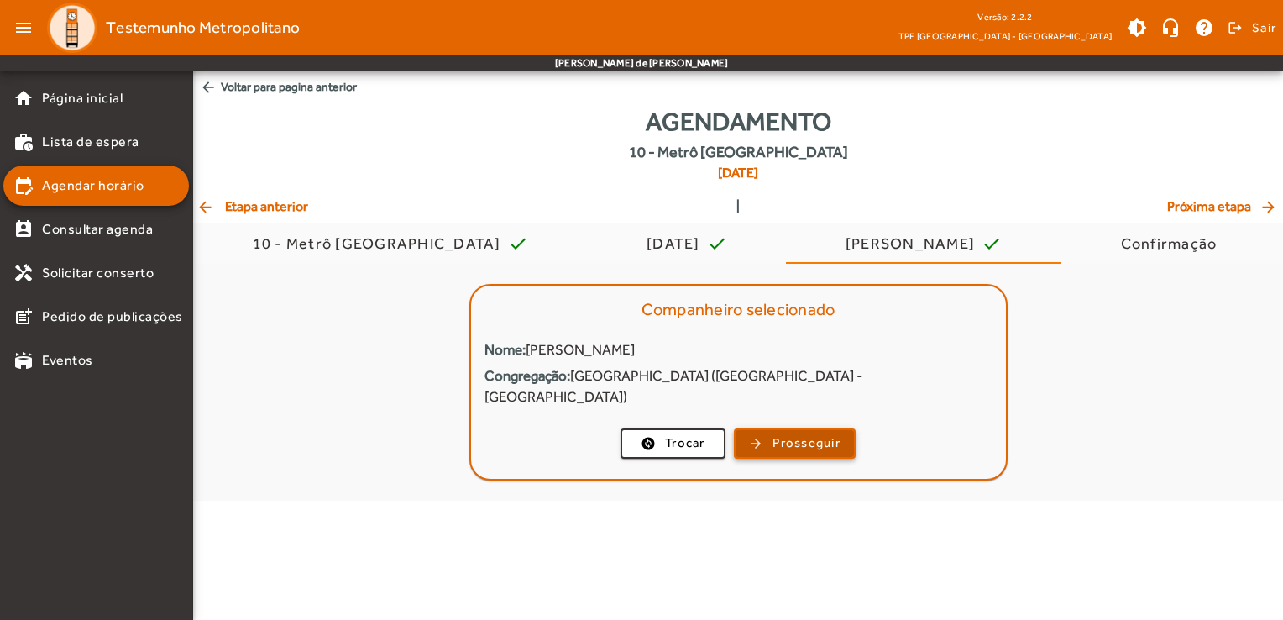
click at [806, 434] on span "button" at bounding box center [795, 443] width 118 height 40
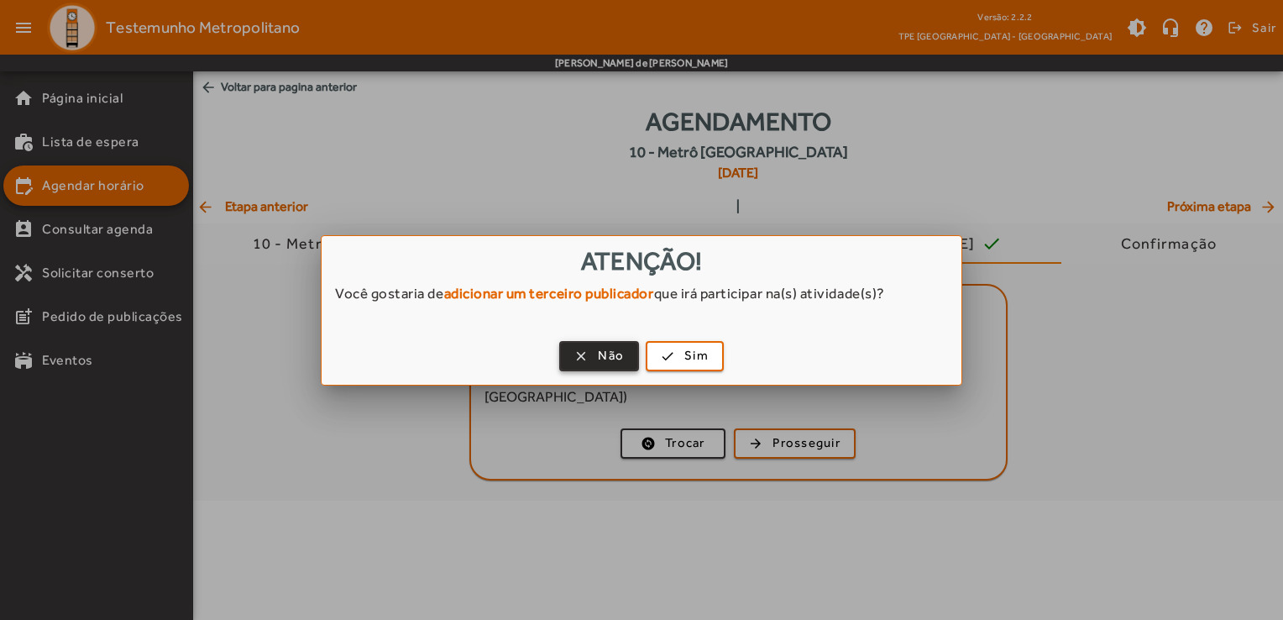
click at [606, 361] on span "Não" at bounding box center [611, 355] width 26 height 19
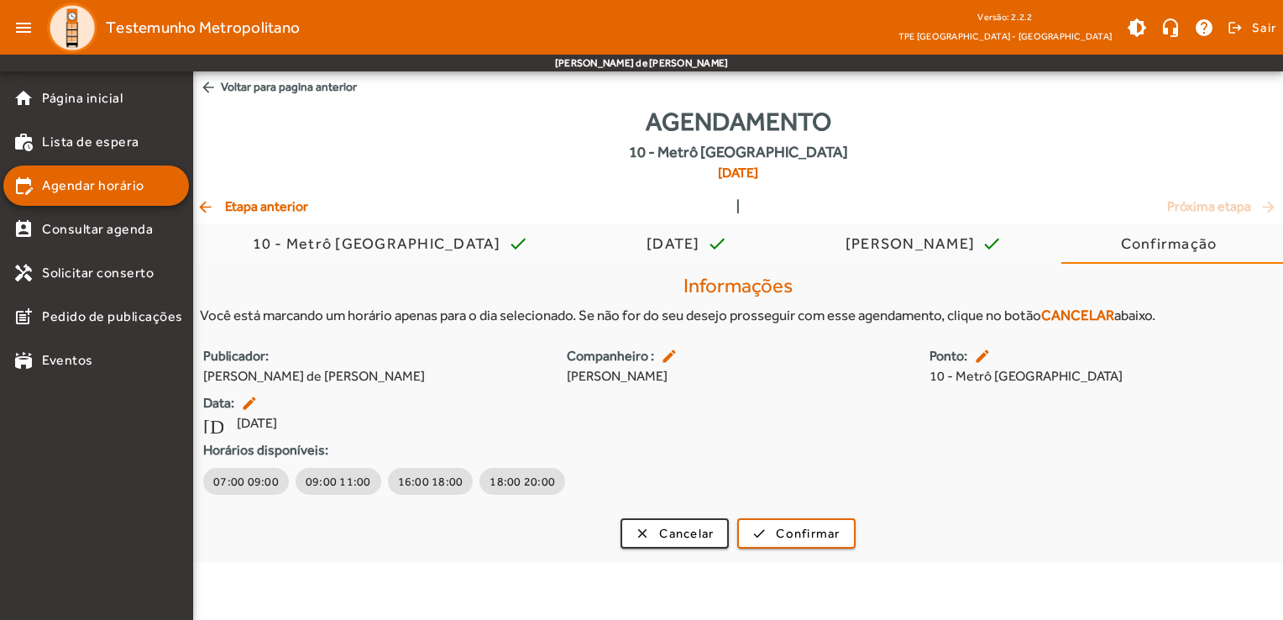
click at [899, 436] on div "Publicador: [PERSON_NAME] de [PERSON_NAME] : edit [PERSON_NAME]: edit 10 - Metr…" at bounding box center [738, 422] width 1090 height 152
click at [316, 479] on span "09:00 11:00" at bounding box center [338, 481] width 65 height 17
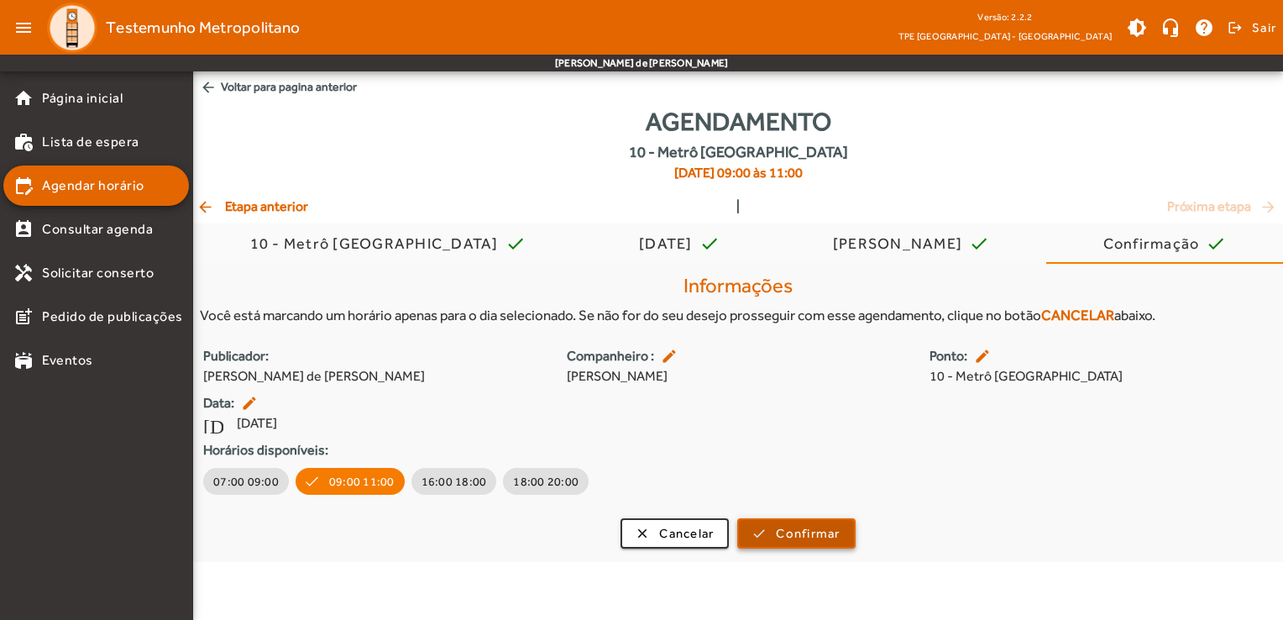
click at [813, 544] on span "submit" at bounding box center [796, 533] width 114 height 40
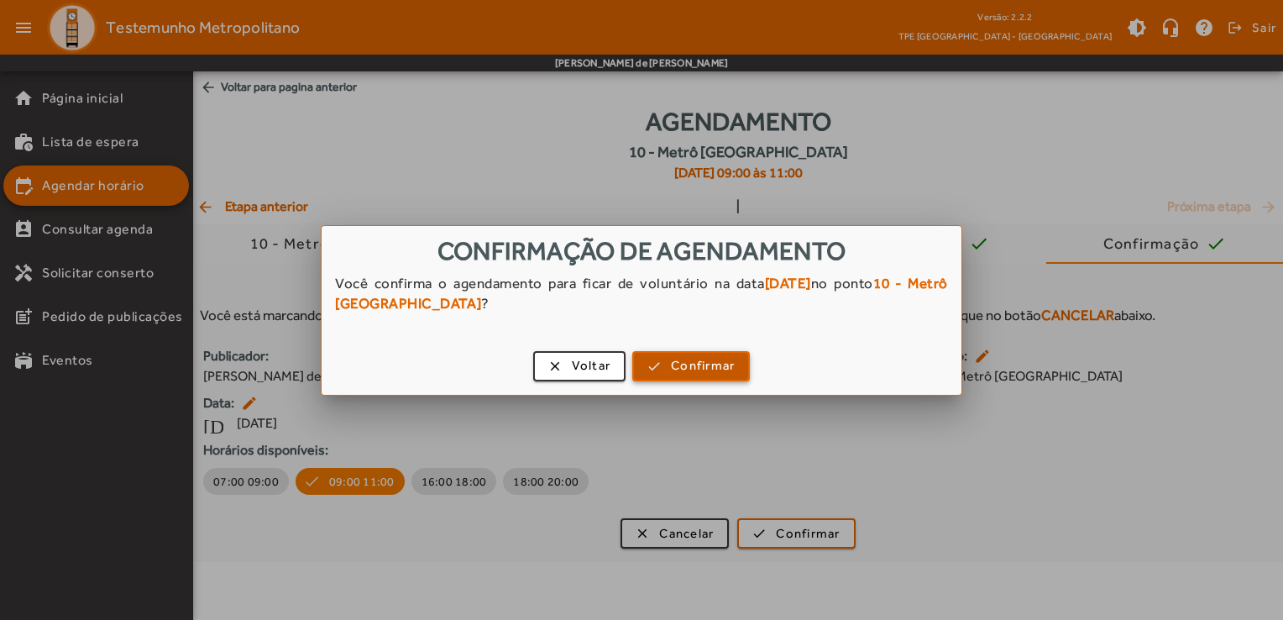
click at [712, 359] on span "Confirmar" at bounding box center [703, 365] width 64 height 19
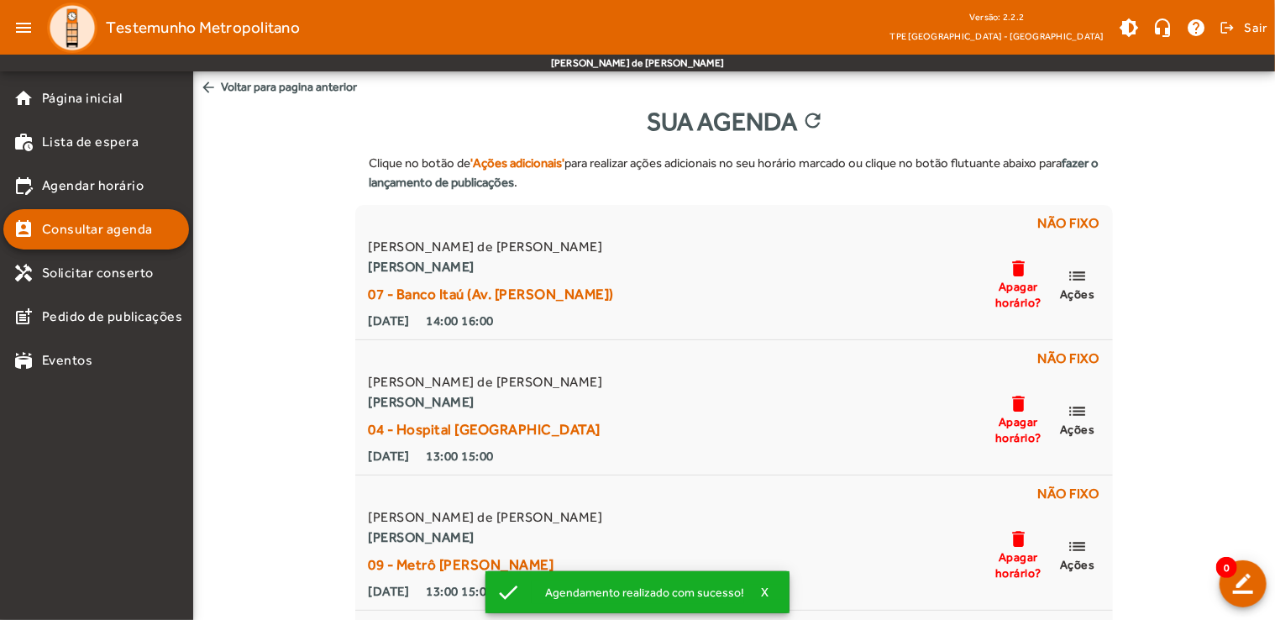
scroll to position [124, 0]
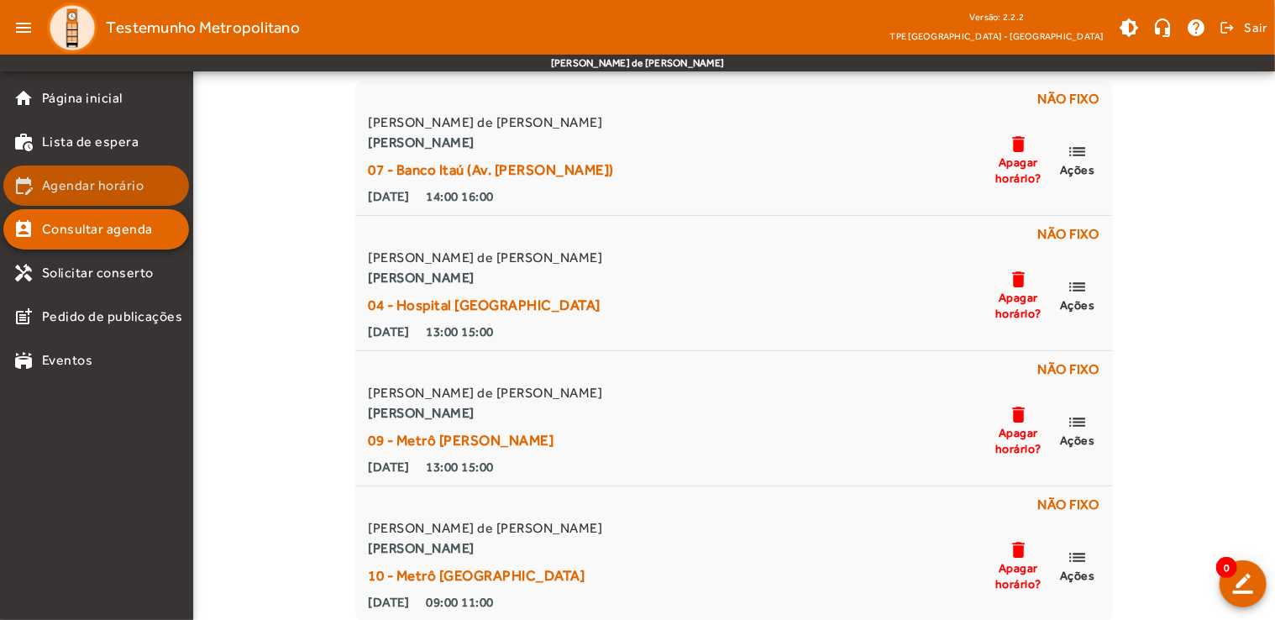
click at [124, 186] on span "Agendar horário" at bounding box center [93, 185] width 102 height 20
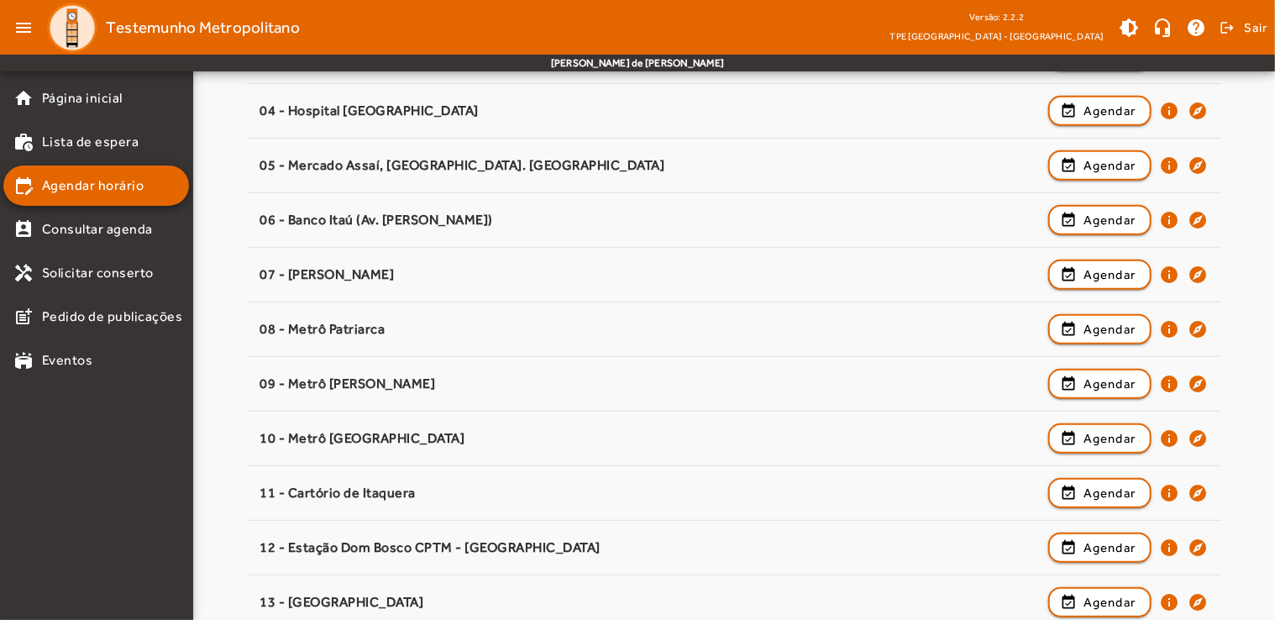
scroll to position [372, 0]
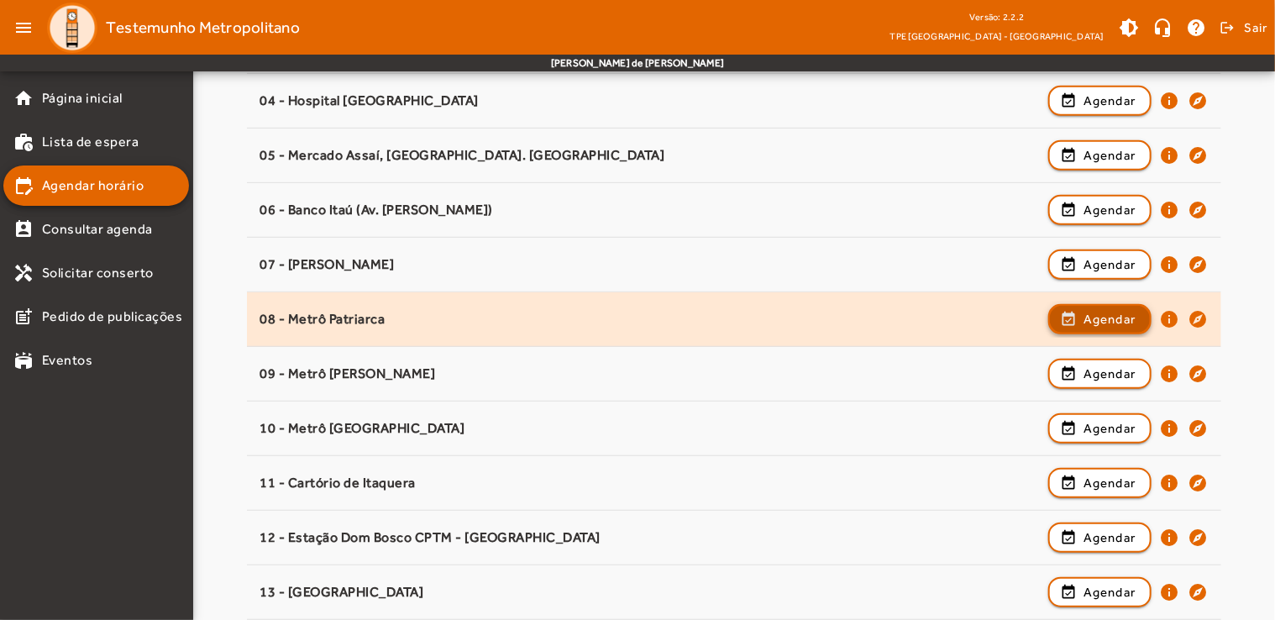
click at [1080, 308] on span "button" at bounding box center [1100, 319] width 100 height 40
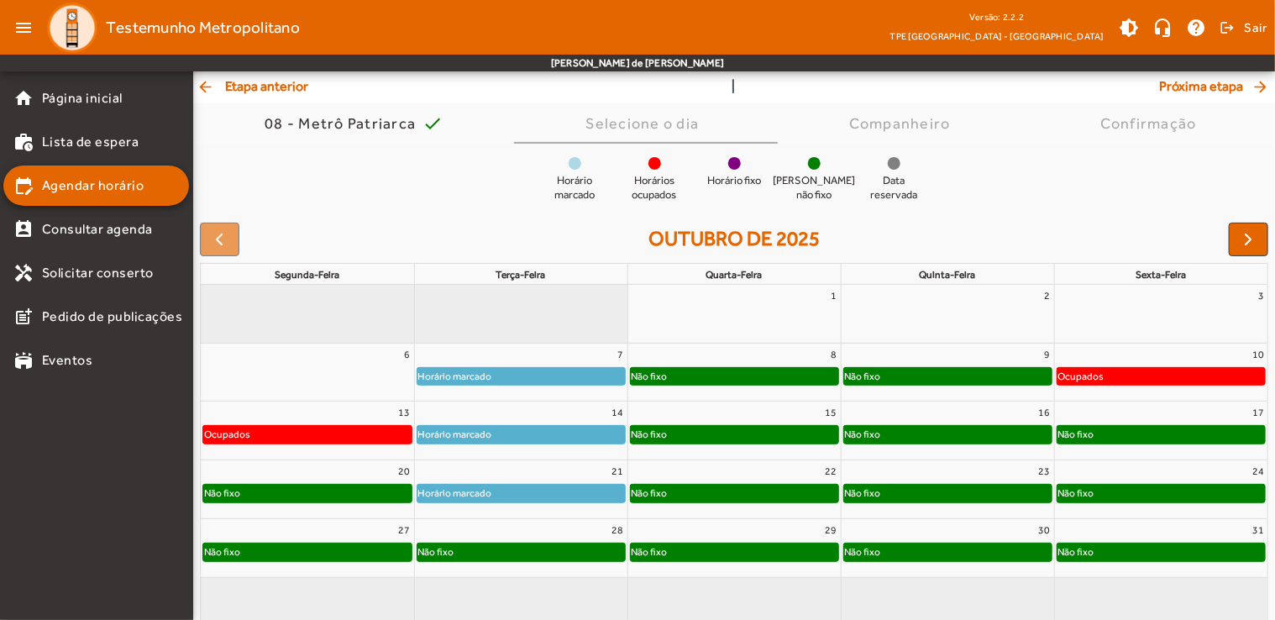
scroll to position [123, 0]
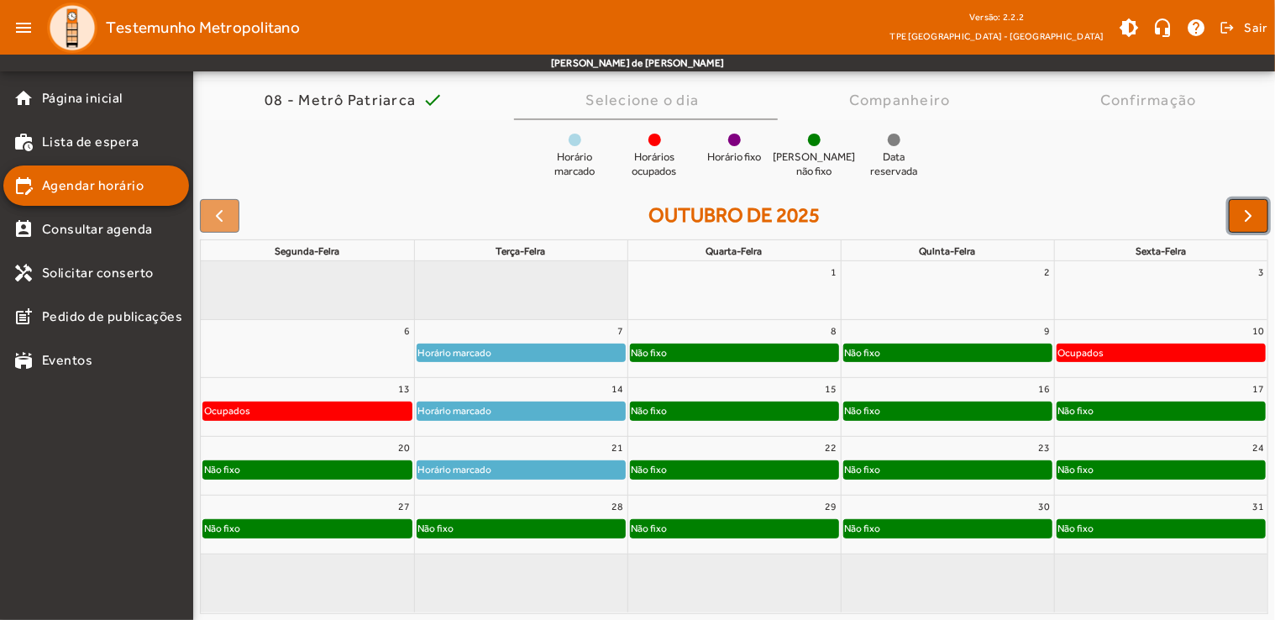
click at [1241, 210] on span "button" at bounding box center [1249, 216] width 20 height 20
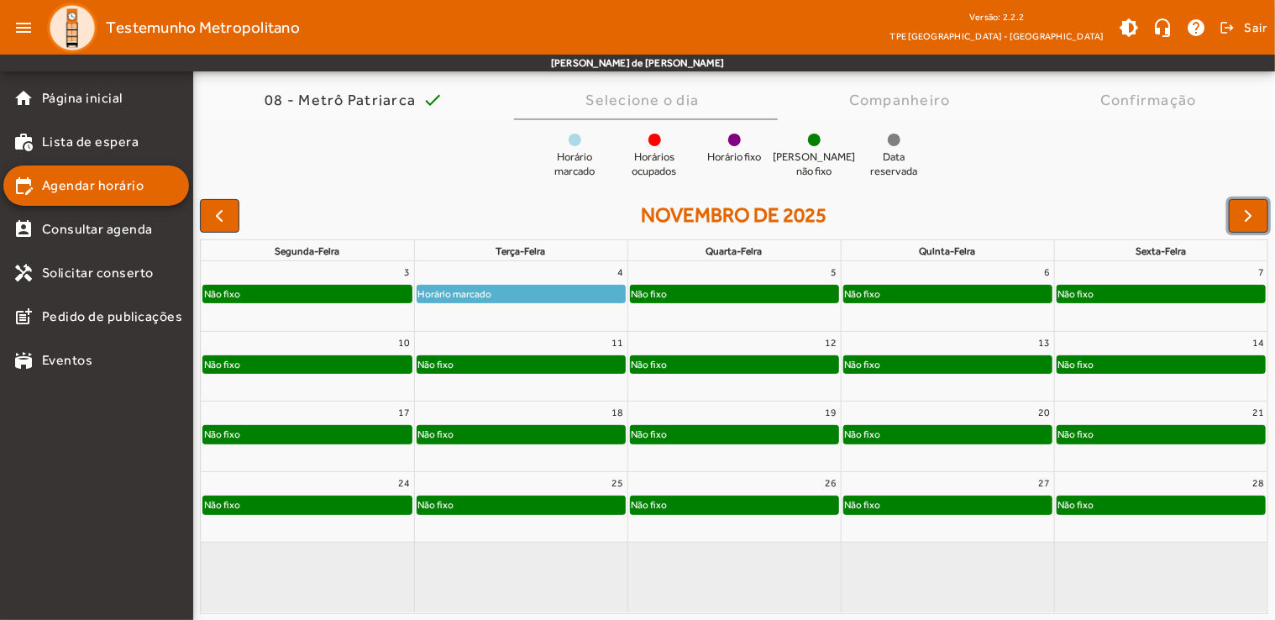
click at [591, 358] on div "Não fixo" at bounding box center [520, 364] width 207 height 17
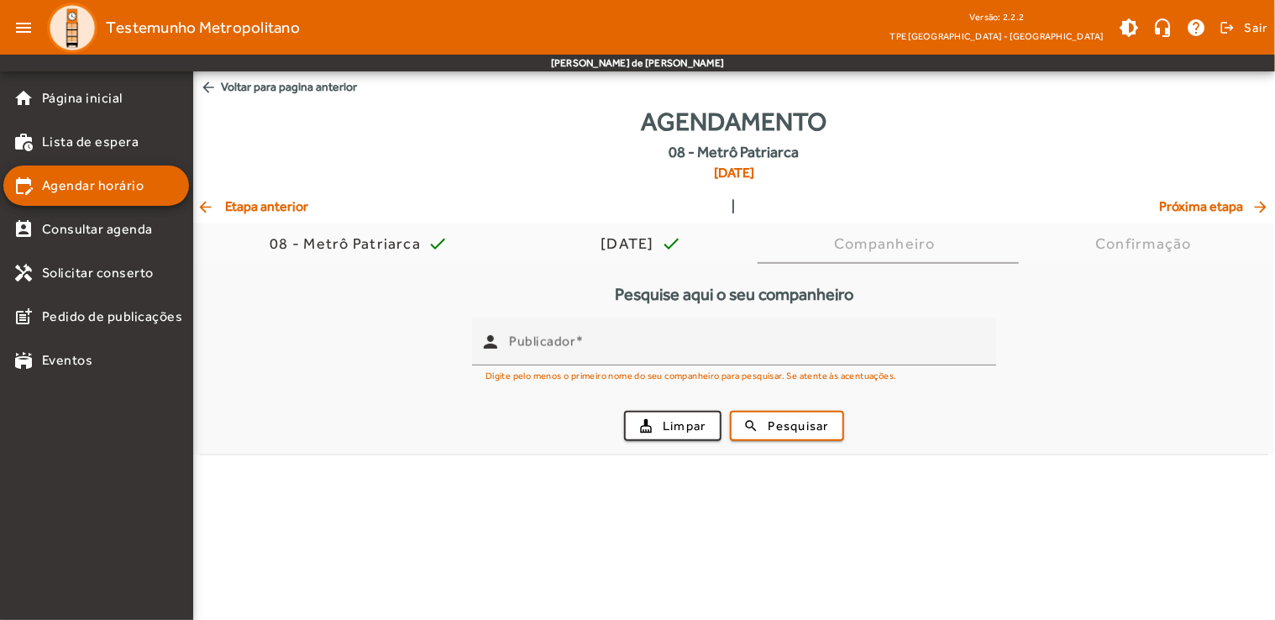
scroll to position [0, 0]
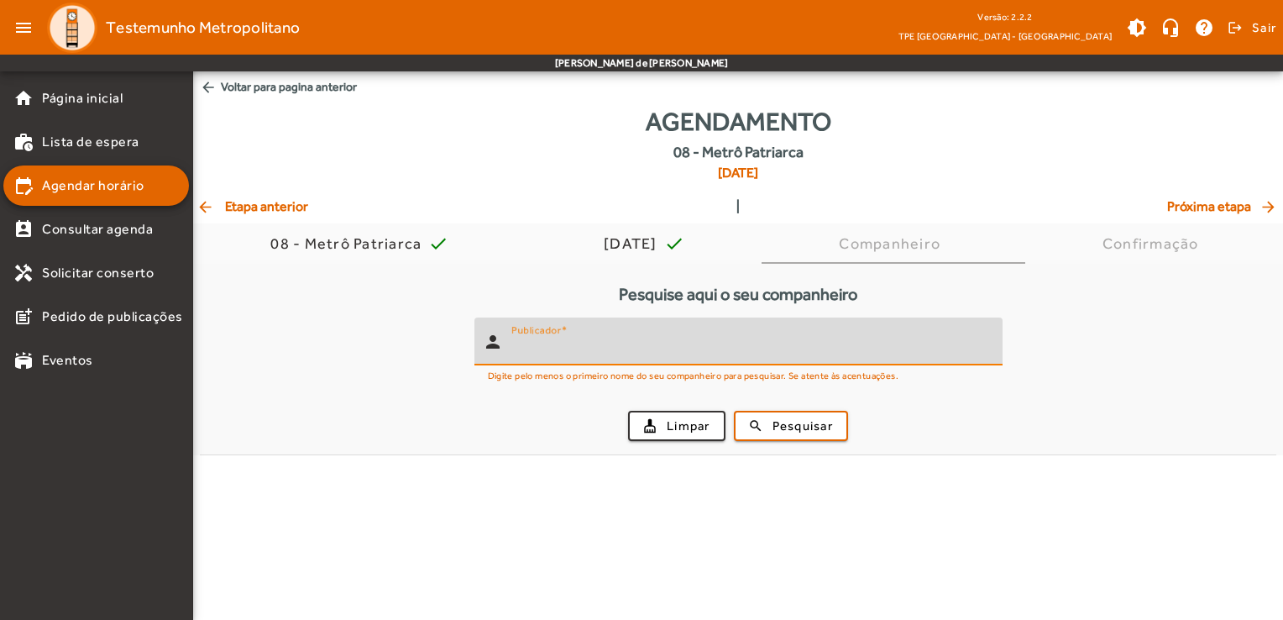
click at [608, 349] on input "Publicador" at bounding box center [750, 348] width 478 height 20
type input "*****"
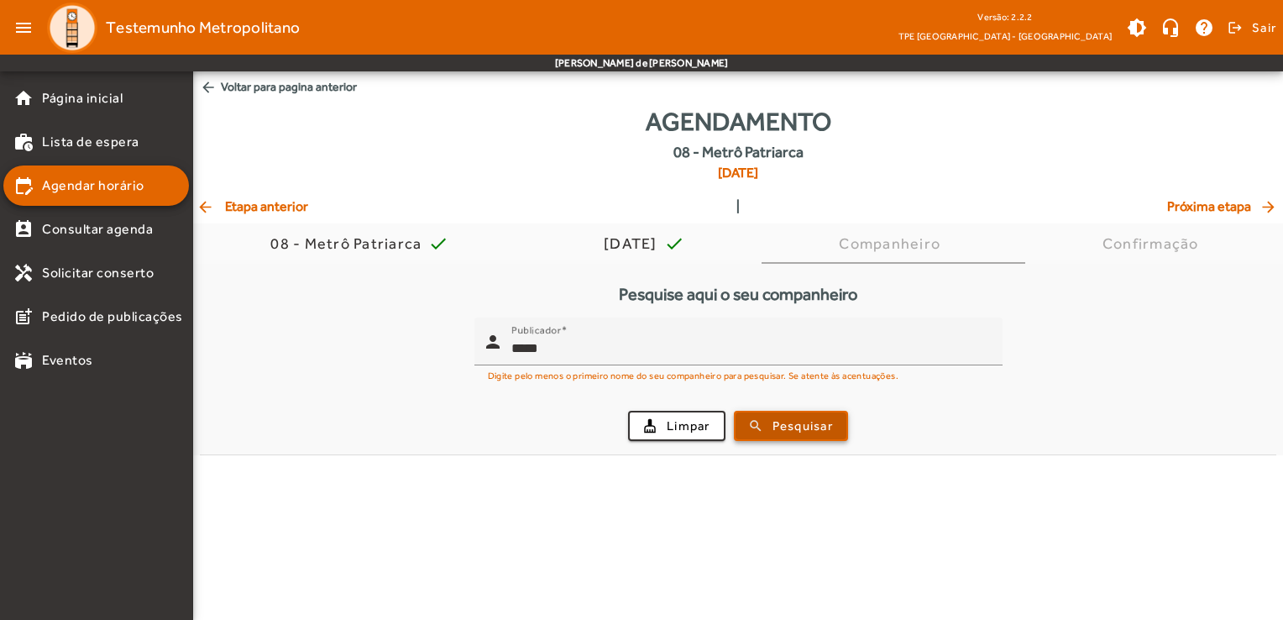
click at [773, 432] on span "Pesquisar" at bounding box center [803, 425] width 60 height 19
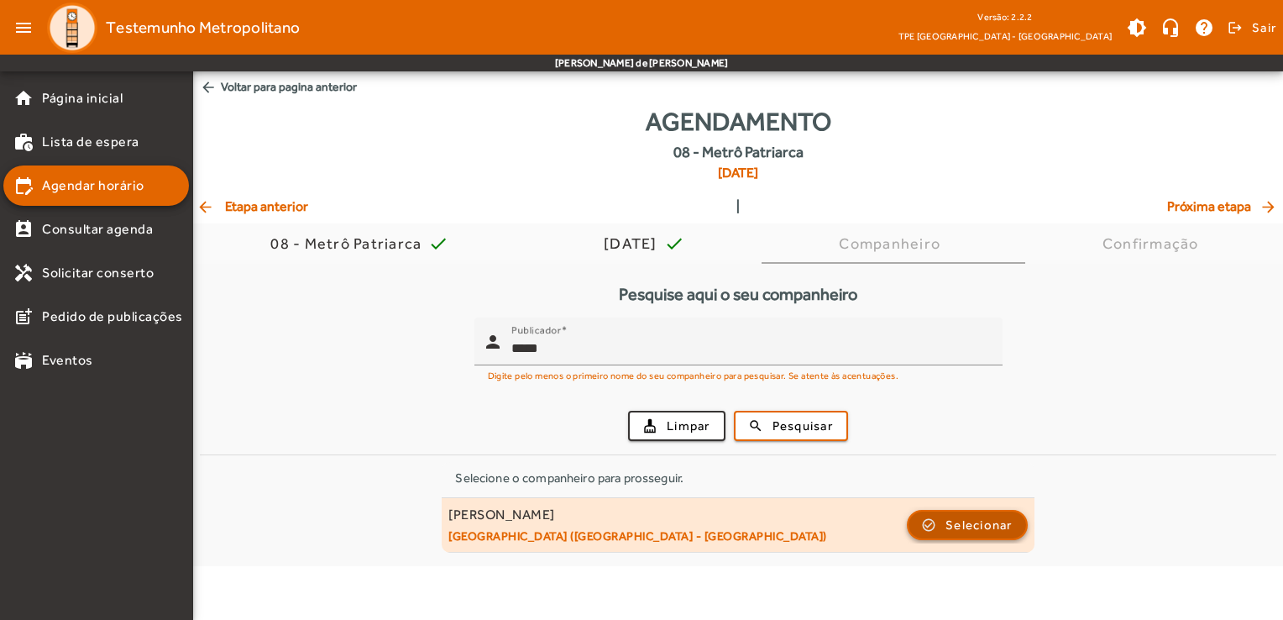
click at [991, 522] on span "Selecionar" at bounding box center [978, 525] width 67 height 20
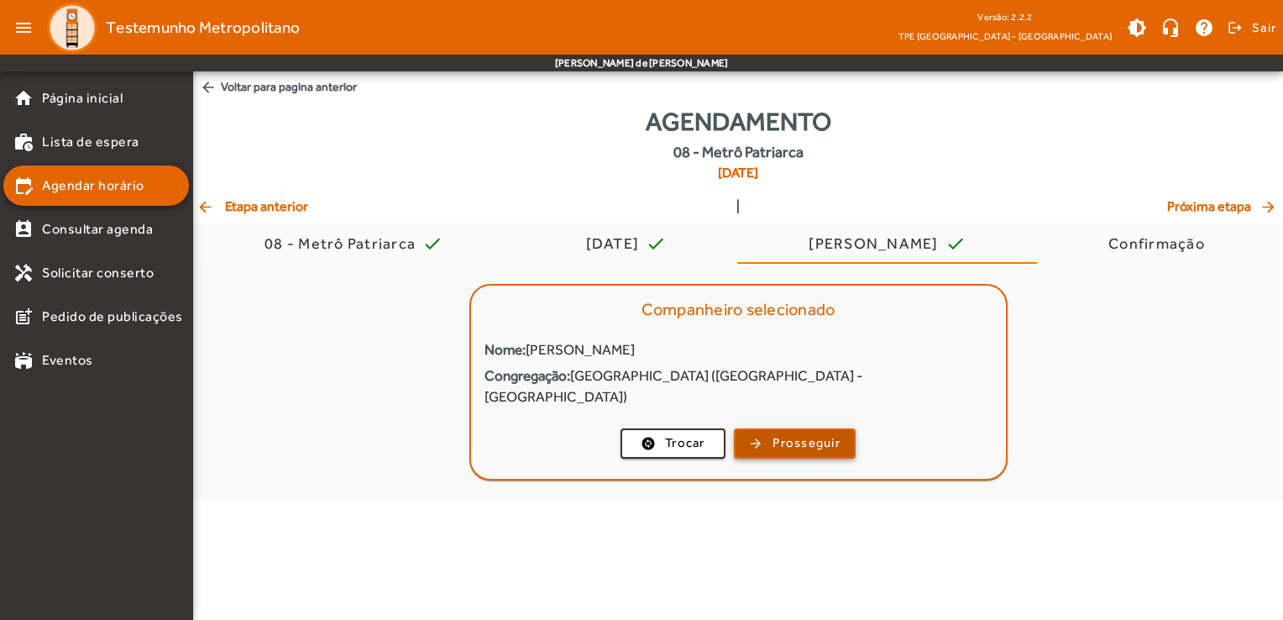
click at [779, 433] on span "Prosseguir" at bounding box center [807, 442] width 68 height 19
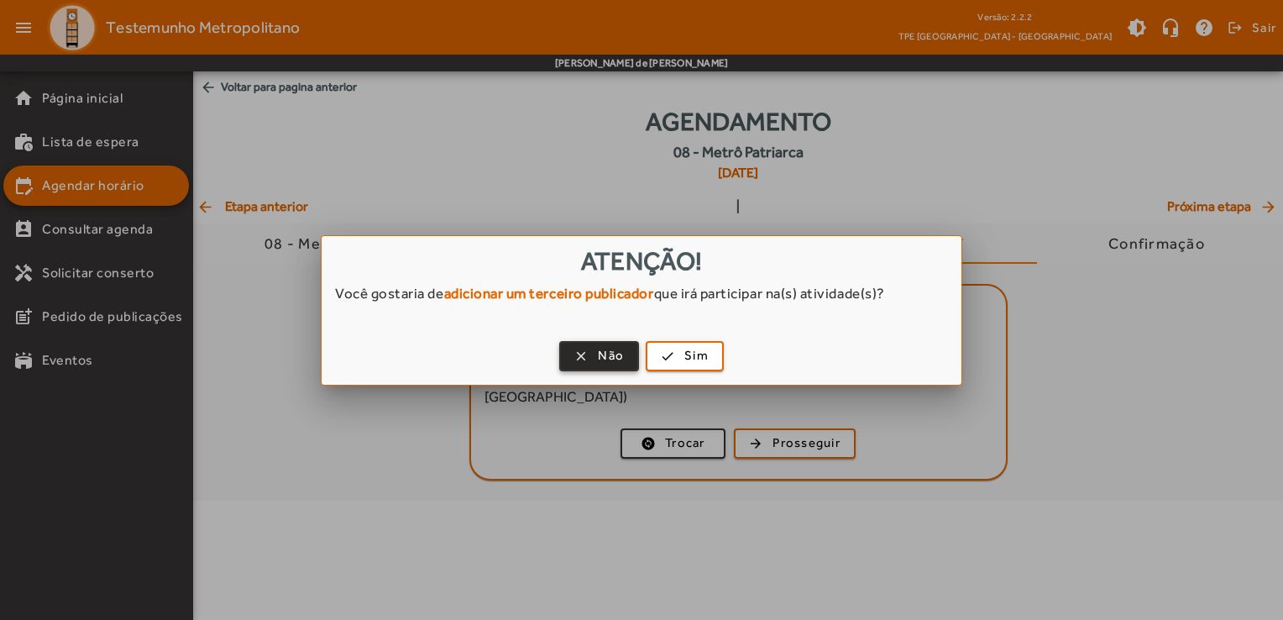
click at [623, 358] on span "Não" at bounding box center [611, 355] width 26 height 19
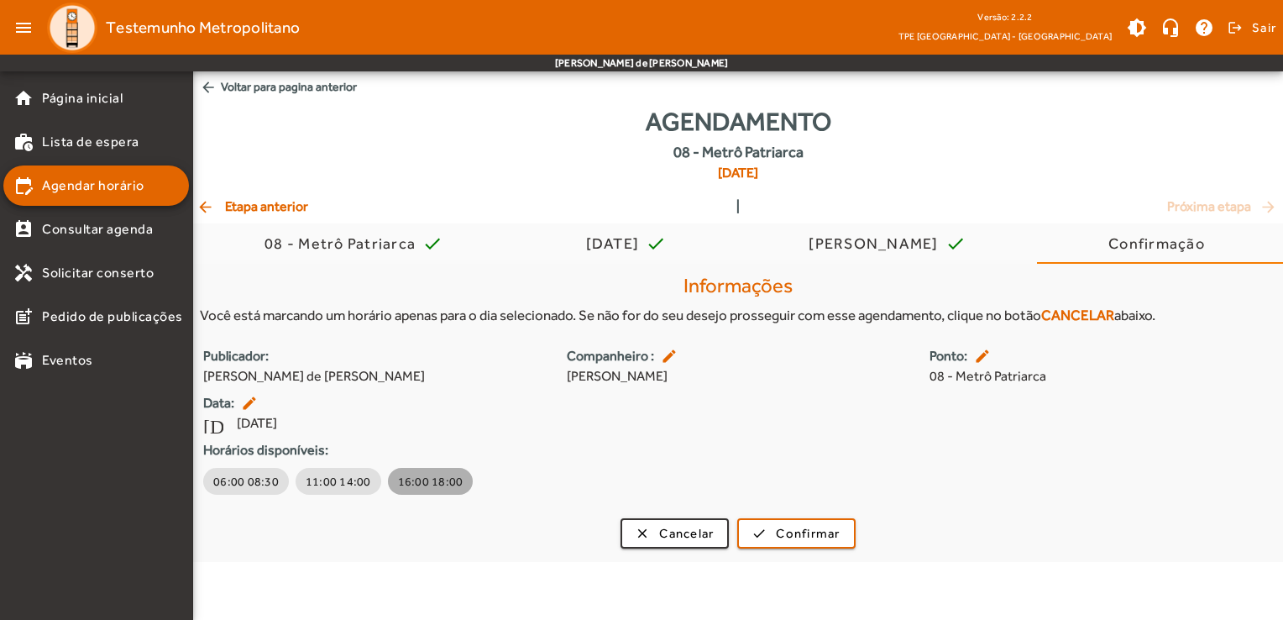
click at [430, 477] on span "16:00 18:00" at bounding box center [430, 481] width 65 height 17
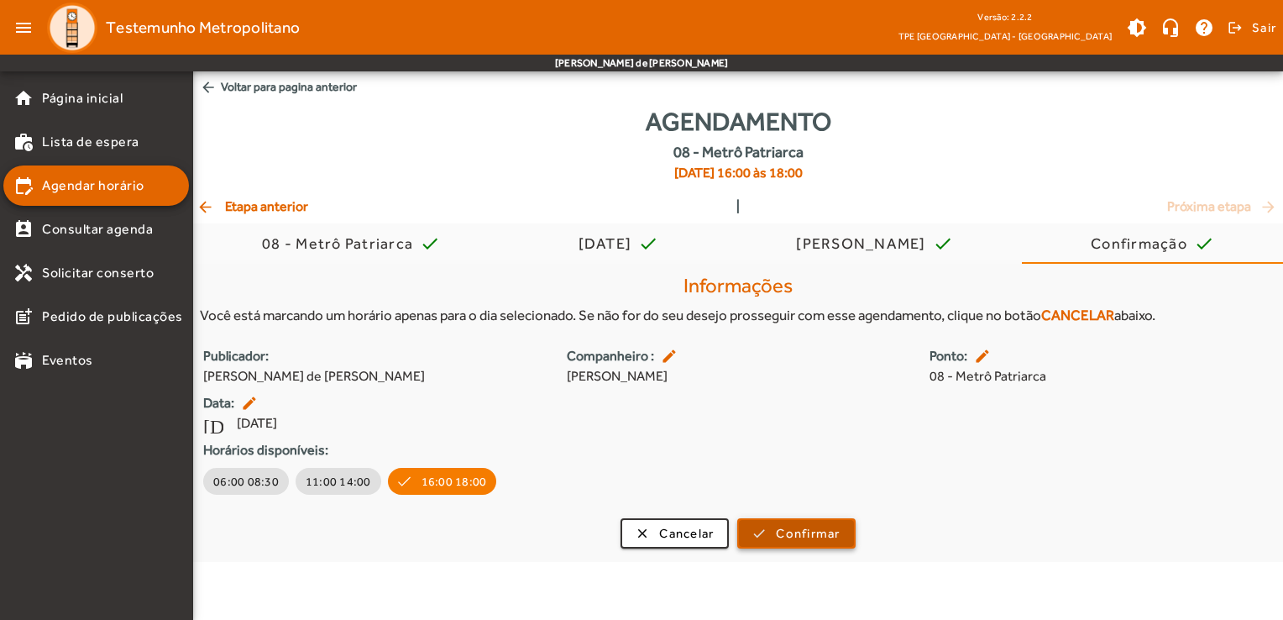
click at [821, 531] on span "Confirmar" at bounding box center [808, 533] width 64 height 19
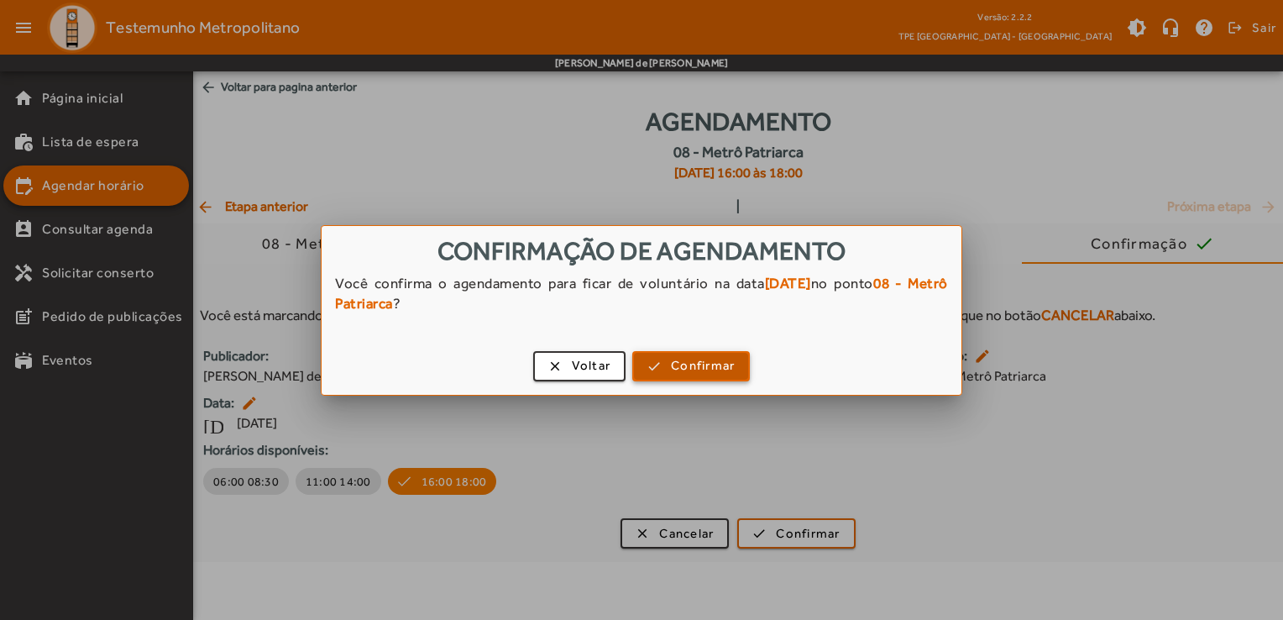
click at [687, 379] on span "button" at bounding box center [691, 366] width 114 height 40
